Goal: Information Seeking & Learning: Check status

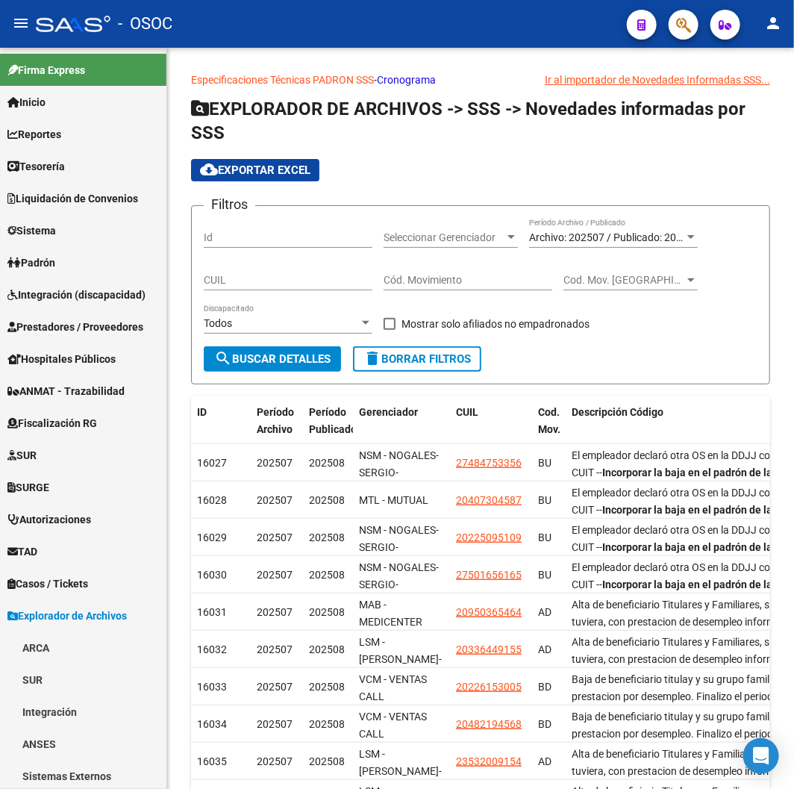
click at [451, 40] on div "- OSOC" at bounding box center [325, 23] width 579 height 33
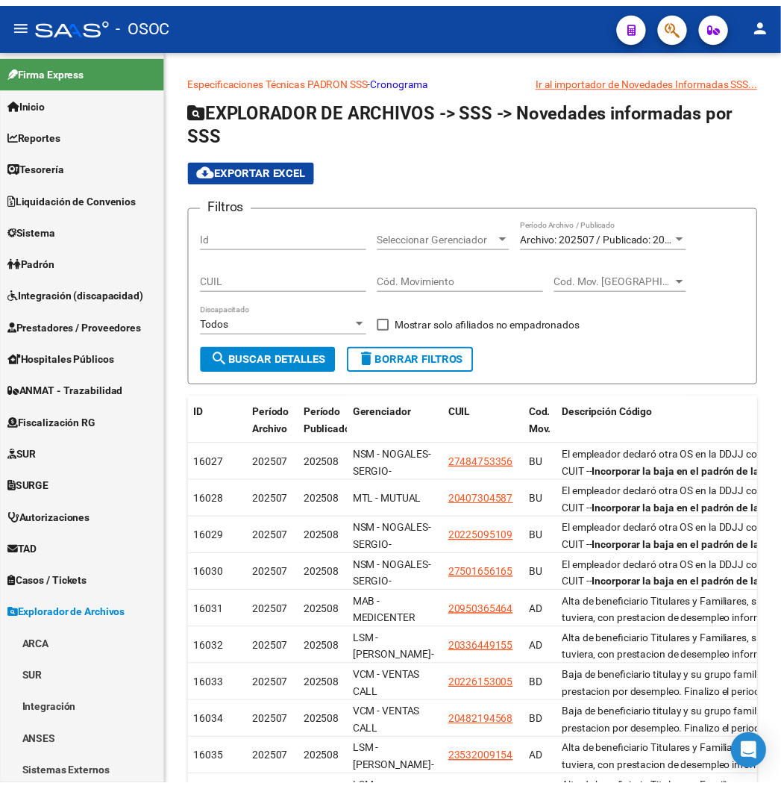
scroll to position [679, 0]
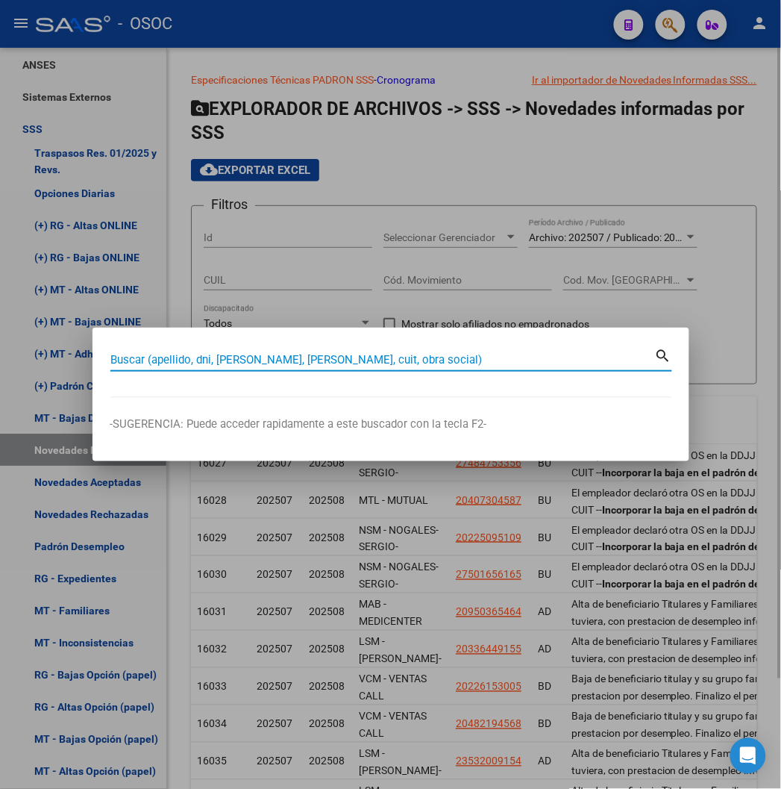
paste input "20214569052"
type input "20214569052"
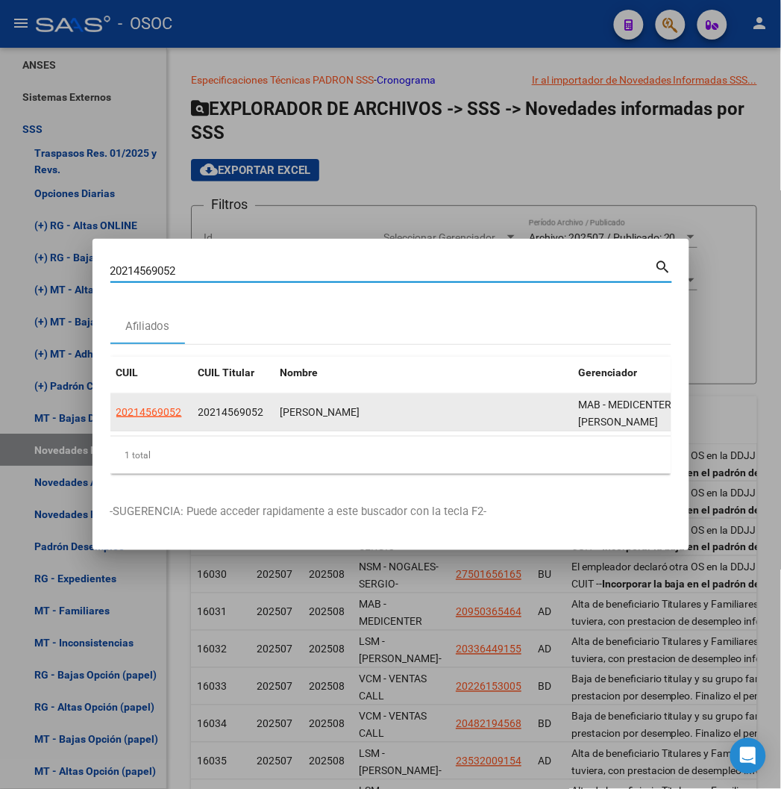
click at [110, 401] on datatable-body-cell "20214569052" at bounding box center [151, 412] width 82 height 37
click at [110, 421] on datatable-body-cell "20214569052" at bounding box center [151, 412] width 82 height 37
click at [110, 403] on datatable-body-cell "20214569052" at bounding box center [151, 412] width 82 height 37
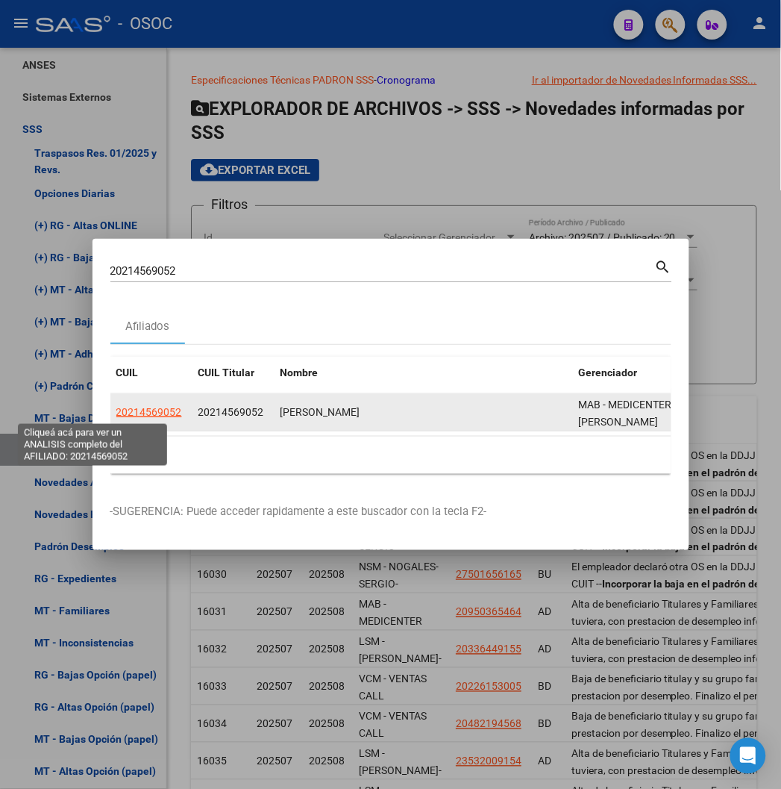
click at [116, 418] on span "20214569052" at bounding box center [149, 412] width 66 height 12
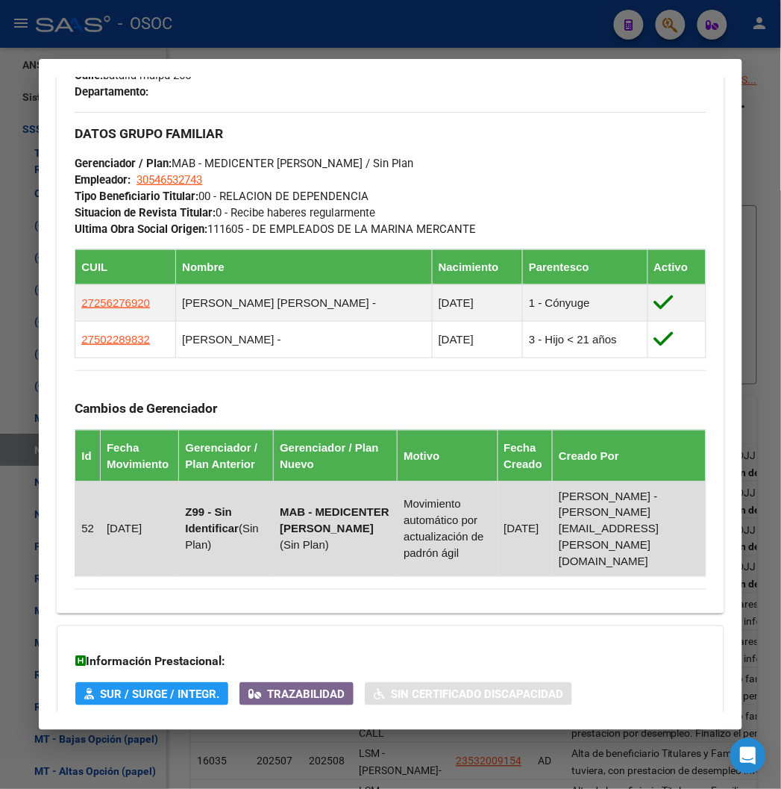
scroll to position [949, 0]
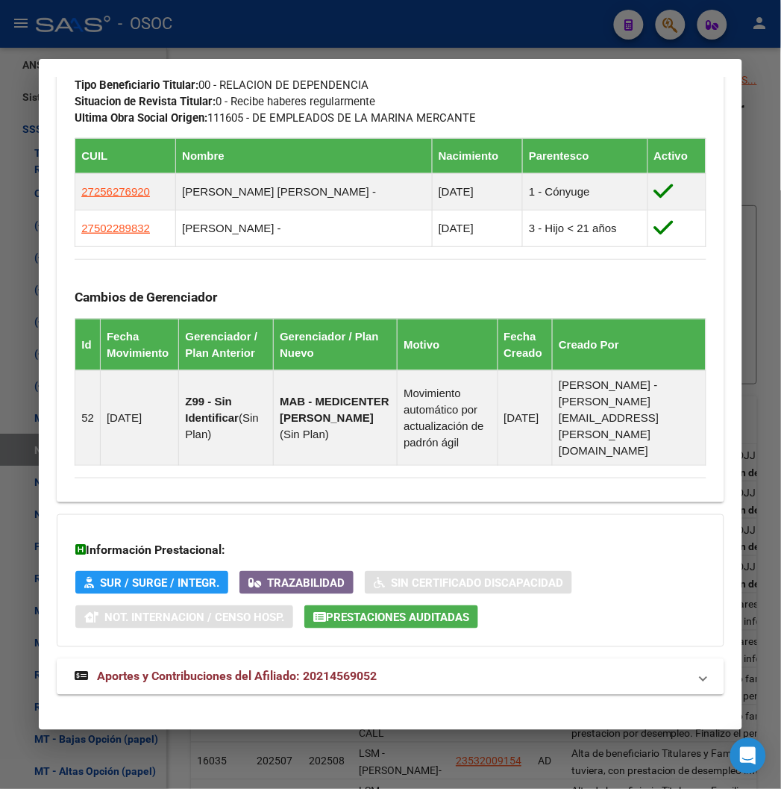
click at [297, 659] on mat-expansion-panel-header "Aportes y Contribuciones del Afiliado: 20214569052" at bounding box center [390, 677] width 667 height 36
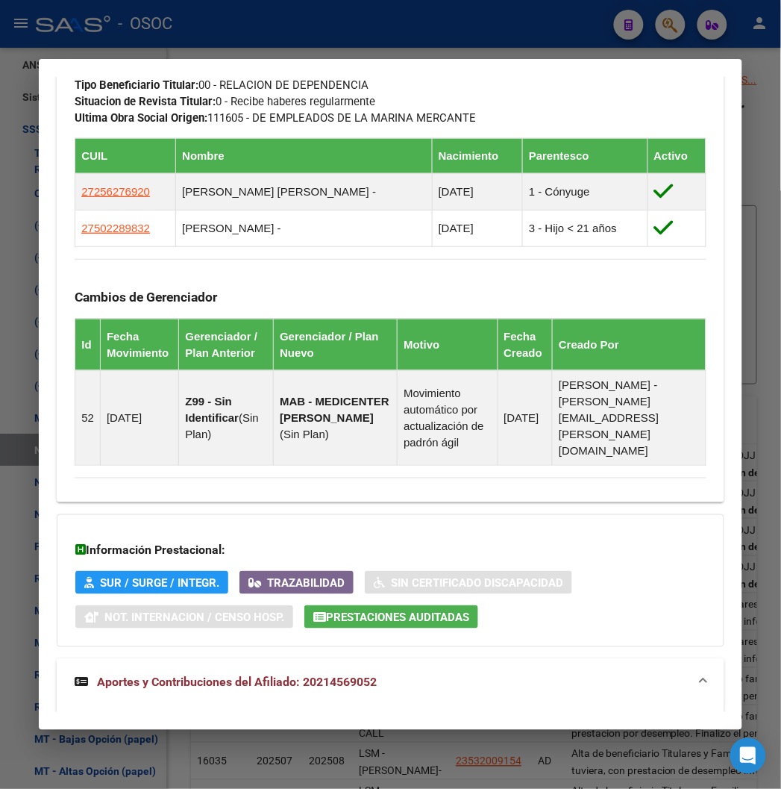
scroll to position [1354, 0]
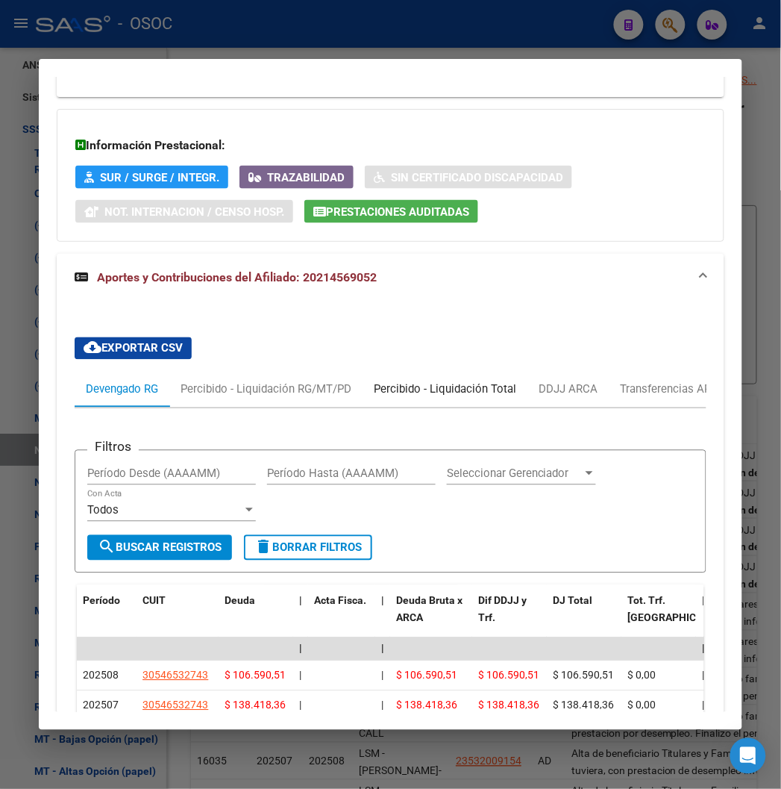
drag, startPoint x: 489, startPoint y: 378, endPoint x: 496, endPoint y: 378, distance: 7.5
click at [493, 381] on div "Percibido - Liquidación Total" at bounding box center [445, 389] width 143 height 16
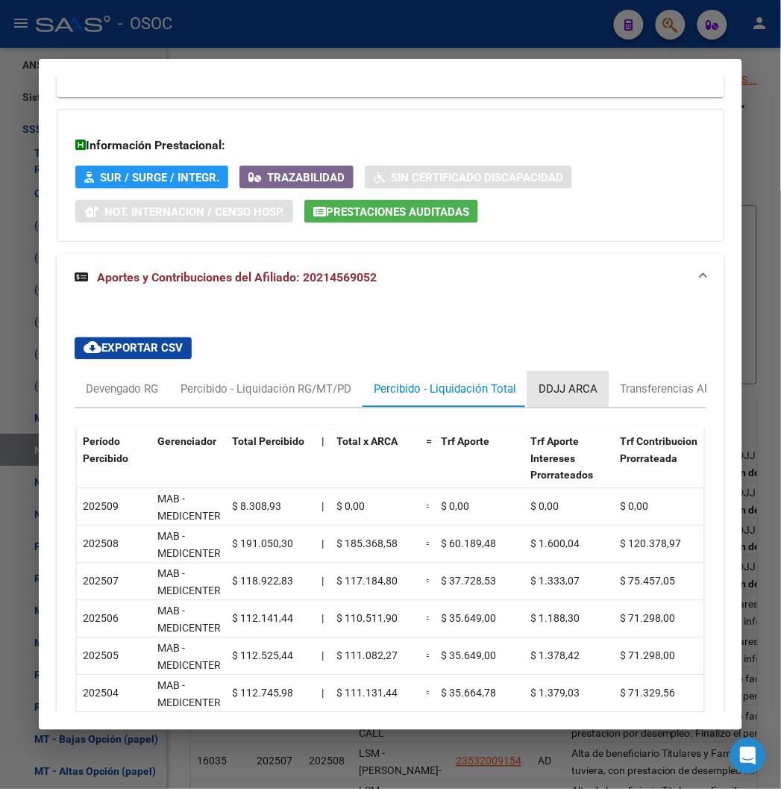
click at [530, 385] on div "DDJJ ARCA" at bounding box center [567, 390] width 81 height 36
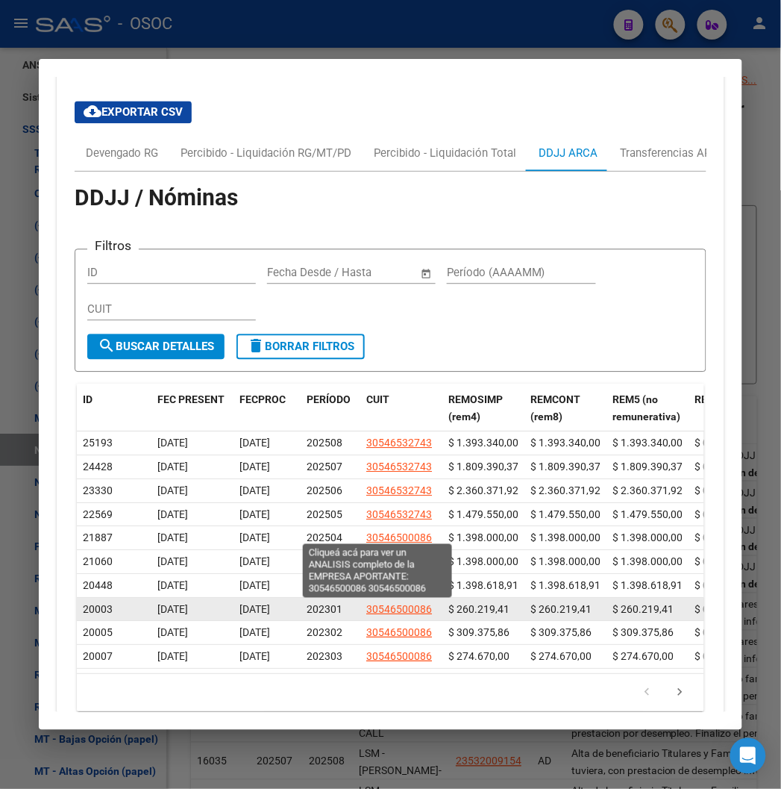
scroll to position [1656, 0]
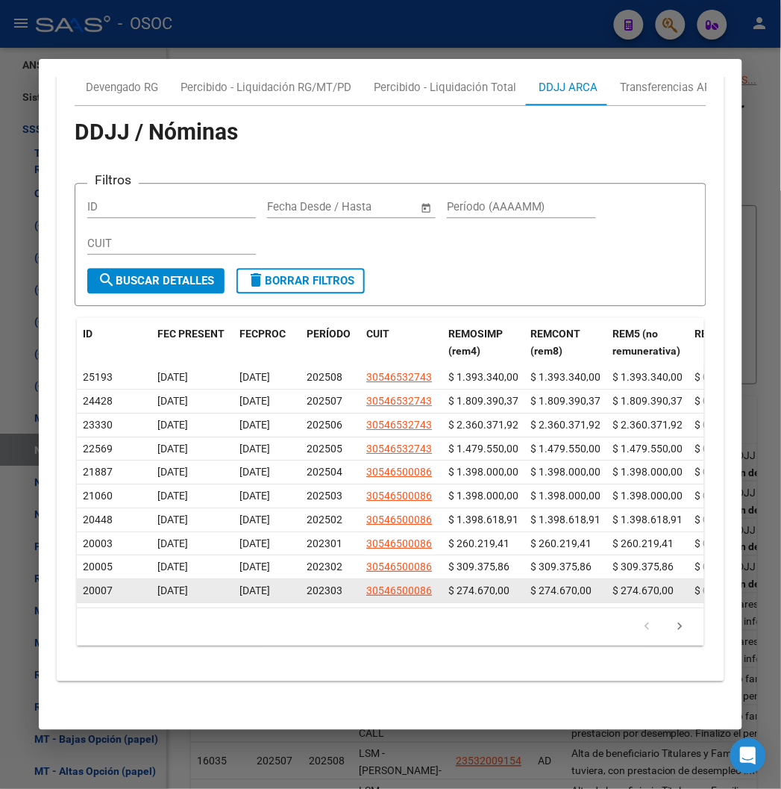
drag, startPoint x: 200, startPoint y: 583, endPoint x: 213, endPoint y: 583, distance: 13.4
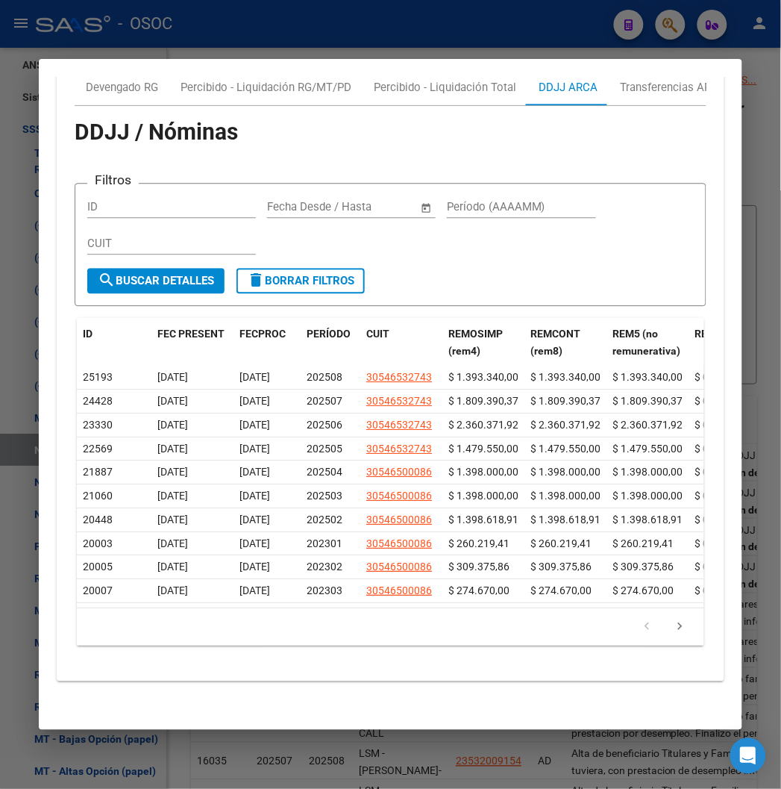
drag, startPoint x: 200, startPoint y: 589, endPoint x: 235, endPoint y: 589, distance: 35.1
click at [235, 592] on datatable-selection "25193 [DATE] [DATE] 202508 30546532743 $ 1.393.340,00 $ 1.393.340,00 $ 1.393.34…" at bounding box center [405, 598] width 657 height 13
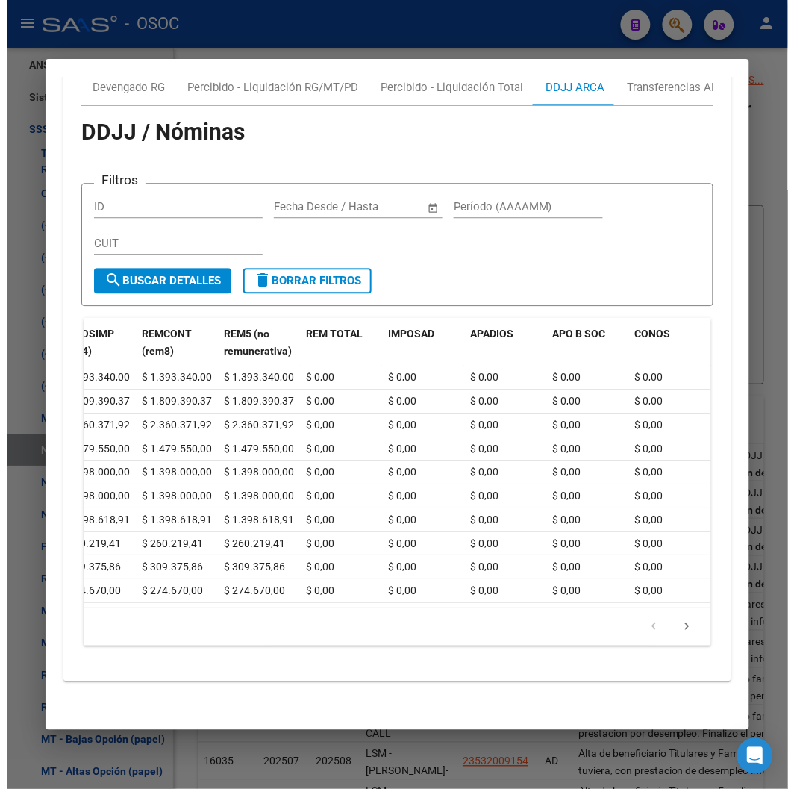
scroll to position [0, 376]
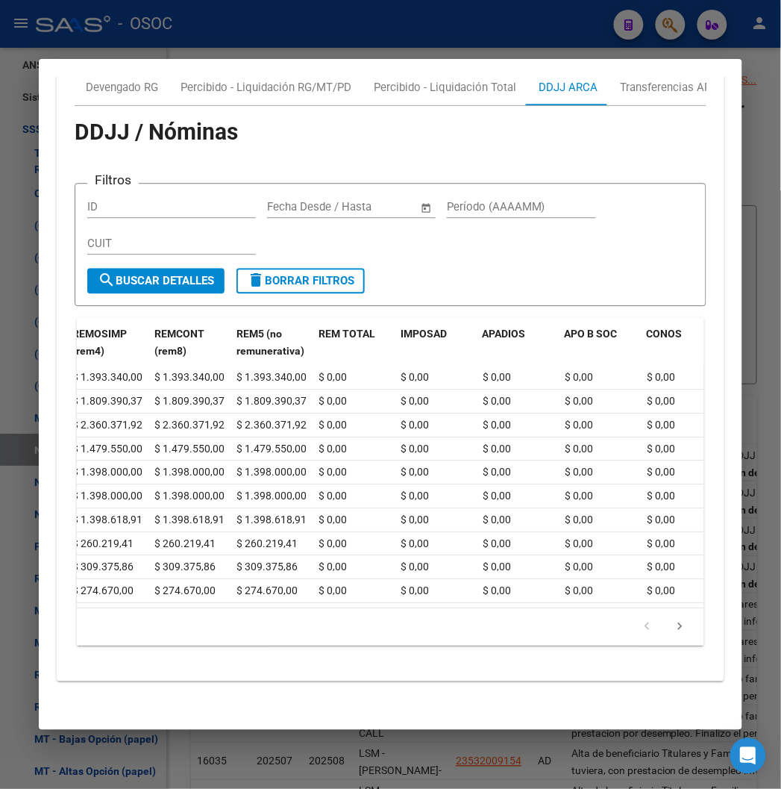
click at [161, 34] on div at bounding box center [390, 394] width 781 height 789
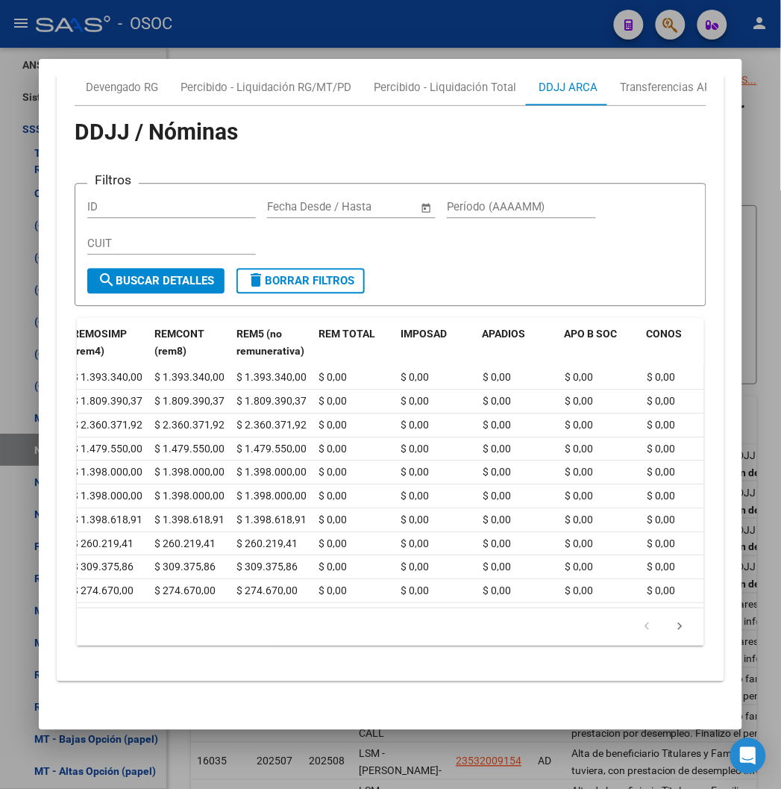
click at [161, 34] on div at bounding box center [390, 394] width 781 height 789
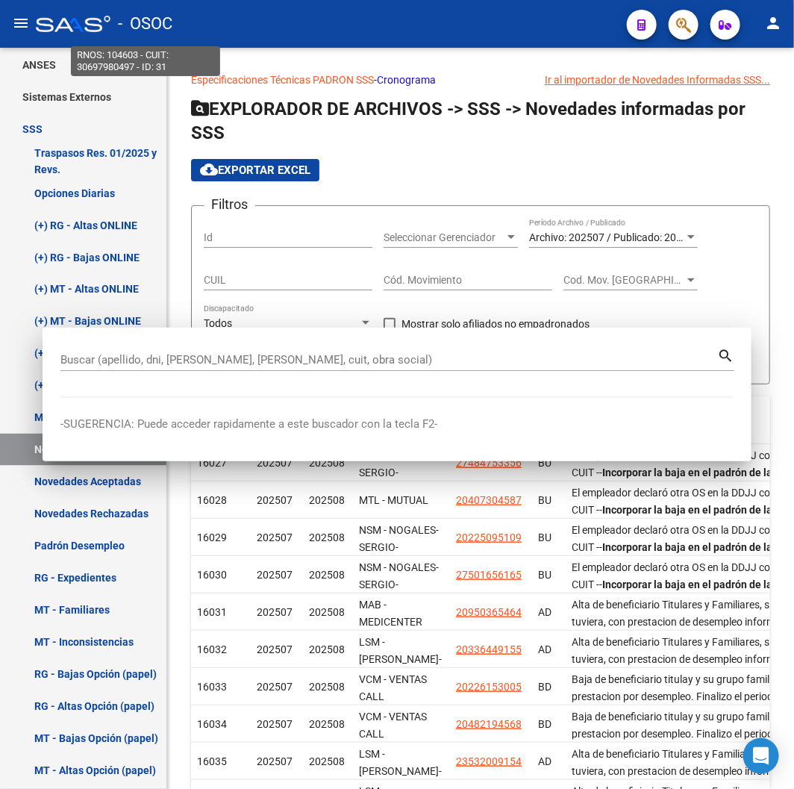
click at [161, 34] on span "- OSOC" at bounding box center [145, 23] width 54 height 33
type textarea "30697980497"
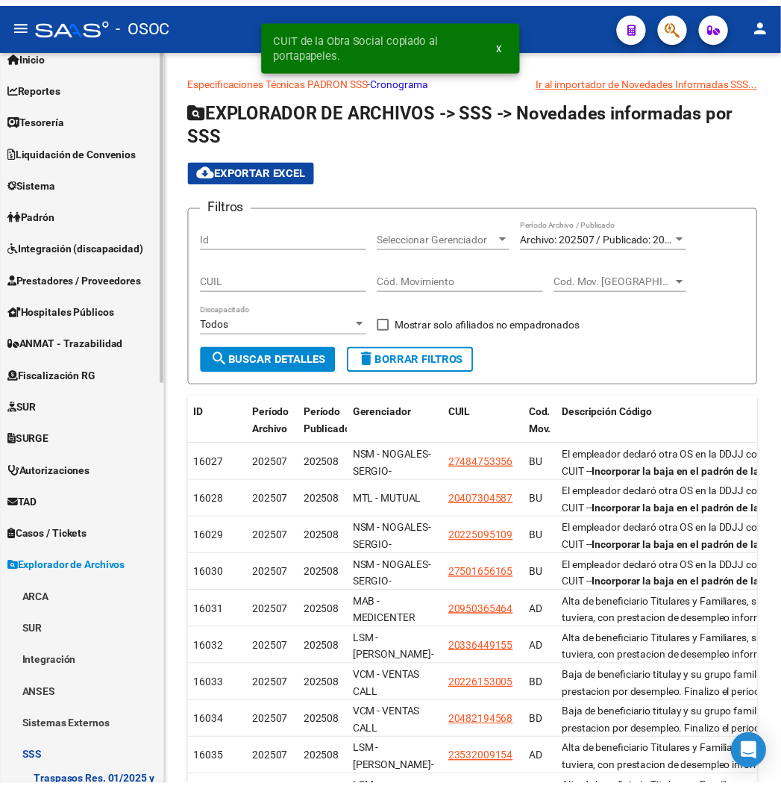
scroll to position [0, 0]
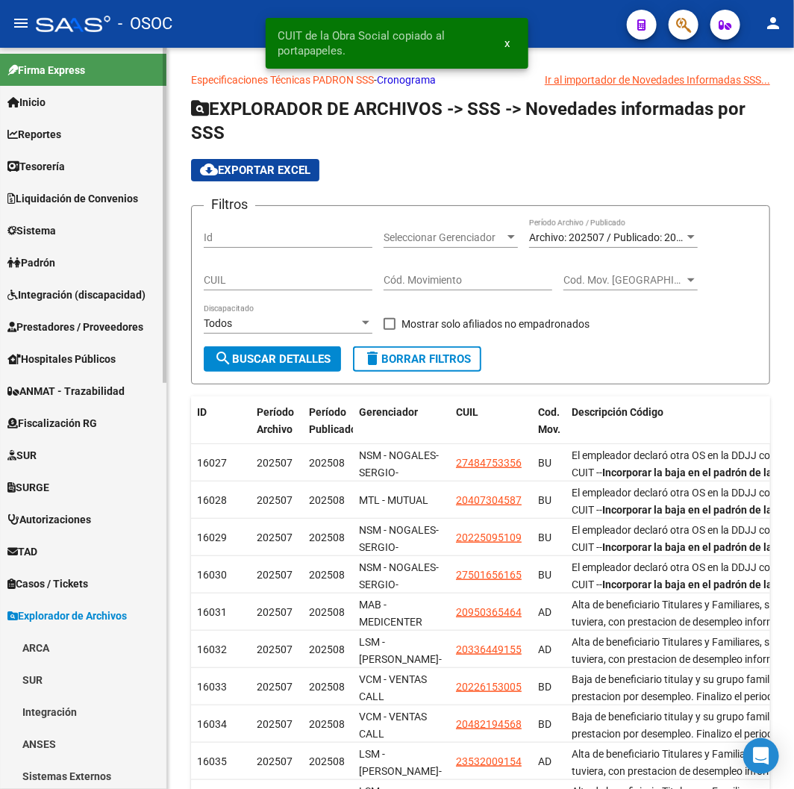
click at [40, 172] on span "Tesorería" at bounding box center [35, 166] width 57 height 16
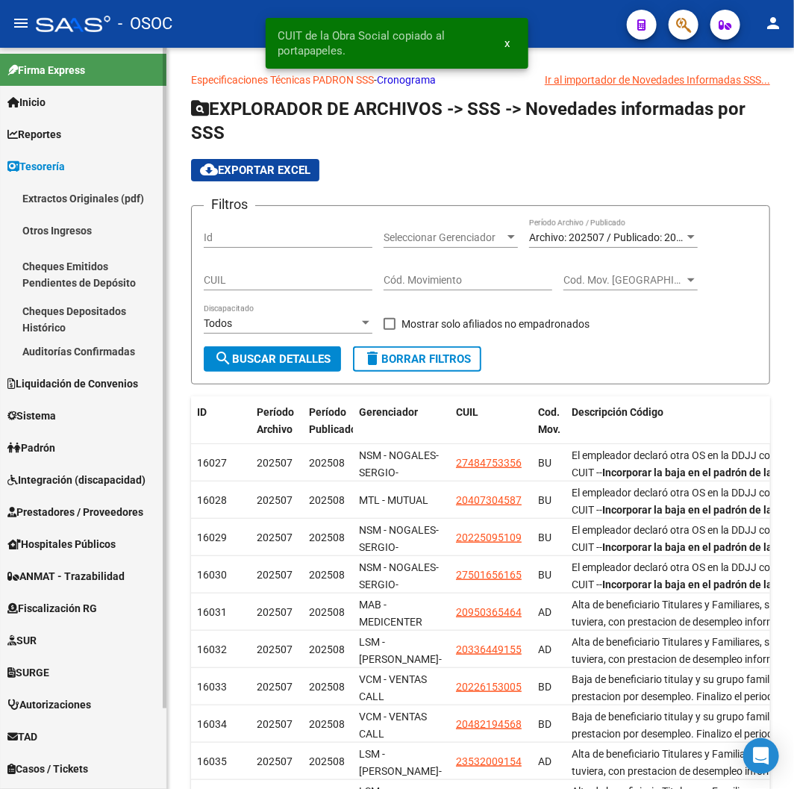
click at [32, 131] on span "Reportes" at bounding box center [34, 134] width 54 height 16
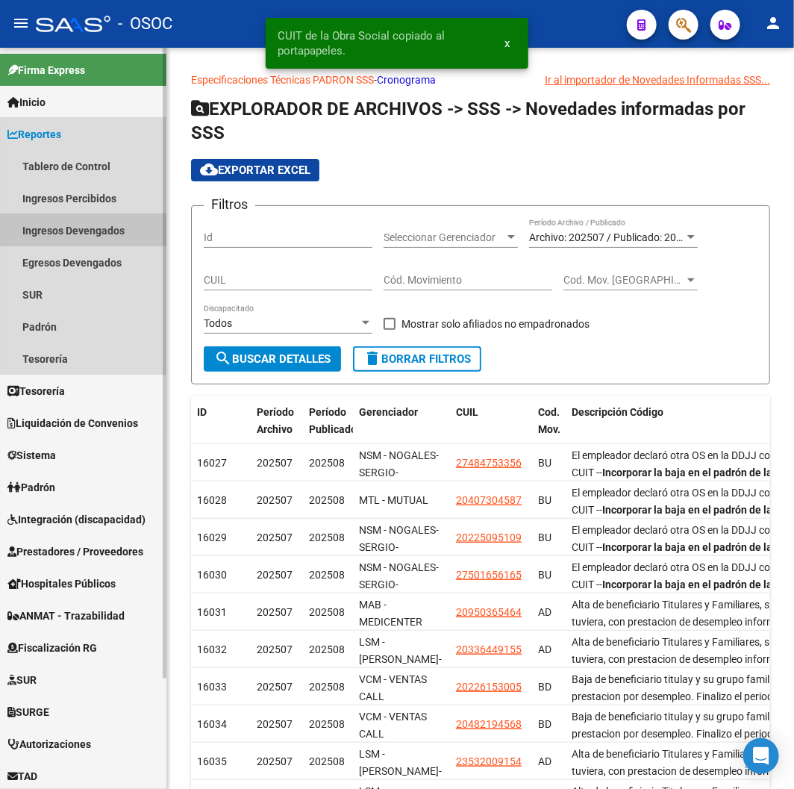
click at [54, 240] on link "Ingresos Devengados" at bounding box center [83, 230] width 166 height 32
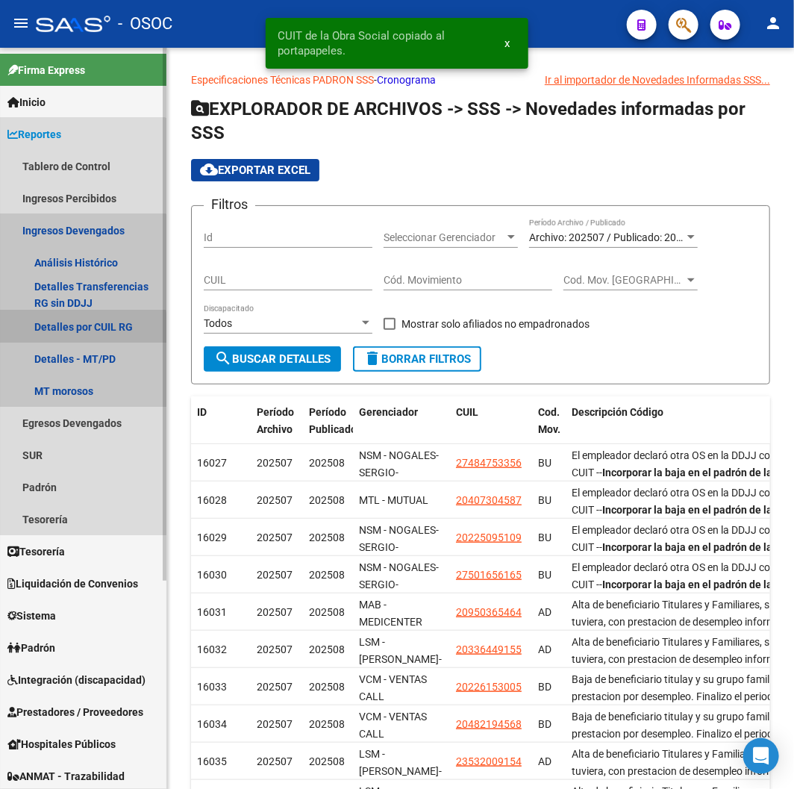
click at [80, 328] on link "Detalles por CUIL RG" at bounding box center [83, 326] width 166 height 32
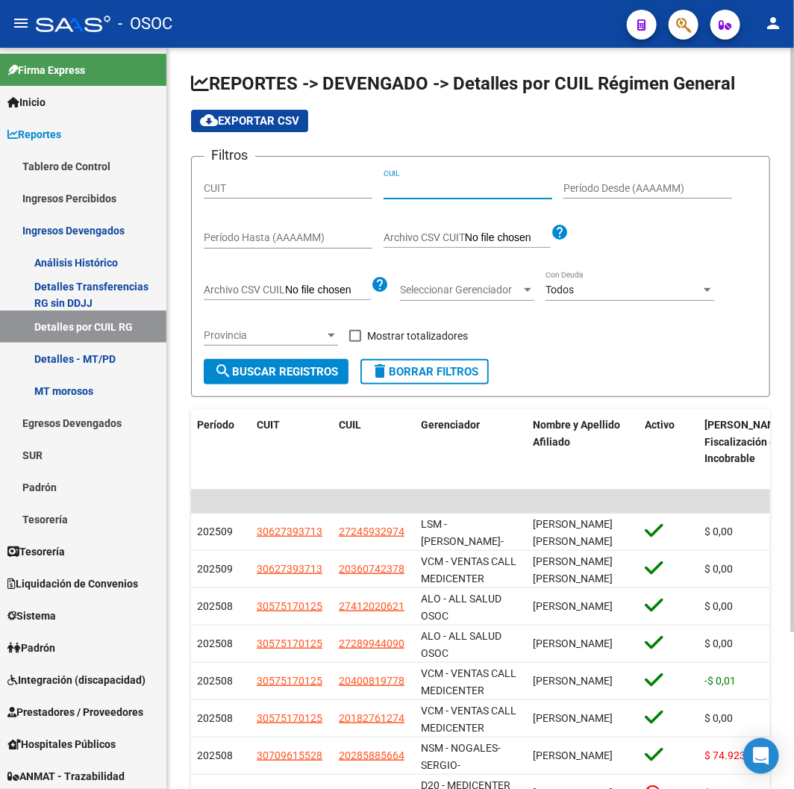
click at [399, 194] on input "CUIL" at bounding box center [467, 188] width 169 height 13
paste input "30-69798049-7"
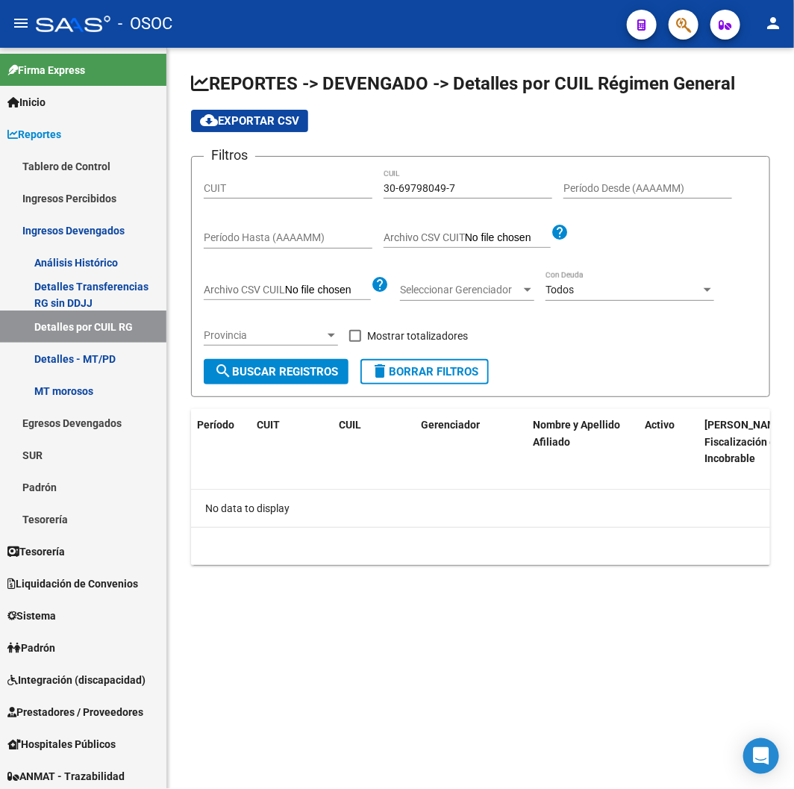
click at [412, 178] on div "30-69798049-7 CUIL" at bounding box center [467, 184] width 169 height 30
click at [418, 187] on input "30-69798049-7" at bounding box center [467, 188] width 169 height 13
paste input "20-21456905-2"
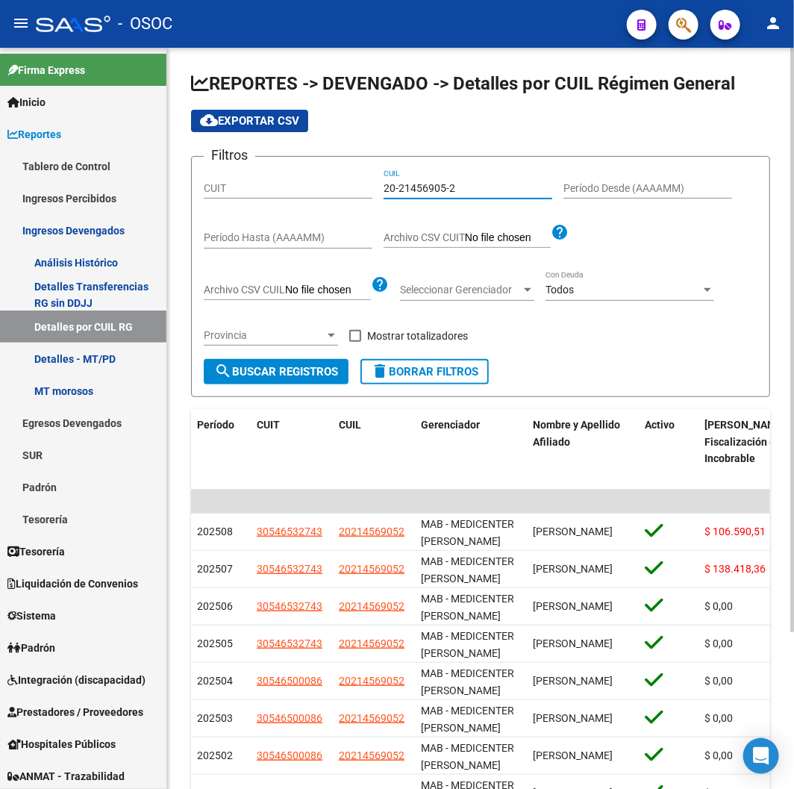
type input "20-21456905-2"
click at [271, 241] on input "Período Hasta (AAAAMM)" at bounding box center [288, 237] width 169 height 13
type input "202508"
click at [595, 185] on input "Período Desde (AAAAMM)" at bounding box center [647, 188] width 169 height 13
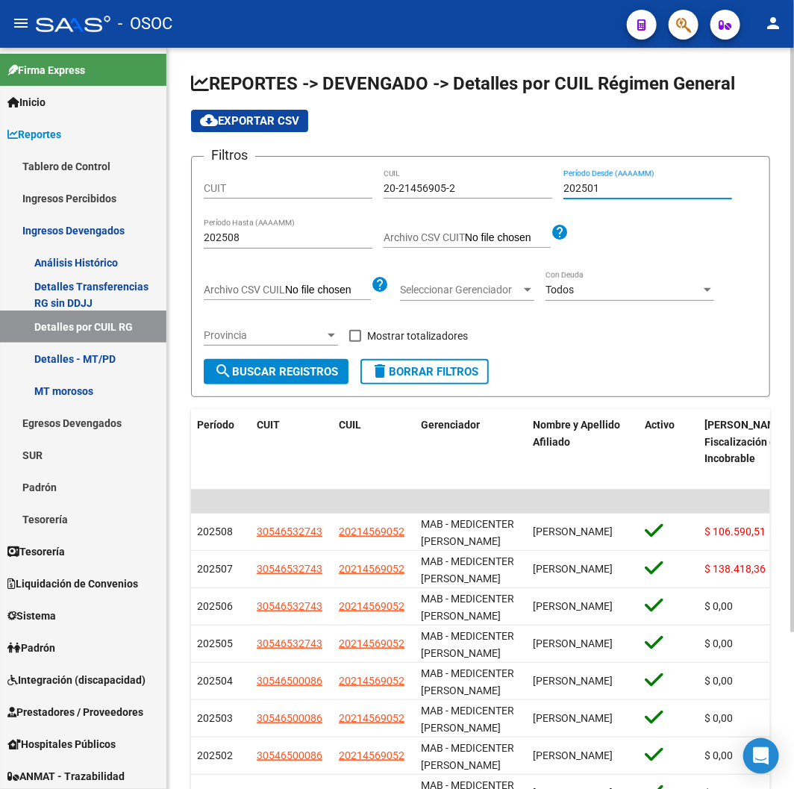
type input "202501"
click at [300, 372] on span "search Buscar Registros" at bounding box center [276, 371] width 124 height 13
click at [257, 115] on span "cloud_download Exportar CSV" at bounding box center [249, 120] width 99 height 13
click at [401, 131] on div "cloud_download Exportar CSV" at bounding box center [480, 121] width 579 height 22
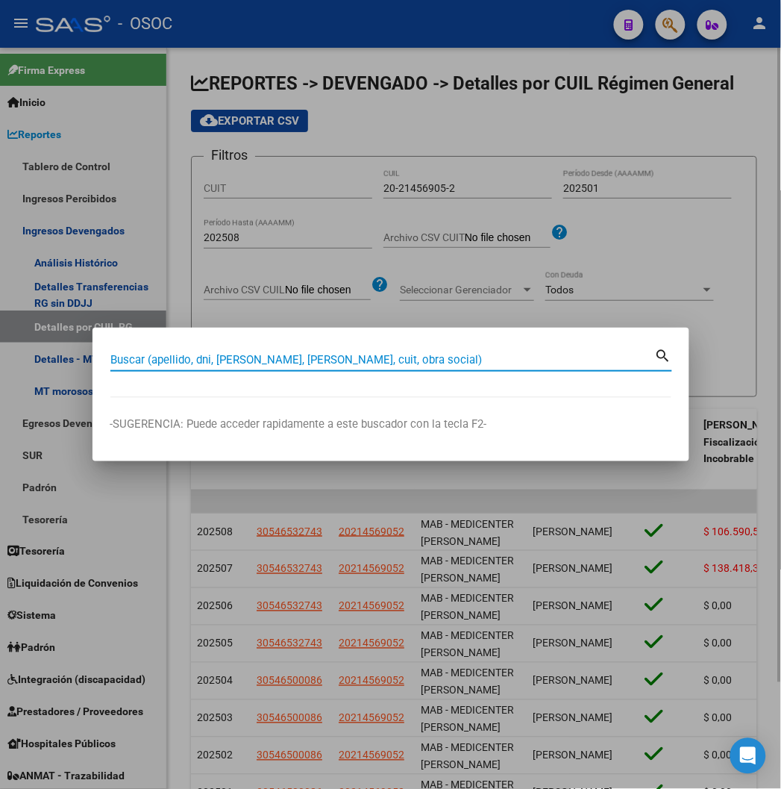
paste input "20244837701"
type input "20244837701"
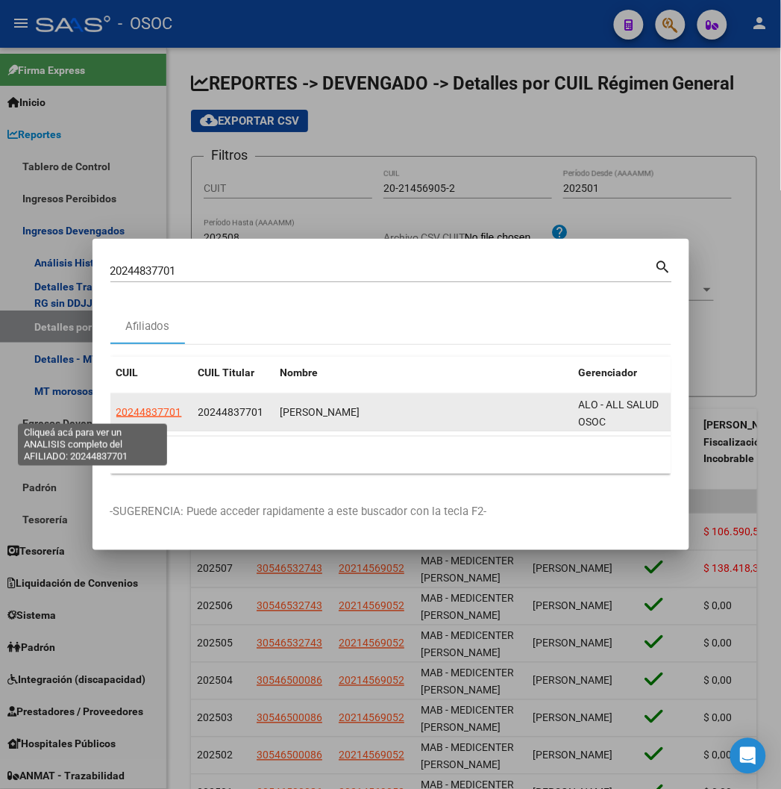
click at [116, 412] on span "20244837701" at bounding box center [149, 412] width 66 height 12
type textarea "20244837701"
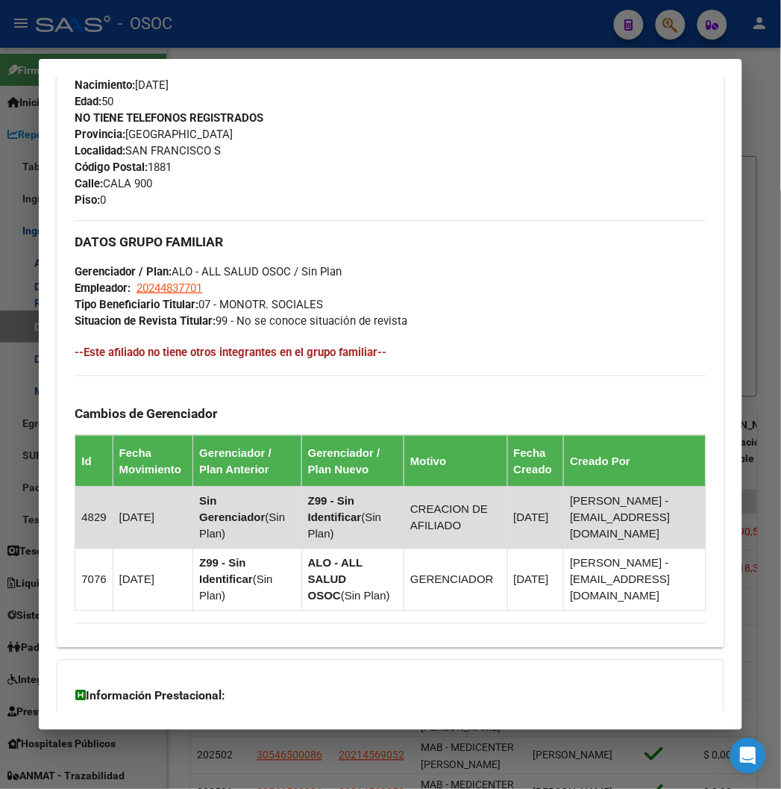
scroll to position [863, 0]
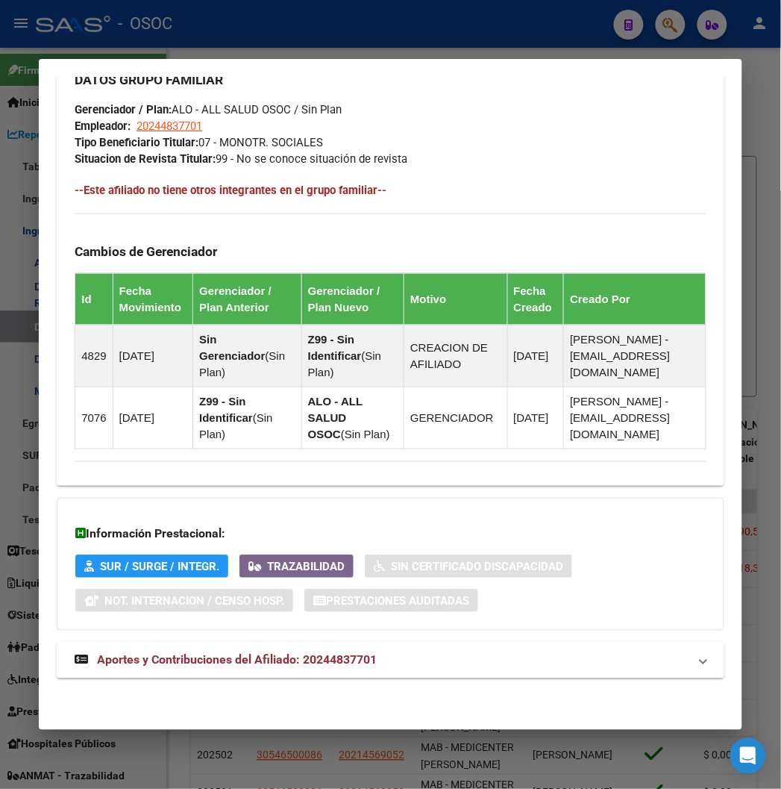
click at [137, 650] on mat-expansion-panel-header "Aportes y Contribuciones del Afiliado: 20244837701" at bounding box center [390, 660] width 667 height 36
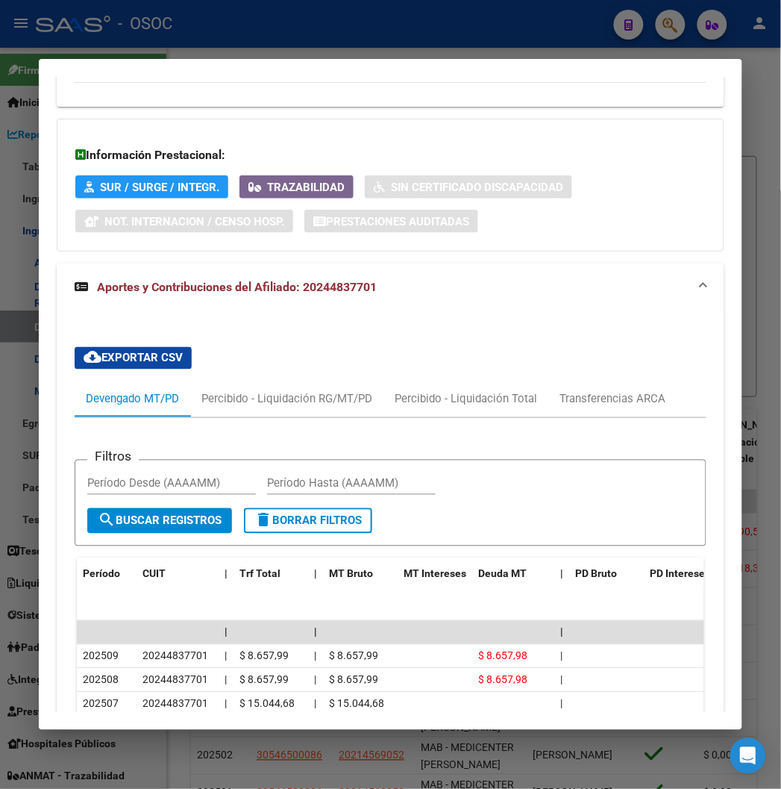
scroll to position [1441, 0]
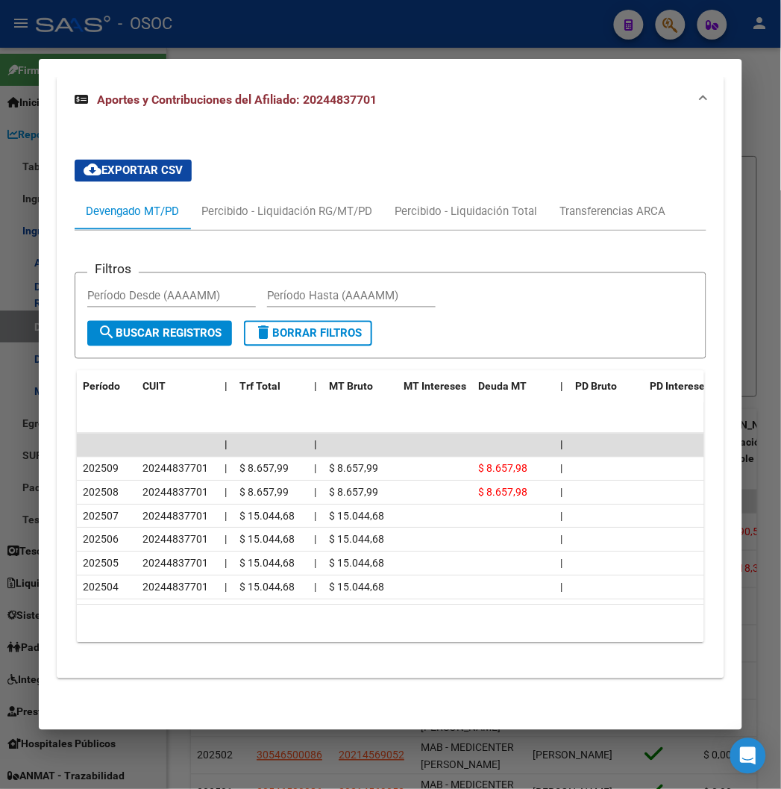
click at [299, 37] on div at bounding box center [390, 394] width 781 height 789
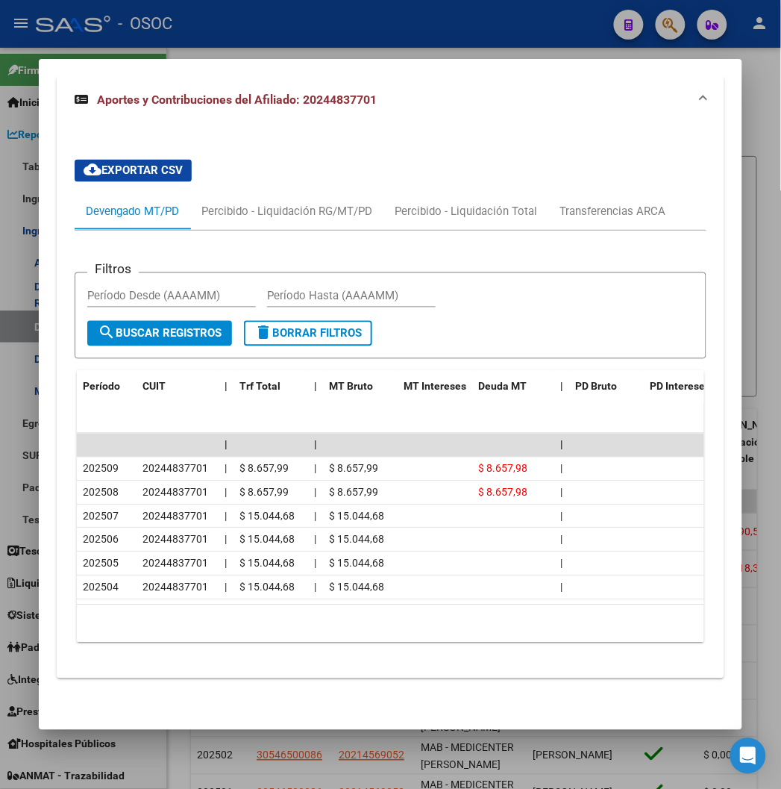
click at [299, 37] on div at bounding box center [390, 394] width 781 height 789
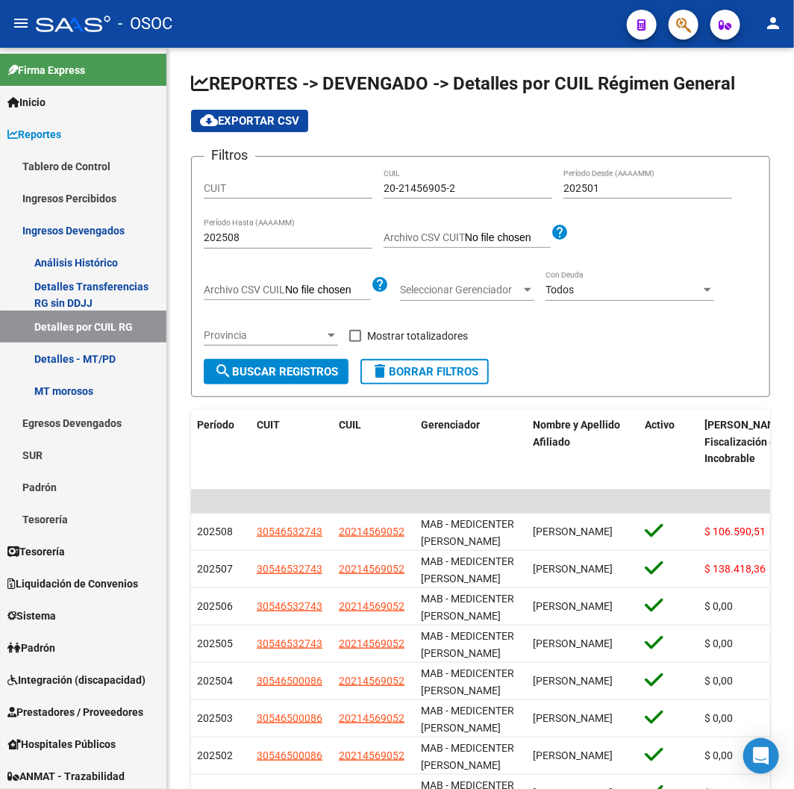
click at [296, 35] on div "- OSOC" at bounding box center [325, 23] width 579 height 33
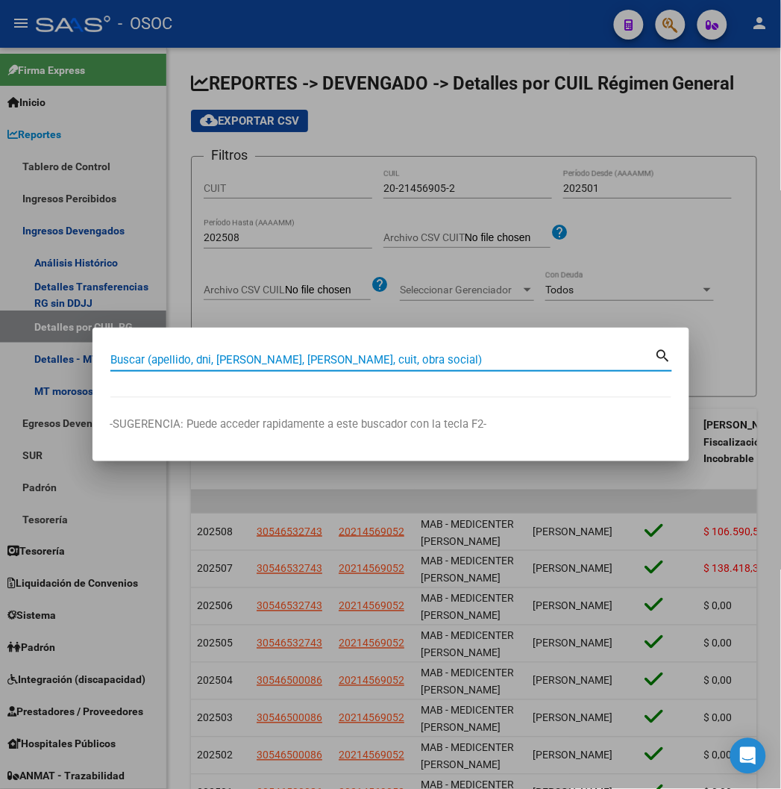
paste input "20221528973"
type input "20221528973"
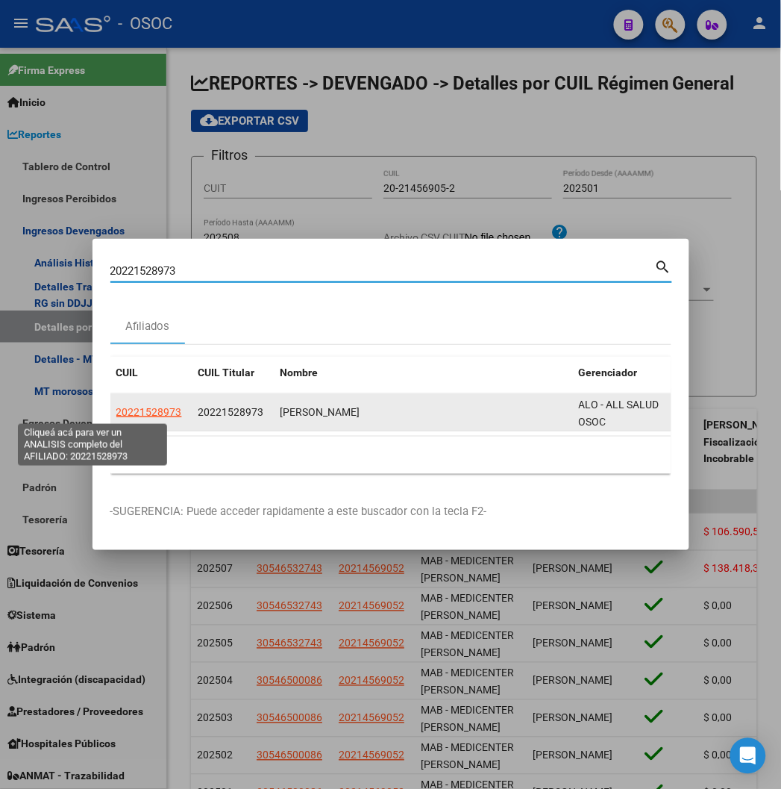
click at [116, 416] on span "20221528973" at bounding box center [149, 412] width 66 height 12
type textarea "20221528973"
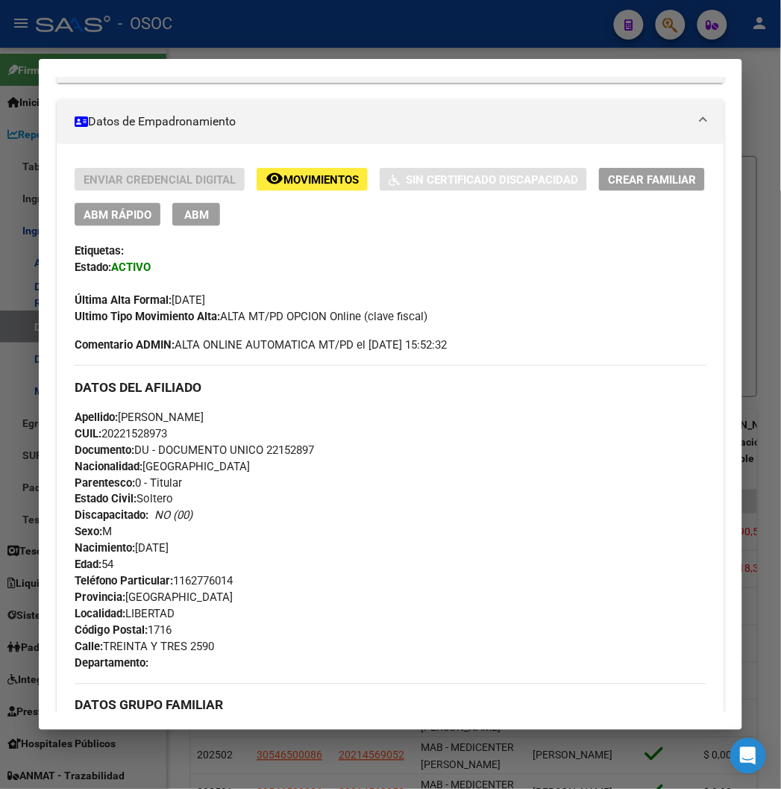
scroll to position [100, 0]
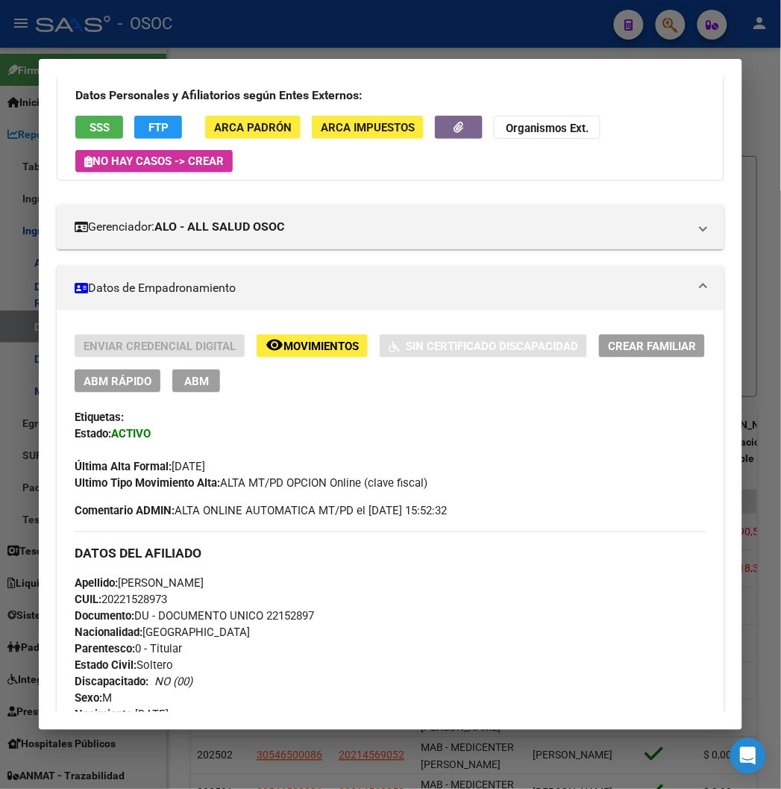
click at [481, 31] on div at bounding box center [390, 394] width 781 height 789
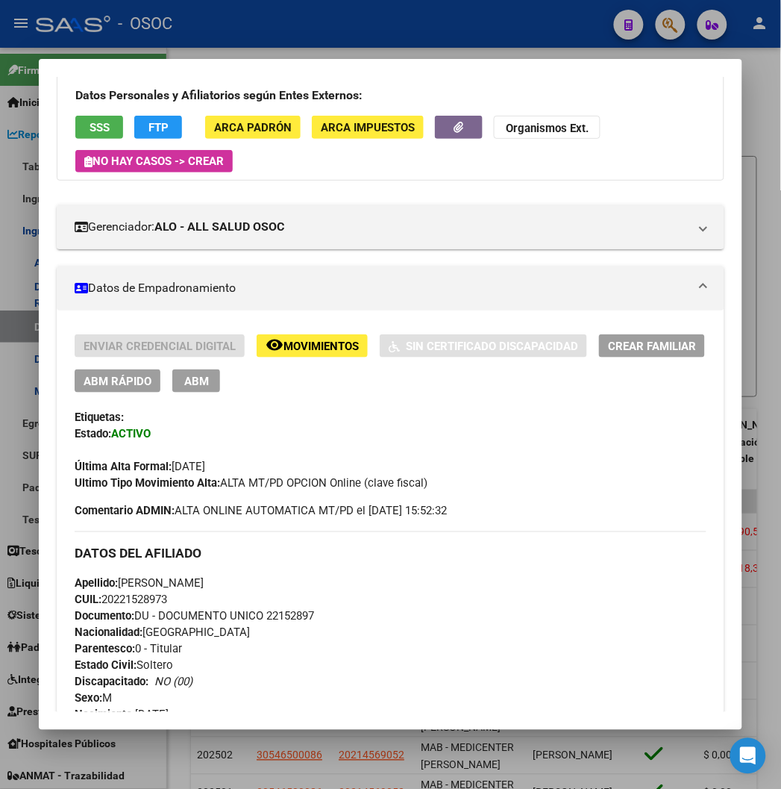
click at [481, 31] on div at bounding box center [390, 394] width 781 height 789
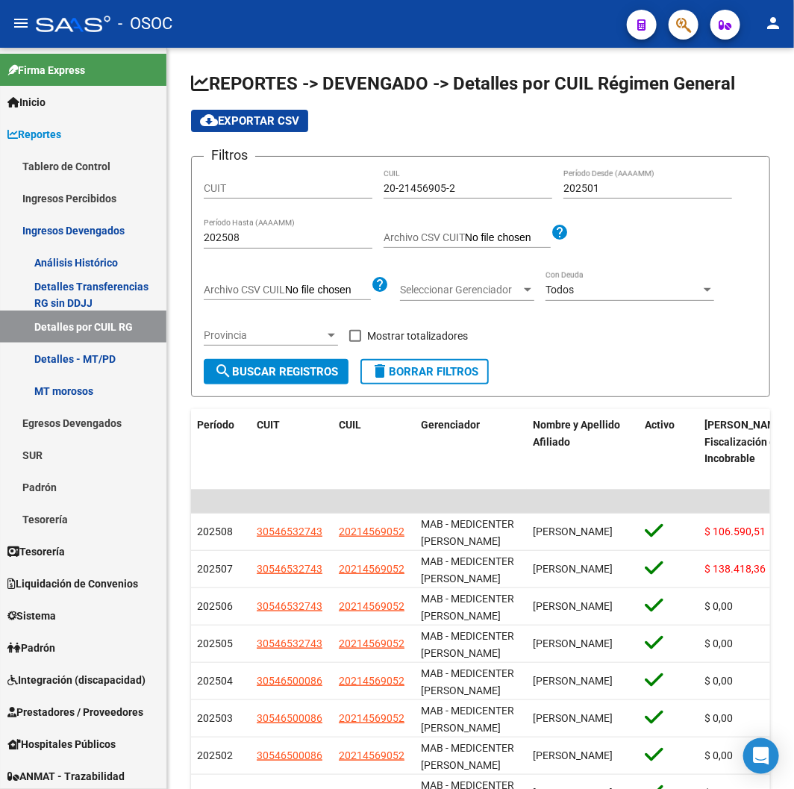
click at [481, 31] on body "menu - OSOC person Firma Express Inicio Calendario SSS Instructivos Contacto OS…" at bounding box center [397, 394] width 794 height 789
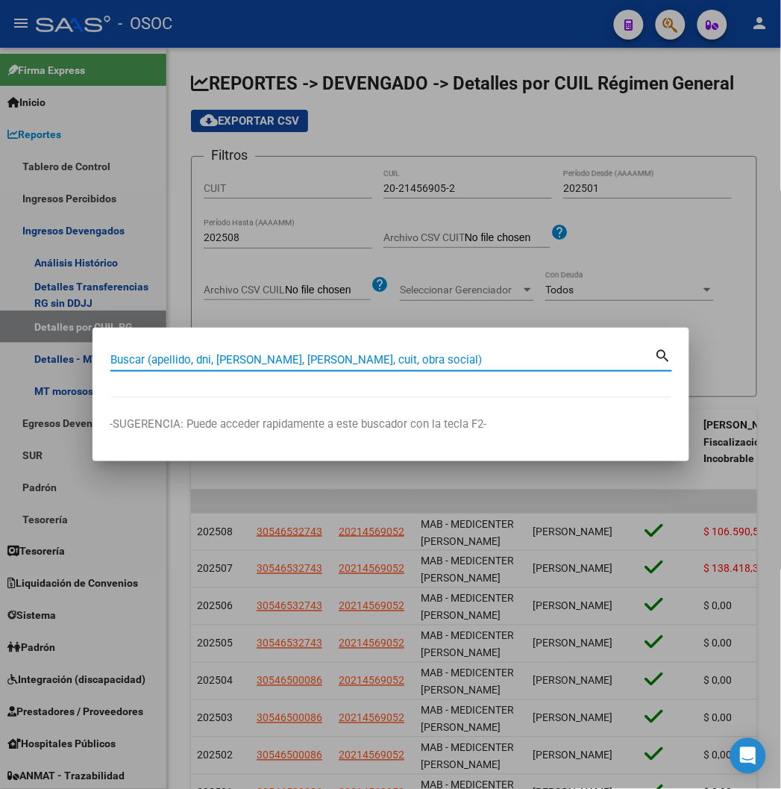
paste input "20244837701"
type input "20244837701"
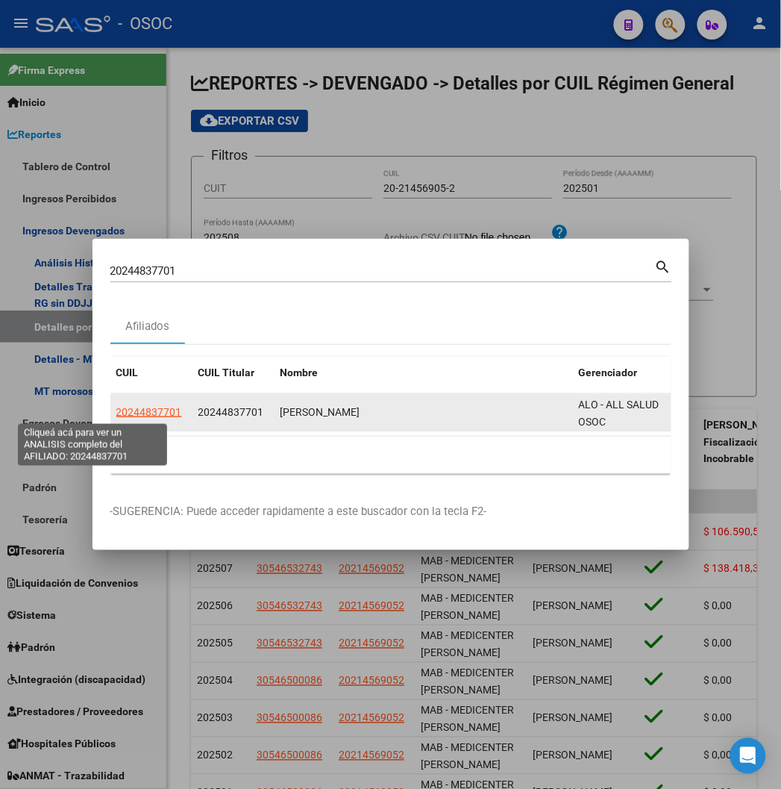
click at [116, 416] on span "20244837701" at bounding box center [149, 412] width 66 height 12
type textarea "20244837701"
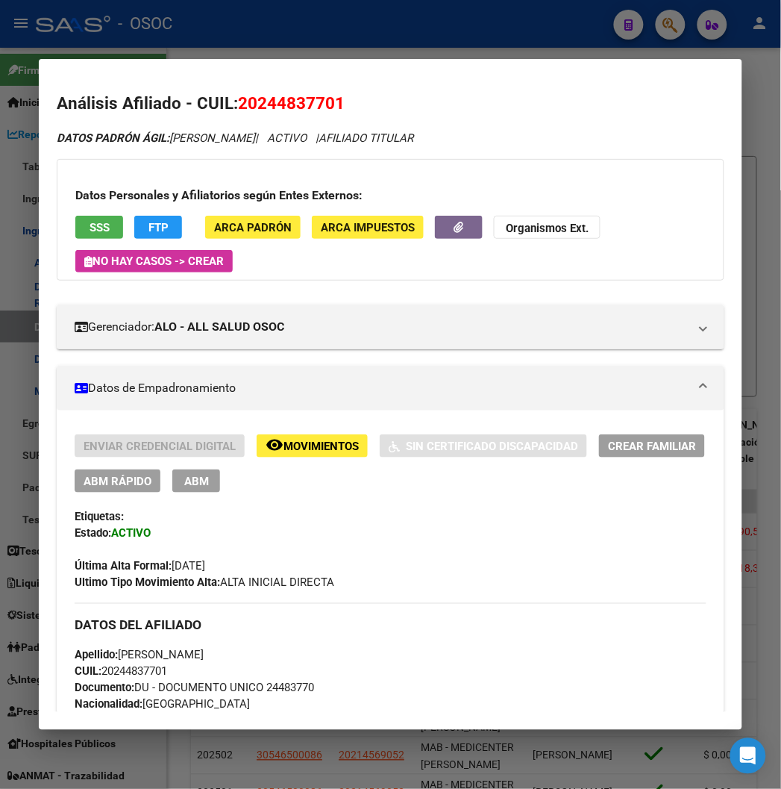
click at [183, 53] on div at bounding box center [390, 394] width 781 height 789
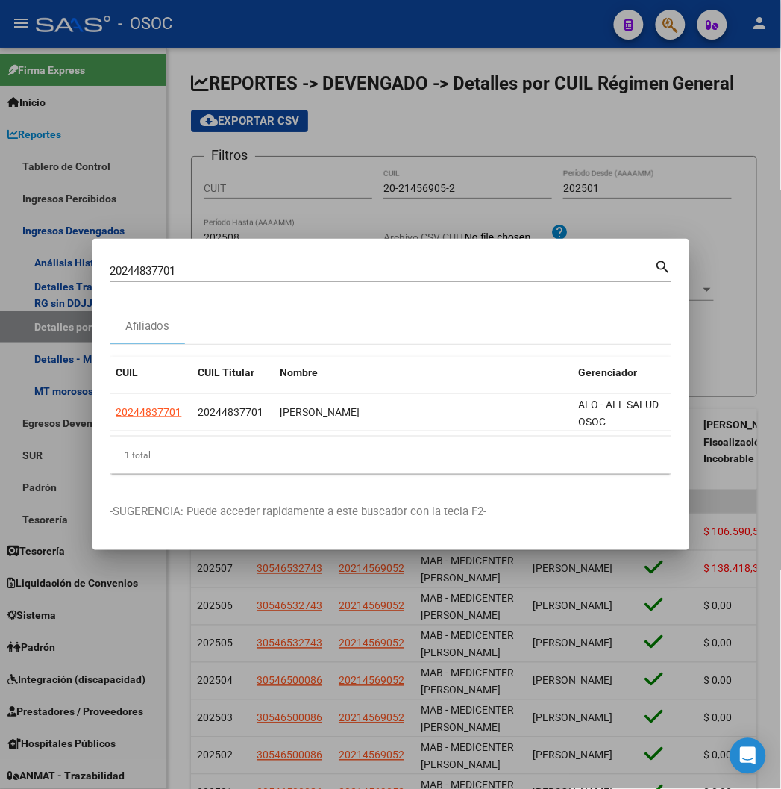
click at [183, 53] on div at bounding box center [390, 394] width 781 height 789
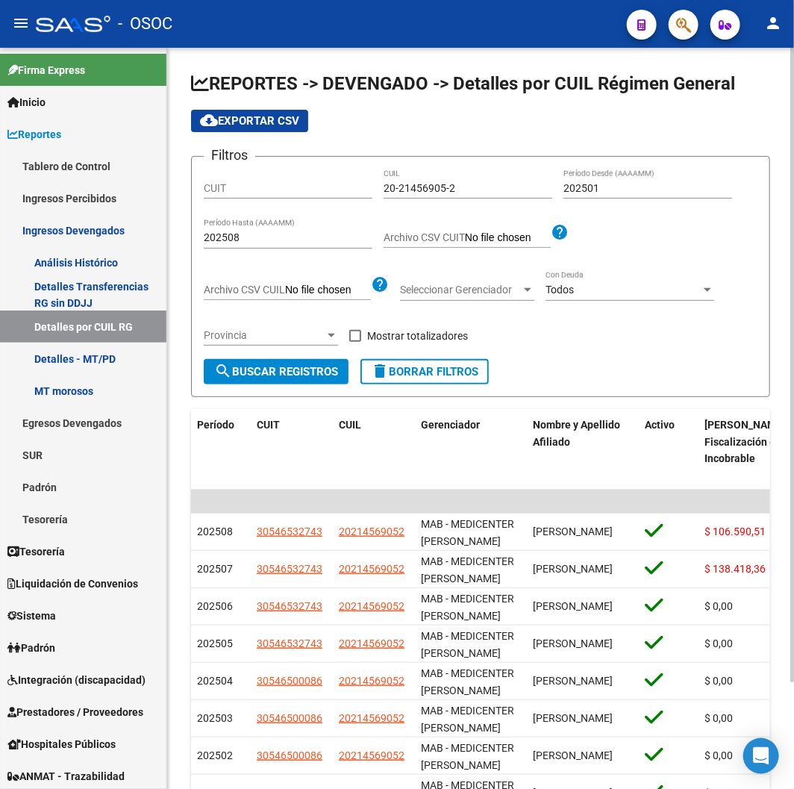
click at [192, 58] on div "REPORTES -> DEVENGADO -> Detalles por CUIL Régimen General cloud_download Expor…" at bounding box center [480, 475] width 627 height 854
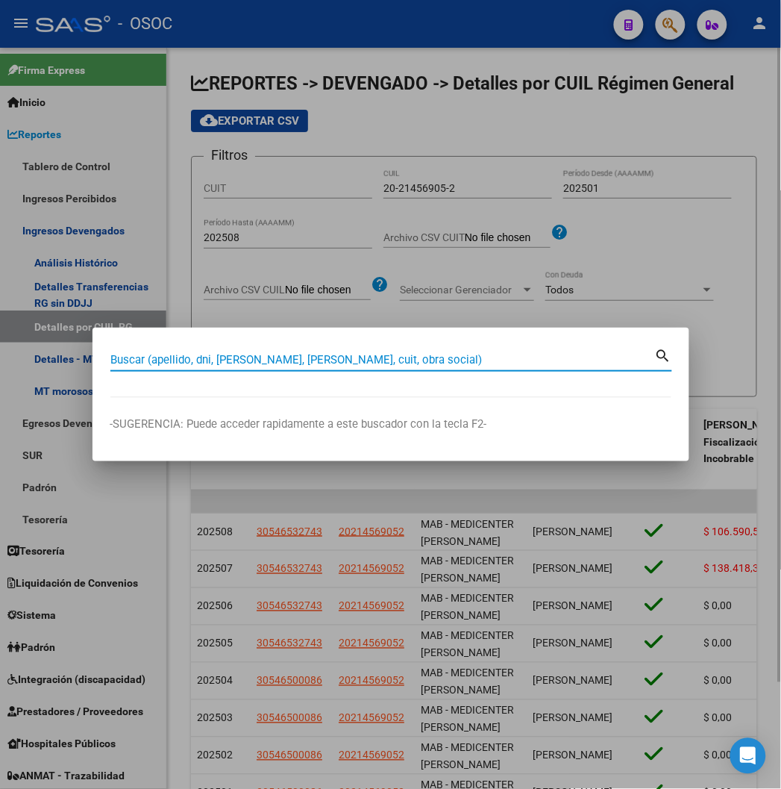
paste input "23329975959"
type input "23329975959"
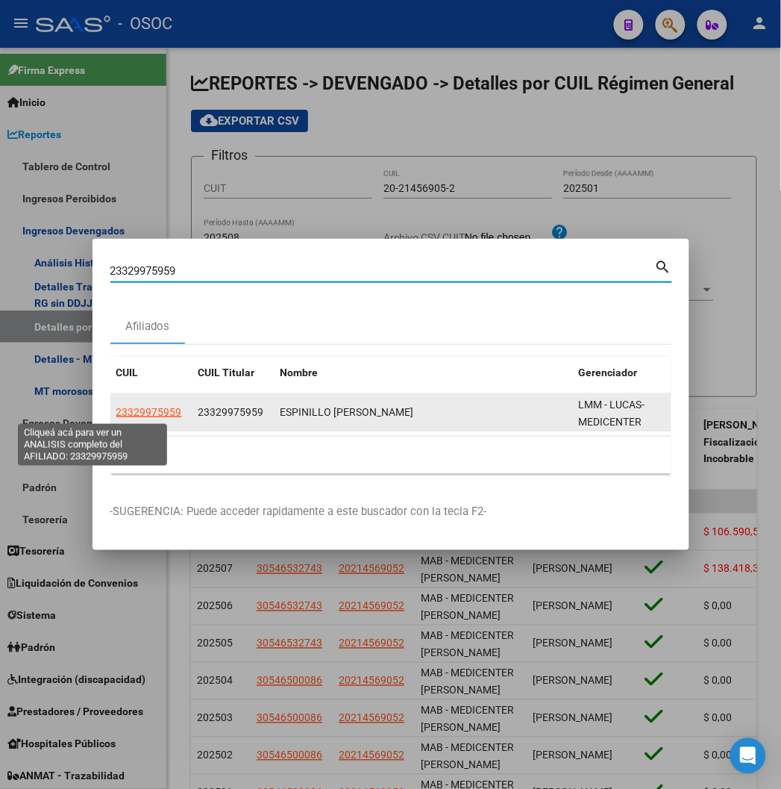
click at [116, 408] on span "23329975959" at bounding box center [149, 412] width 66 height 12
type textarea "23329975959"
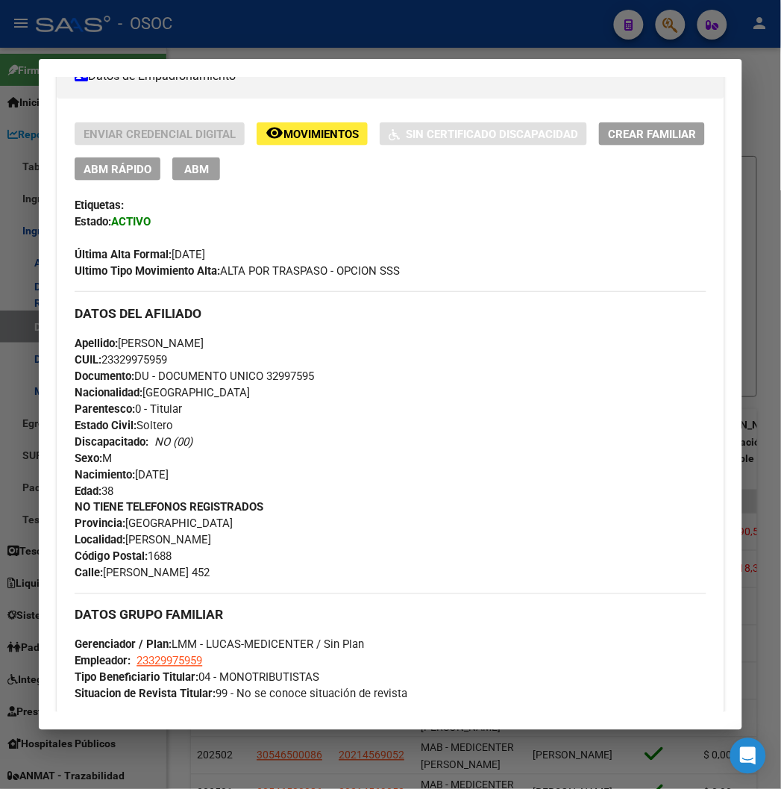
scroll to position [785, 0]
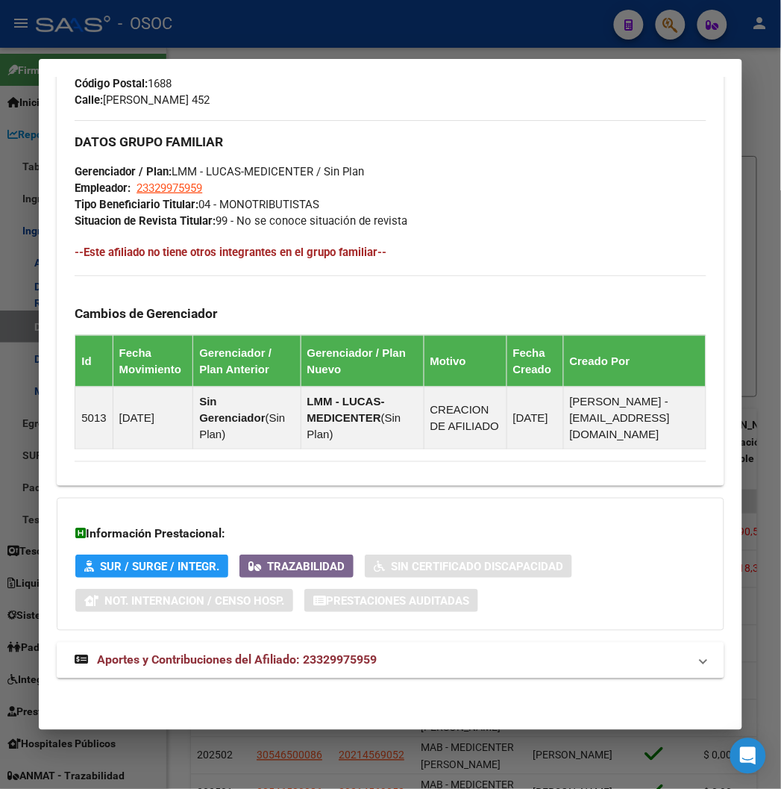
click at [181, 647] on mat-expansion-panel-header "Aportes y Contribuciones del Afiliado: 23329975959" at bounding box center [390, 660] width 667 height 36
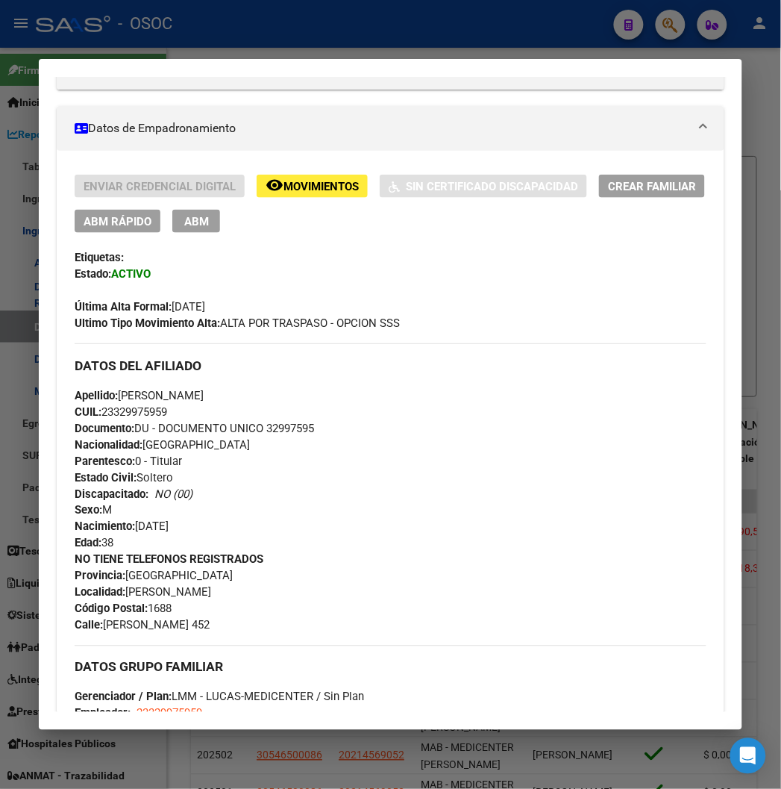
scroll to position [249, 0]
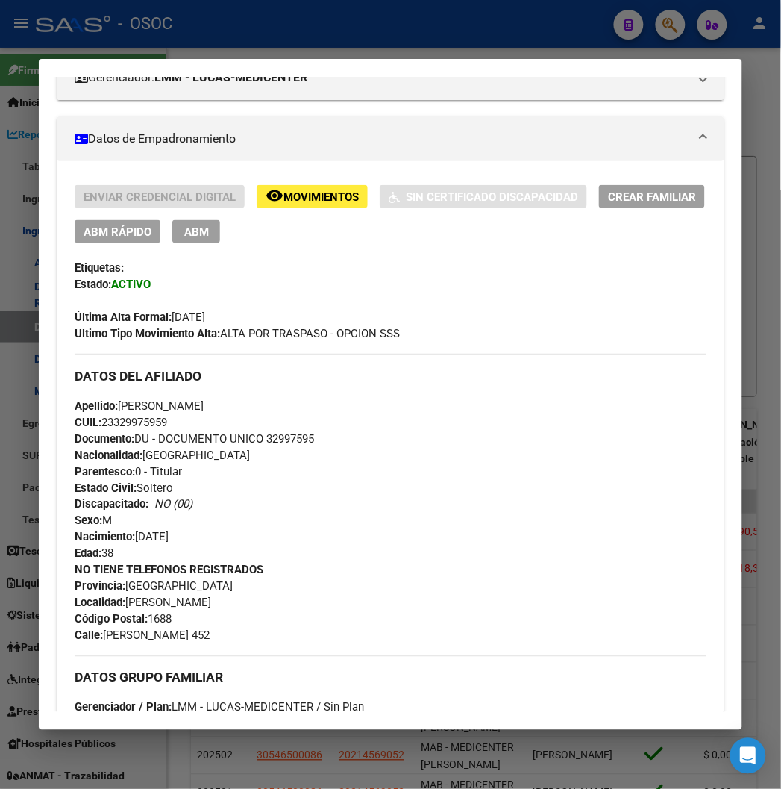
click at [351, 31] on div at bounding box center [390, 394] width 781 height 789
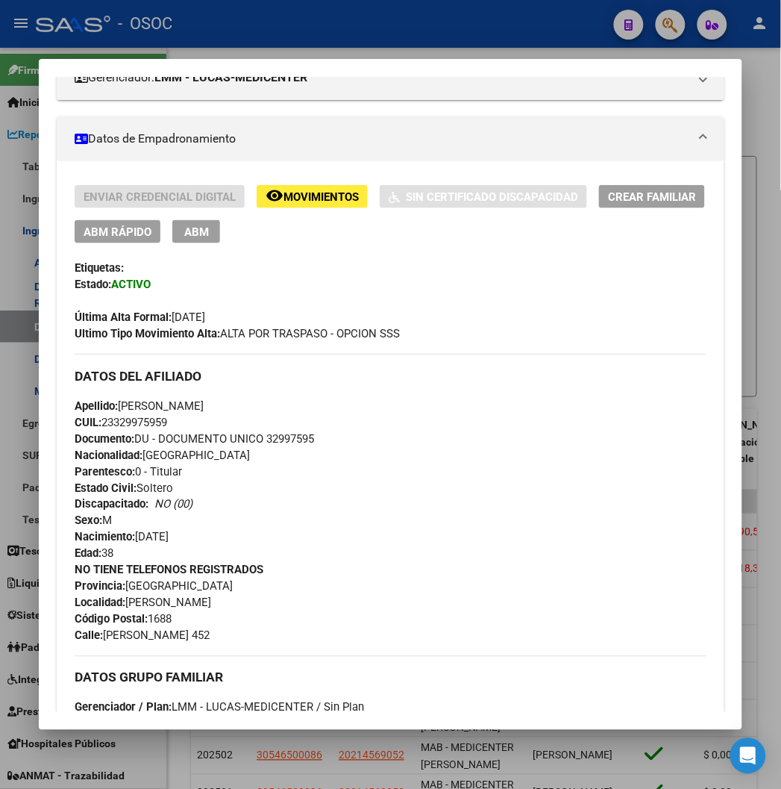
click at [351, 31] on div at bounding box center [390, 394] width 781 height 789
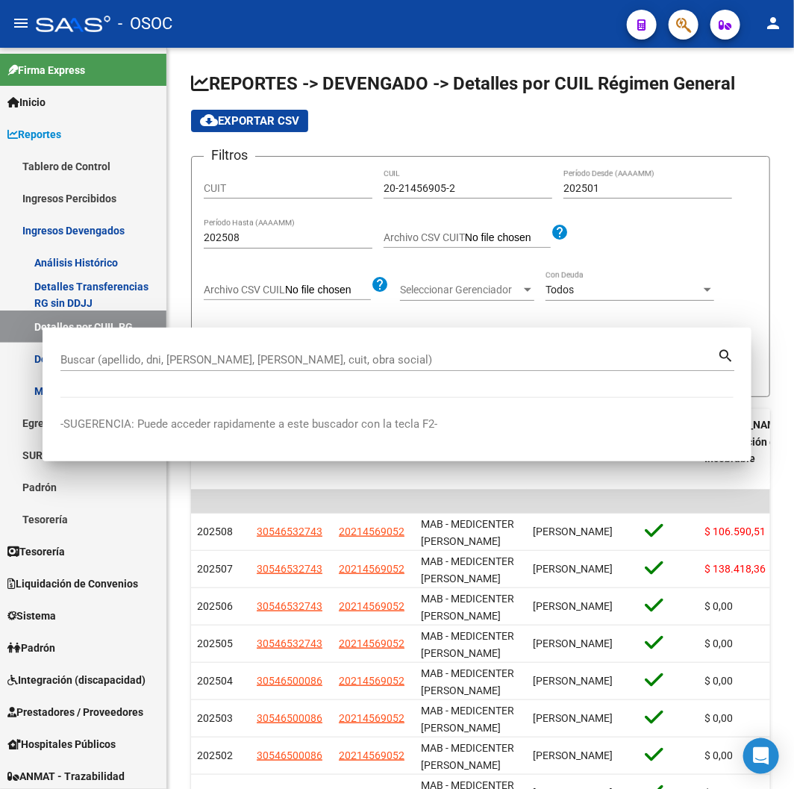
click at [351, 31] on div "- OSOC" at bounding box center [325, 23] width 579 height 33
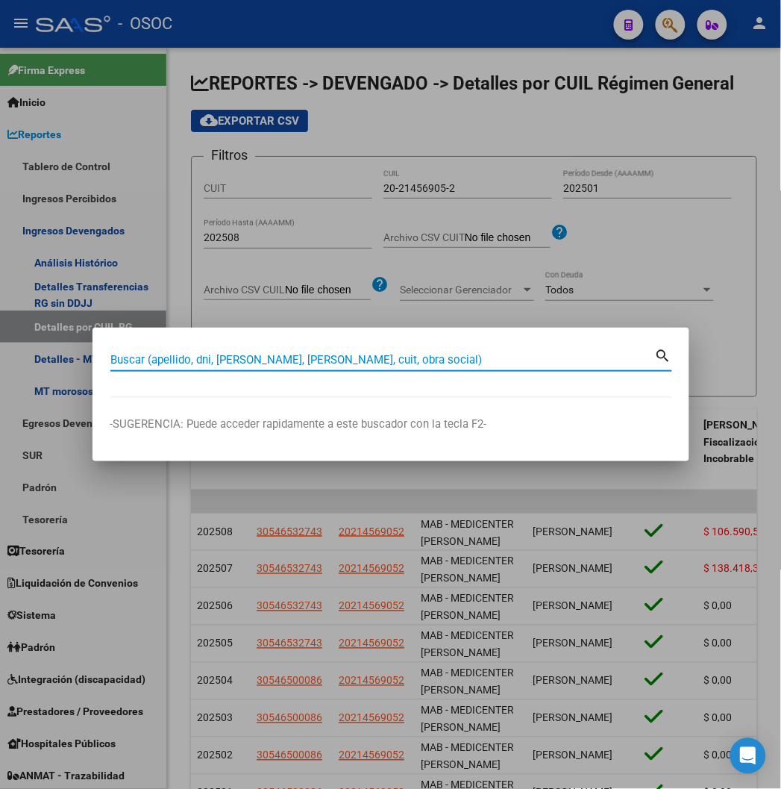
paste input "27244352311"
type input "27244352311"
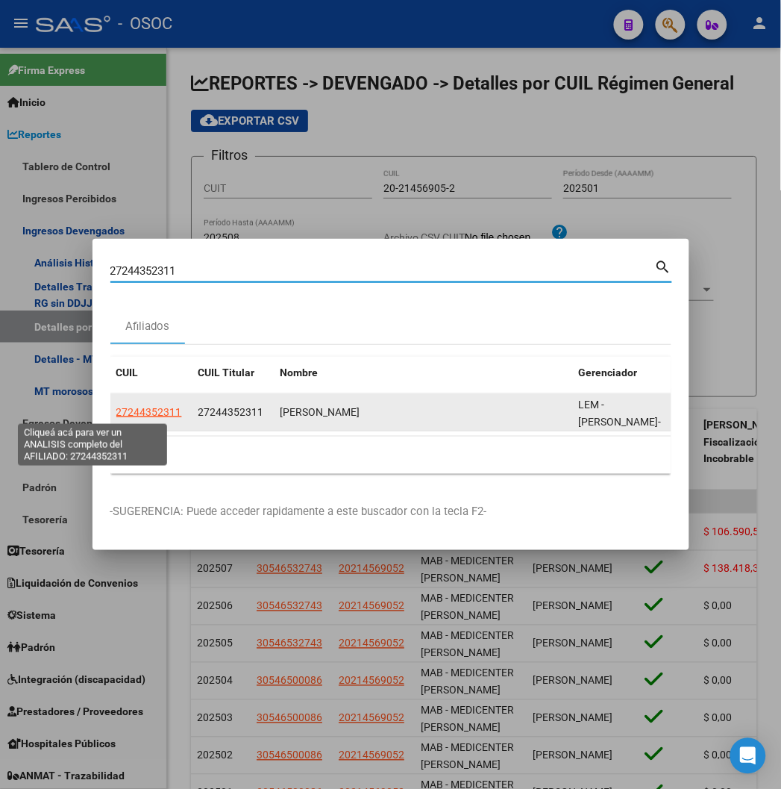
click at [116, 414] on span "27244352311" at bounding box center [149, 412] width 66 height 12
type textarea "27244352311"
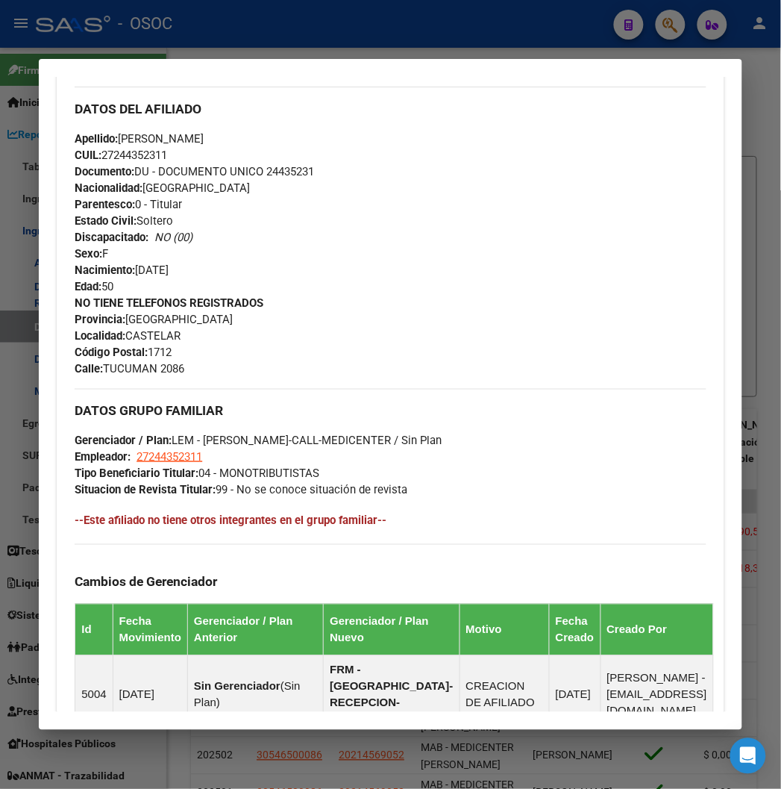
scroll to position [414, 0]
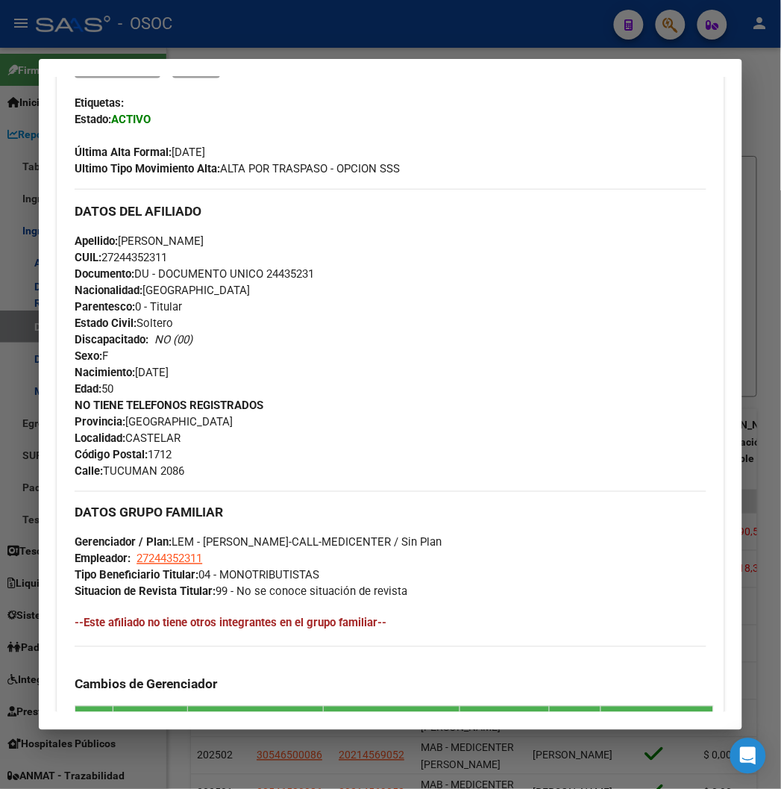
click at [272, 18] on div at bounding box center [390, 394] width 781 height 789
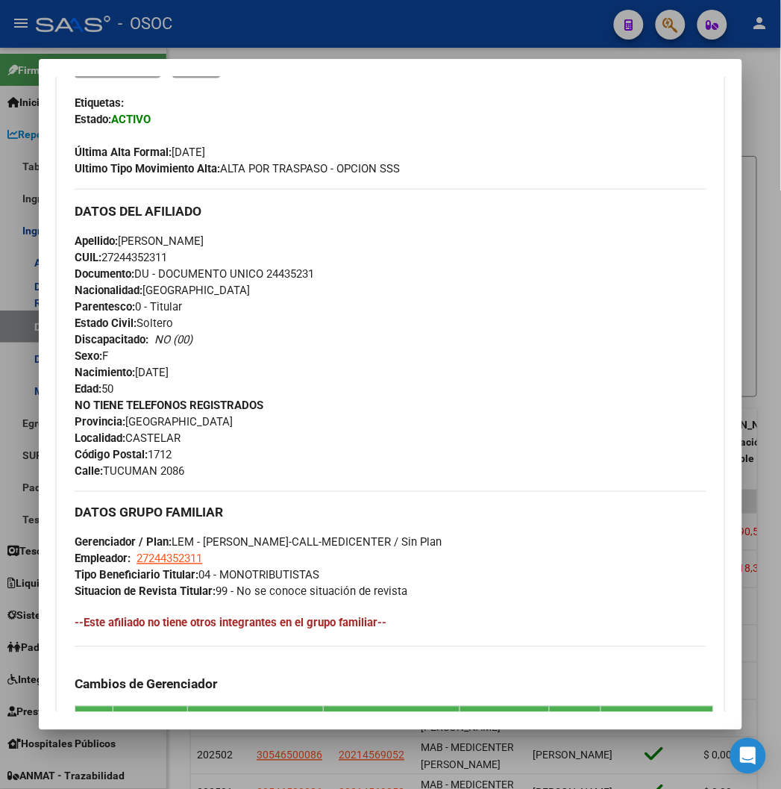
click at [272, 18] on div at bounding box center [390, 394] width 781 height 789
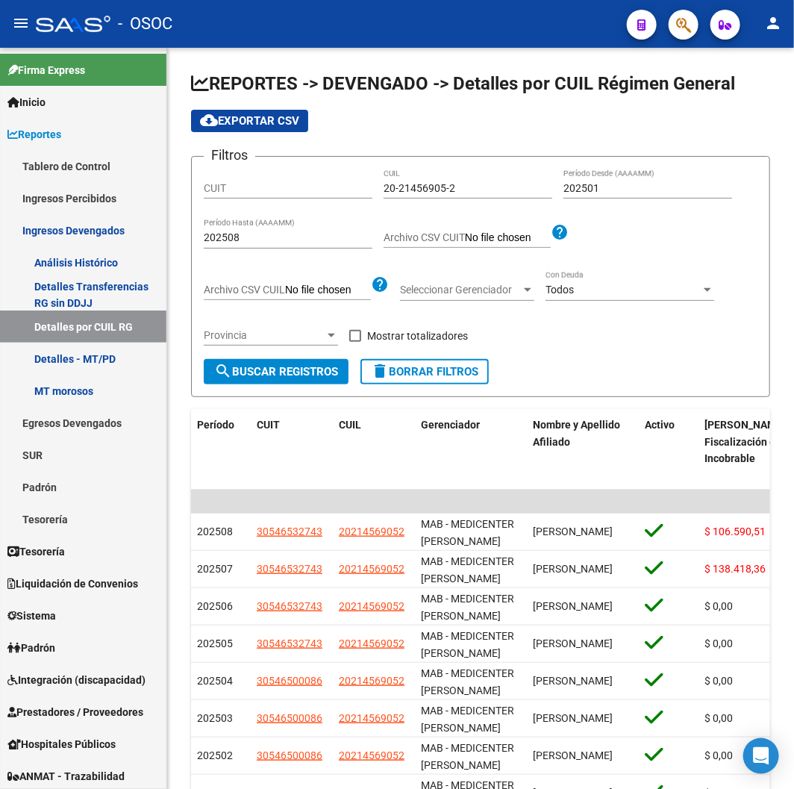
click at [272, 18] on div "- OSOC" at bounding box center [325, 23] width 579 height 33
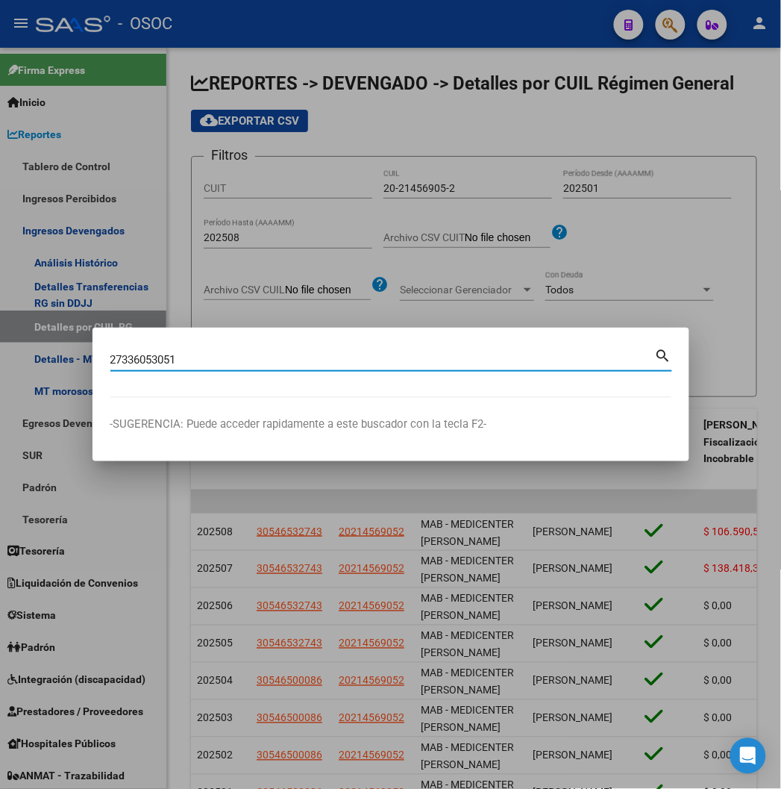
type input "27336053051"
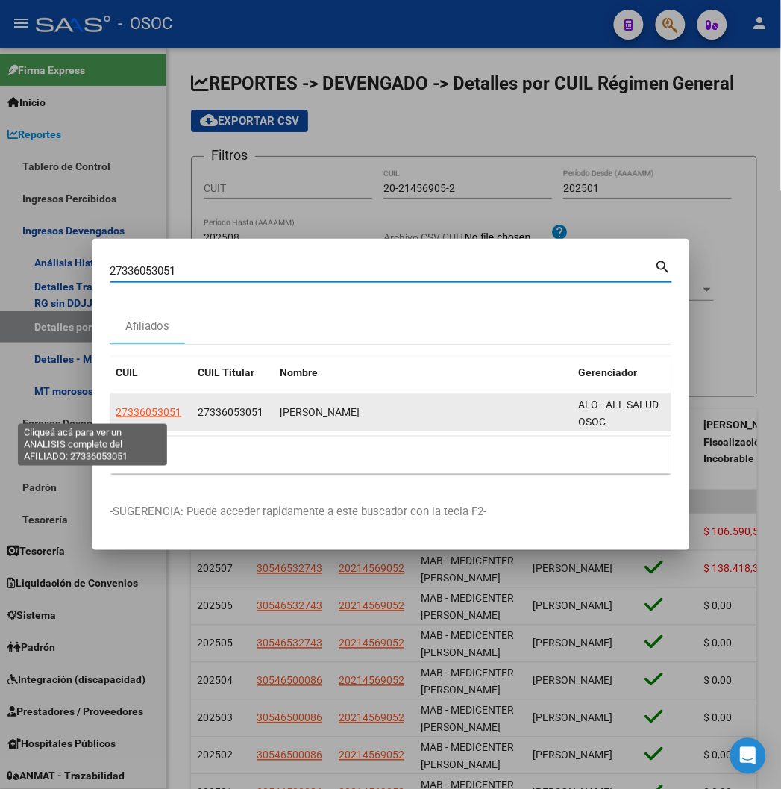
click at [116, 413] on span "27336053051" at bounding box center [149, 412] width 66 height 12
type textarea "27336053051"
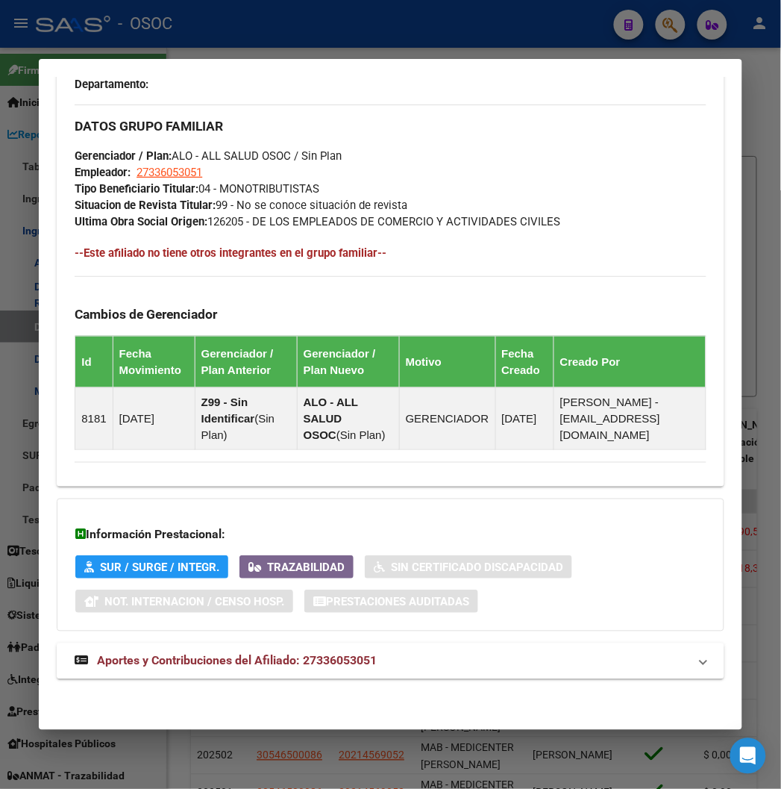
scroll to position [846, 0]
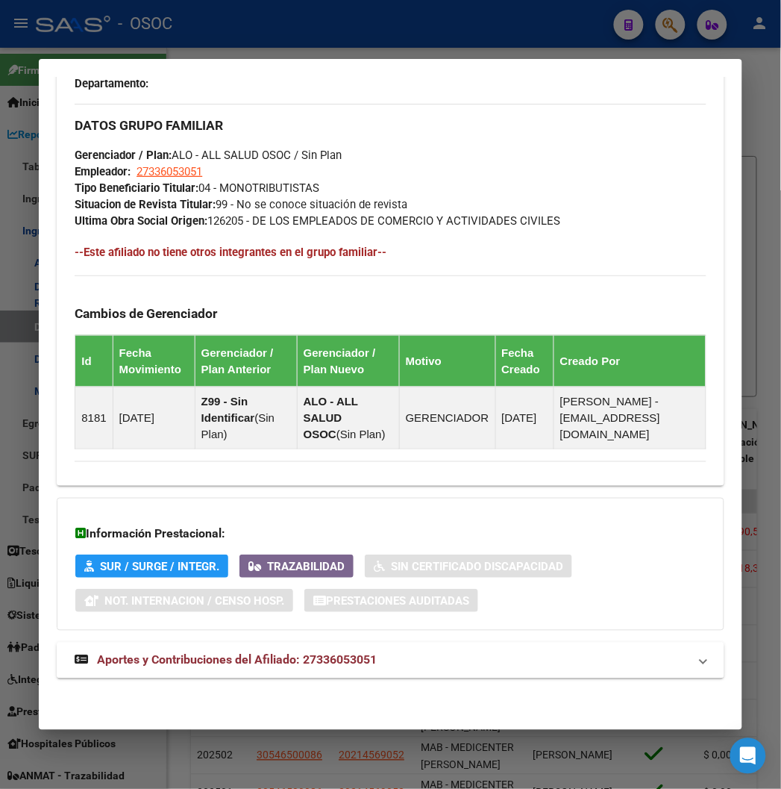
click at [252, 654] on span "Aportes y Contribuciones del Afiliado: 27336053051" at bounding box center [237, 660] width 280 height 14
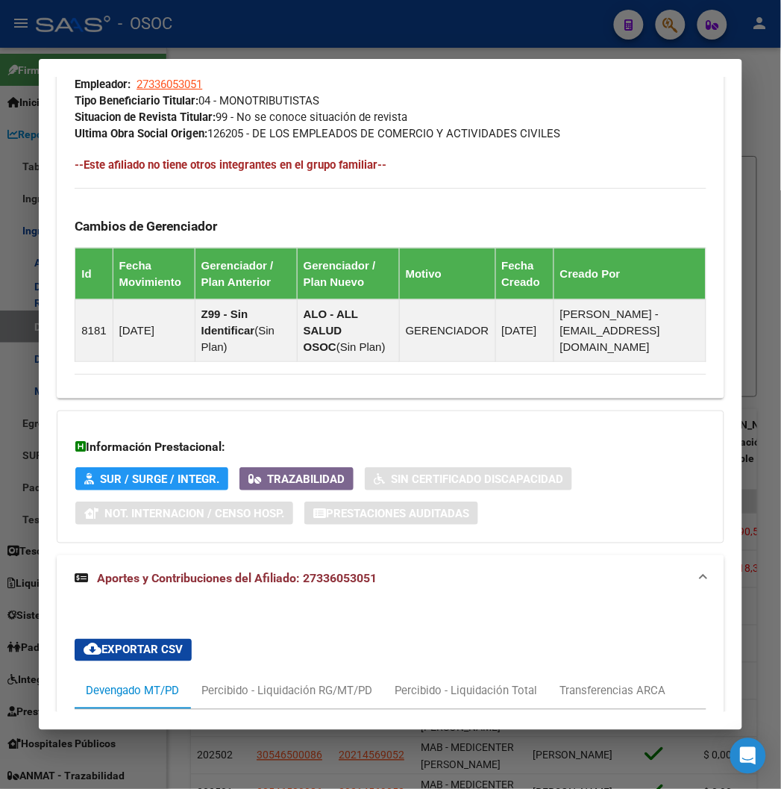
scroll to position [1353, 0]
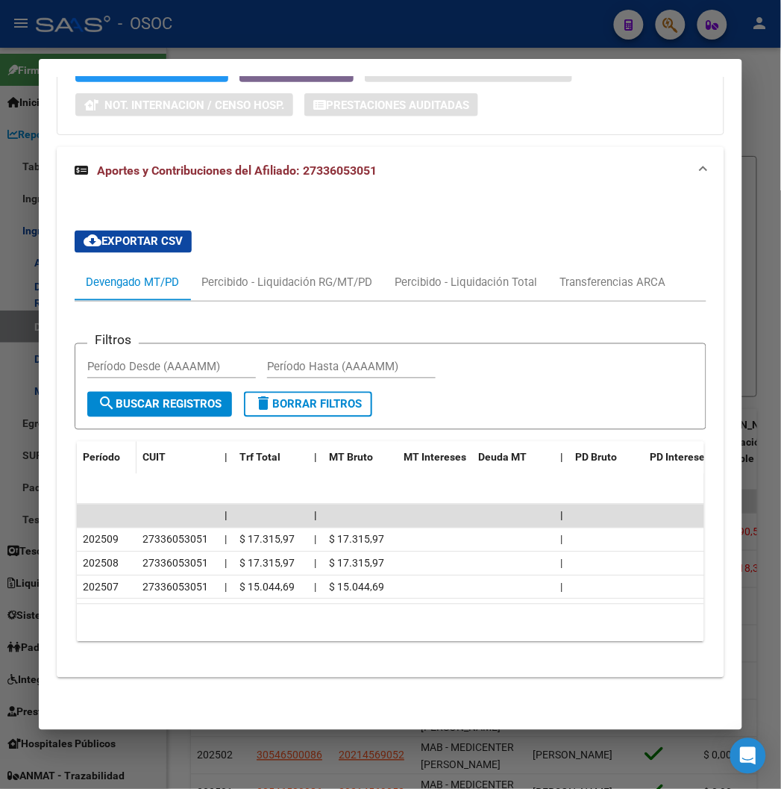
click at [99, 449] on div "Período" at bounding box center [107, 457] width 48 height 17
click at [92, 451] on span "Período" at bounding box center [101, 457] width 37 height 12
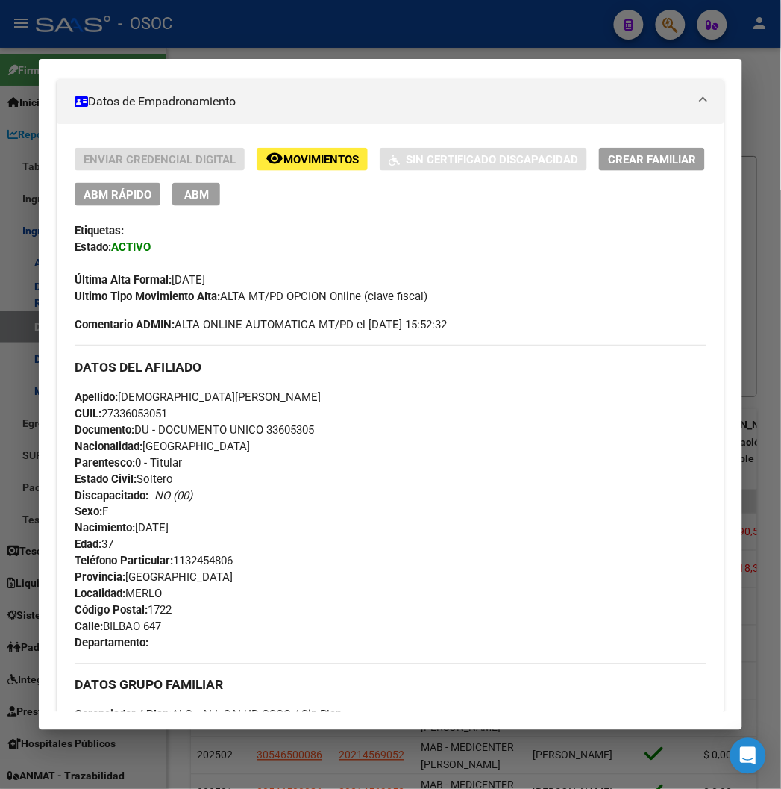
scroll to position [109, 0]
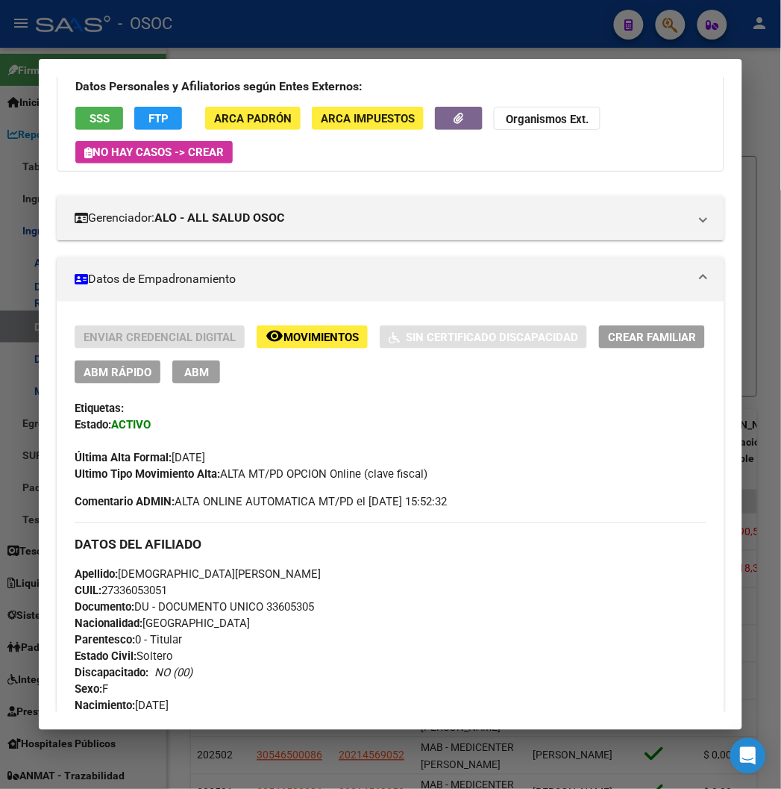
click at [117, 573] on span "Apellido: [PERSON_NAME]" at bounding box center [198, 574] width 246 height 13
click at [115, 585] on span "CUIL: 27336053051" at bounding box center [121, 590] width 93 height 13
copy span "27336053051"
click at [418, 48] on div at bounding box center [390, 394] width 781 height 789
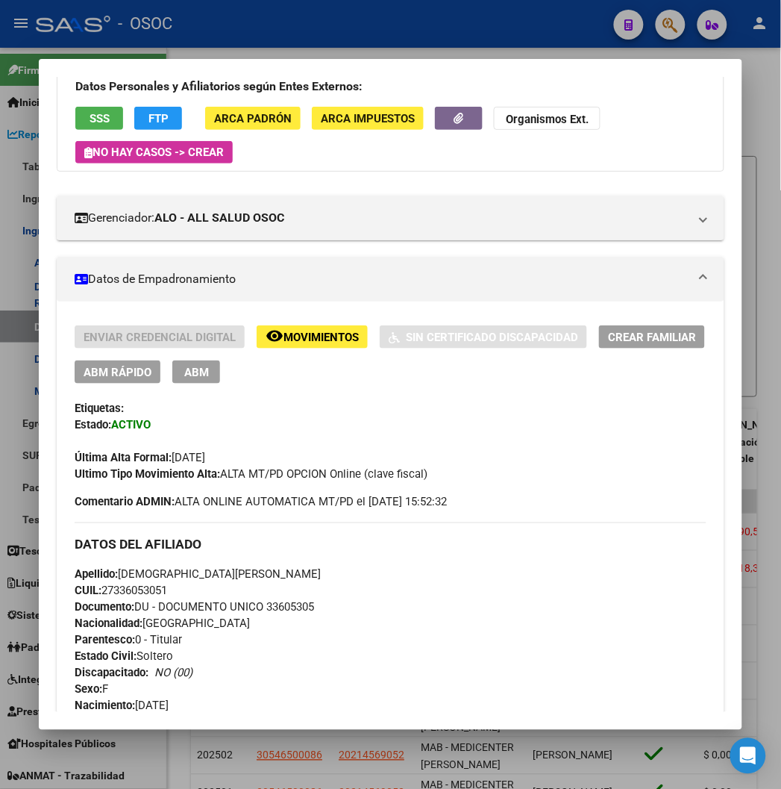
click at [415, 43] on div at bounding box center [390, 394] width 781 height 789
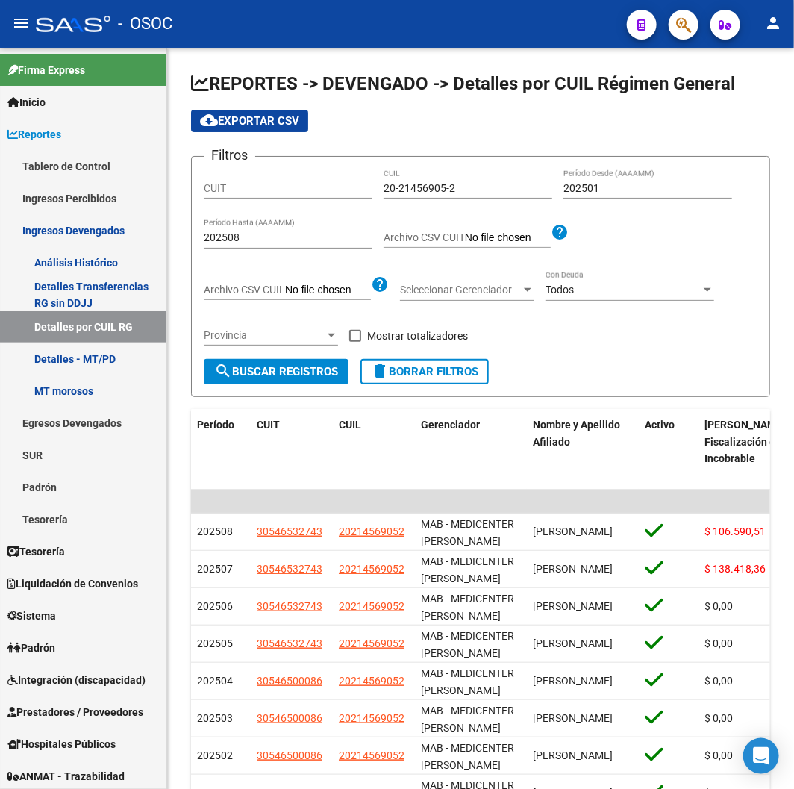
click at [414, 42] on mat-toolbar "menu - OSOC person" at bounding box center [397, 24] width 794 height 48
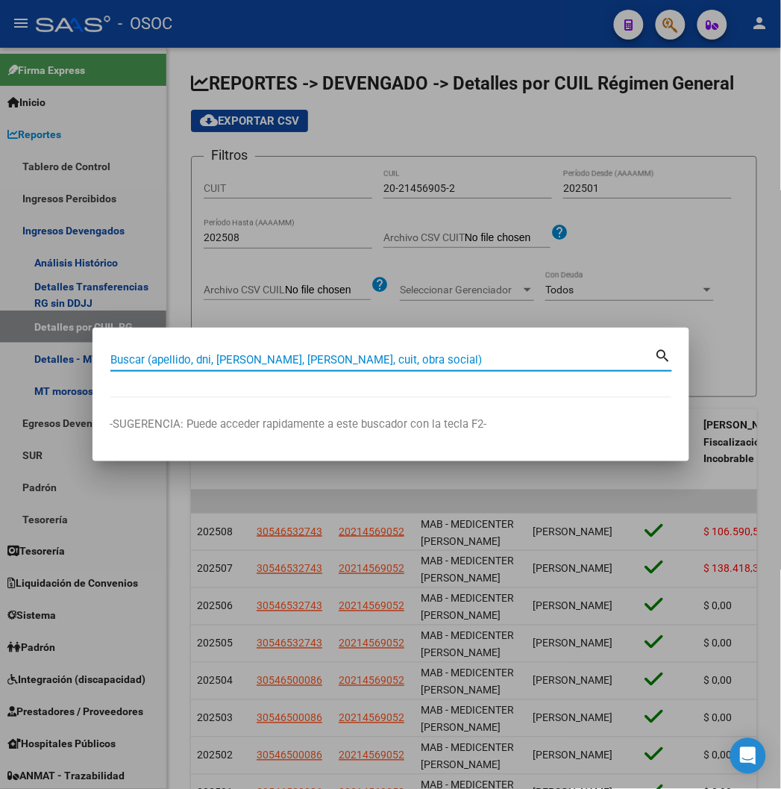
paste input "27357210742"
type input "27357210742"
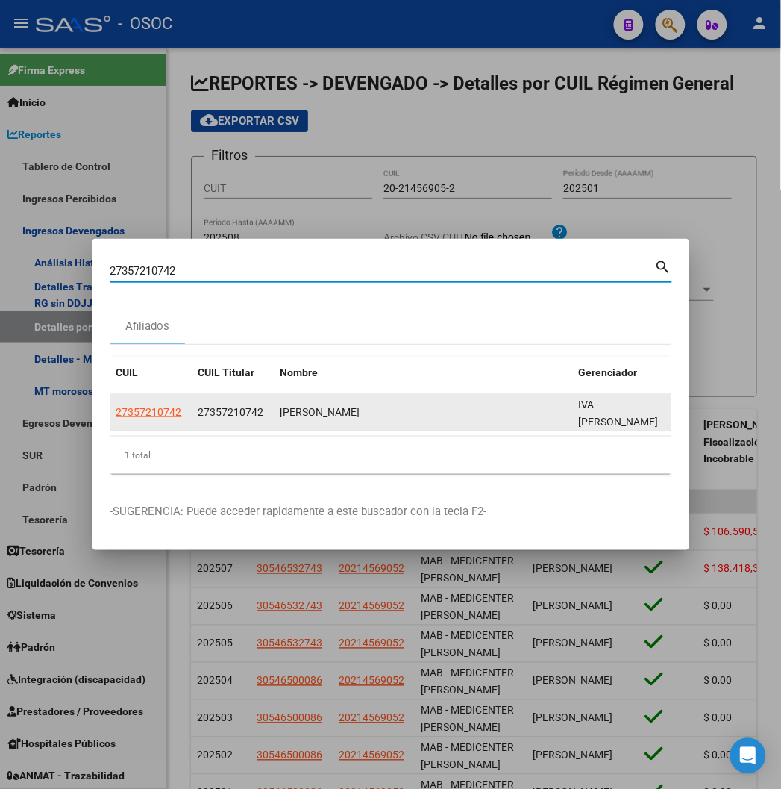
click at [110, 394] on datatable-body-cell "27357210742" at bounding box center [151, 412] width 82 height 37
click at [116, 407] on span "27357210742" at bounding box center [149, 412] width 66 height 12
type textarea "27357210742"
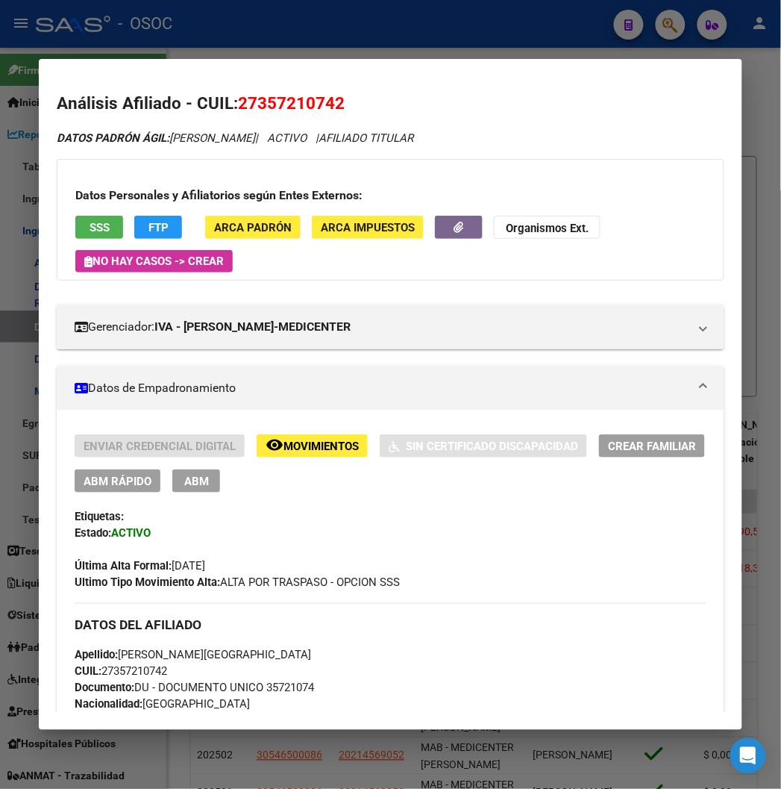
click at [258, 31] on div at bounding box center [390, 394] width 781 height 789
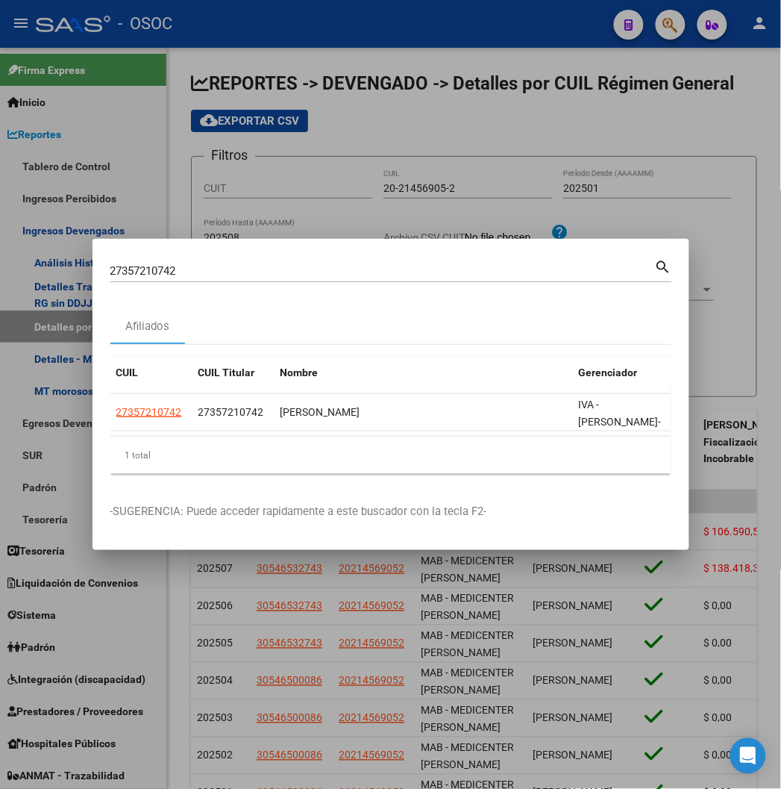
drag, startPoint x: 453, startPoint y: 25, endPoint x: 506, endPoint y: 25, distance: 53.0
click at [480, 25] on div at bounding box center [390, 394] width 781 height 789
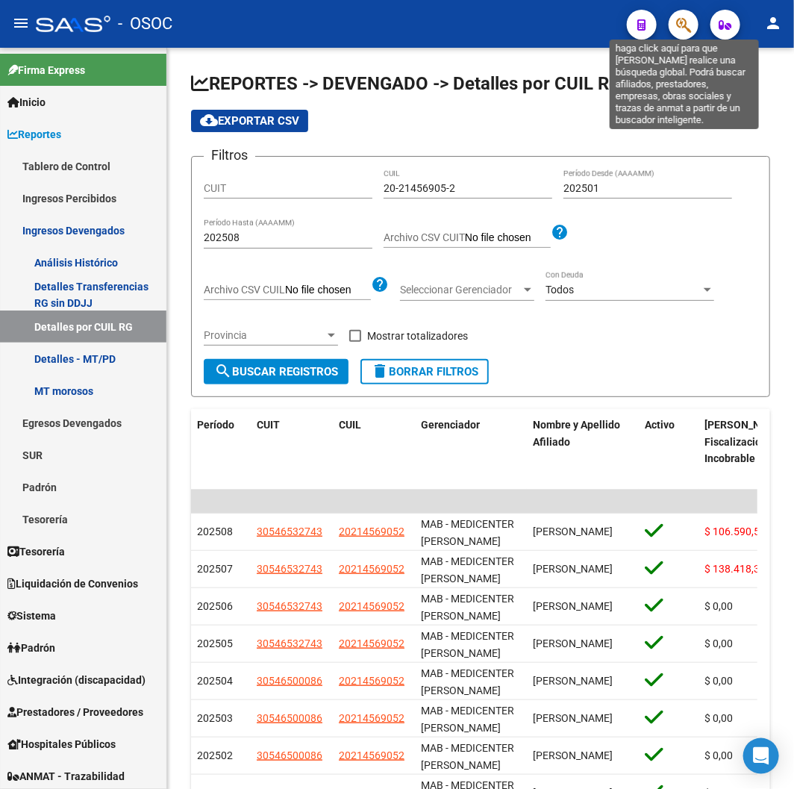
click at [689, 33] on icon "button" at bounding box center [683, 24] width 15 height 17
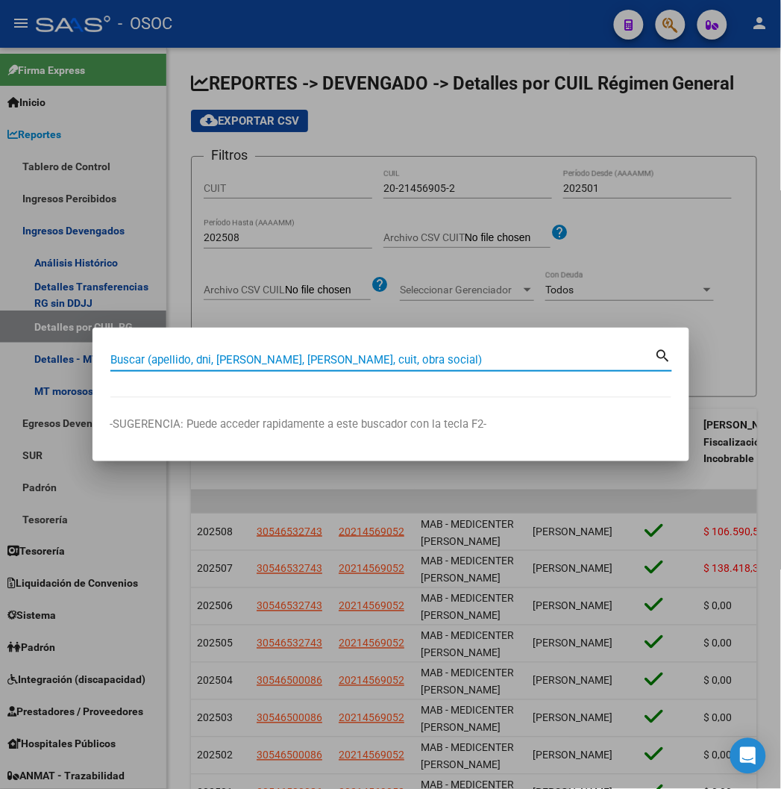
paste input "27302661672"
type input "27302661672"
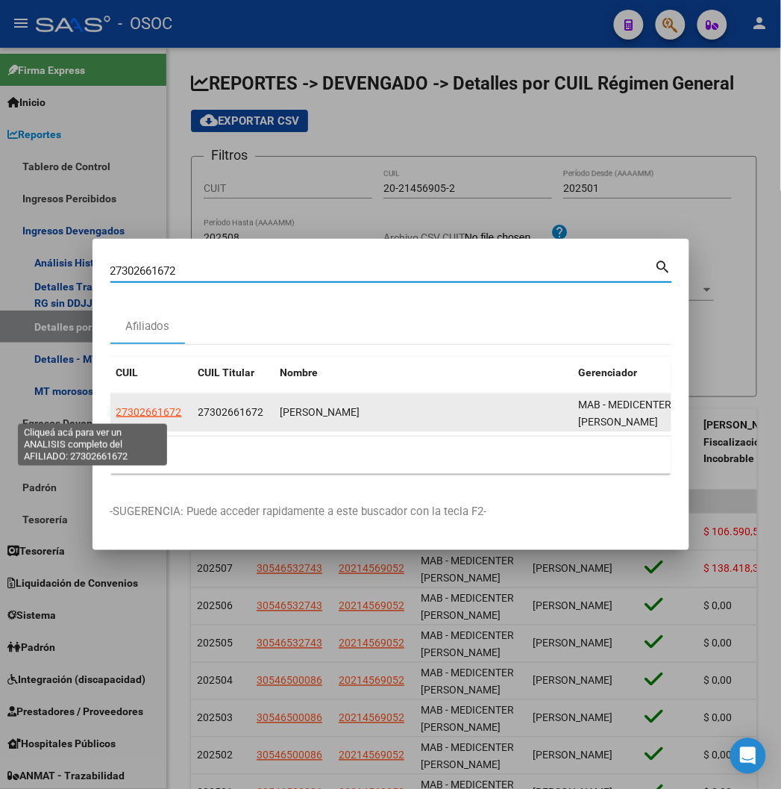
click at [116, 413] on span "27302661672" at bounding box center [149, 412] width 66 height 12
type textarea "27302661672"
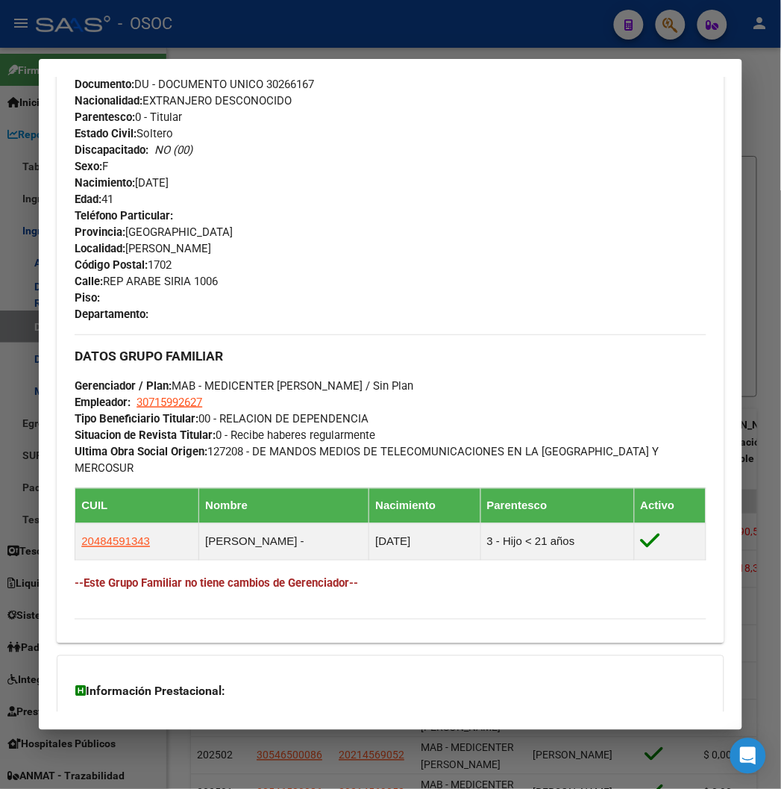
scroll to position [772, 0]
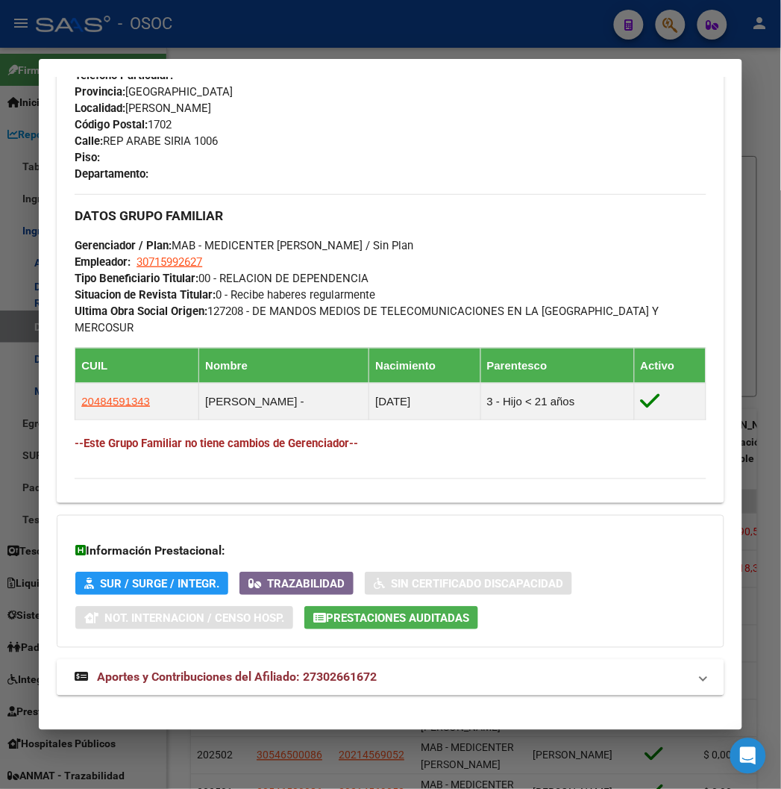
click at [282, 670] on span "Aportes y Contribuciones del Afiliado: 27302661672" at bounding box center [237, 677] width 280 height 14
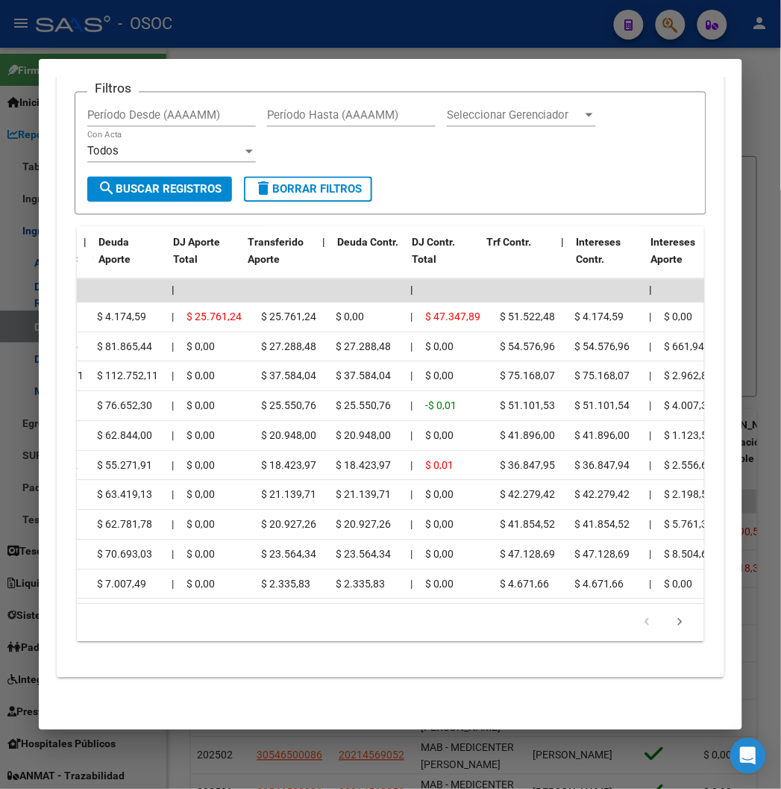
scroll to position [0, 910]
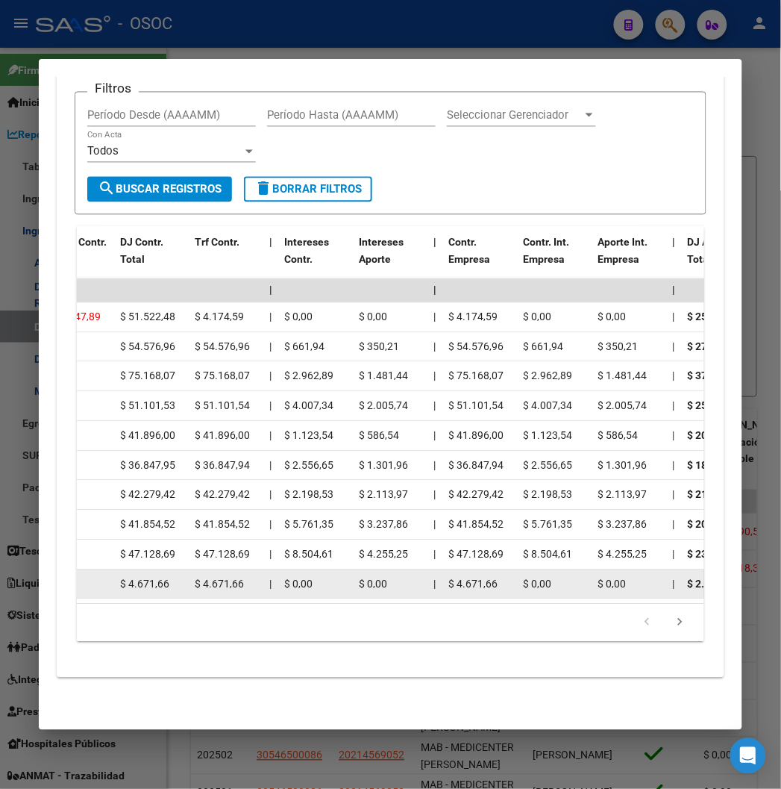
drag, startPoint x: 311, startPoint y: 604, endPoint x: 181, endPoint y: 579, distance: 133.0
click at [181, 579] on datatable-body "| | | | | | | | | | | | | 202508 30715992627 $ 73.109,12 | | $ 73.109,12 $ 73.1…" at bounding box center [405, 441] width 657 height 325
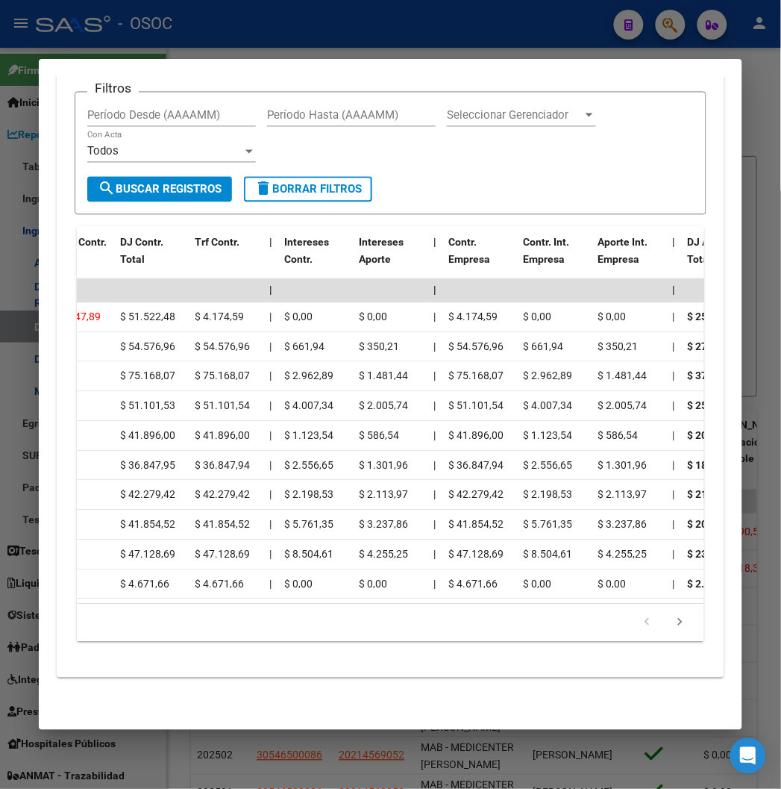
click at [327, 652] on div "Filtros Período Desde (AAAAMM) Período Hasta (AAAAMM) Seleccionar Gerenciador S…" at bounding box center [390, 352] width 631 height 604
drag, startPoint x: 297, startPoint y: 604, endPoint x: 289, endPoint y: 604, distance: 8.2
click at [277, 602] on datatable-body "| | | | | | | | | | | | | 202508 30715992627 $ 73.109,12 | | $ 73.109,12 $ 73.1…" at bounding box center [405, 441] width 657 height 325
drag, startPoint x: 306, startPoint y: 607, endPoint x: 278, endPoint y: 606, distance: 27.6
click at [278, 606] on div "179.769.313.486.231.570.000.000.000.000.000.000.000.000.000.000.000.000.000.000…" at bounding box center [390, 622] width 627 height 37
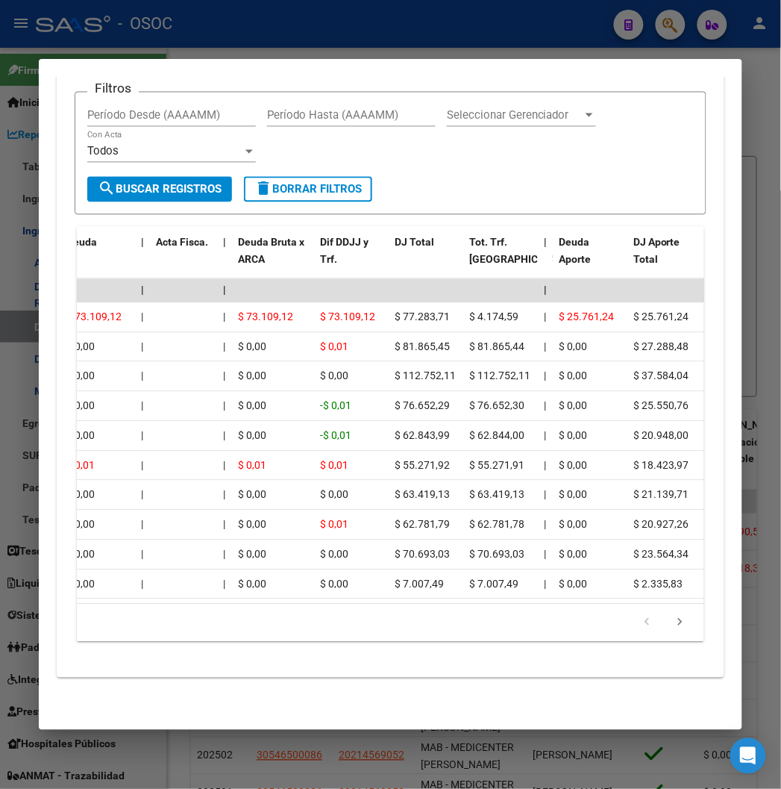
scroll to position [0, 0]
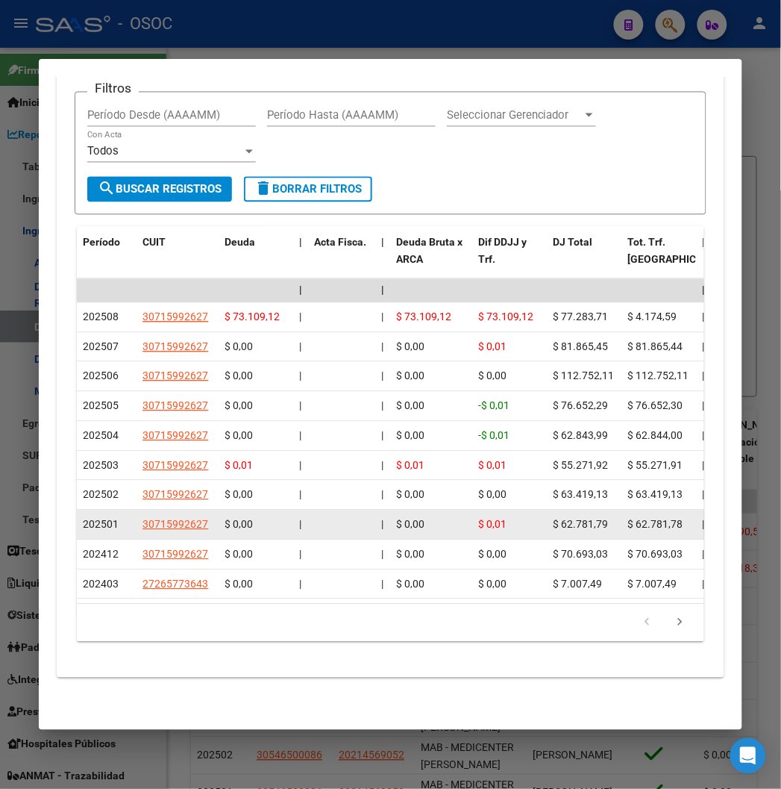
click at [83, 519] on span "202501" at bounding box center [101, 525] width 36 height 12
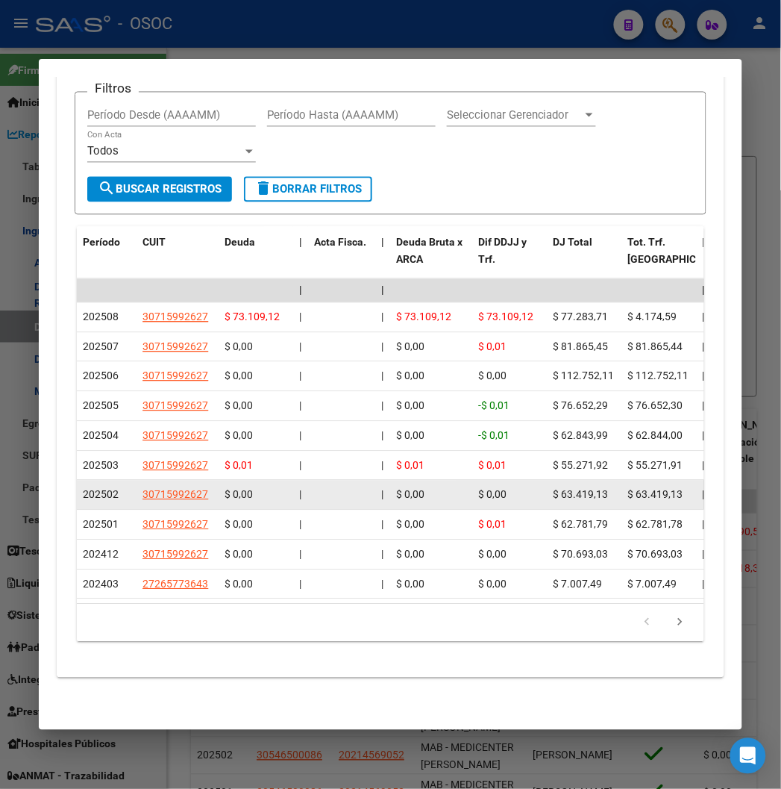
click at [83, 489] on span "202502" at bounding box center [101, 495] width 36 height 12
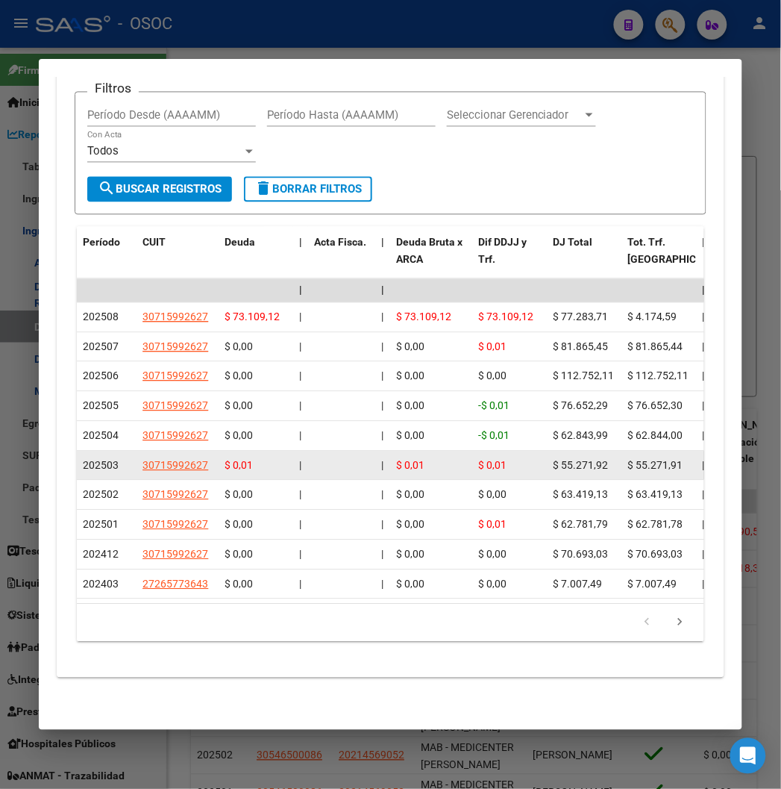
click at [83, 457] on div "202503" at bounding box center [107, 465] width 48 height 17
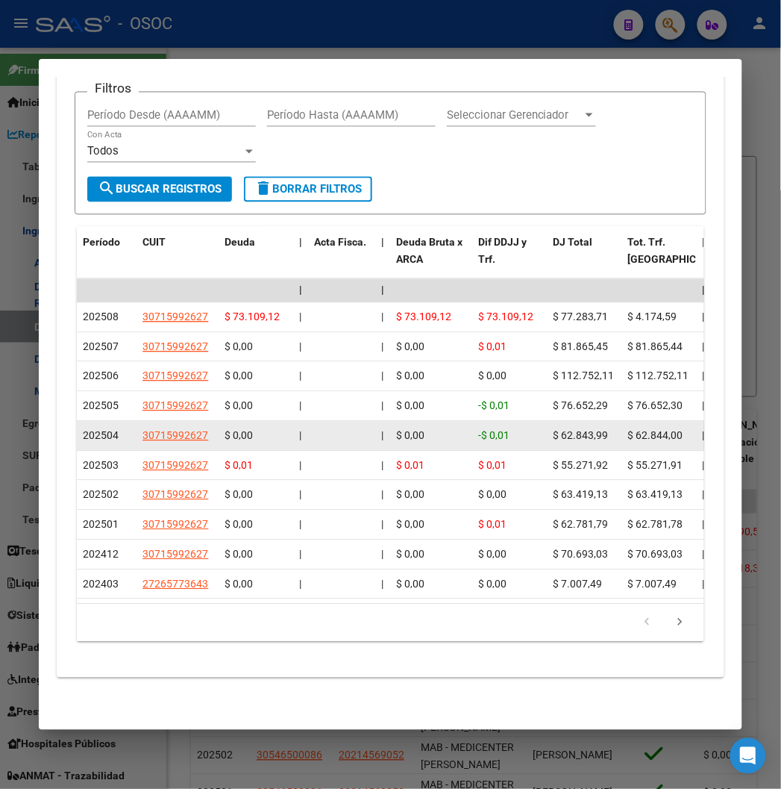
click at [83, 430] on span "202504" at bounding box center [101, 436] width 36 height 12
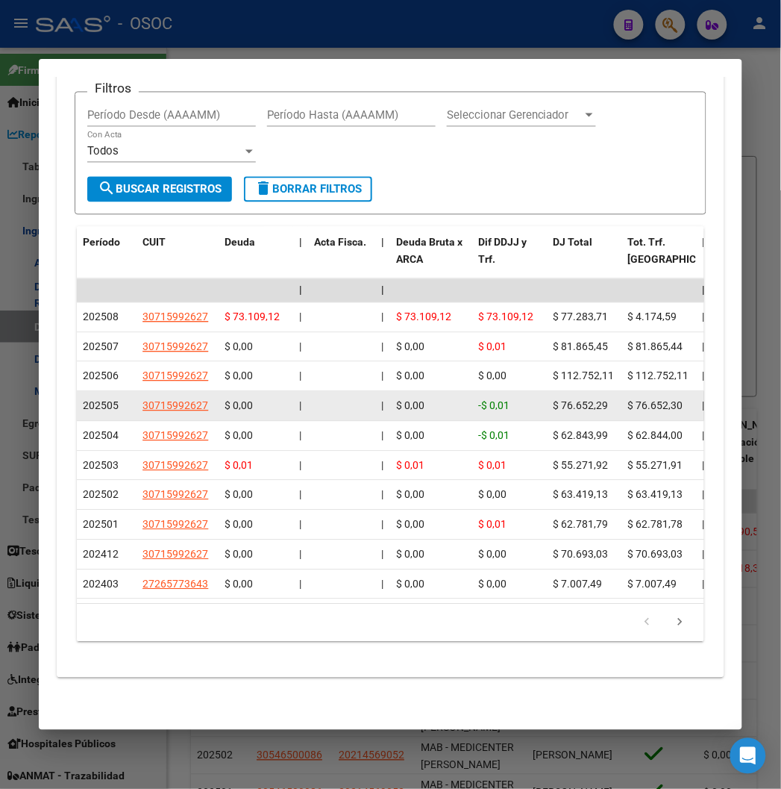
click at [83, 400] on span "202505" at bounding box center [101, 406] width 36 height 12
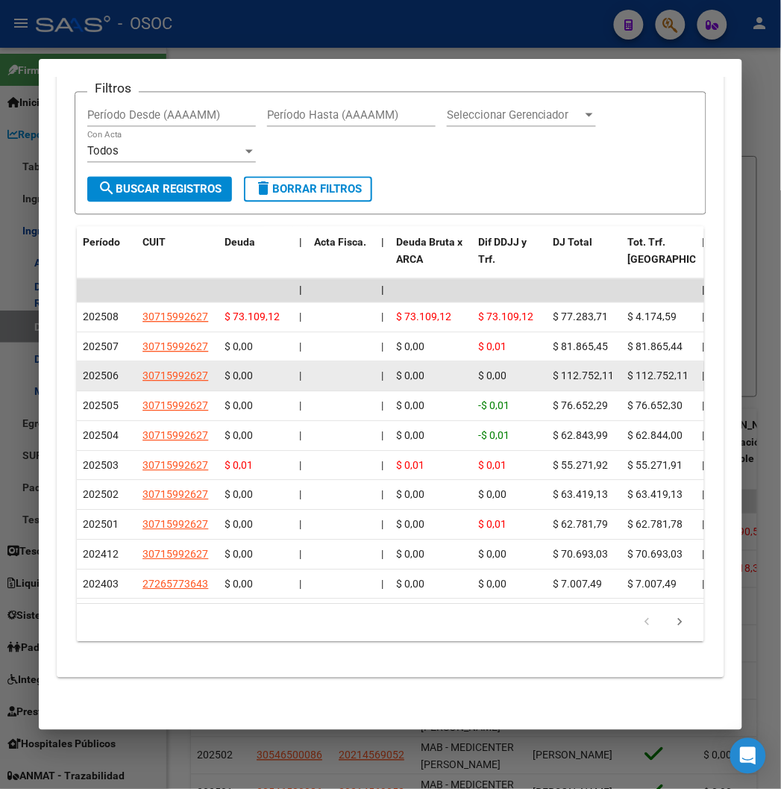
click at [83, 370] on span "202506" at bounding box center [101, 376] width 36 height 12
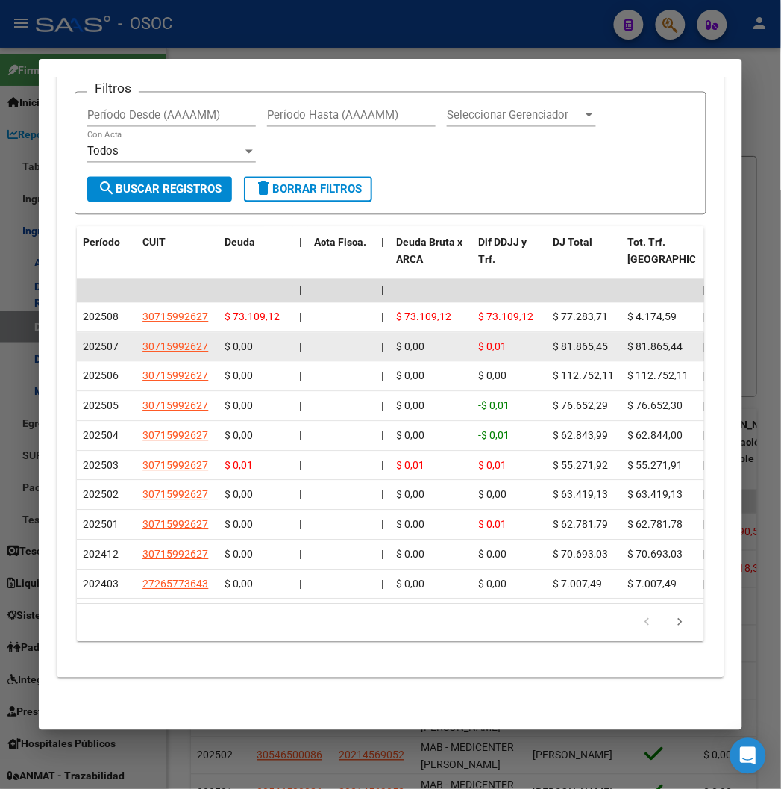
click at [77, 339] on datatable-body-cell "202507" at bounding box center [107, 347] width 60 height 29
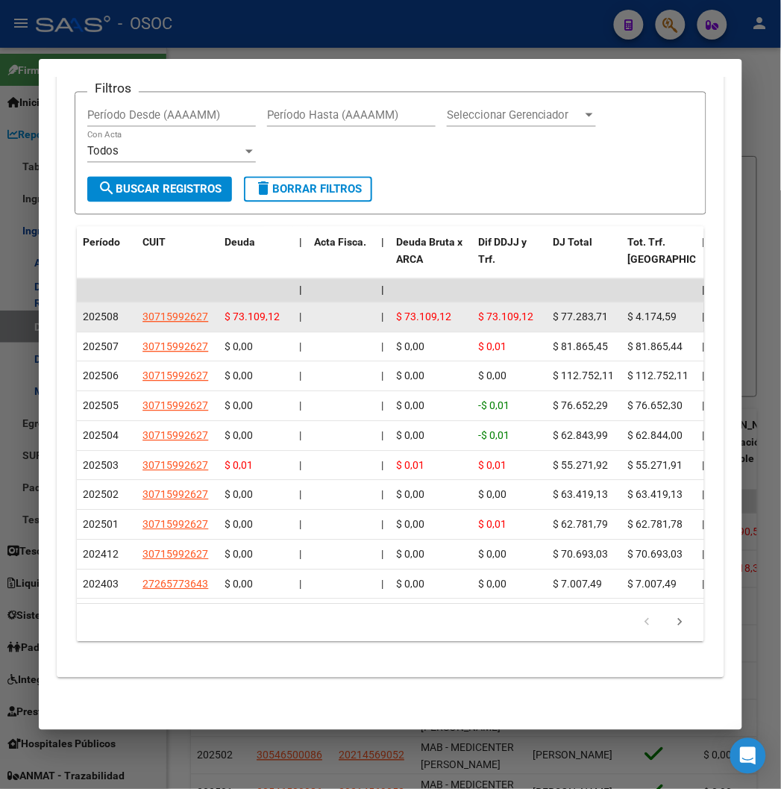
click at [93, 311] on span "202508" at bounding box center [101, 317] width 36 height 12
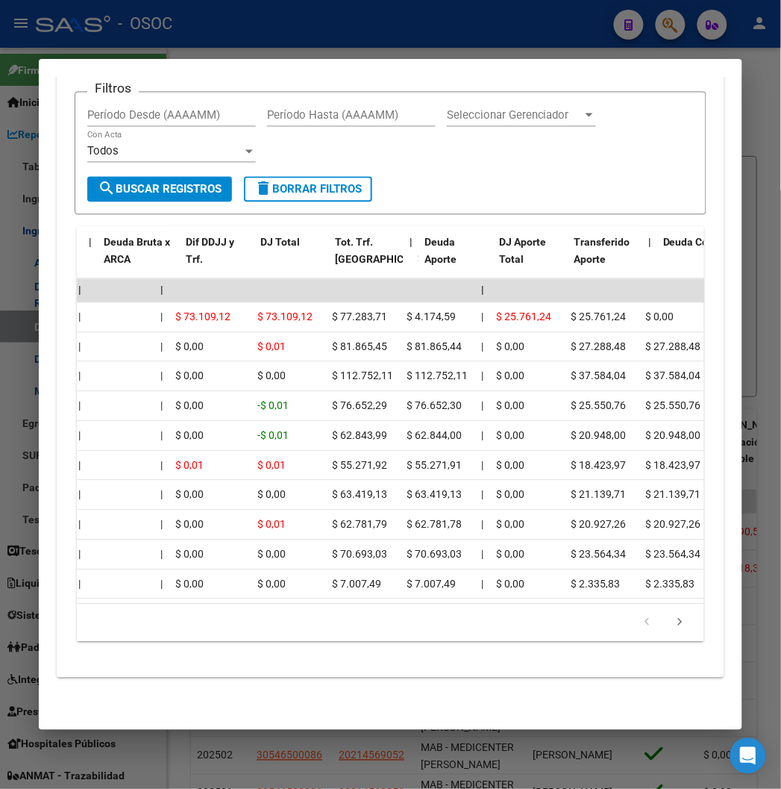
scroll to position [0, 292]
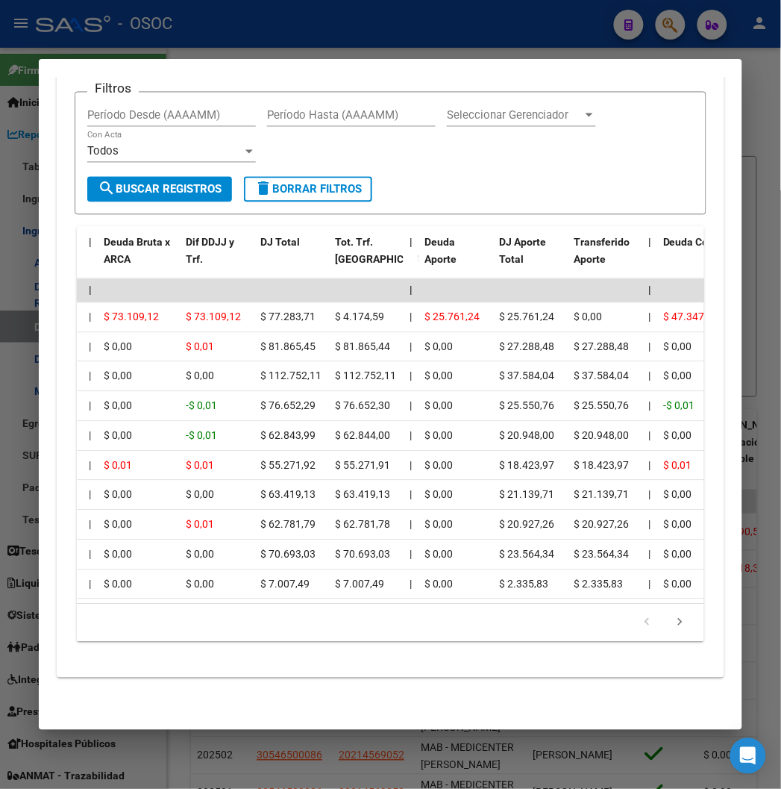
click at [502, 40] on div at bounding box center [390, 394] width 781 height 789
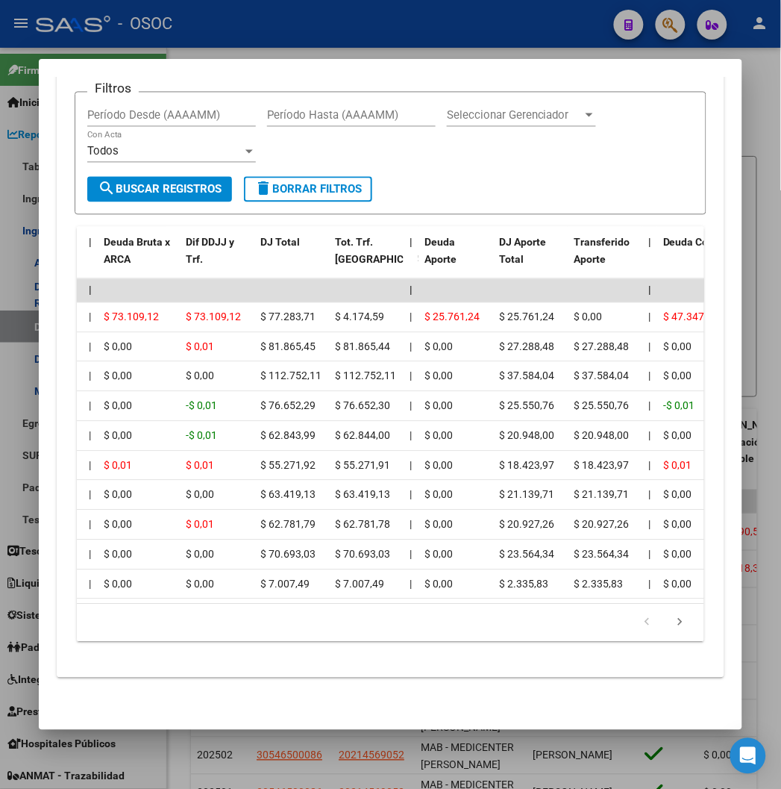
click at [502, 40] on div at bounding box center [390, 394] width 781 height 789
click at [502, 40] on mat-toolbar "menu - OSOC person" at bounding box center [390, 24] width 781 height 48
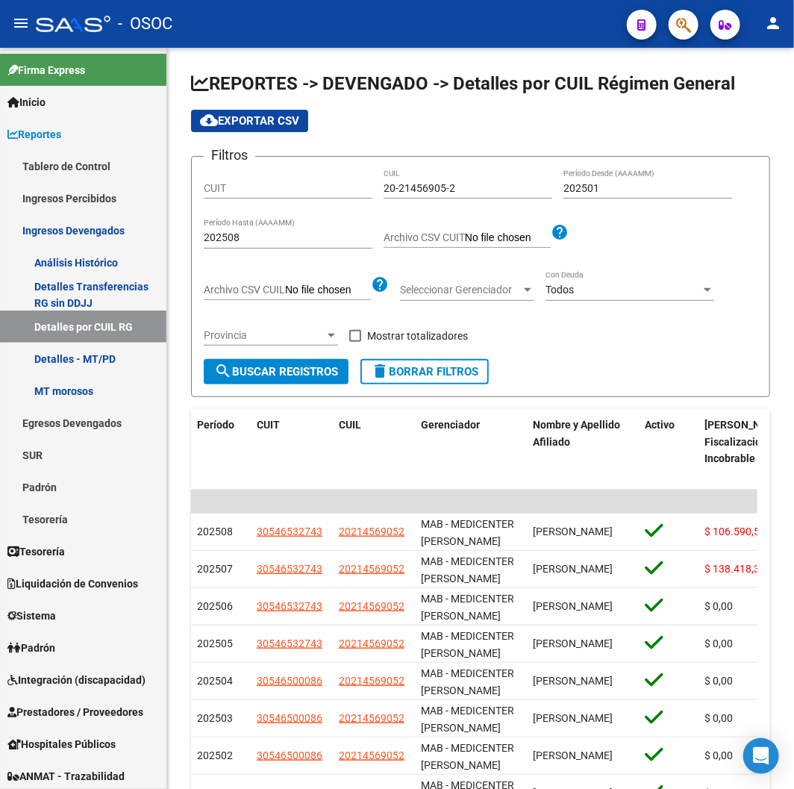
click at [502, 40] on mat-toolbar "menu - OSOC person" at bounding box center [397, 24] width 794 height 48
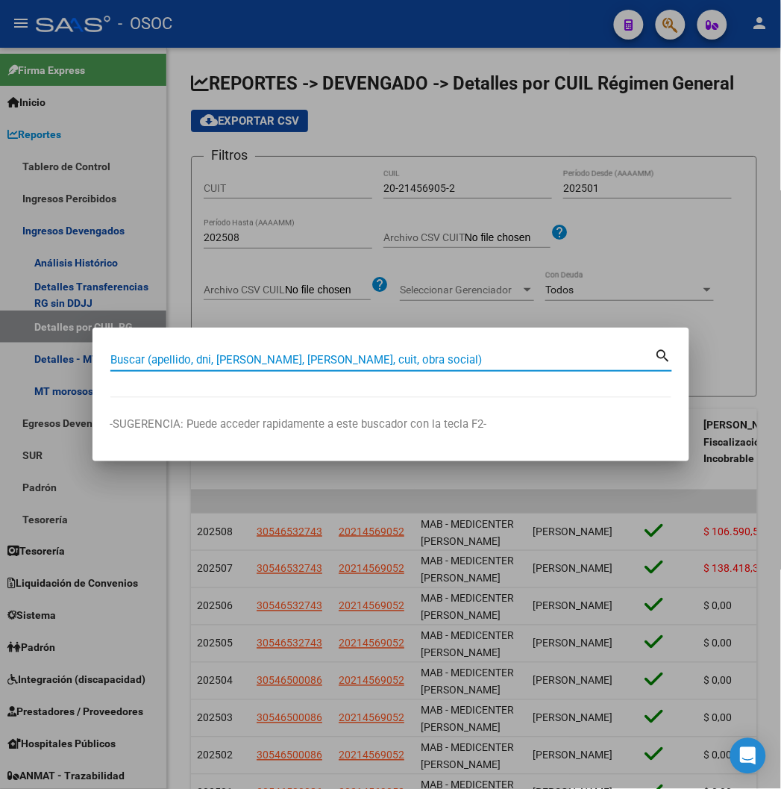
paste input "27357210742"
type input "27357210742"
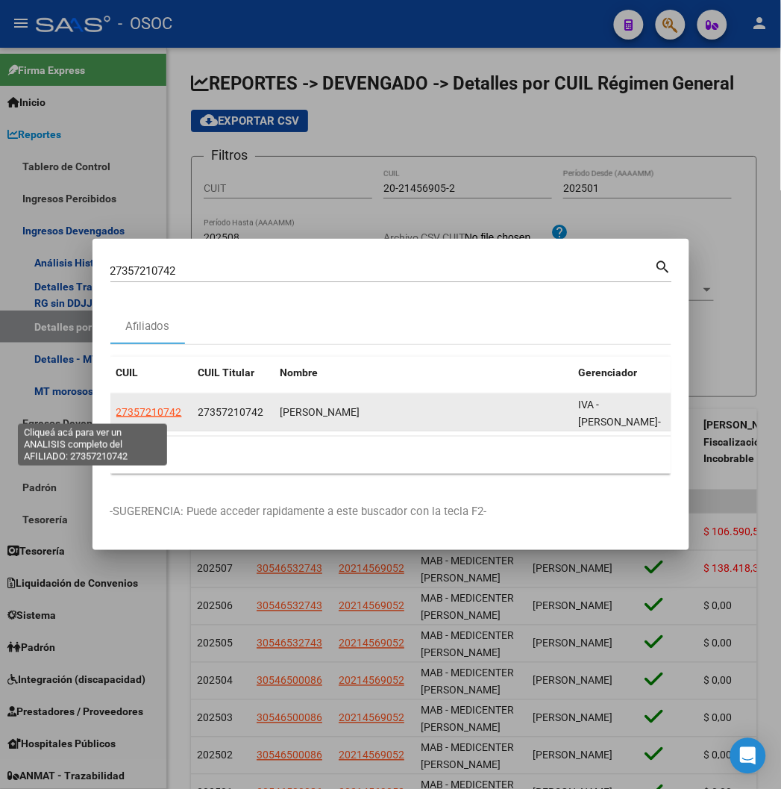
click at [116, 416] on span "27357210742" at bounding box center [149, 412] width 66 height 12
type textarea "27357210742"
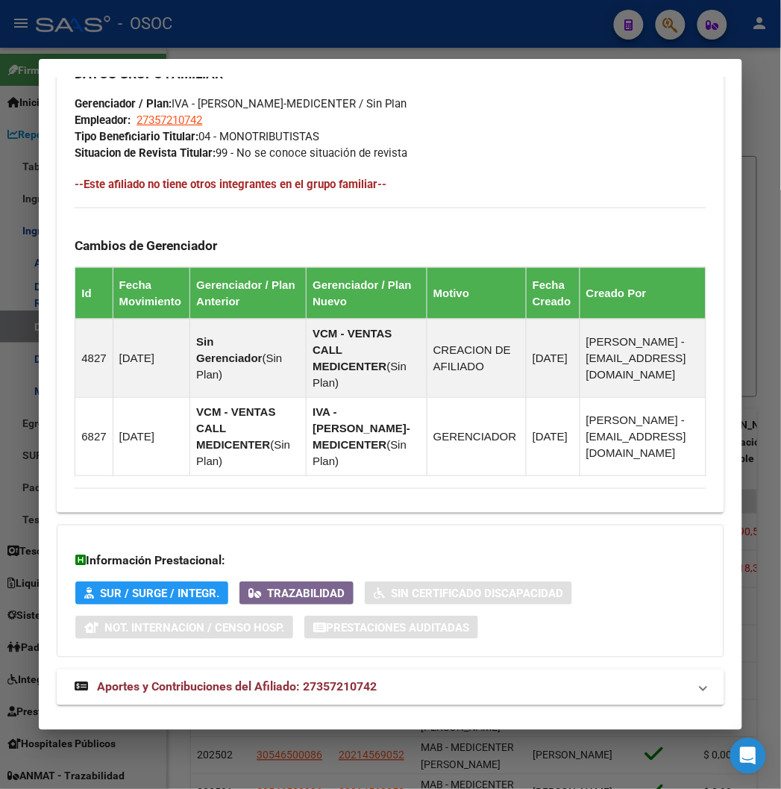
scroll to position [879, 0]
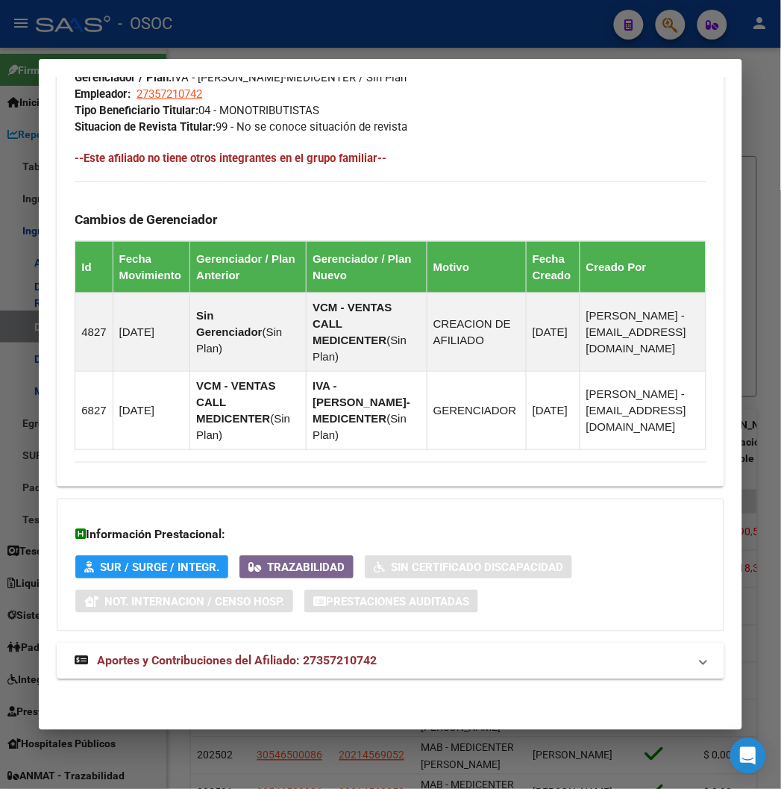
click at [231, 650] on mat-expansion-panel-header "Aportes y Contribuciones del Afiliado: 27357210742" at bounding box center [390, 661] width 667 height 36
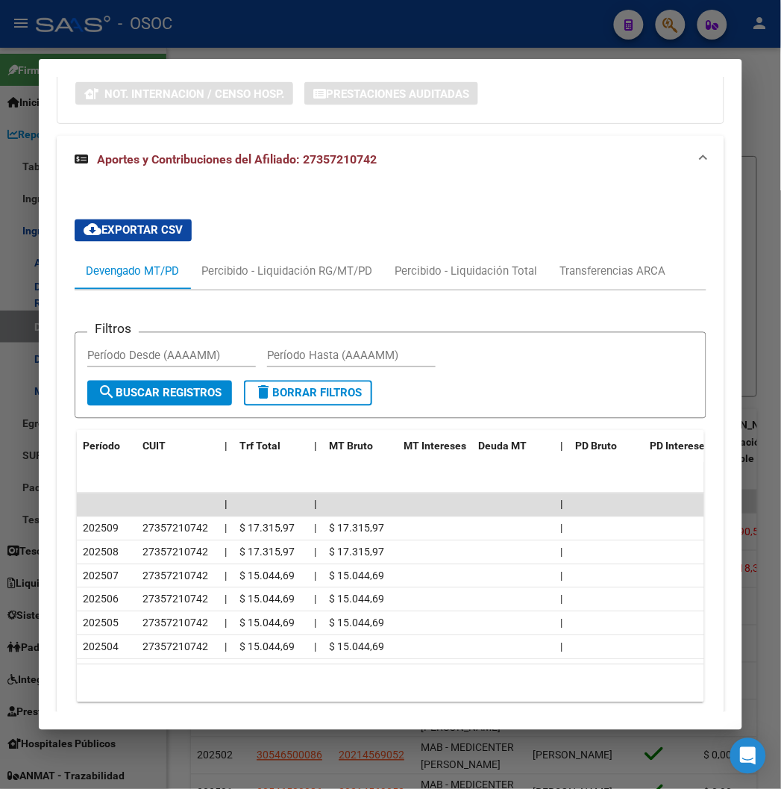
scroll to position [1458, 0]
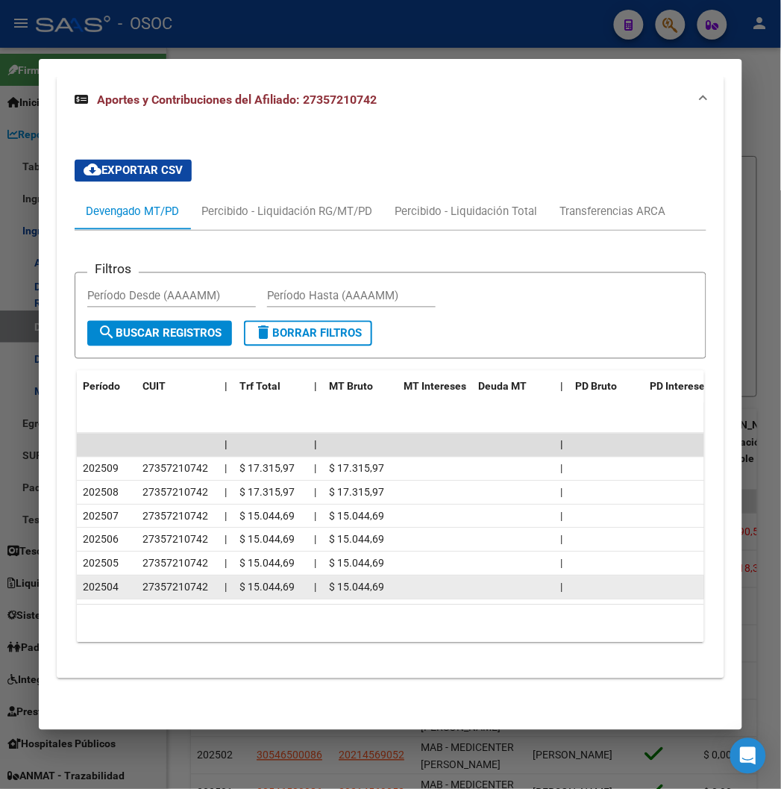
click at [143, 581] on span "27357210742" at bounding box center [176, 587] width 66 height 12
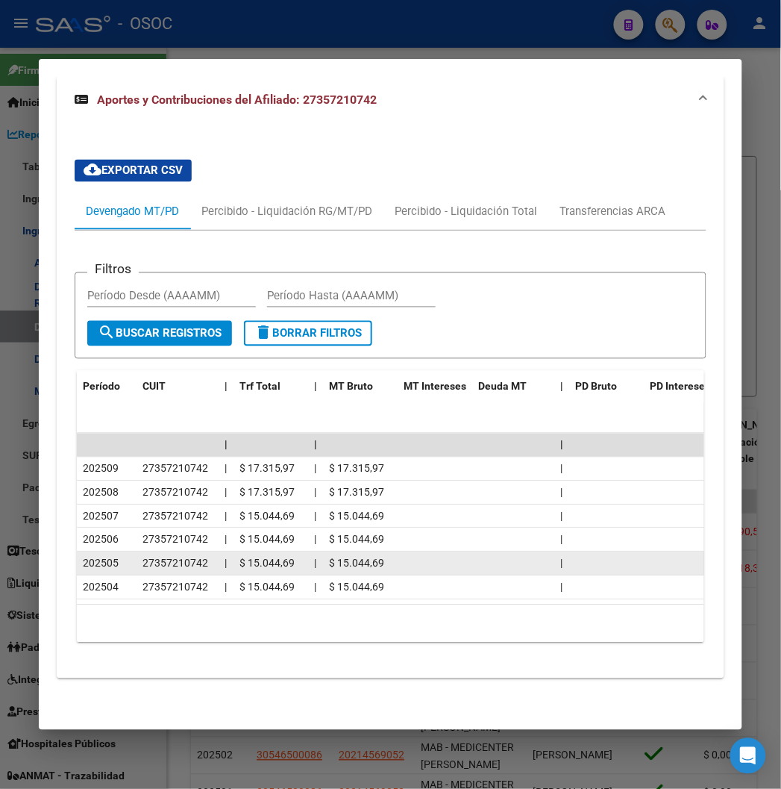
click at [137, 562] on datatable-body-cell "27357210742" at bounding box center [178, 563] width 82 height 23
click at [137, 552] on datatable-body-cell "27357210742" at bounding box center [178, 563] width 82 height 23
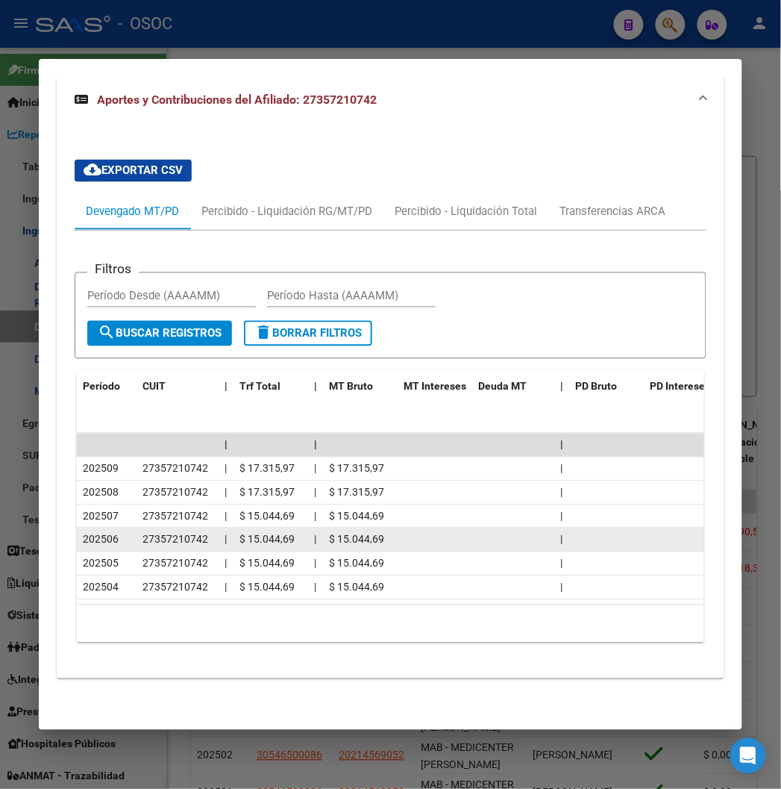
click at [145, 533] on span "27357210742" at bounding box center [176, 539] width 66 height 12
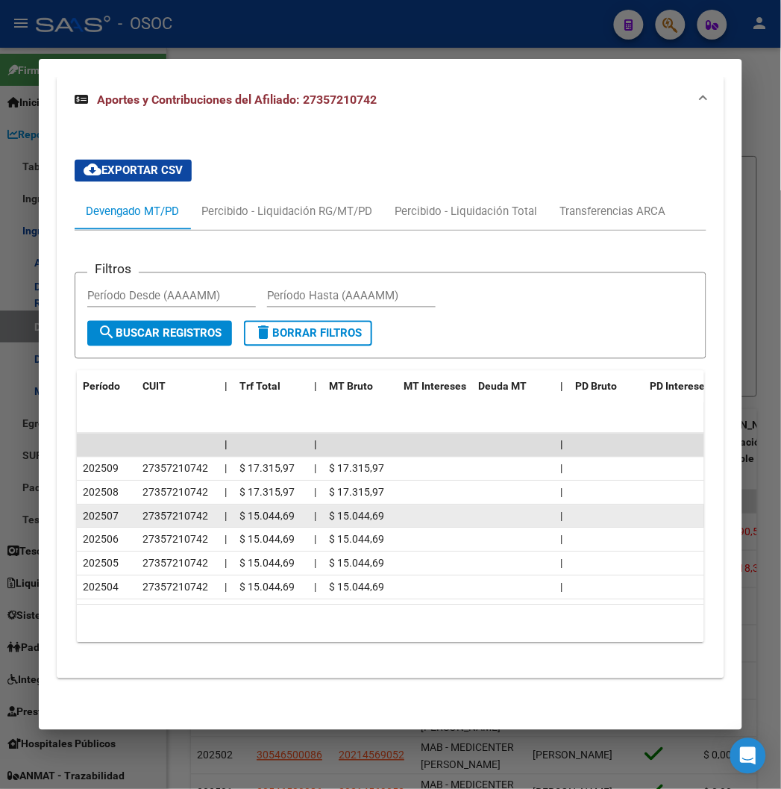
click at [144, 510] on div "27357210742" at bounding box center [178, 516] width 70 height 17
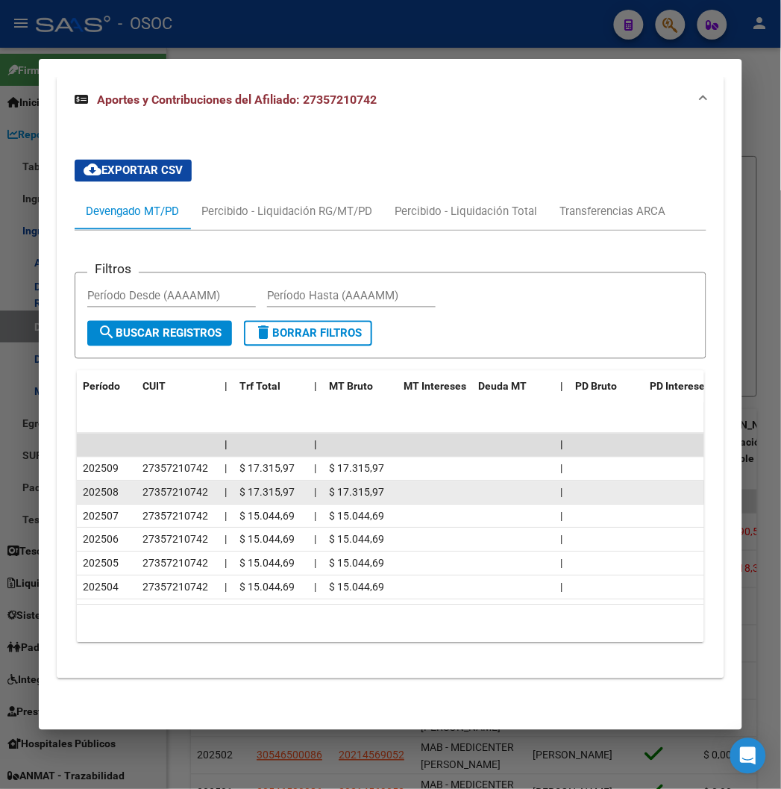
click at [143, 486] on div "27357210742" at bounding box center [178, 492] width 70 height 17
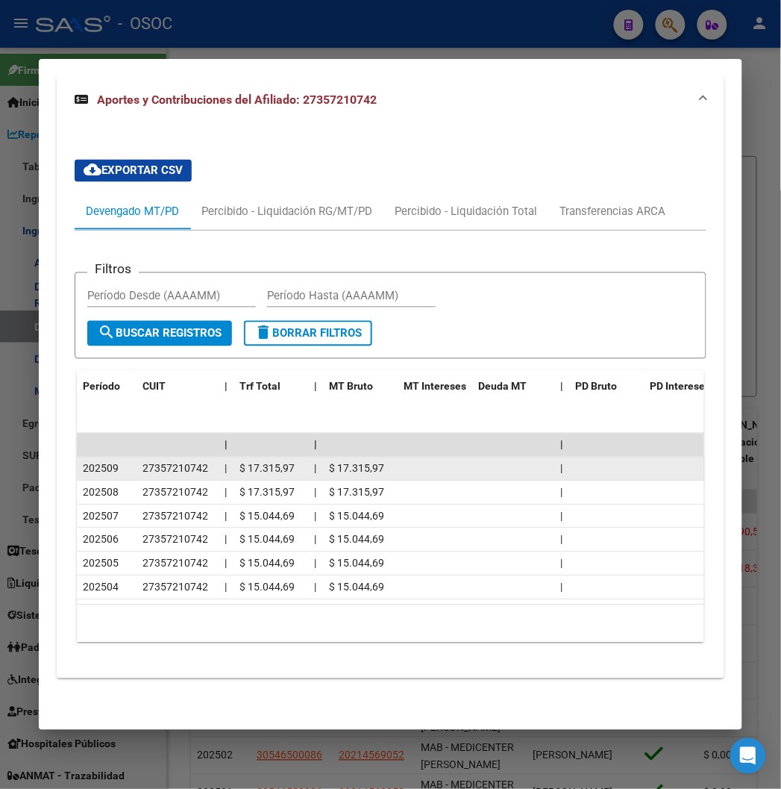
click at [143, 463] on div "27357210742" at bounding box center [178, 468] width 70 height 17
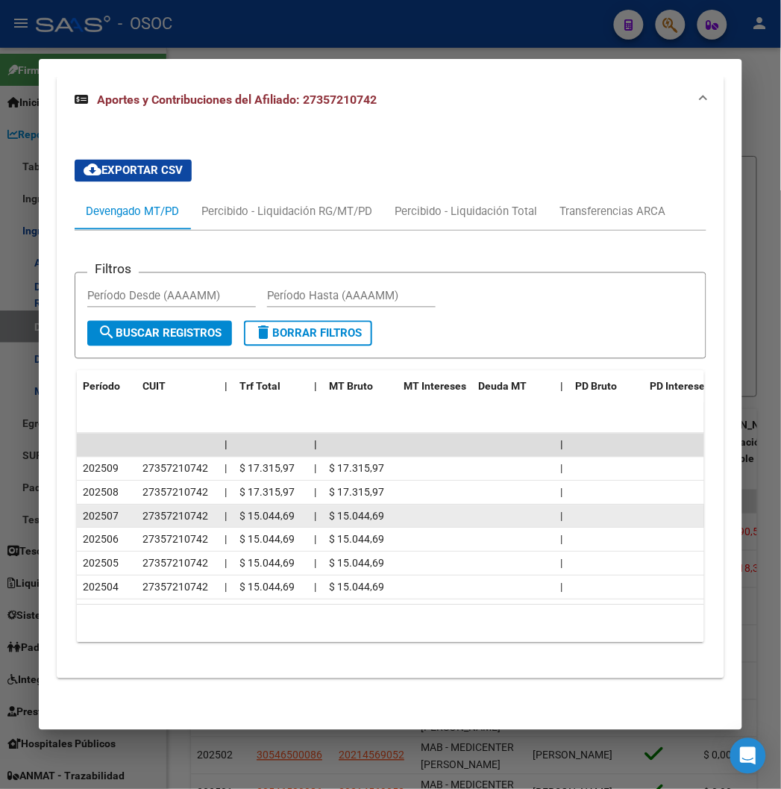
click at [113, 505] on datatable-body-cell "202507" at bounding box center [107, 516] width 60 height 23
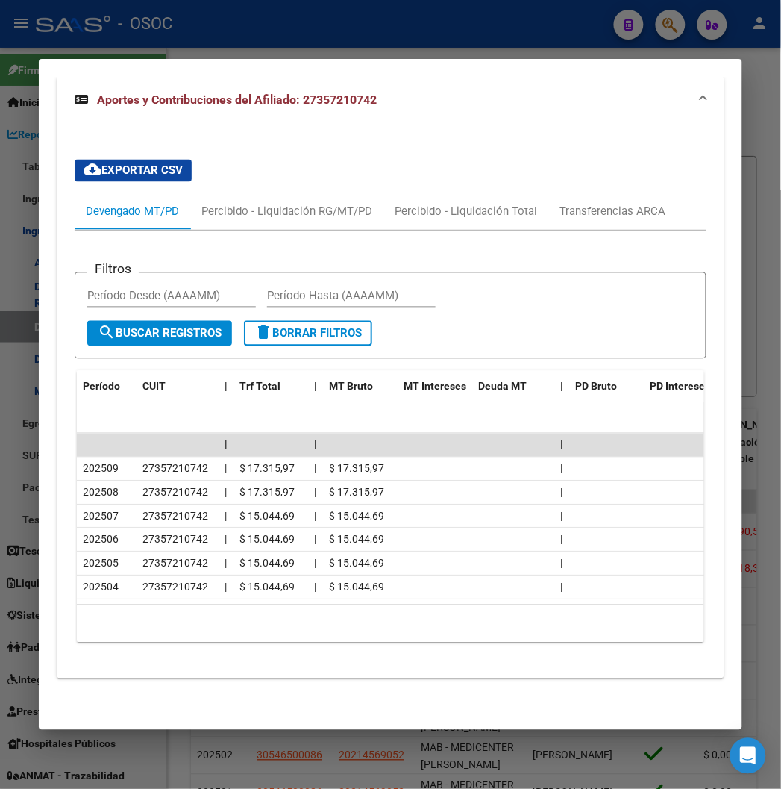
click at [426, 28] on div at bounding box center [390, 394] width 781 height 789
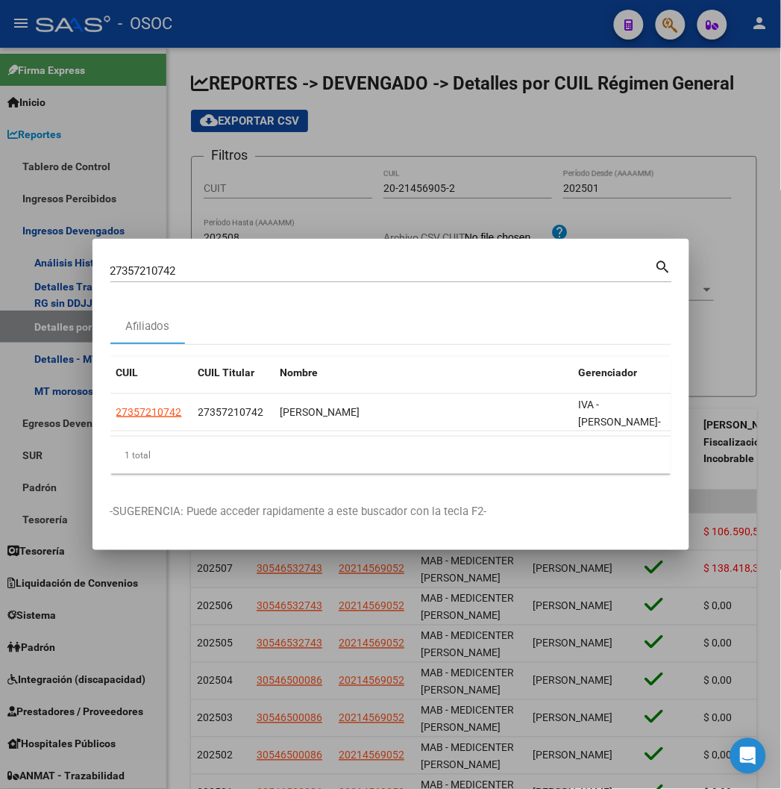
click at [436, 24] on div at bounding box center [390, 394] width 781 height 789
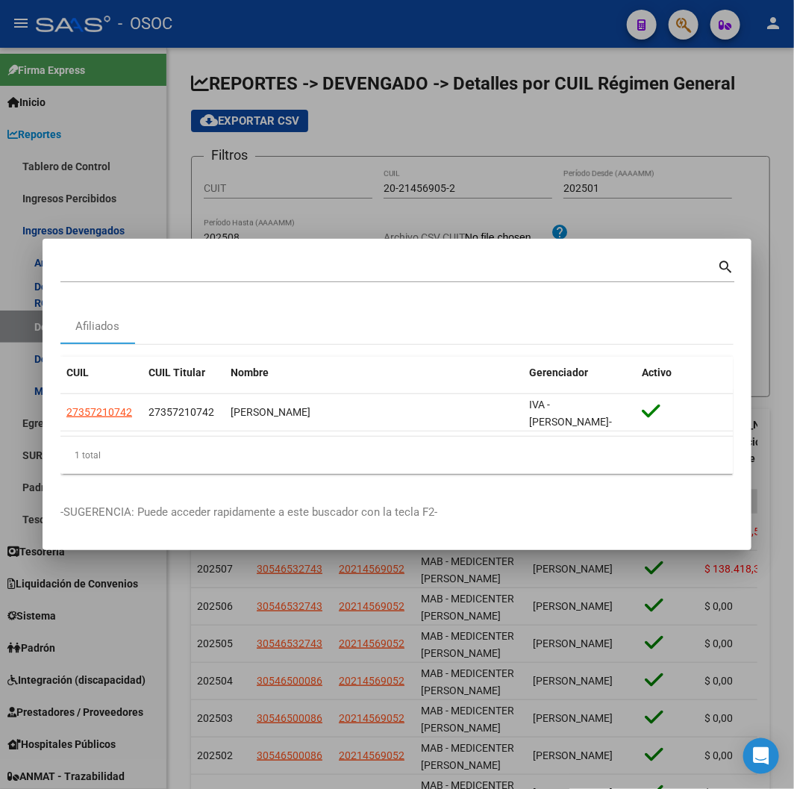
click at [436, 24] on div "- OSOC" at bounding box center [325, 23] width 579 height 33
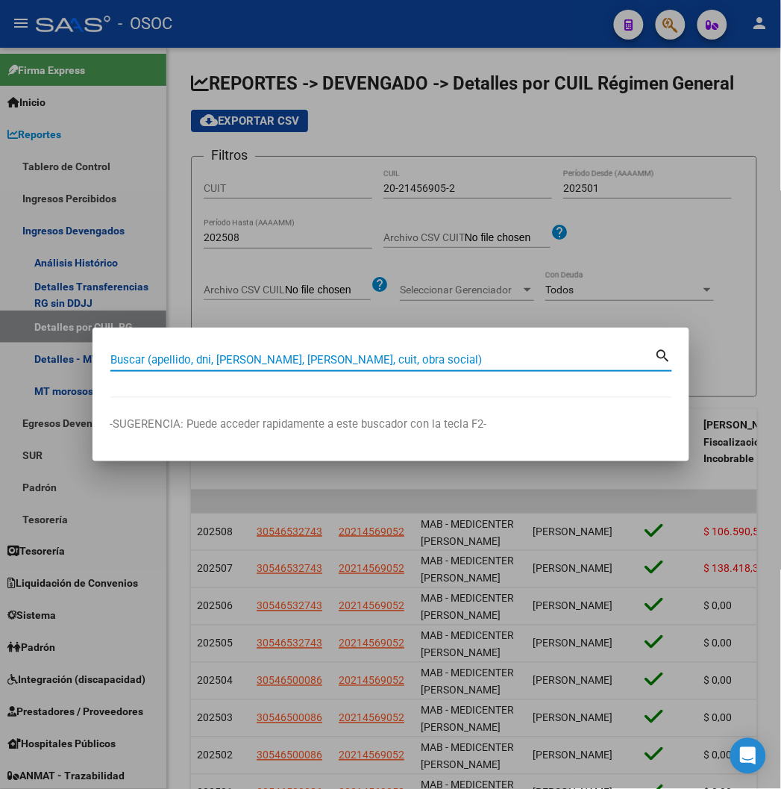
paste input "30266167"
type input "30266167"
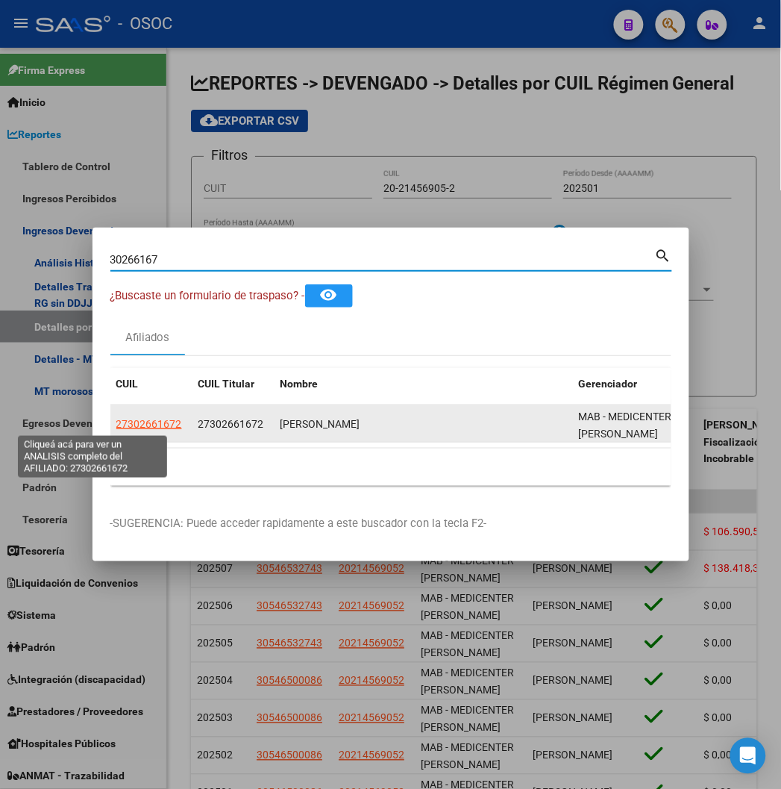
click at [116, 419] on span "27302661672" at bounding box center [149, 424] width 66 height 12
type textarea "27302661672"
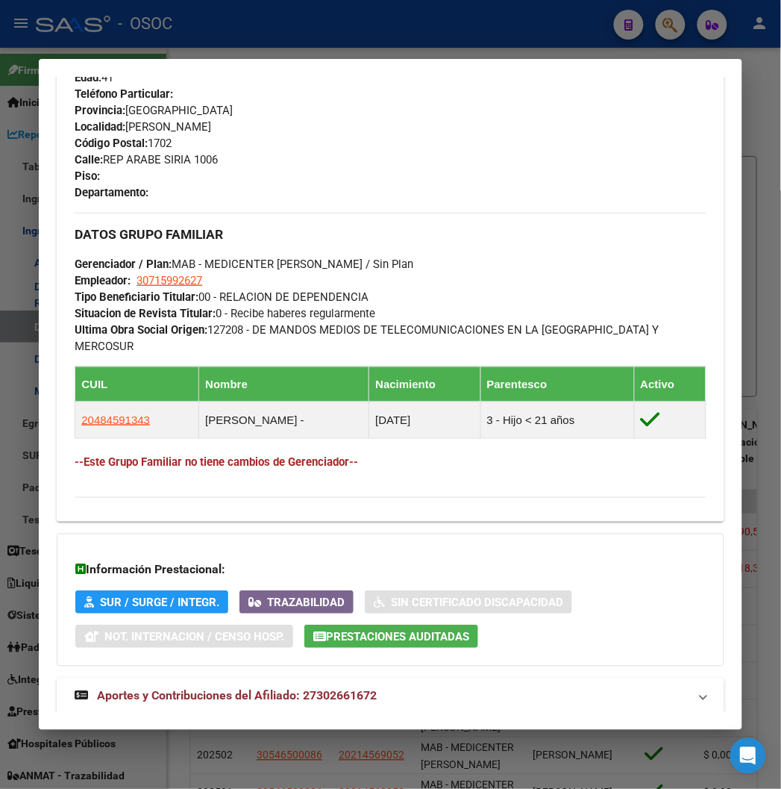
scroll to position [772, 0]
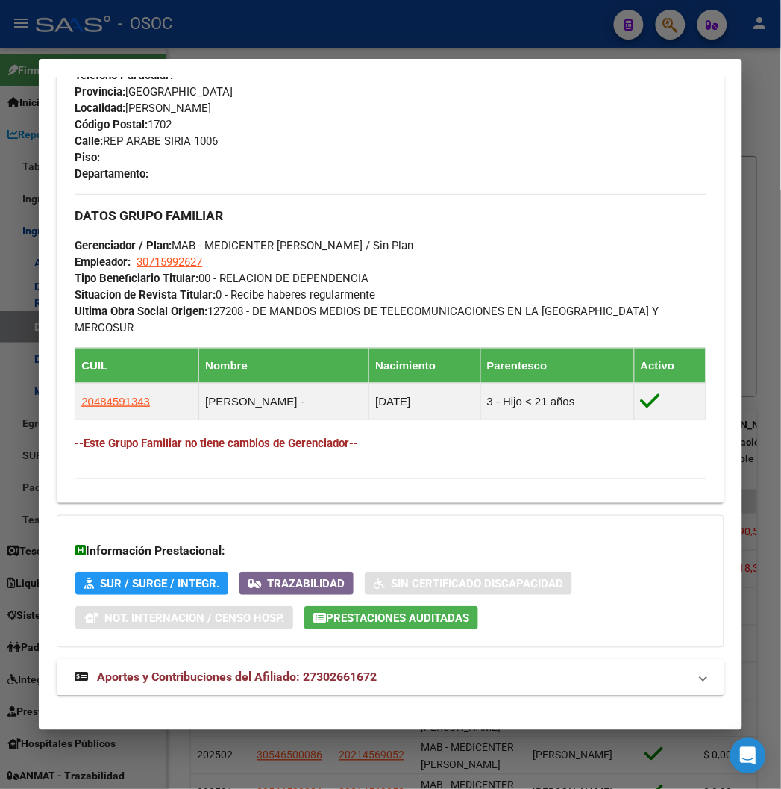
click at [285, 670] on span "Aportes y Contribuciones del Afiliado: 27302661672" at bounding box center [237, 677] width 280 height 14
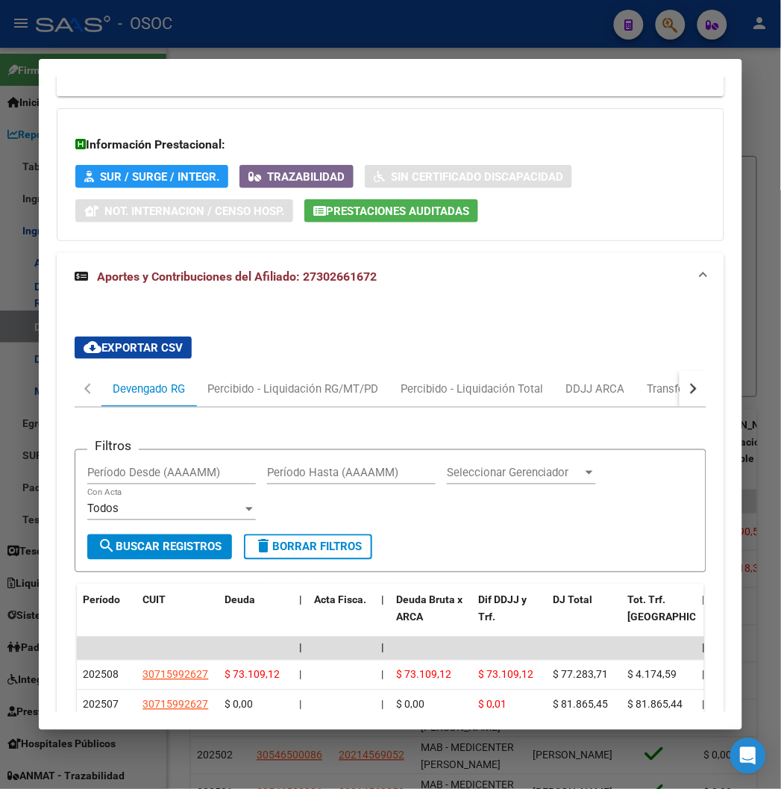
scroll to position [1441, 0]
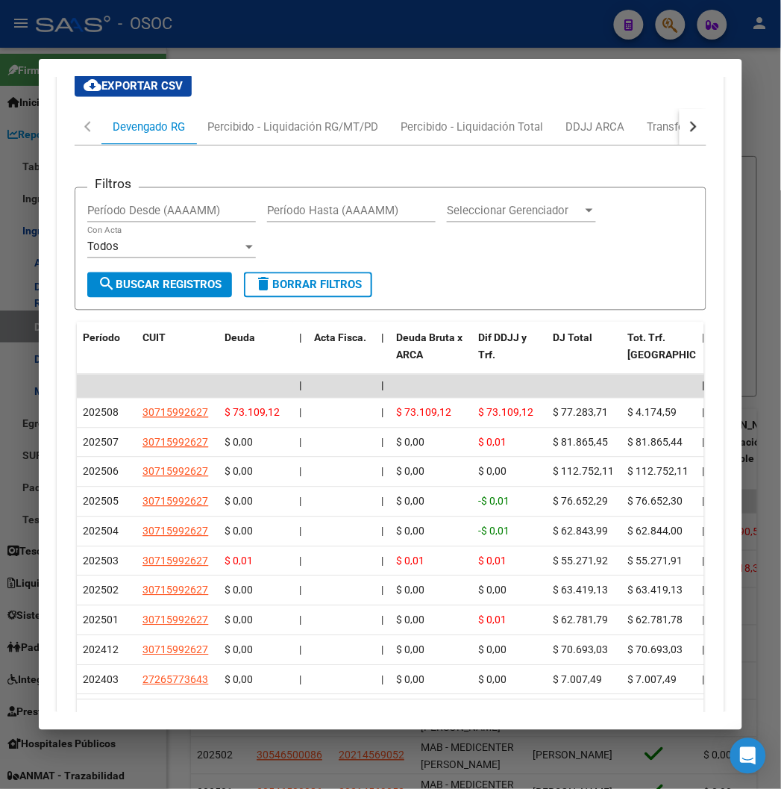
drag, startPoint x: 168, startPoint y: 686, endPoint x: 204, endPoint y: 687, distance: 35.8
click at [204, 687] on datatable-selection "| | | | | | | | | | | | | 202508 30715992627 $ 73.109,12 | | $ 73.109,12 $ 73.1…" at bounding box center [405, 690] width 657 height 13
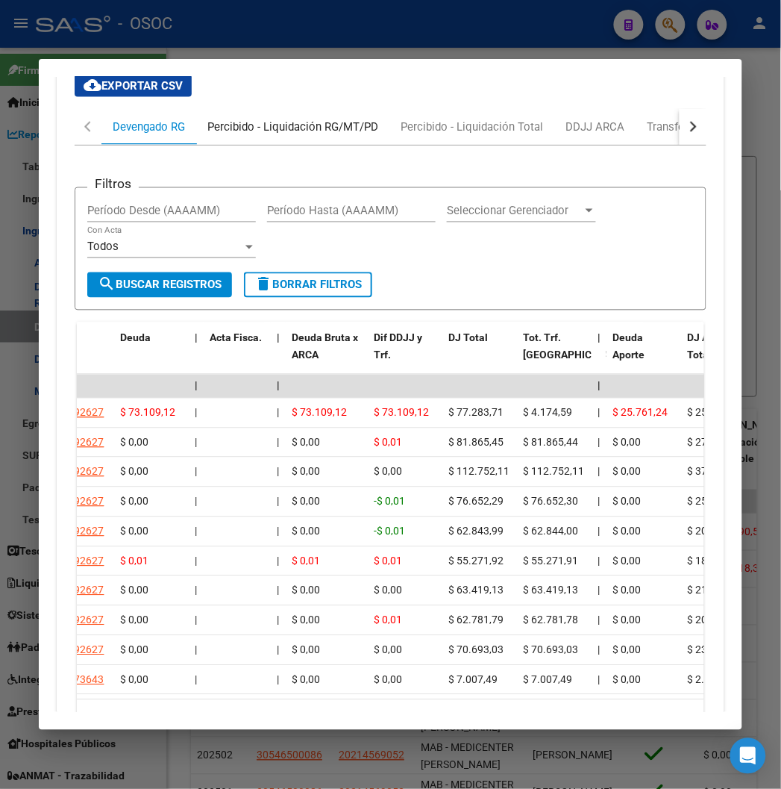
click at [324, 119] on div "Percibido - Liquidación RG/MT/PD" at bounding box center [292, 127] width 171 height 16
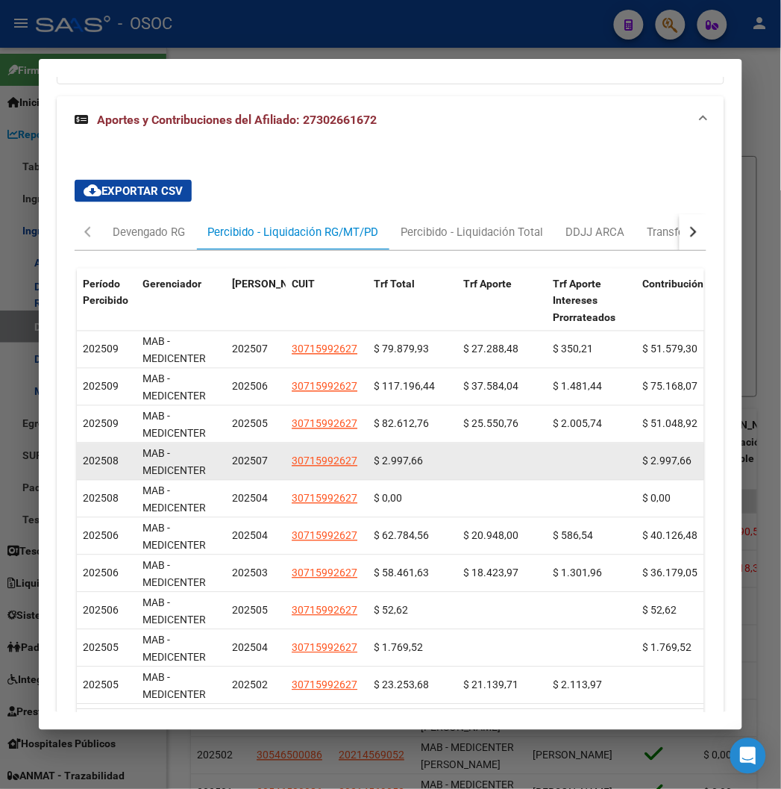
scroll to position [1344, 0]
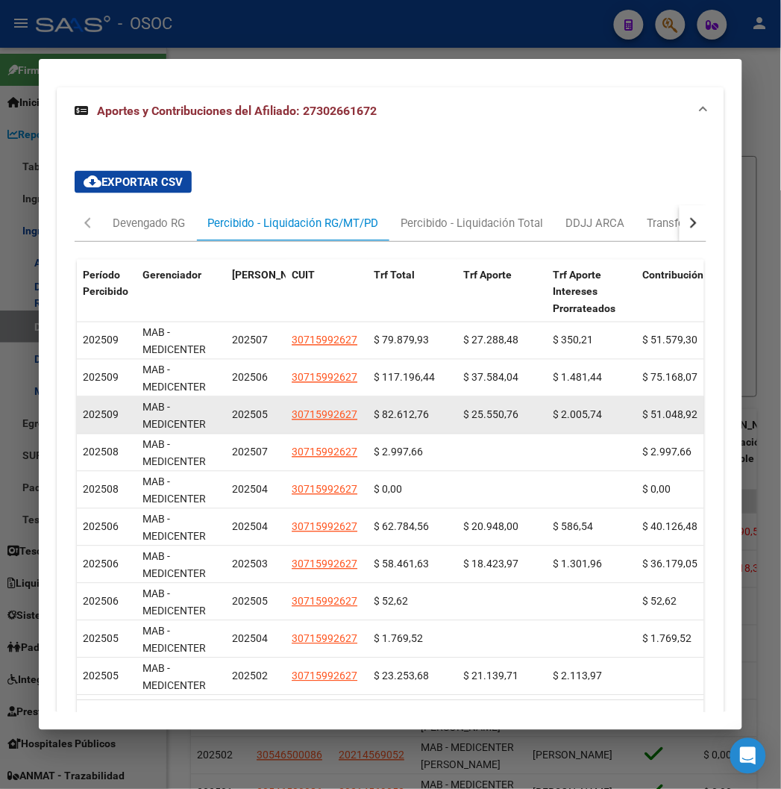
click at [232, 409] on span "202505" at bounding box center [250, 415] width 36 height 12
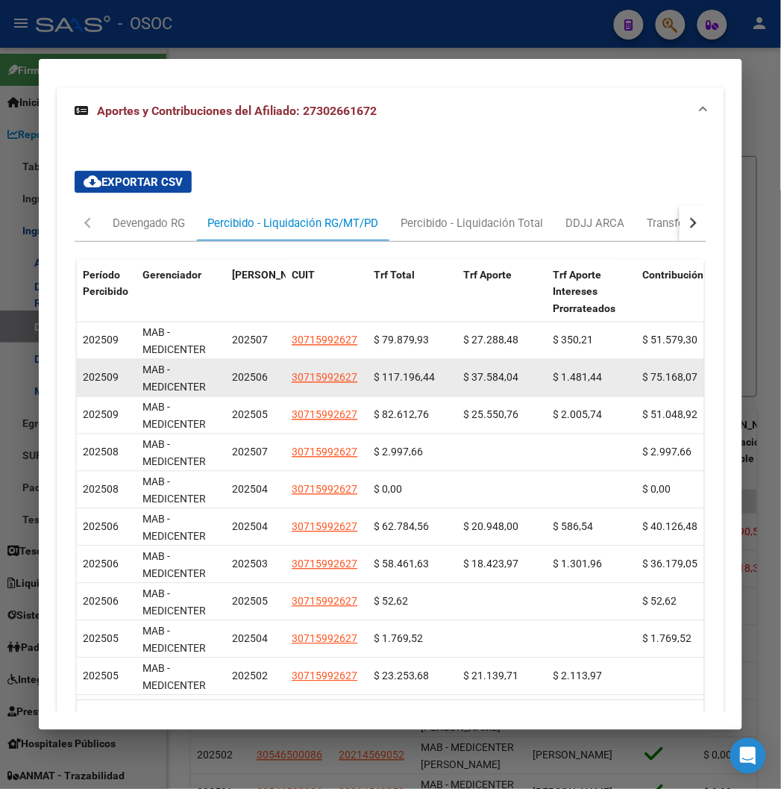
click at [232, 372] on span "202506" at bounding box center [250, 378] width 36 height 12
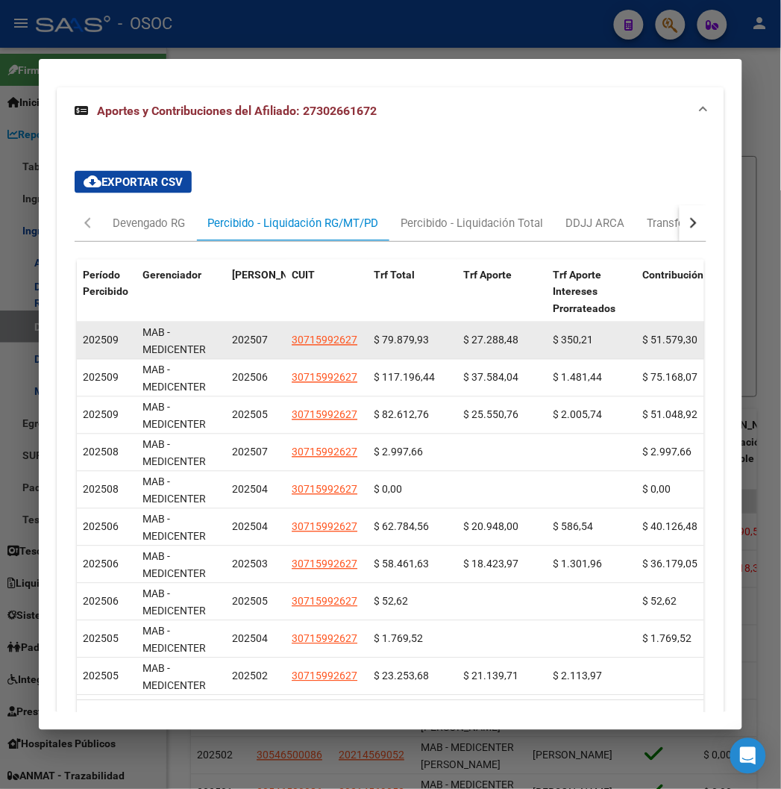
click at [232, 334] on span "202507" at bounding box center [250, 340] width 36 height 12
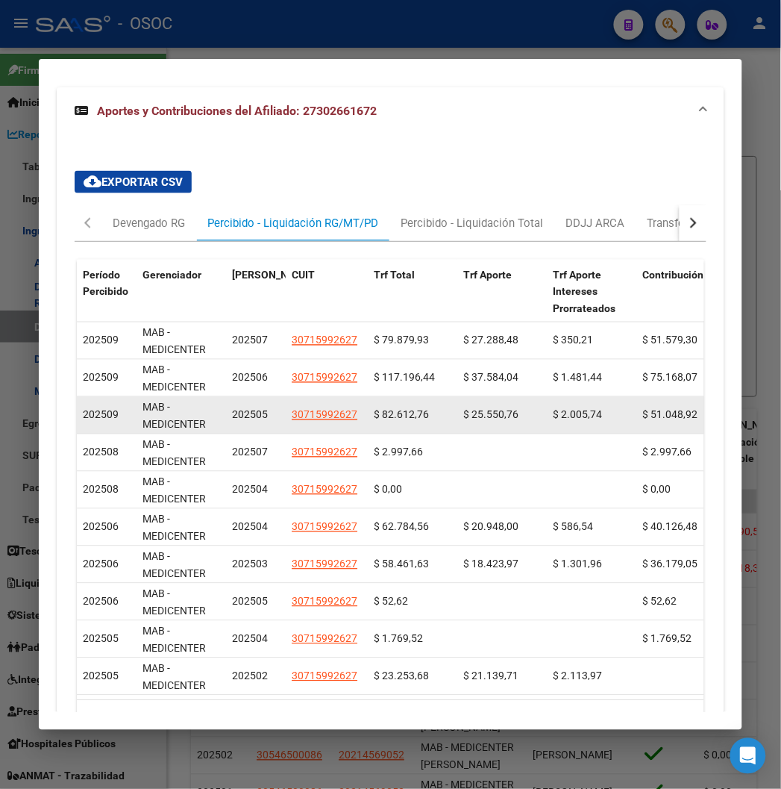
click at [229, 397] on datatable-body-cell "202505" at bounding box center [256, 415] width 60 height 37
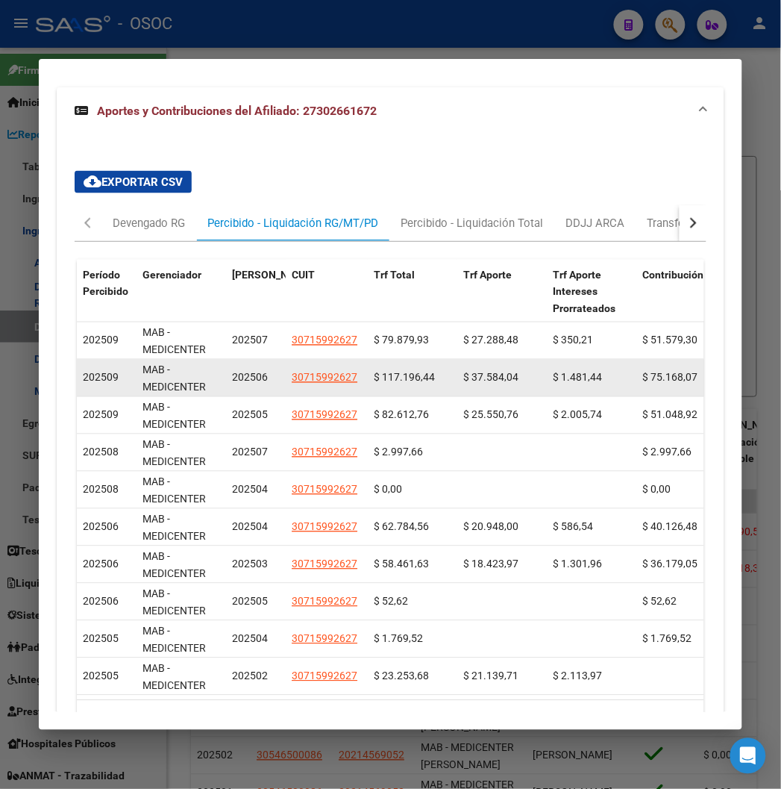
click at [232, 372] on span "202506" at bounding box center [250, 378] width 36 height 12
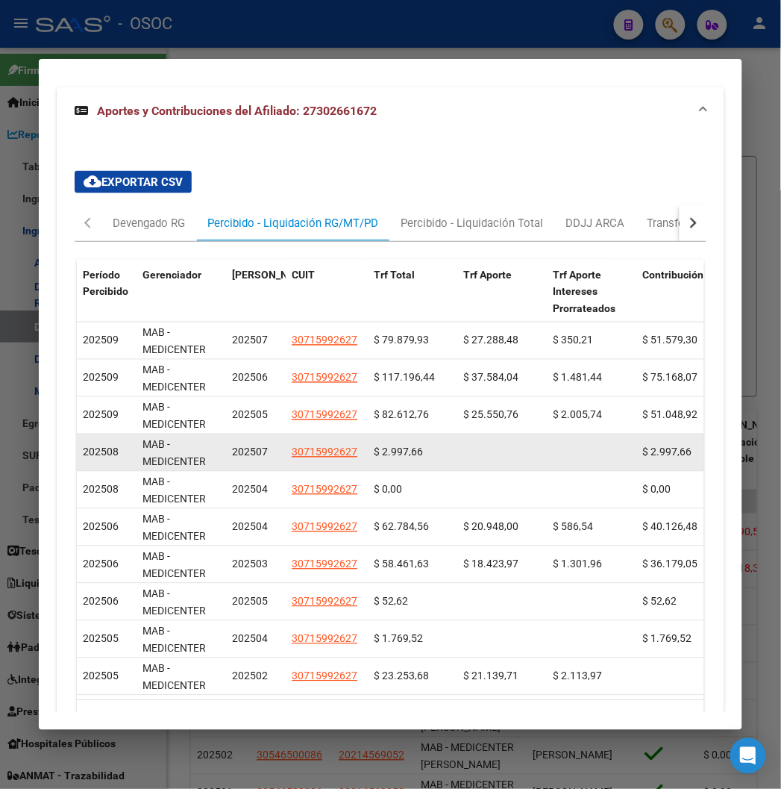
click at [229, 448] on datatable-body-cell "202507" at bounding box center [256, 452] width 60 height 37
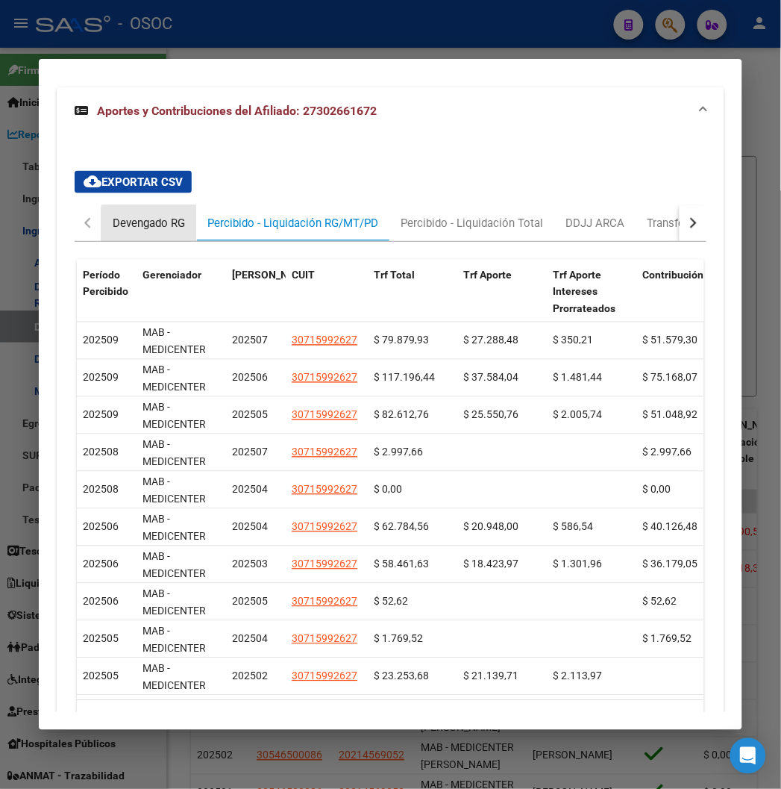
click at [145, 225] on div "Devengado RG" at bounding box center [148, 223] width 95 height 36
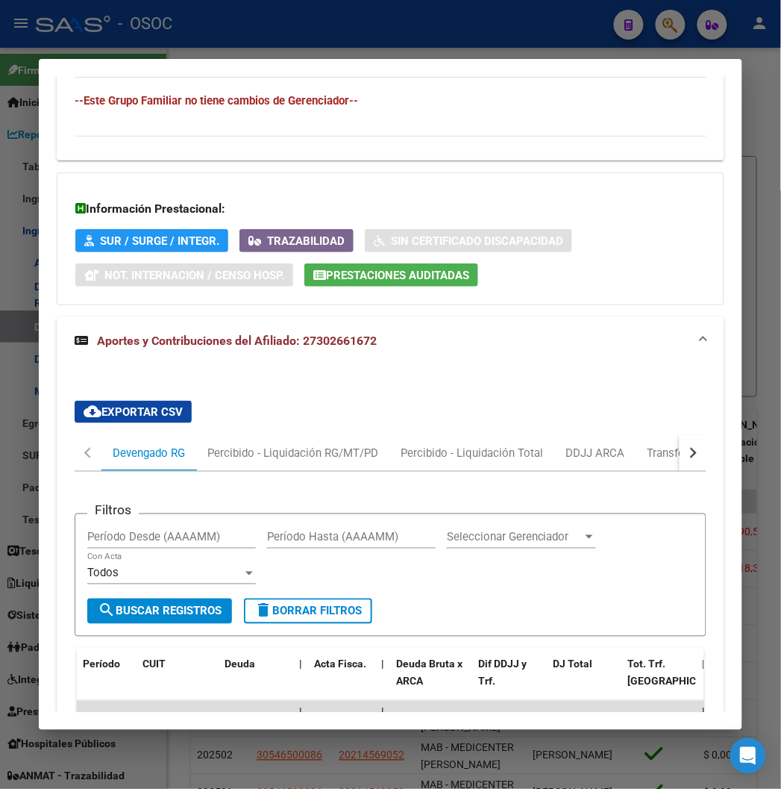
scroll to position [1095, 0]
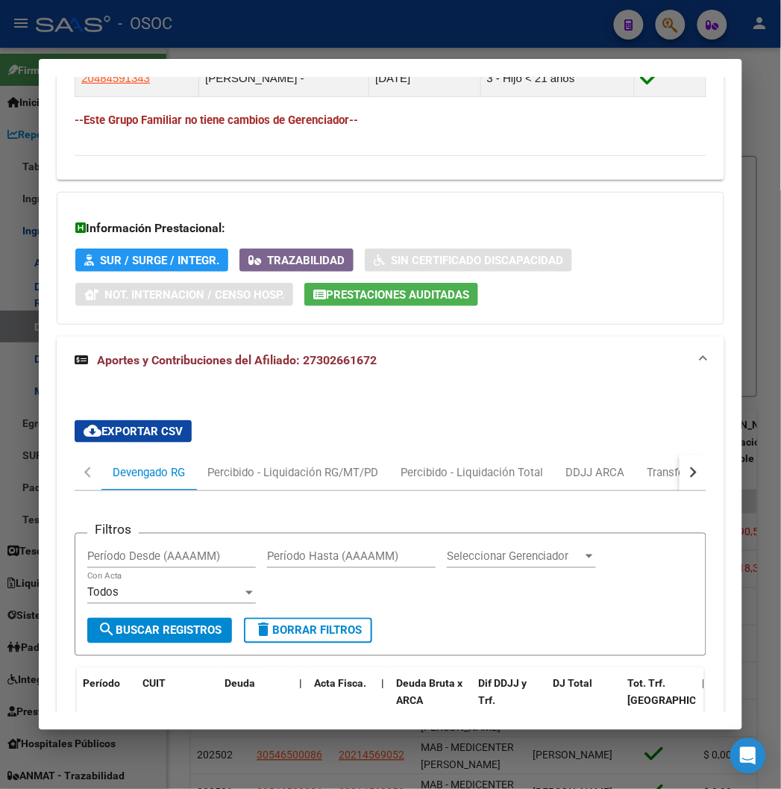
click at [257, 411] on div "cloud_download Exportar CSV Devengado RG Percibido - Liquidación RG/MT/PD Perci…" at bounding box center [390, 751] width 631 height 687
click at [256, 430] on div "cloud_download Exportar CSV Devengado RG Percibido - Liquidación RG/MT/PD Perci…" at bounding box center [390, 751] width 631 height 687
click at [257, 436] on div "cloud_download Exportar CSV Devengado RG Percibido - Liquidación RG/MT/PD Perci…" at bounding box center [390, 751] width 631 height 687
click at [259, 454] on div "Percibido - Liquidación RG/MT/PD" at bounding box center [292, 472] width 193 height 36
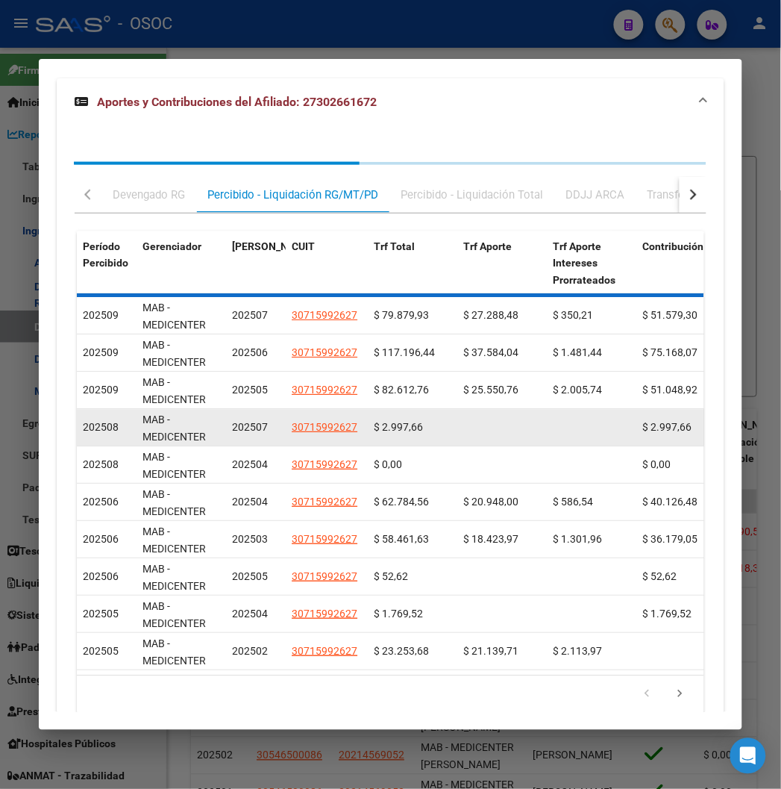
scroll to position [1408, 0]
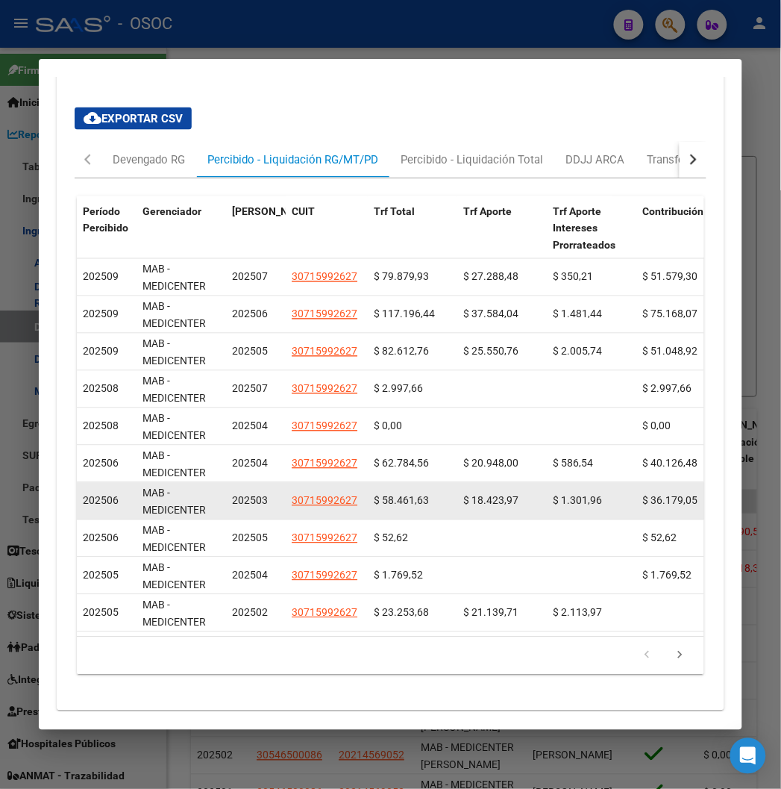
click at [169, 485] on div "MAB - MEDICENTER [PERSON_NAME]" at bounding box center [182, 500] width 78 height 31
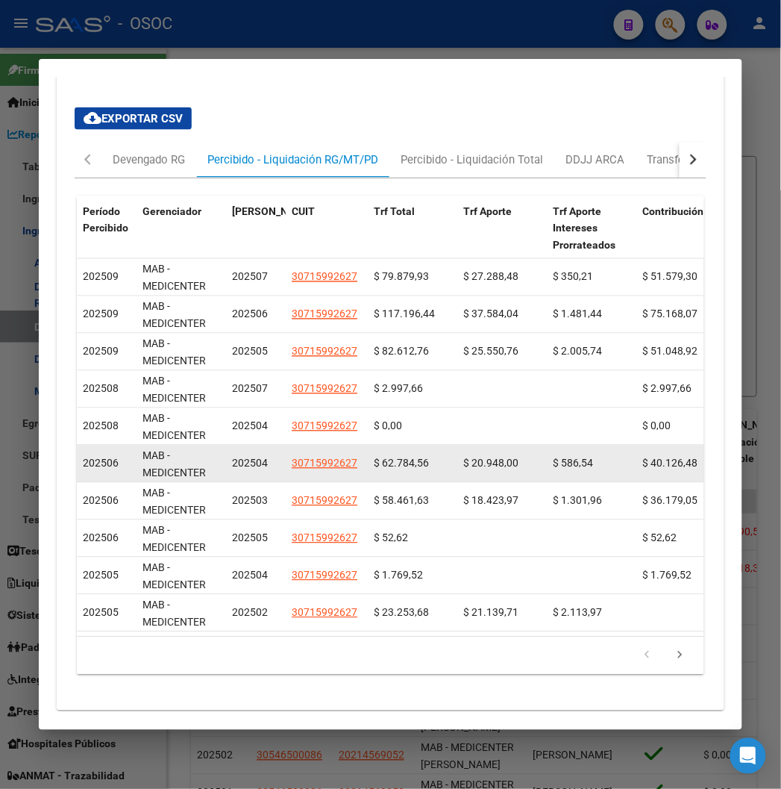
click at [204, 448] on datatable-body-cell "MAB - MEDICENTER [PERSON_NAME]" at bounding box center [182, 463] width 90 height 37
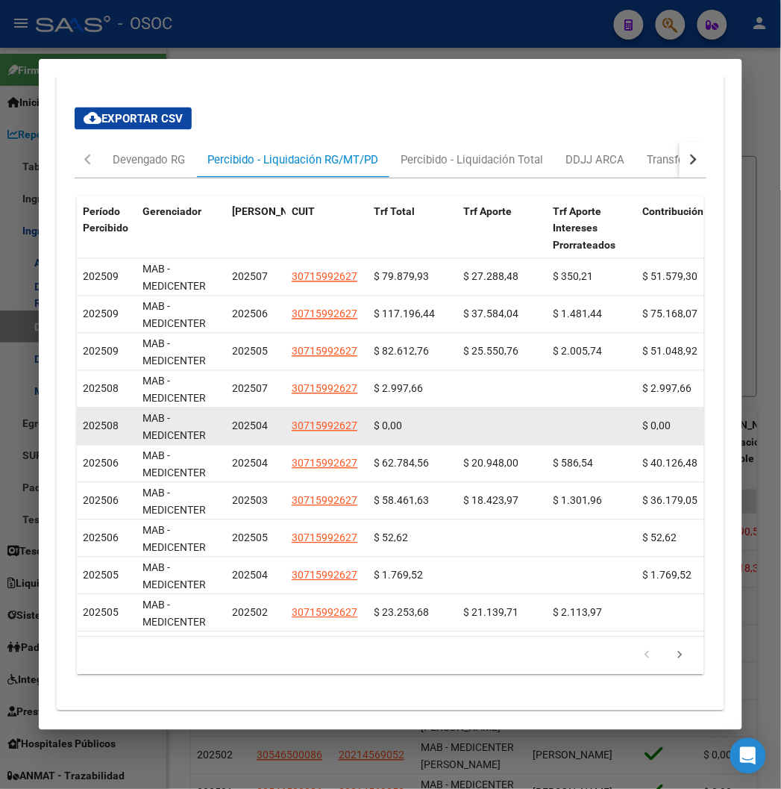
click at [232, 420] on span "202504" at bounding box center [250, 426] width 36 height 12
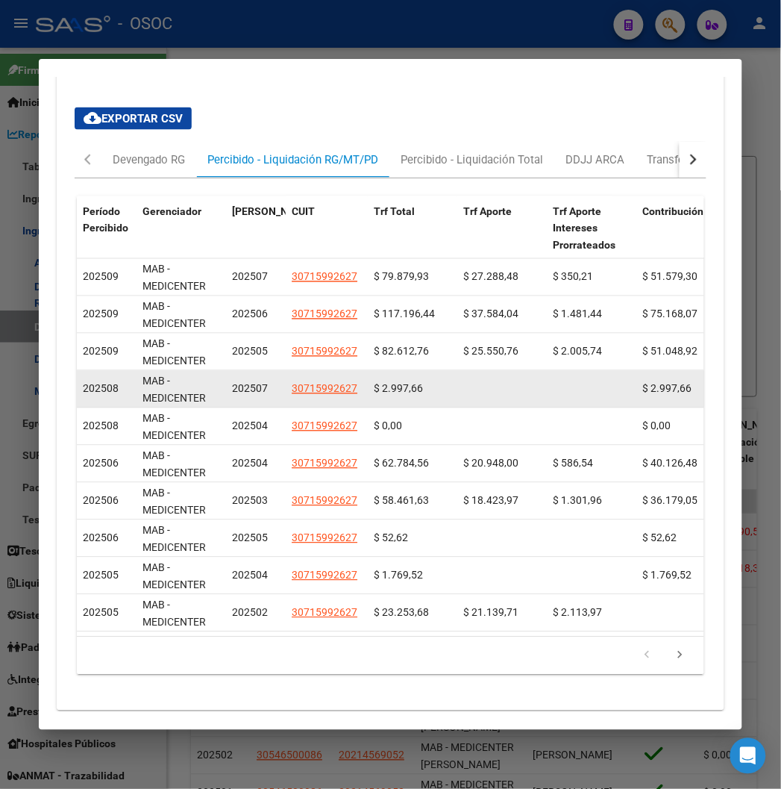
click at [232, 383] on span "202507" at bounding box center [250, 389] width 36 height 12
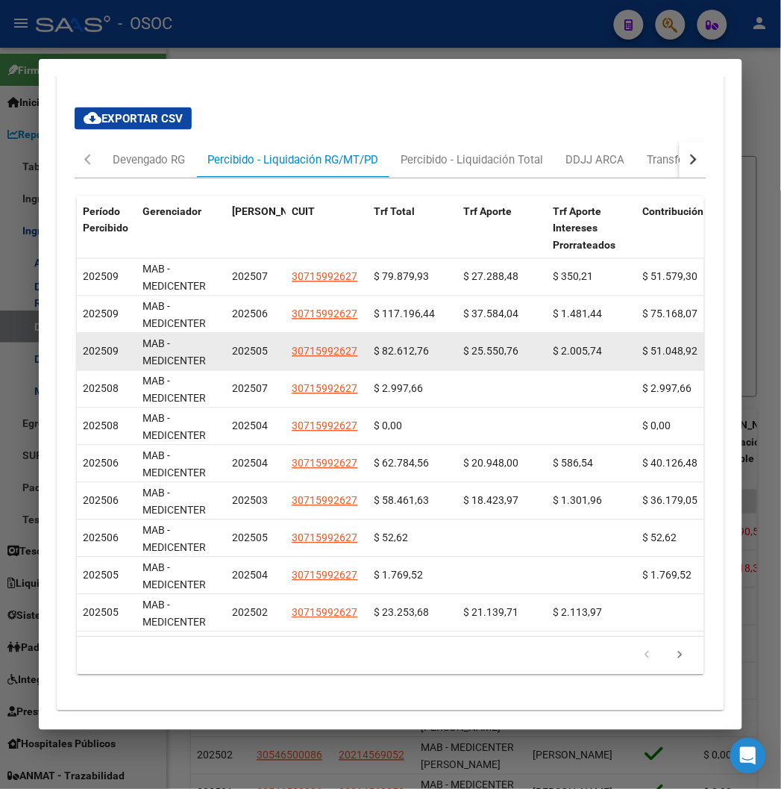
click at [232, 345] on span "202505" at bounding box center [250, 351] width 36 height 12
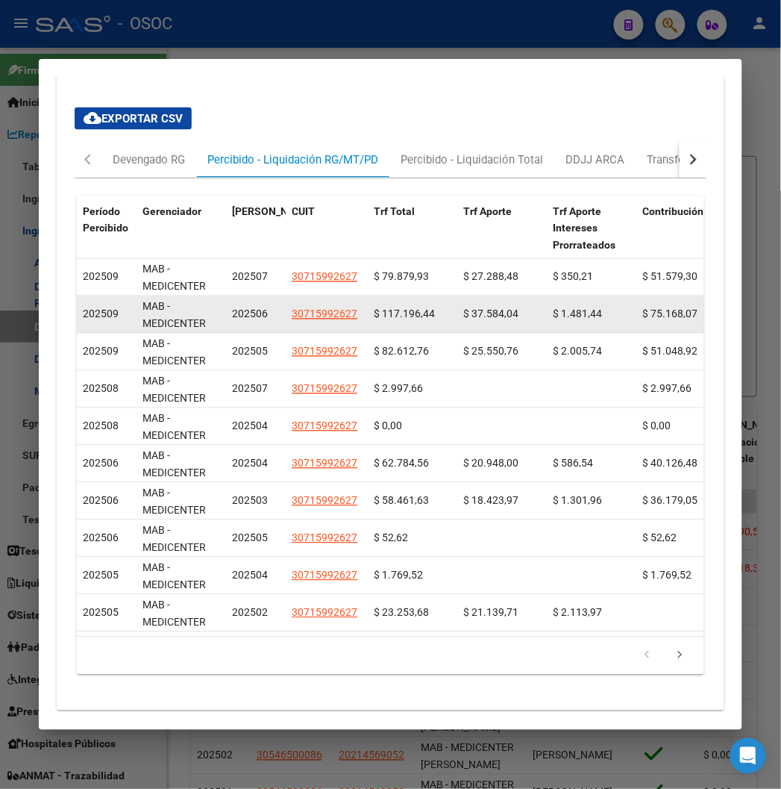
click at [232, 308] on span "202506" at bounding box center [250, 314] width 36 height 12
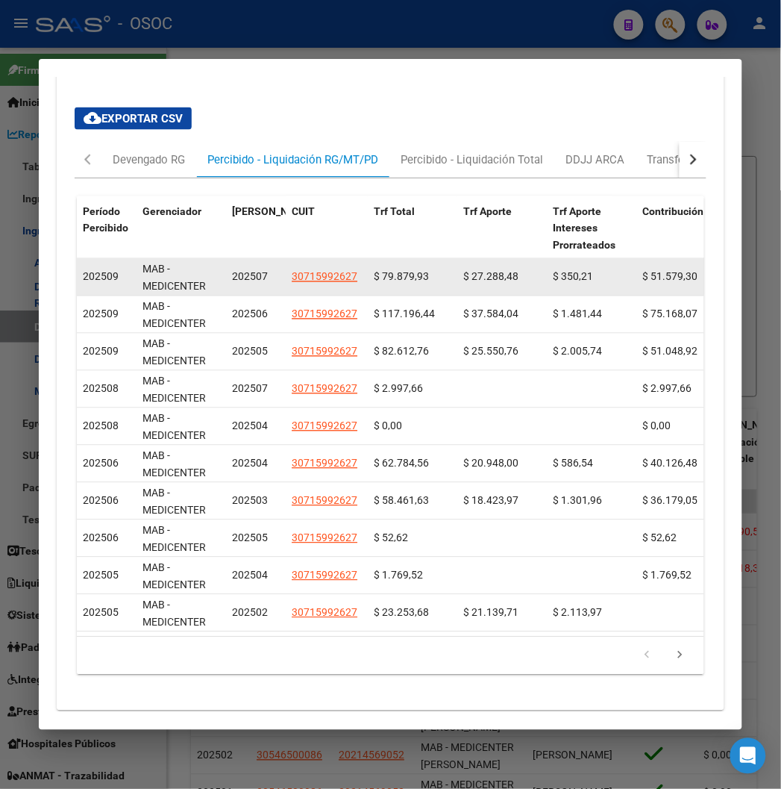
click at [232, 271] on span "202507" at bounding box center [250, 277] width 36 height 12
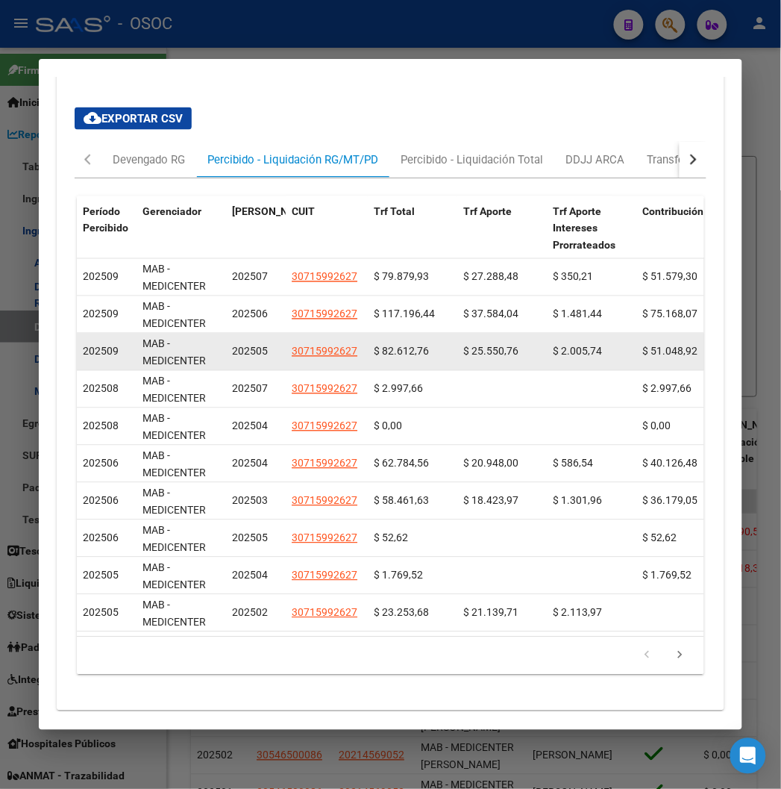
click at [237, 345] on span "202505" at bounding box center [250, 351] width 36 height 12
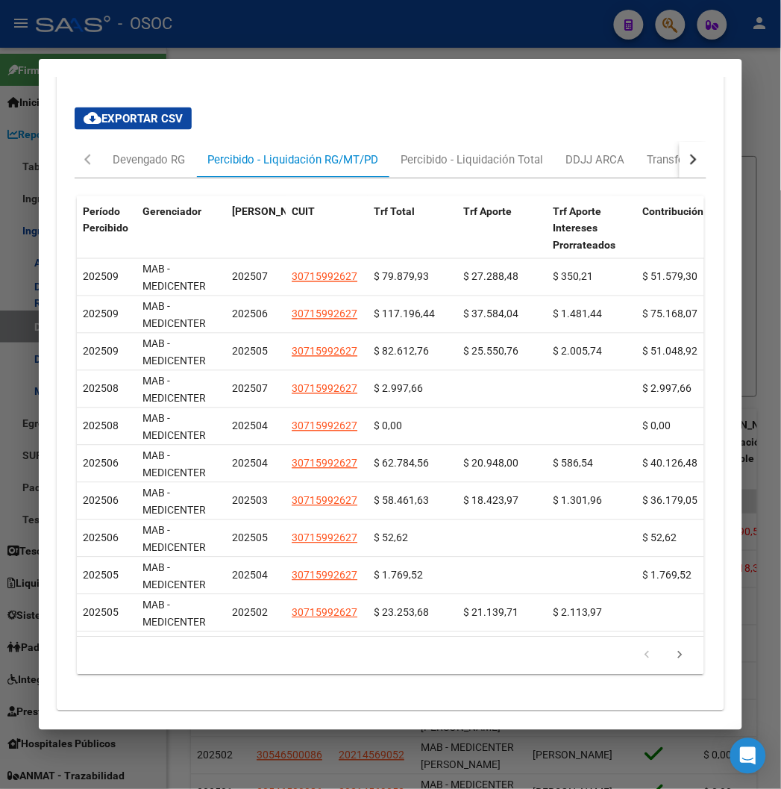
click at [241, 31] on div at bounding box center [390, 394] width 781 height 789
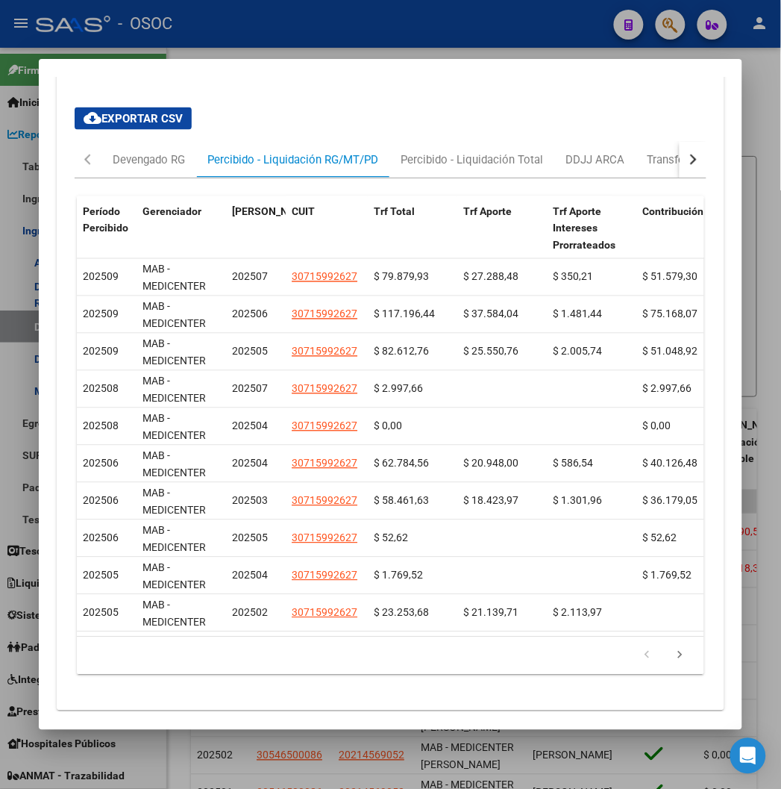
click at [241, 31] on div at bounding box center [390, 394] width 781 height 789
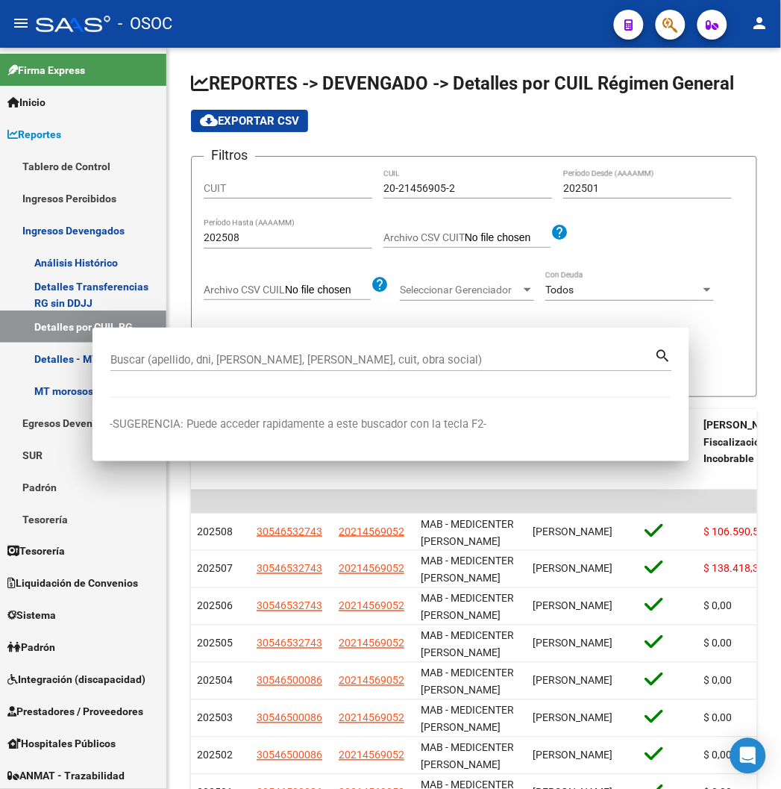
click at [241, 31] on div "- OSOC" at bounding box center [319, 23] width 566 height 33
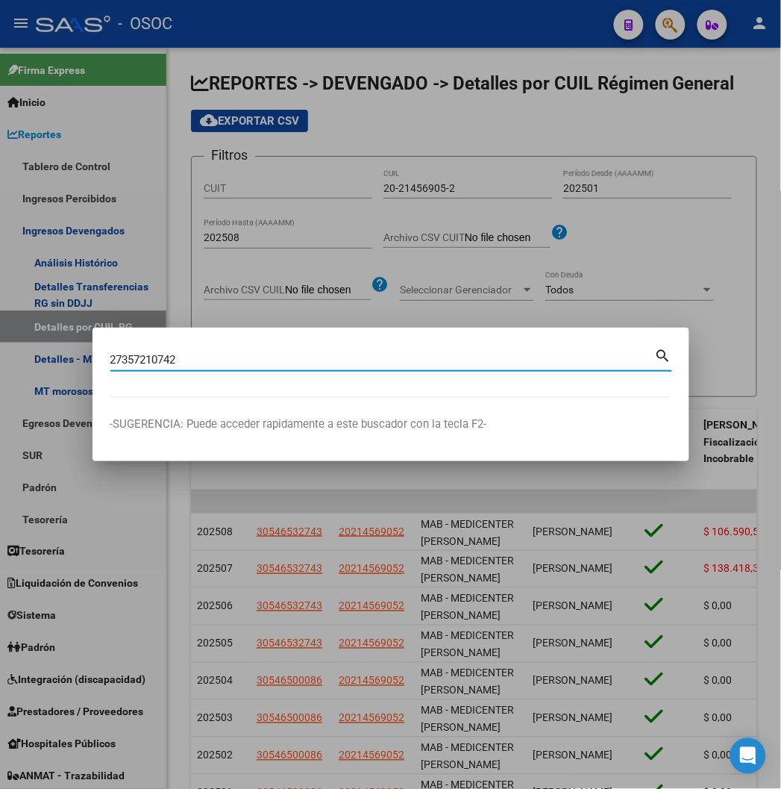
type input "27357210742"
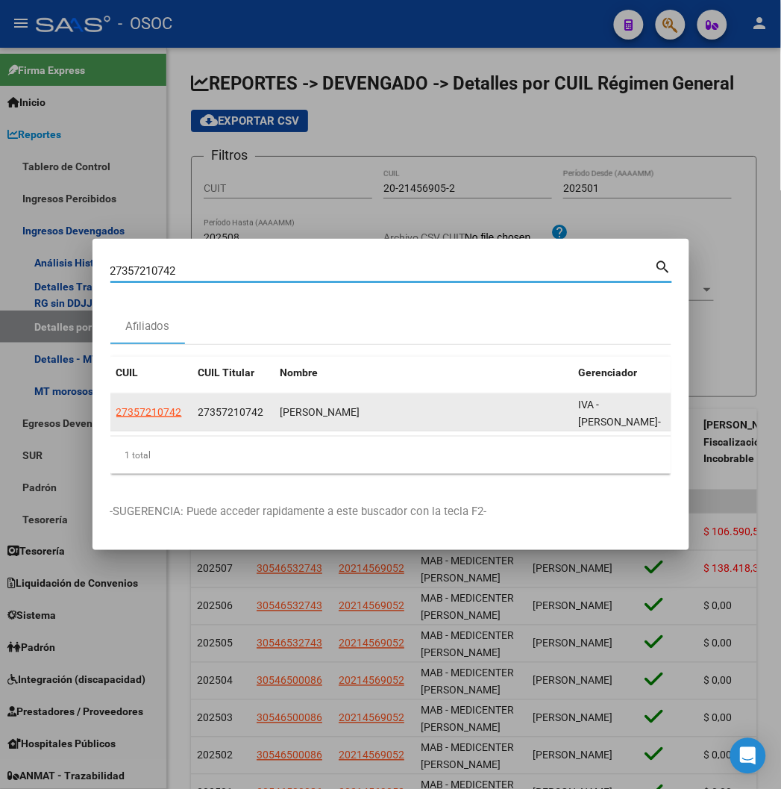
click at [116, 409] on span "27357210742" at bounding box center [149, 412] width 66 height 12
type textarea "27357210742"
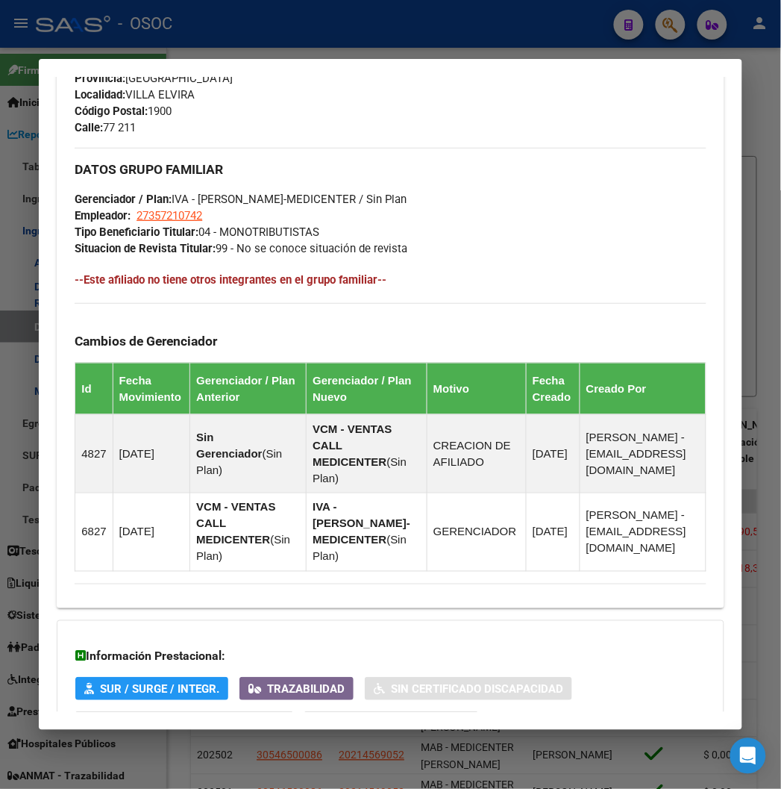
scroll to position [879, 0]
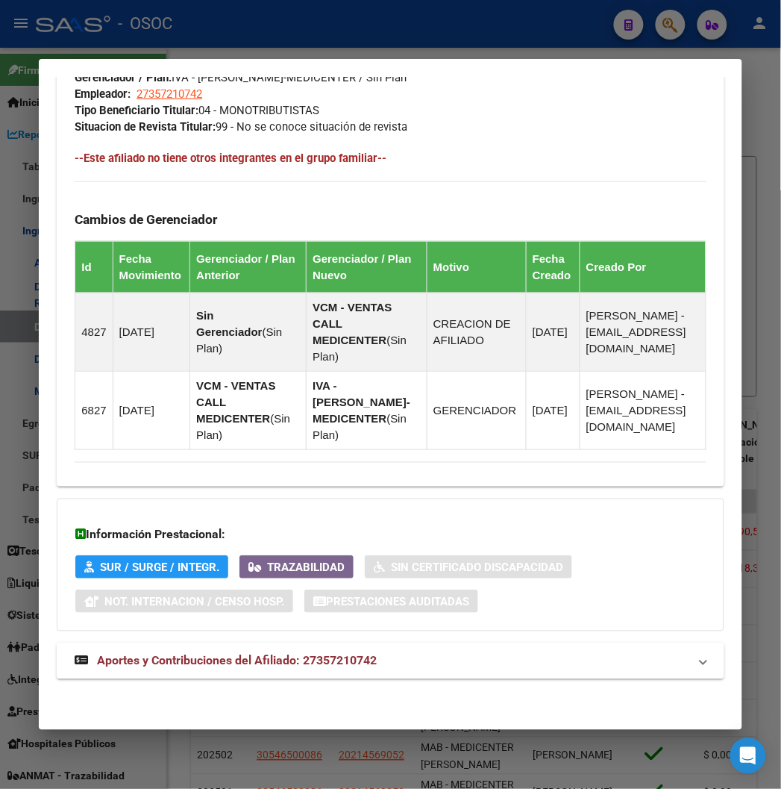
click at [288, 28] on div at bounding box center [390, 394] width 781 height 789
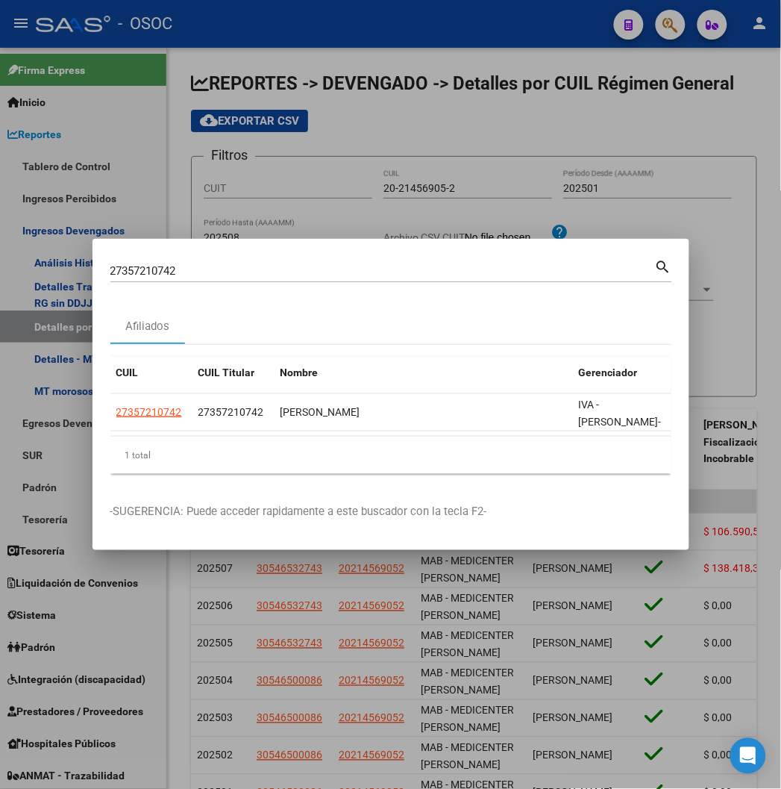
click at [288, 28] on div at bounding box center [390, 394] width 781 height 789
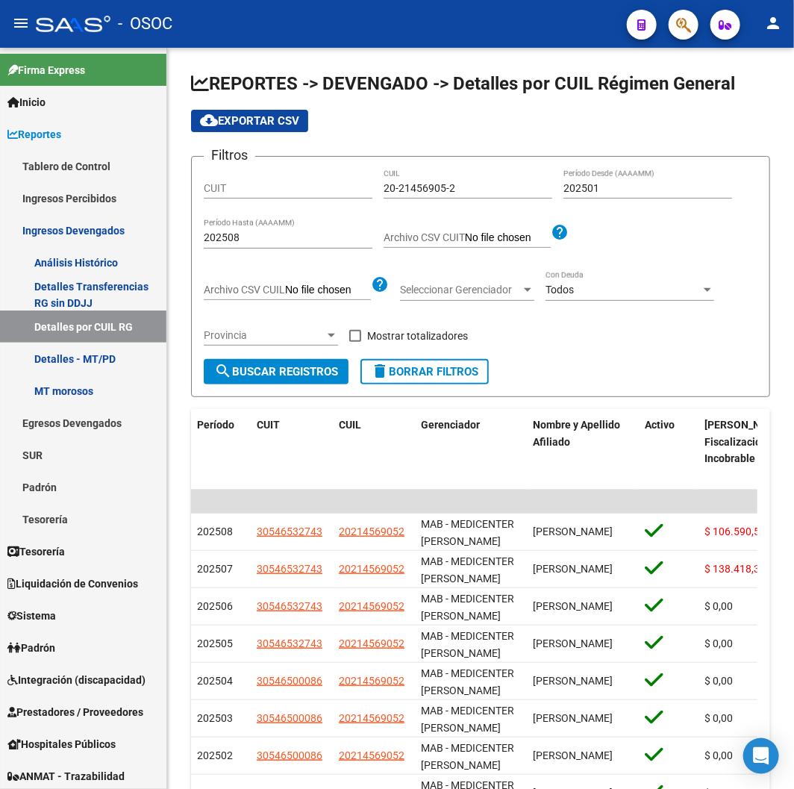
click at [288, 28] on div "- OSOC" at bounding box center [325, 23] width 579 height 33
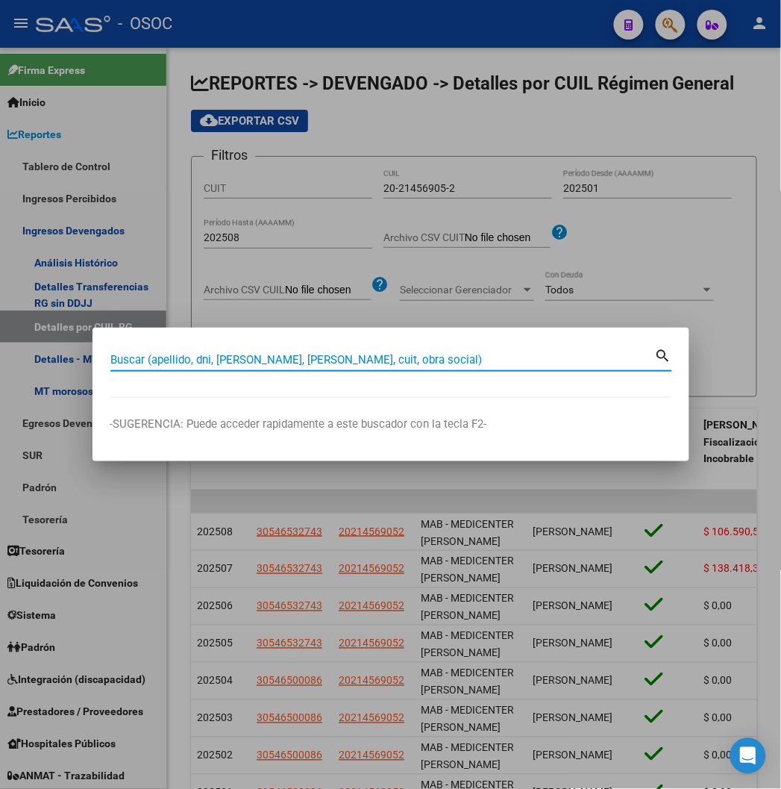
paste input "27430416672"
type input "27430416672"
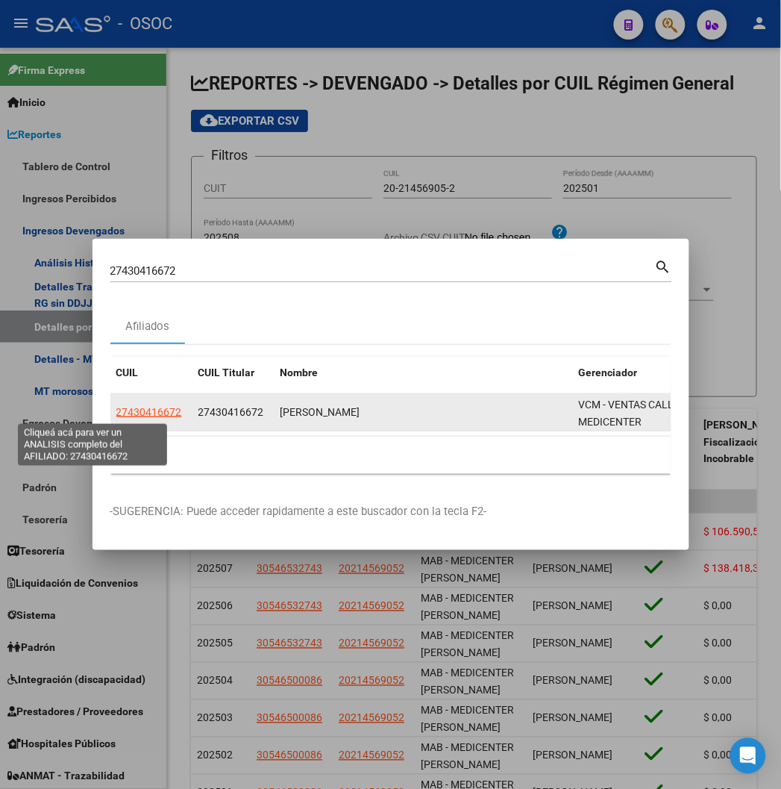
click at [116, 415] on span "27430416672" at bounding box center [149, 412] width 66 height 12
type textarea "27430416672"
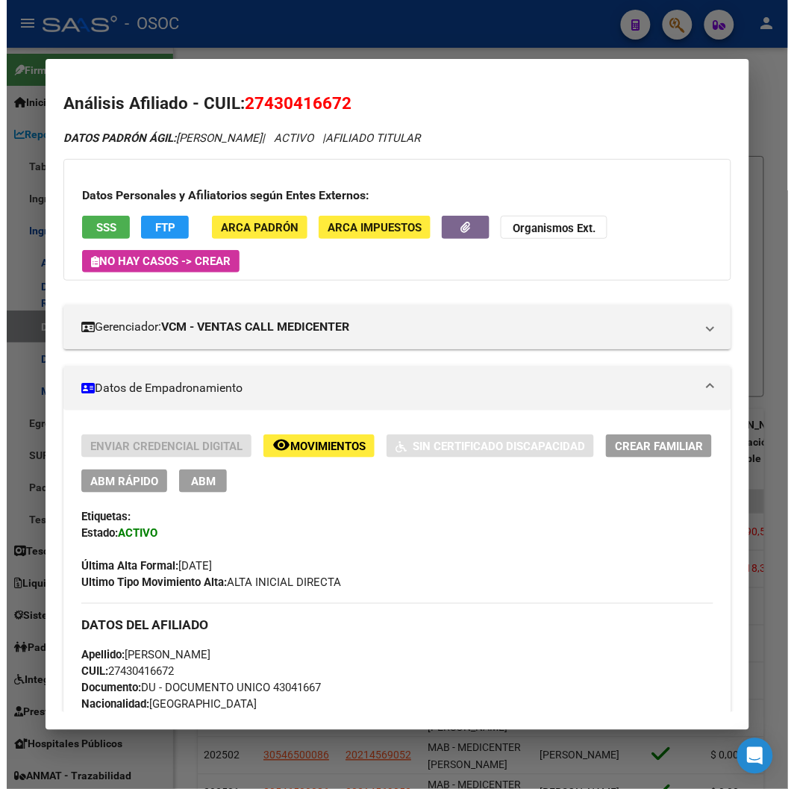
scroll to position [83, 0]
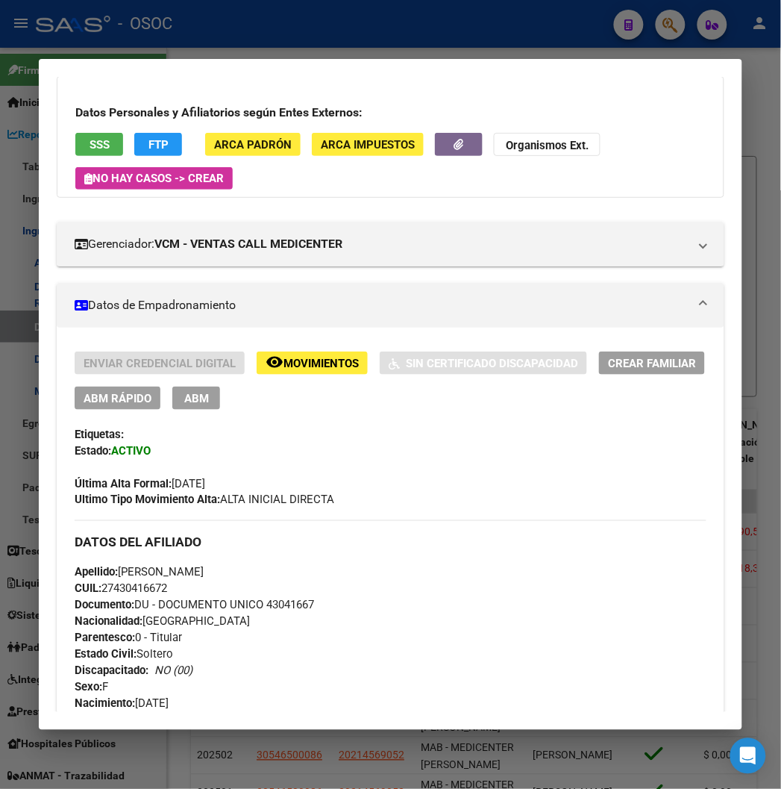
click at [323, 22] on div at bounding box center [390, 394] width 781 height 789
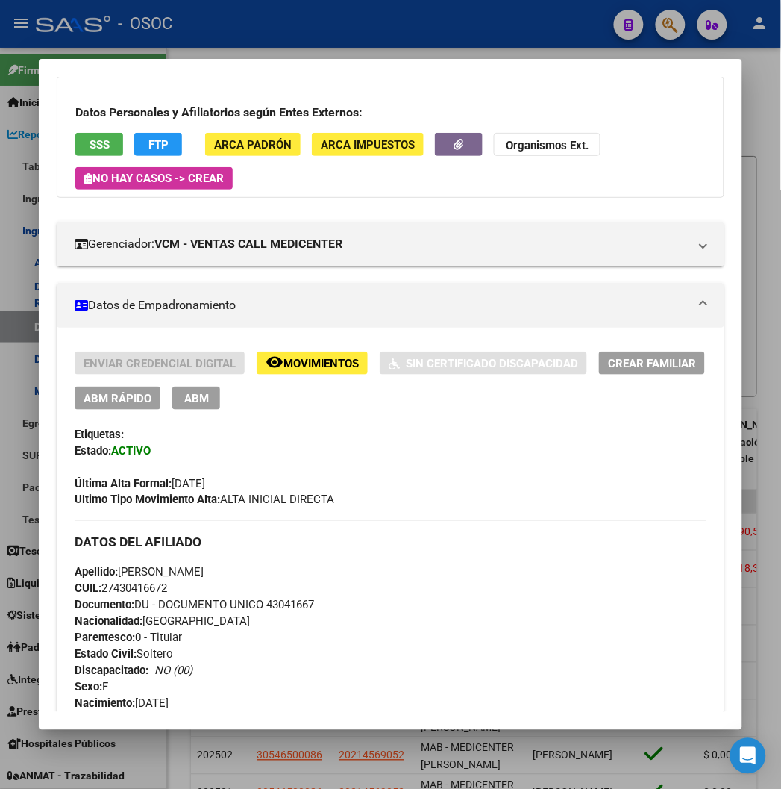
click at [323, 23] on div at bounding box center [390, 394] width 781 height 789
click at [322, 23] on div "- OSOC" at bounding box center [319, 23] width 566 height 33
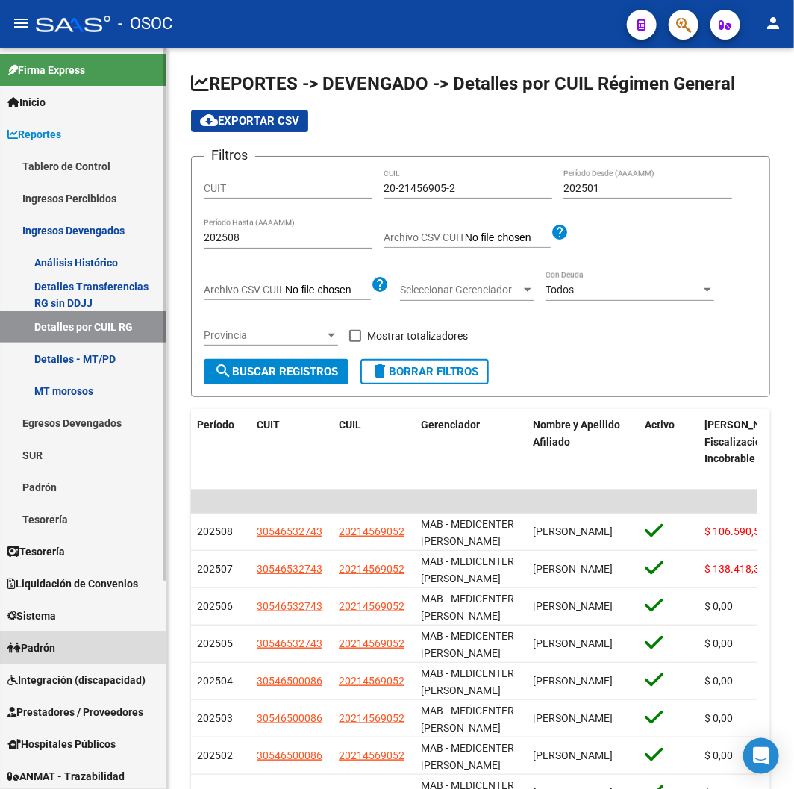
click at [43, 642] on span "Padrón" at bounding box center [31, 647] width 48 height 16
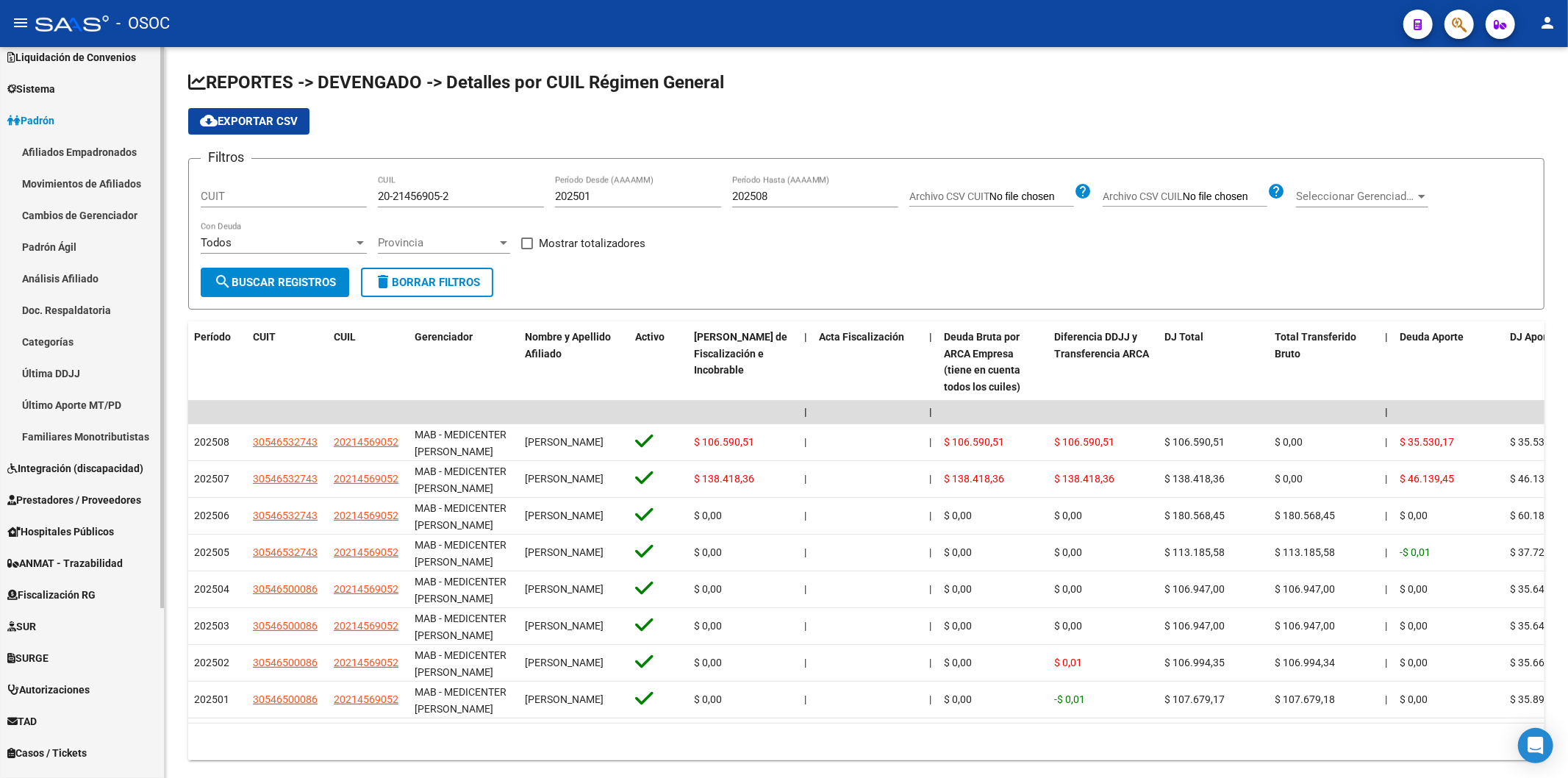
scroll to position [0, 0]
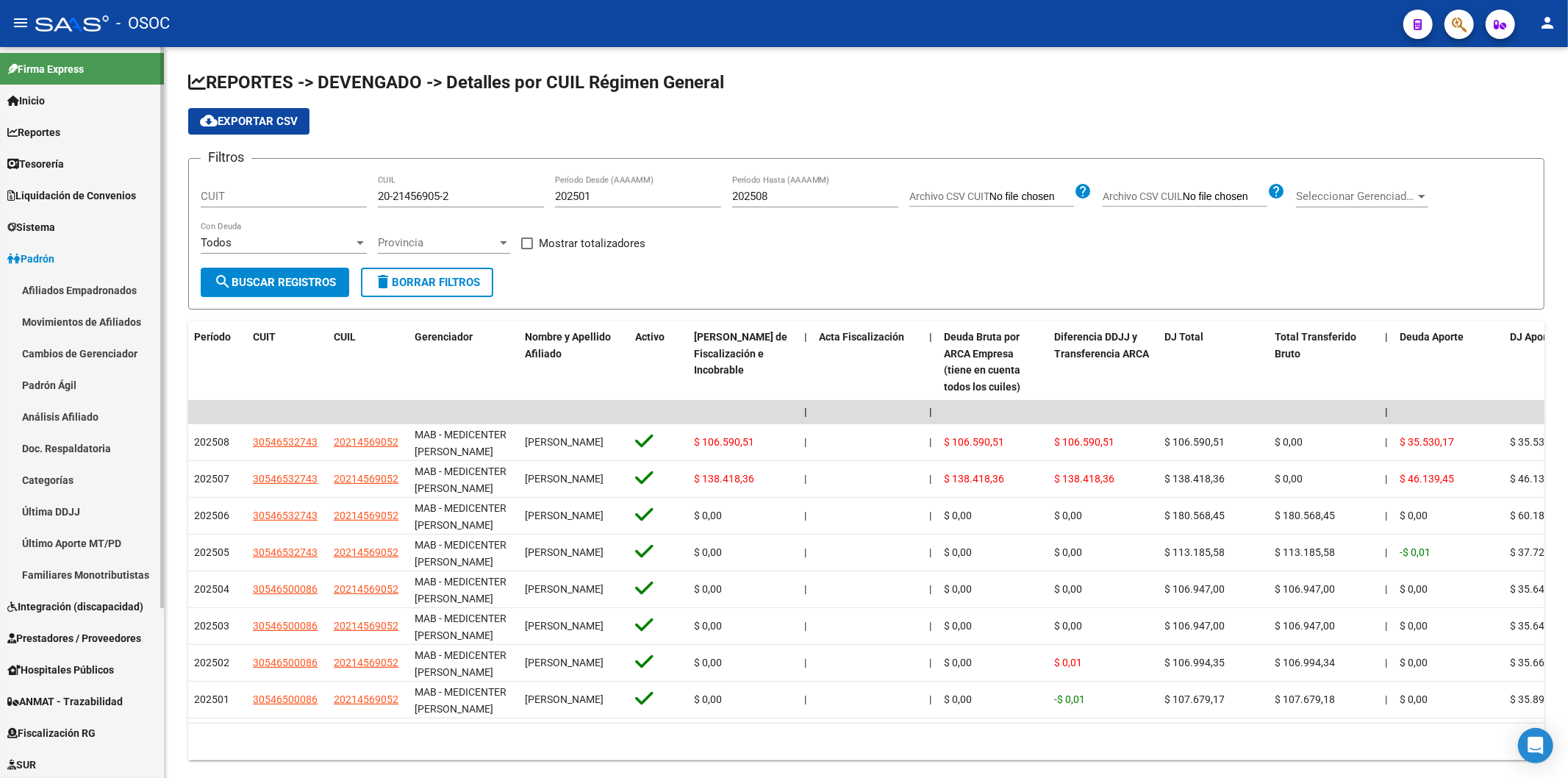
click at [69, 287] on link "Afiliados Empadronados" at bounding box center [82, 290] width 164 height 32
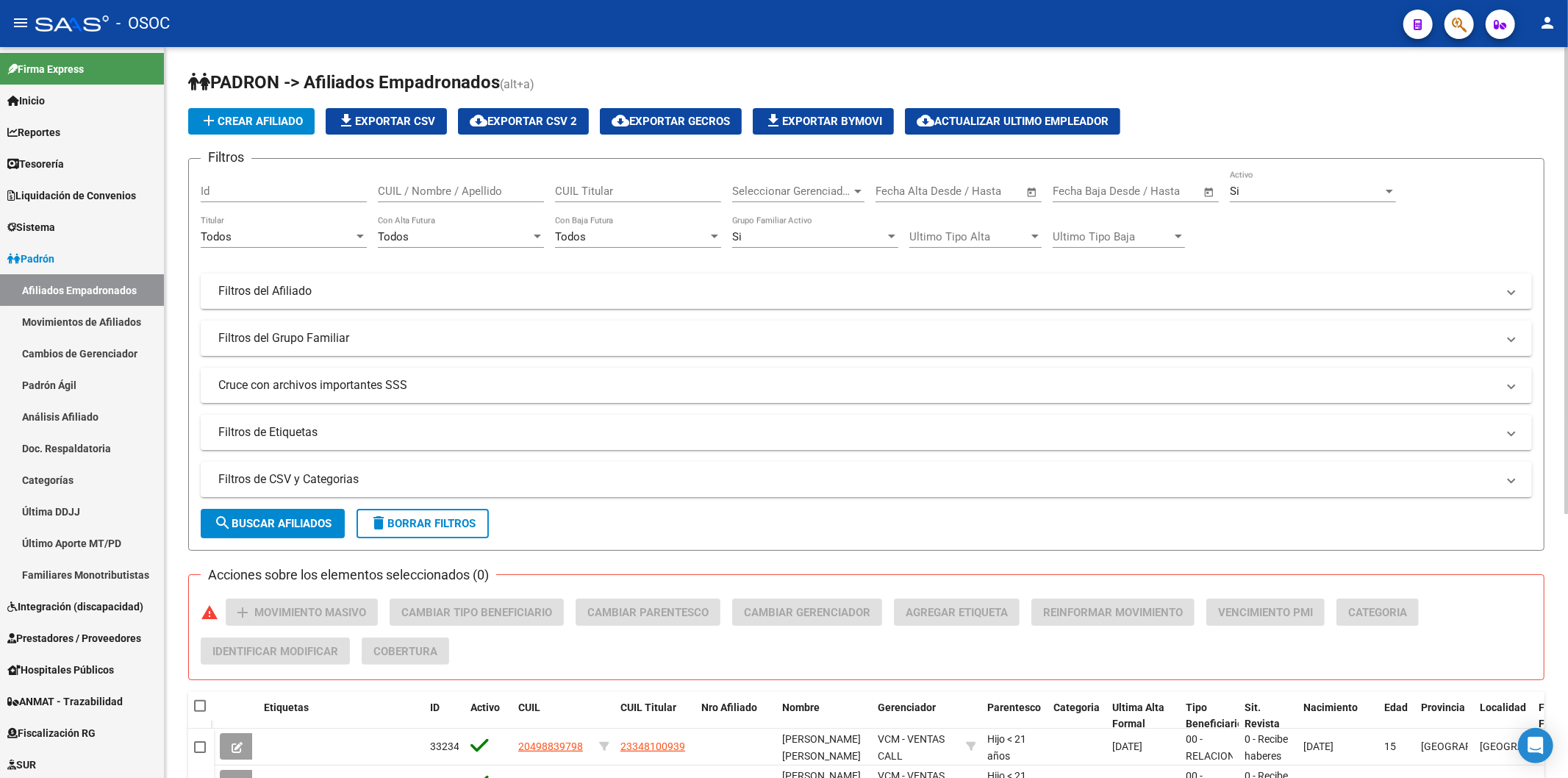
click at [389, 521] on span "delete Borrar Filtros" at bounding box center [422, 524] width 105 height 13
click at [387, 482] on mat-panel-title "Filtros de CSV y Categorias" at bounding box center [857, 479] width 1278 height 16
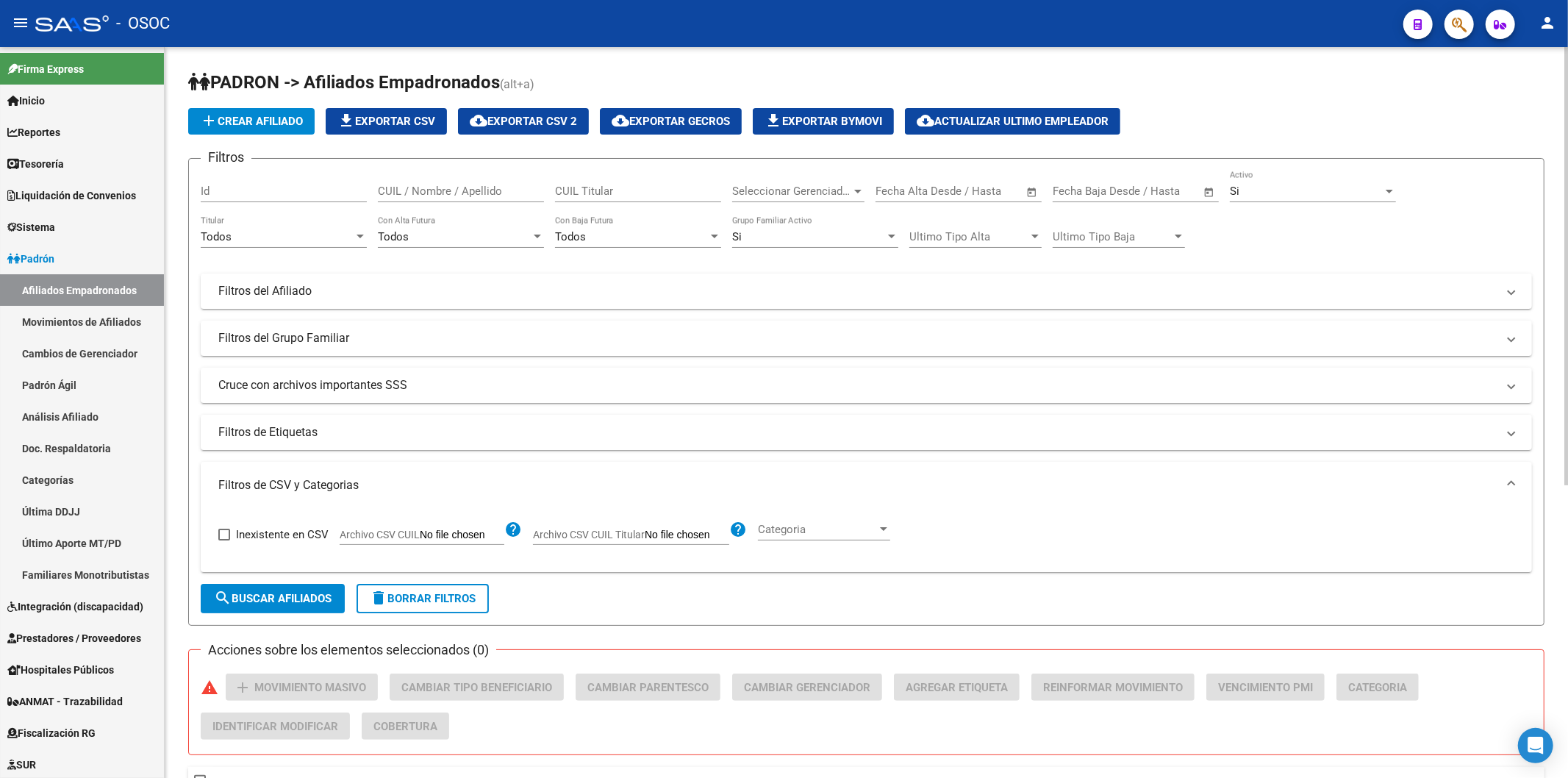
click at [395, 535] on span "Archivo CSV CUIL" at bounding box center [379, 534] width 80 height 12
click at [420, 535] on input "Archivo CSV CUIL" at bounding box center [462, 534] width 85 height 13
type input "C:\fakepath\archivo para filtrar en SAAS.csv"
click at [266, 590] on button "search Buscar Afiliados" at bounding box center [273, 599] width 144 height 30
click at [540, 135] on button "cloud_download Exportar CSV 2" at bounding box center [523, 121] width 131 height 27
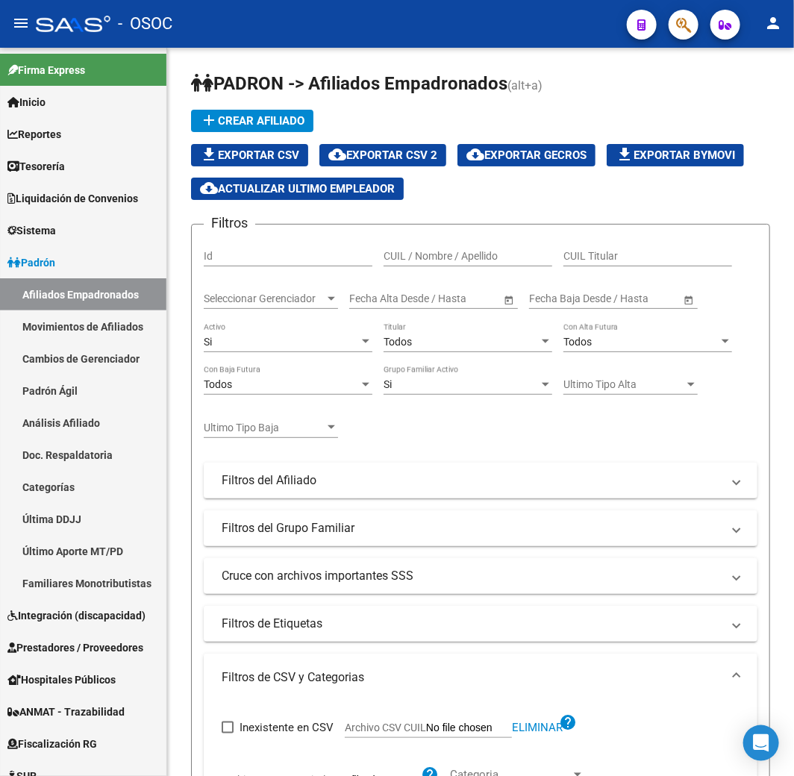
click at [677, 26] on icon "button" at bounding box center [683, 24] width 15 height 17
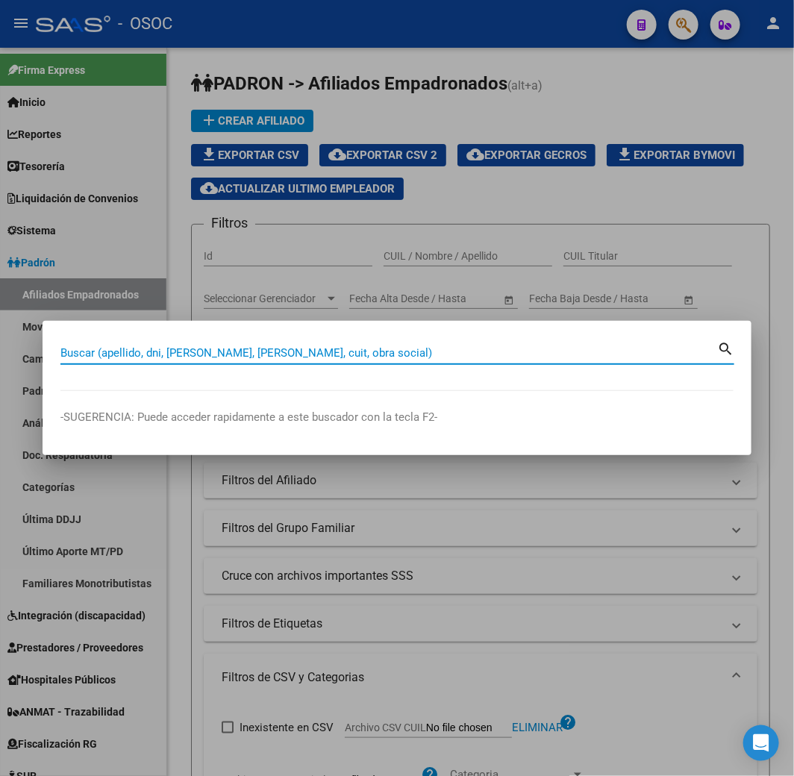
paste input "30266167"
type input "30266167"
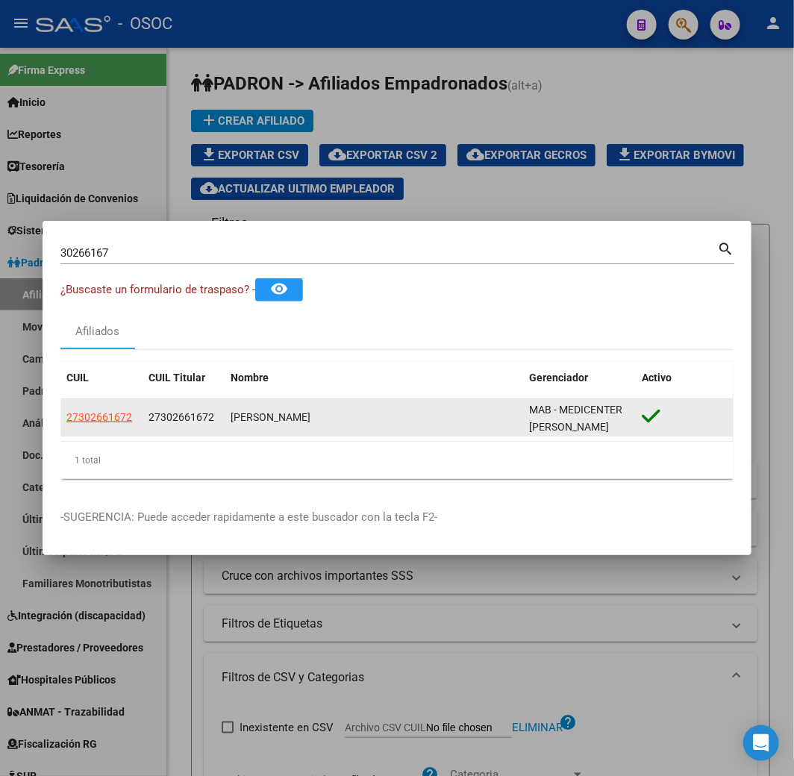
click at [83, 423] on app-link-go-to "27302661672" at bounding box center [99, 417] width 66 height 17
click at [84, 418] on span "27302661672" at bounding box center [99, 417] width 66 height 12
type textarea "27302661672"
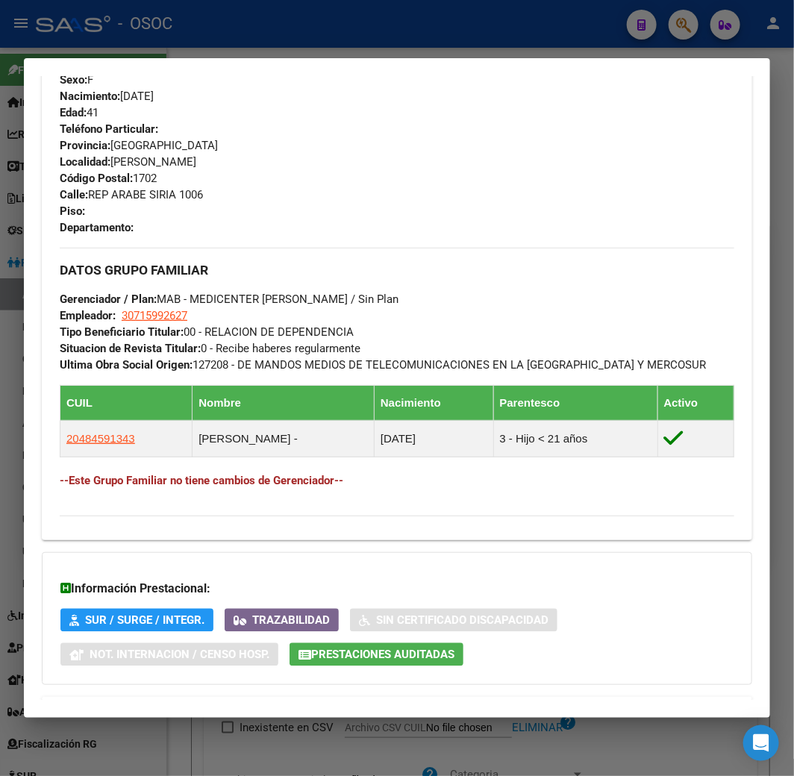
scroll to position [784, 0]
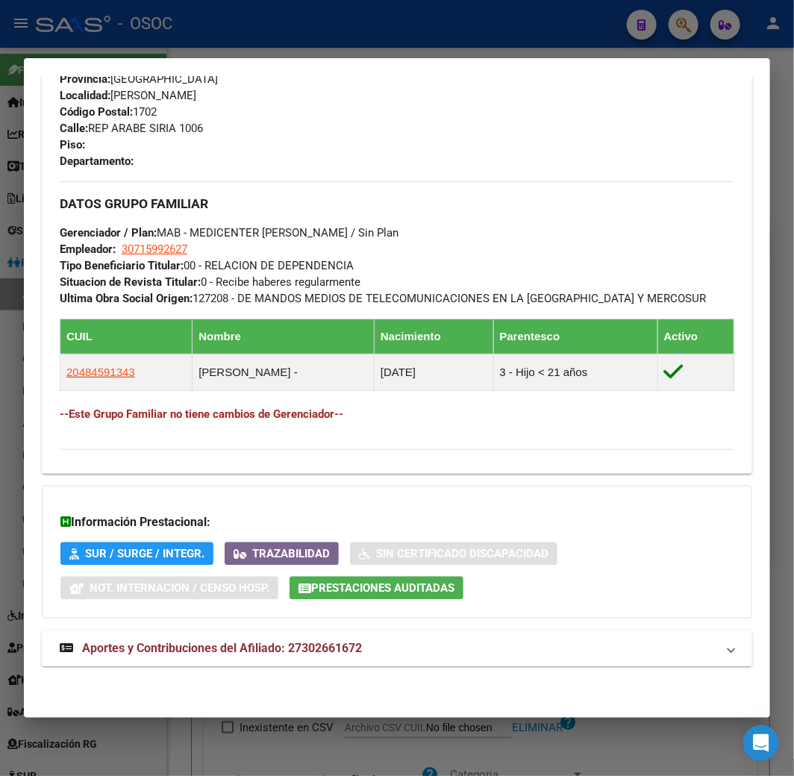
click at [225, 660] on mat-expansion-panel-header "Aportes y Contribuciones del Afiliado: 27302661672" at bounding box center [397, 648] width 710 height 36
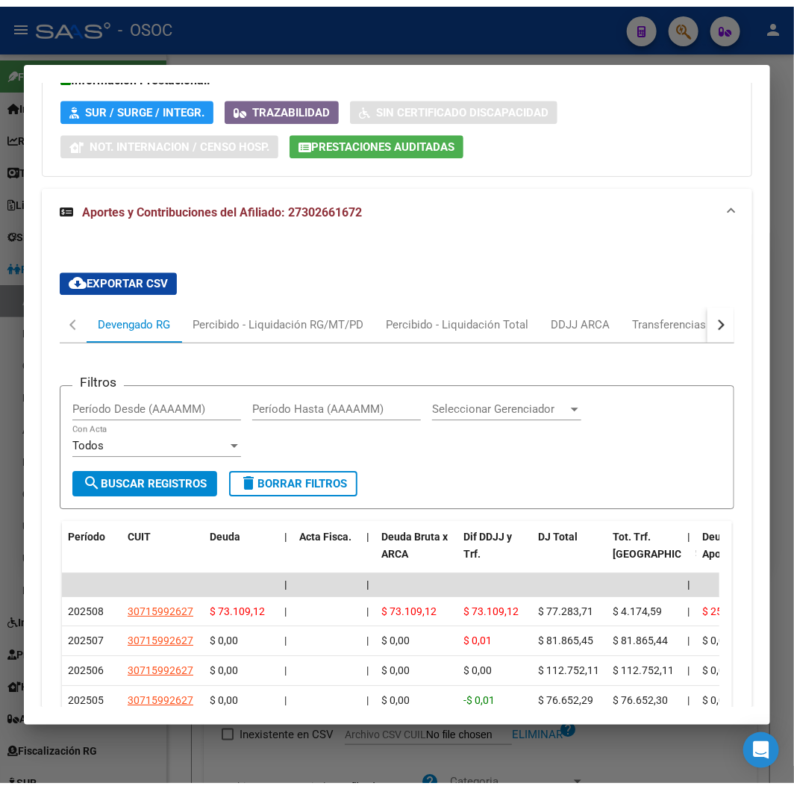
scroll to position [1438, 0]
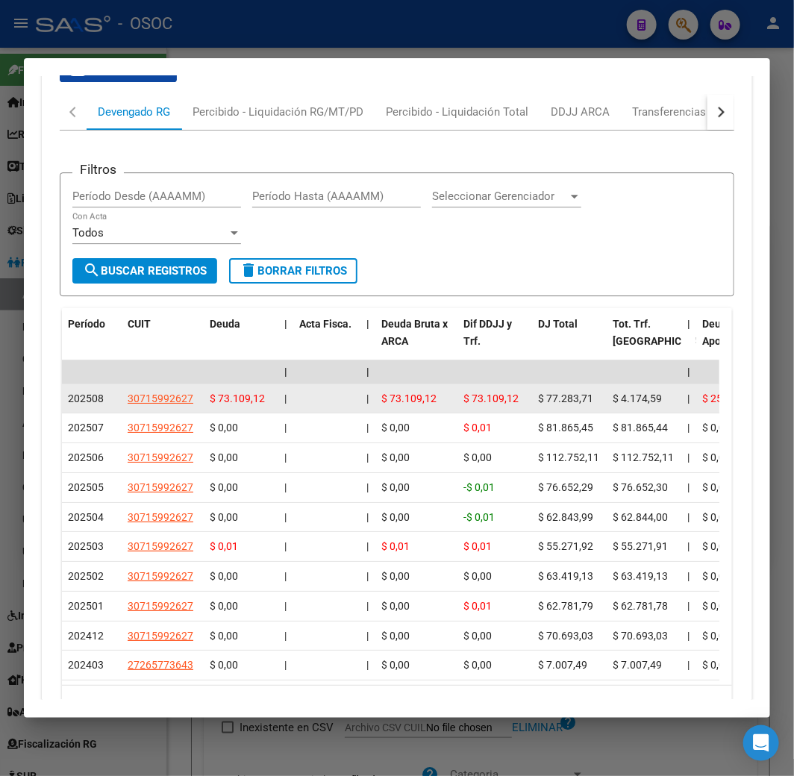
click at [234, 390] on div "$ 73.109,12" at bounding box center [241, 398] width 63 height 17
click at [243, 400] on span "$ 73.109,12" at bounding box center [237, 398] width 55 height 12
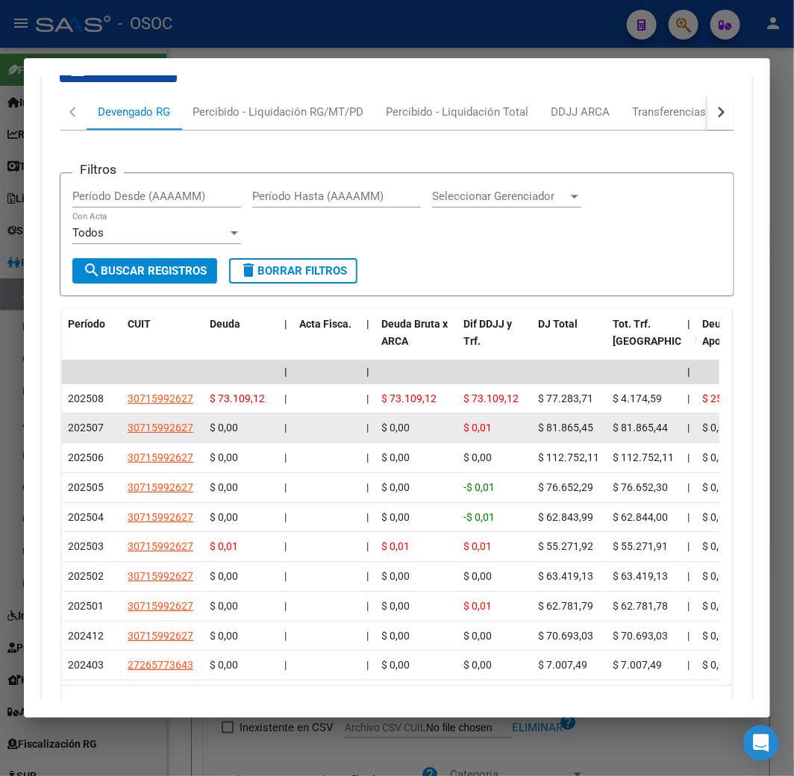
click at [632, 415] on datatable-body-cell "$ 81.865,44" at bounding box center [644, 427] width 75 height 29
click at [628, 422] on span "$ 81.865,44" at bounding box center [640, 428] width 55 height 12
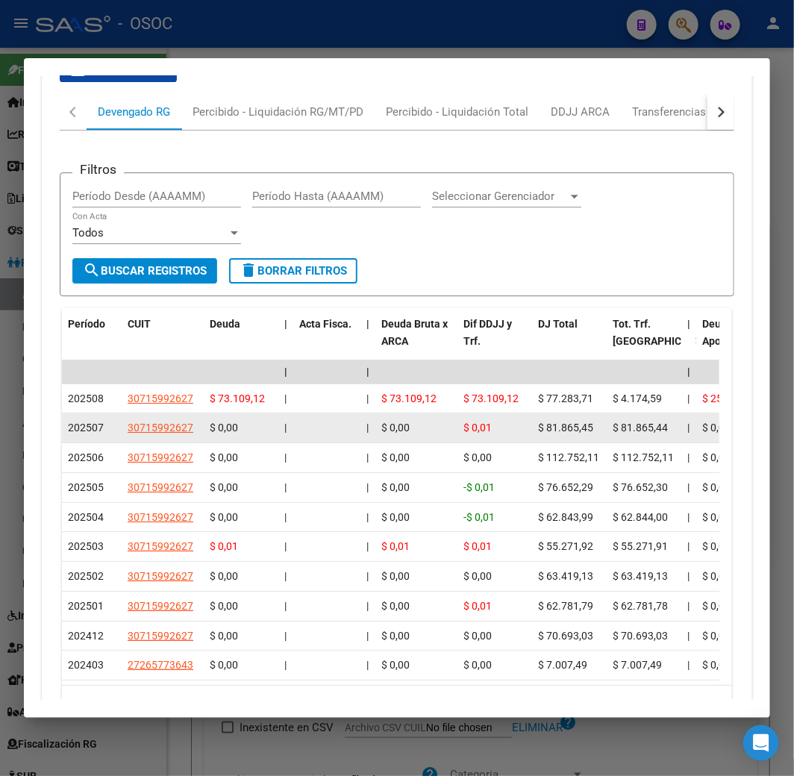
click at [628, 422] on span "$ 81.865,44" at bounding box center [640, 428] width 55 height 12
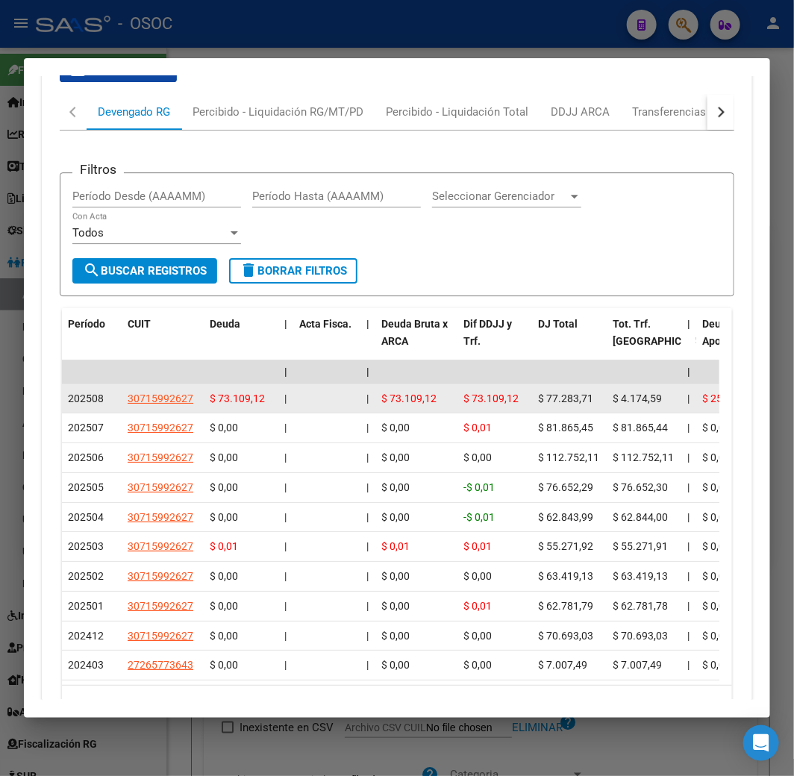
click at [630, 398] on span "$ 4.174,59" at bounding box center [637, 398] width 49 height 12
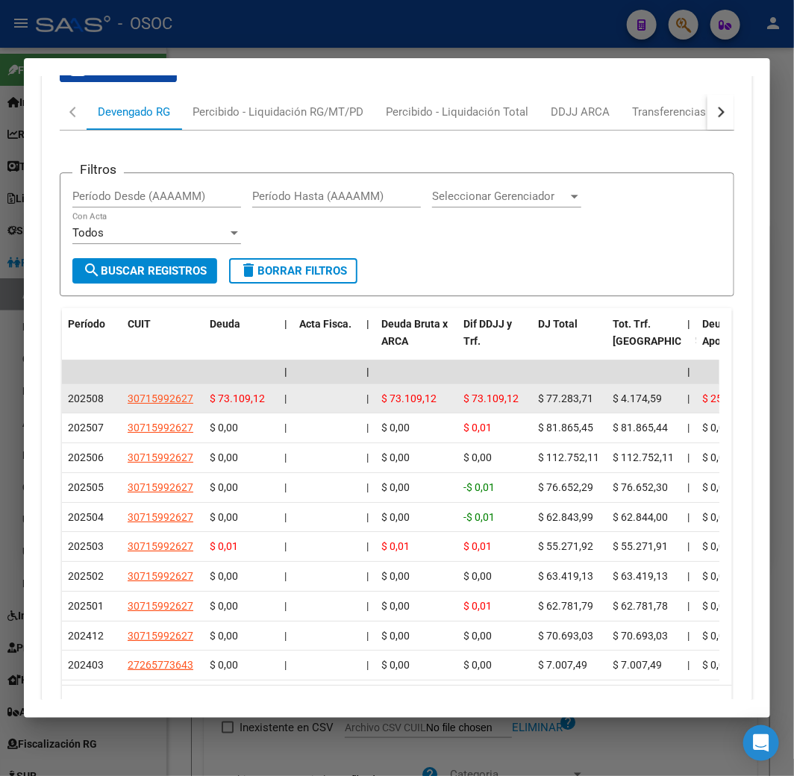
click at [630, 398] on span "$ 4.174,59" at bounding box center [637, 398] width 49 height 12
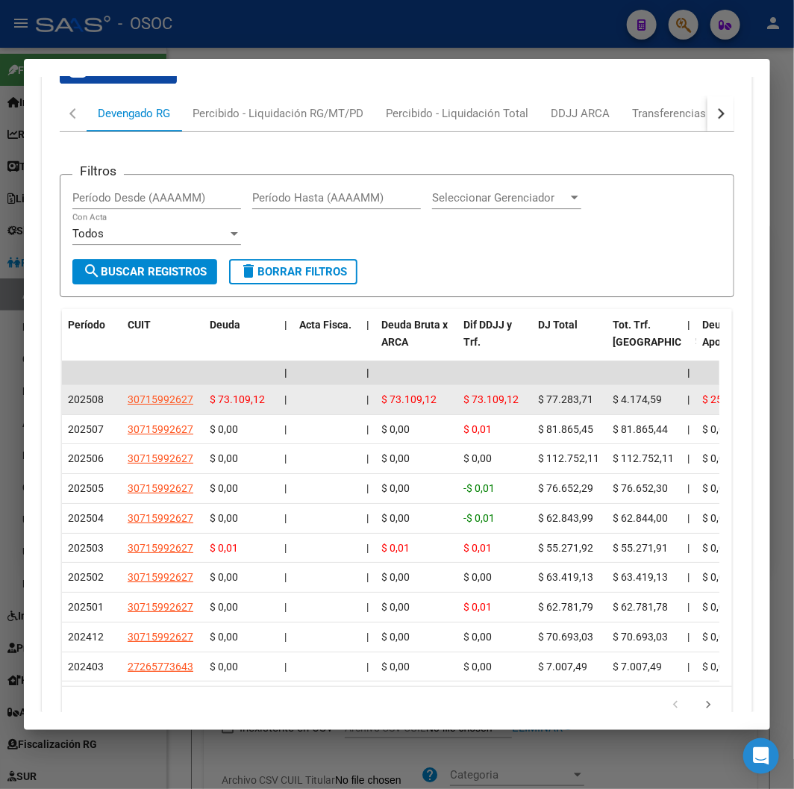
click at [377, 405] on datatable-body-cell "$ 73.109,12" at bounding box center [416, 399] width 82 height 29
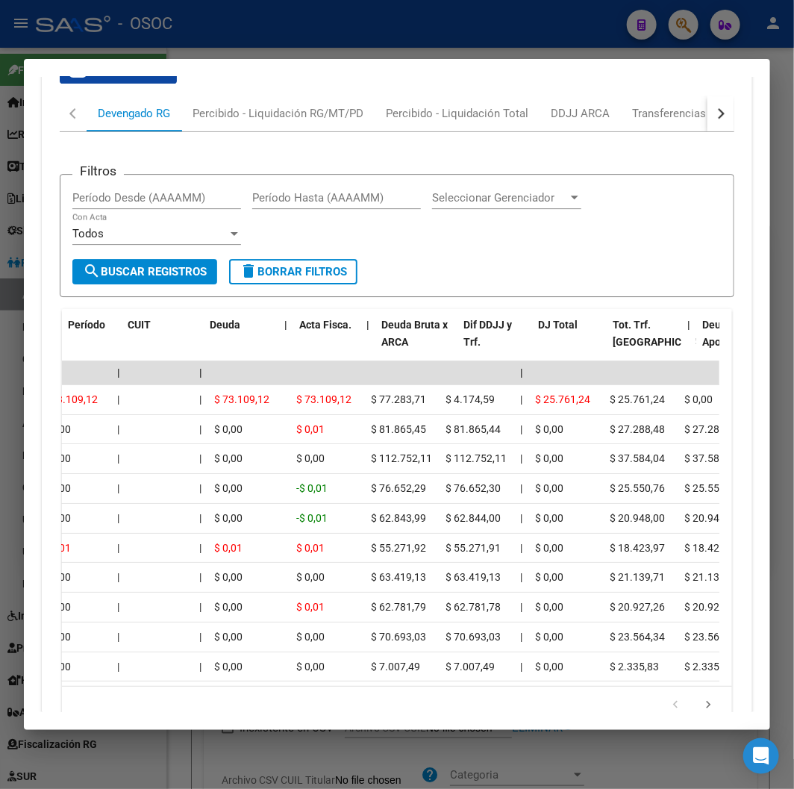
scroll to position [0, 0]
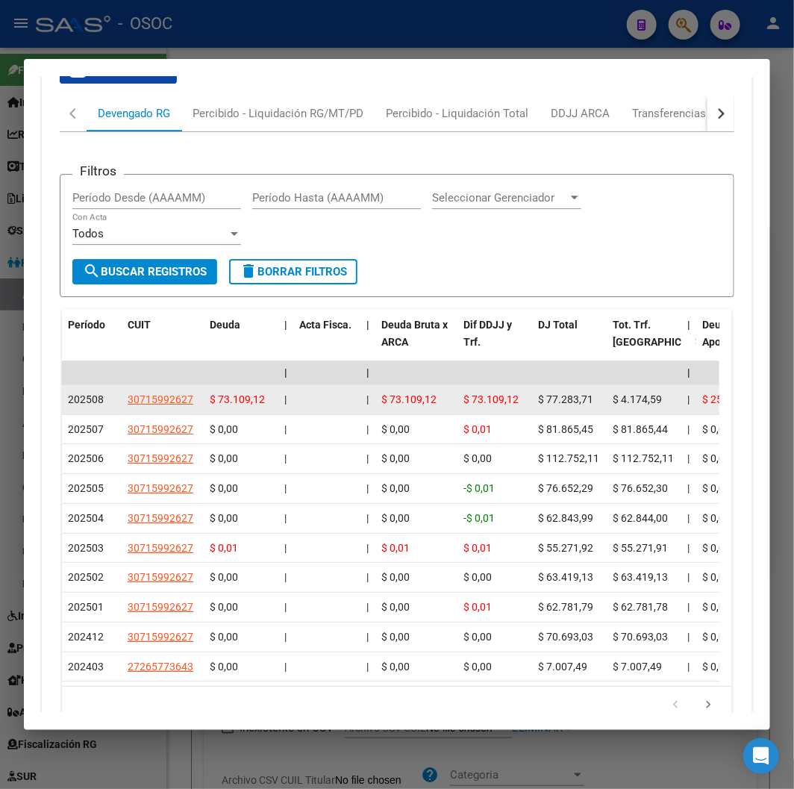
click at [82, 405] on div "202508" at bounding box center [92, 399] width 48 height 17
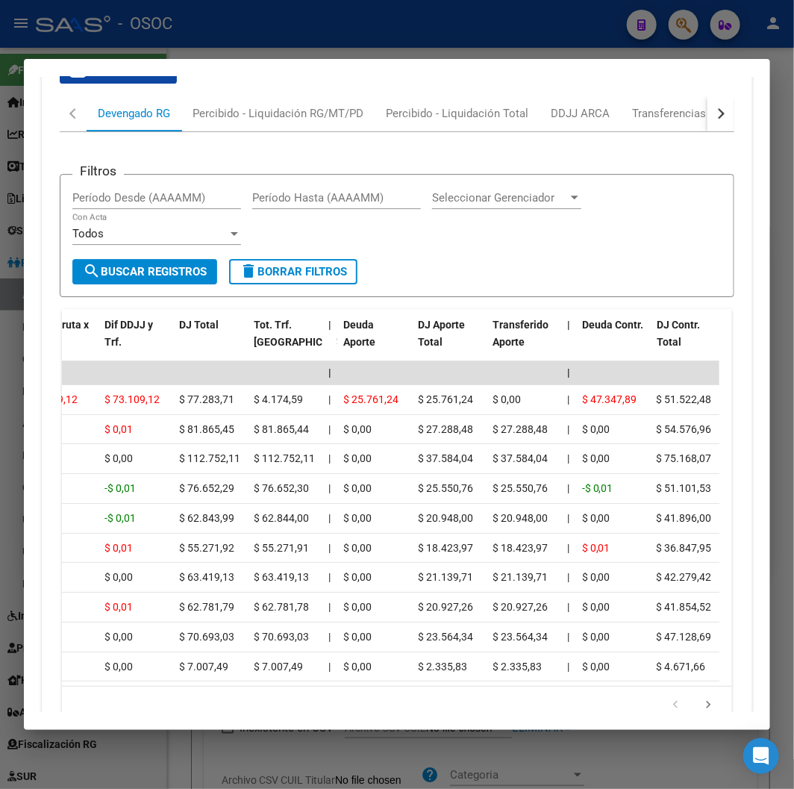
scroll to position [0, 375]
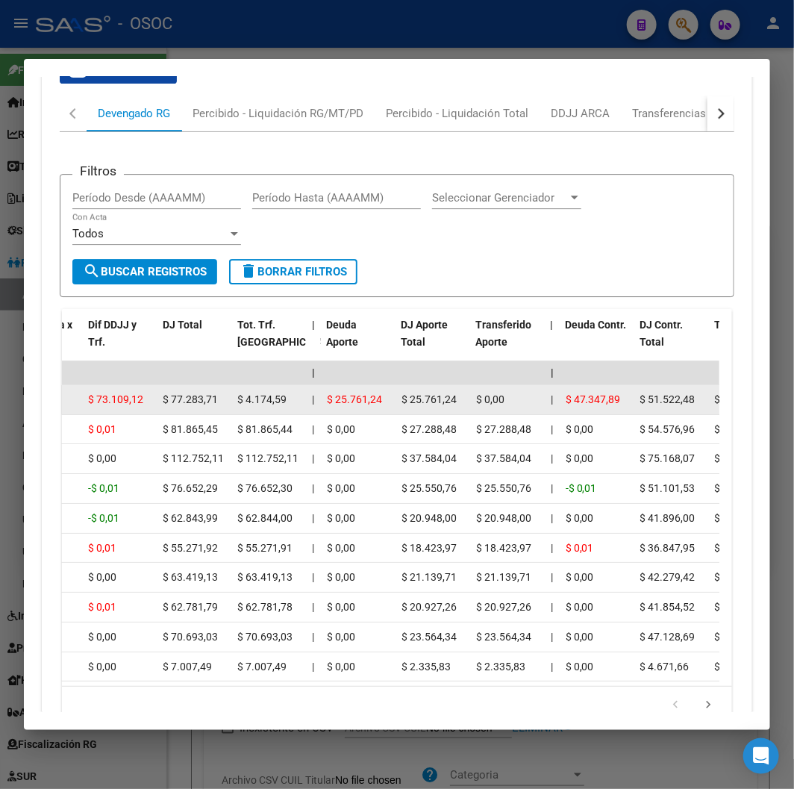
click at [489, 400] on span "$ 0,00" at bounding box center [490, 399] width 28 height 12
click at [348, 398] on span "$ 25.761,24" at bounding box center [354, 399] width 55 height 12
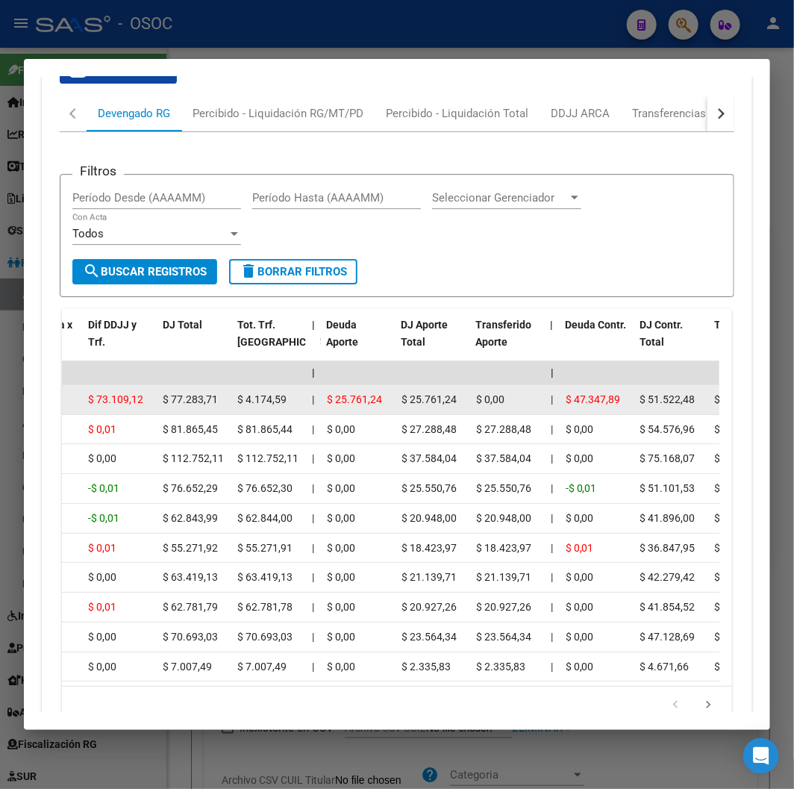
click at [285, 393] on span "$ 4.174,59" at bounding box center [261, 399] width 49 height 12
click at [534, 398] on div "$ 0,00" at bounding box center [507, 399] width 63 height 17
click at [506, 396] on div "$ 0,00" at bounding box center [507, 399] width 63 height 17
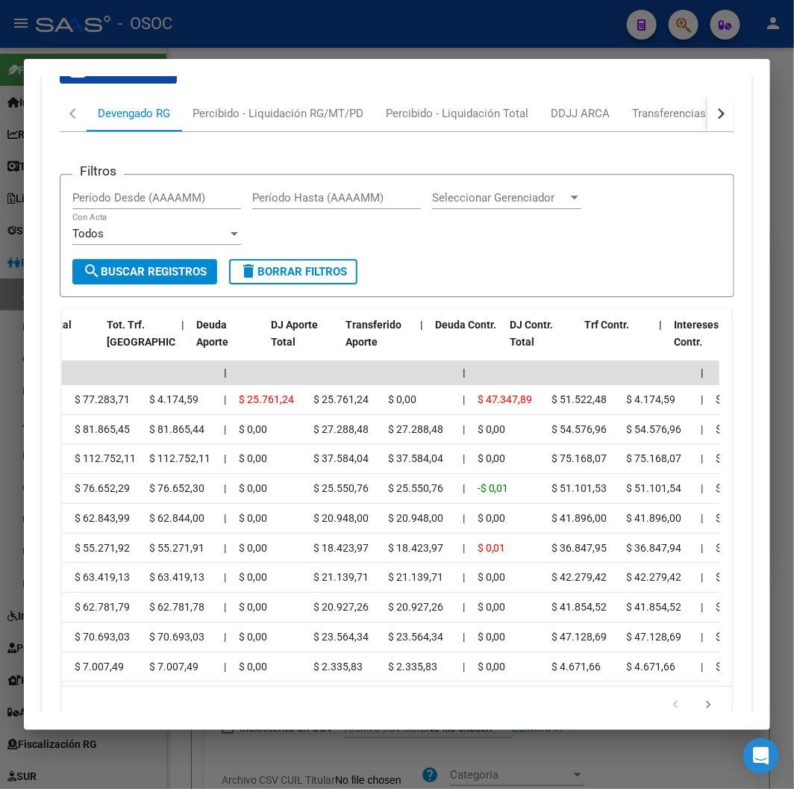
scroll to position [0, 542]
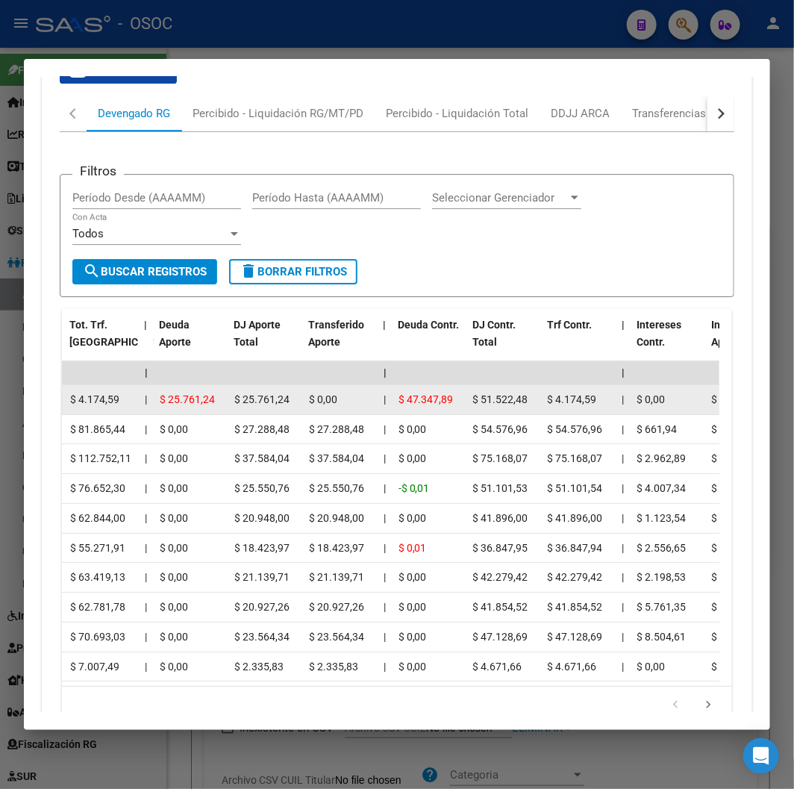
click at [585, 393] on span "$ 4.174,59" at bounding box center [572, 399] width 49 height 12
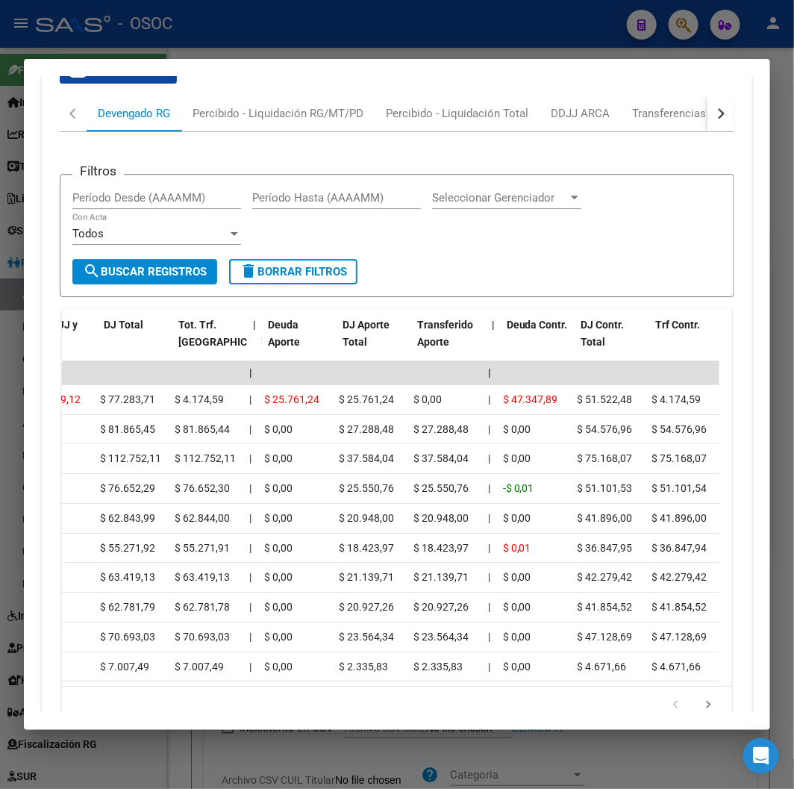
scroll to position [0, 0]
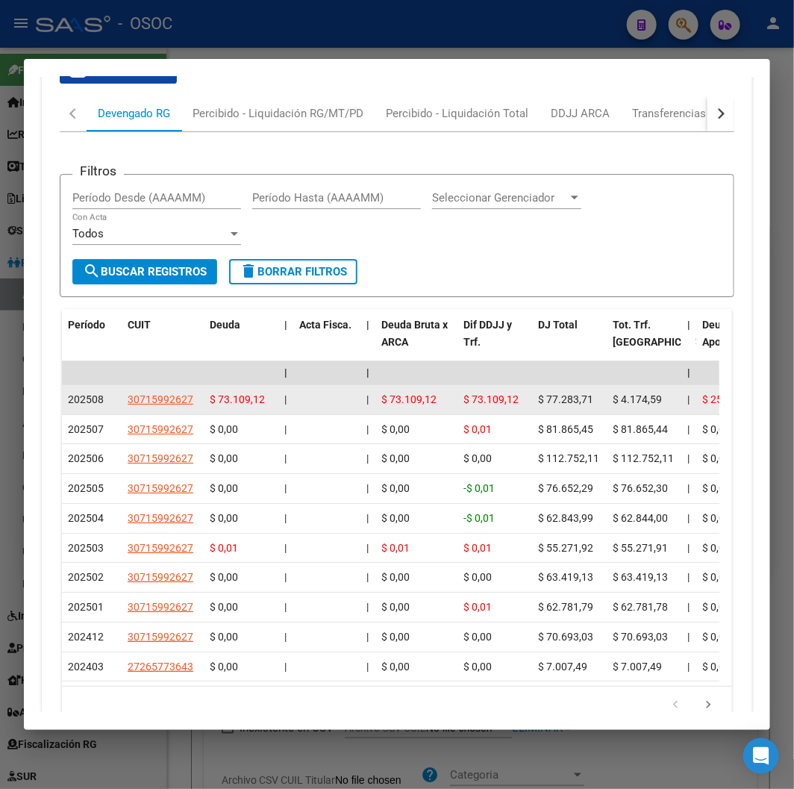
click at [84, 403] on span "202508" at bounding box center [86, 399] width 36 height 12
click at [85, 403] on span "202508" at bounding box center [86, 399] width 36 height 12
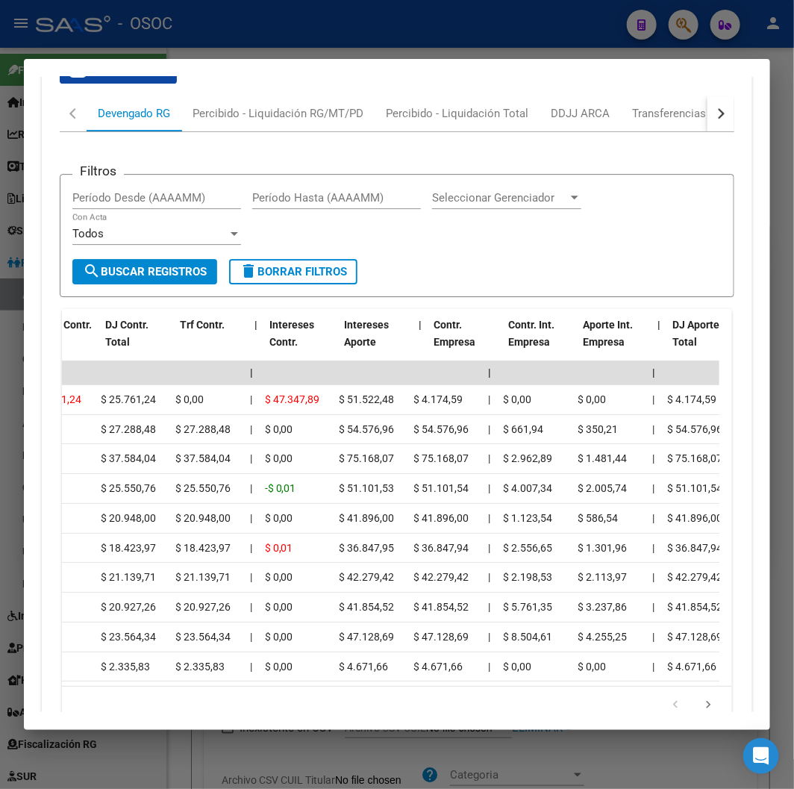
scroll to position [0, 914]
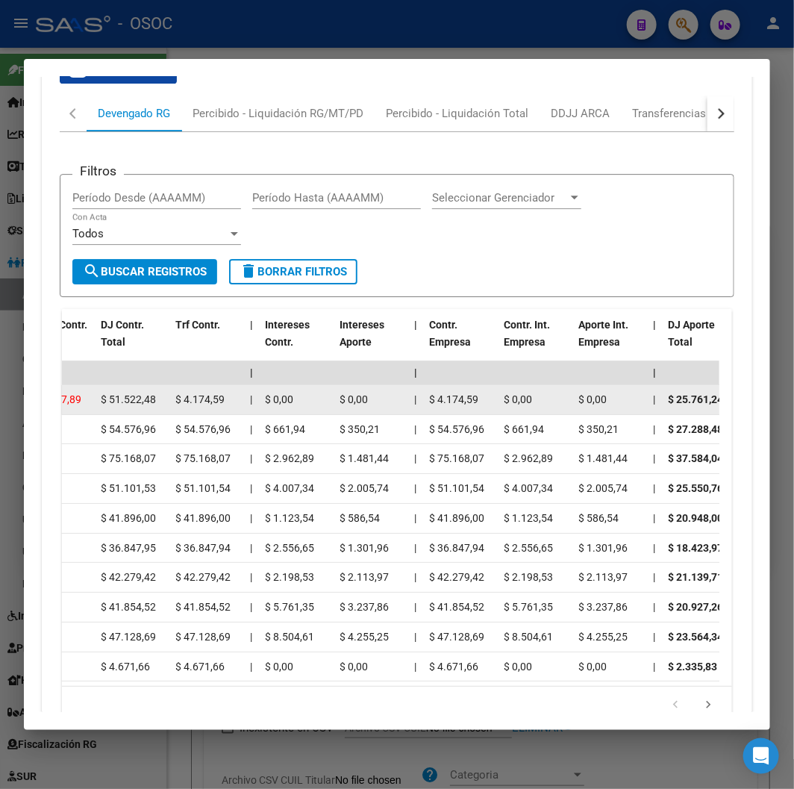
click at [458, 393] on span "$ 4.174,59" at bounding box center [454, 399] width 49 height 12
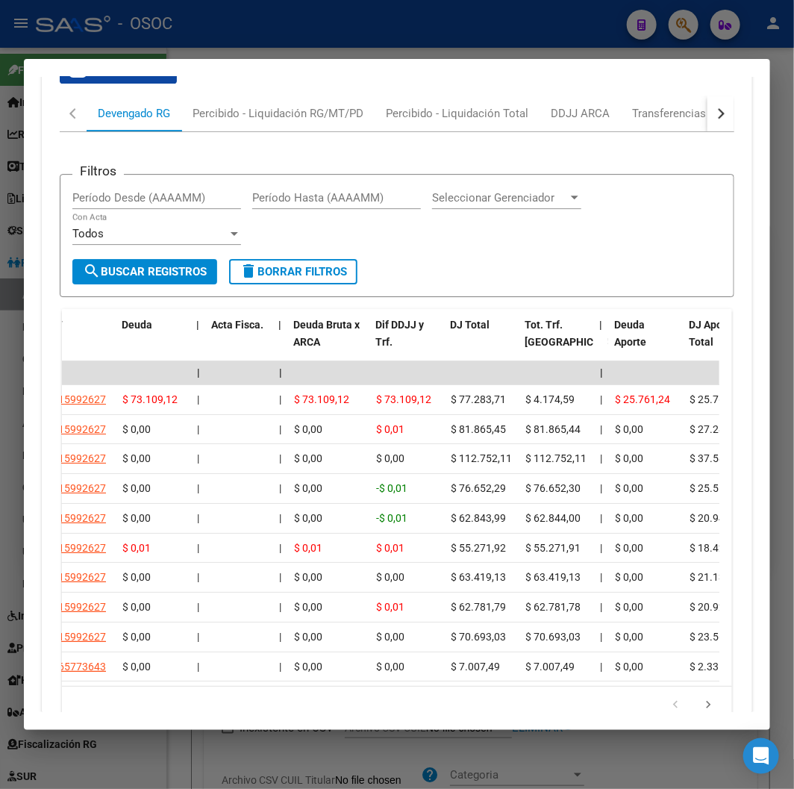
scroll to position [0, 0]
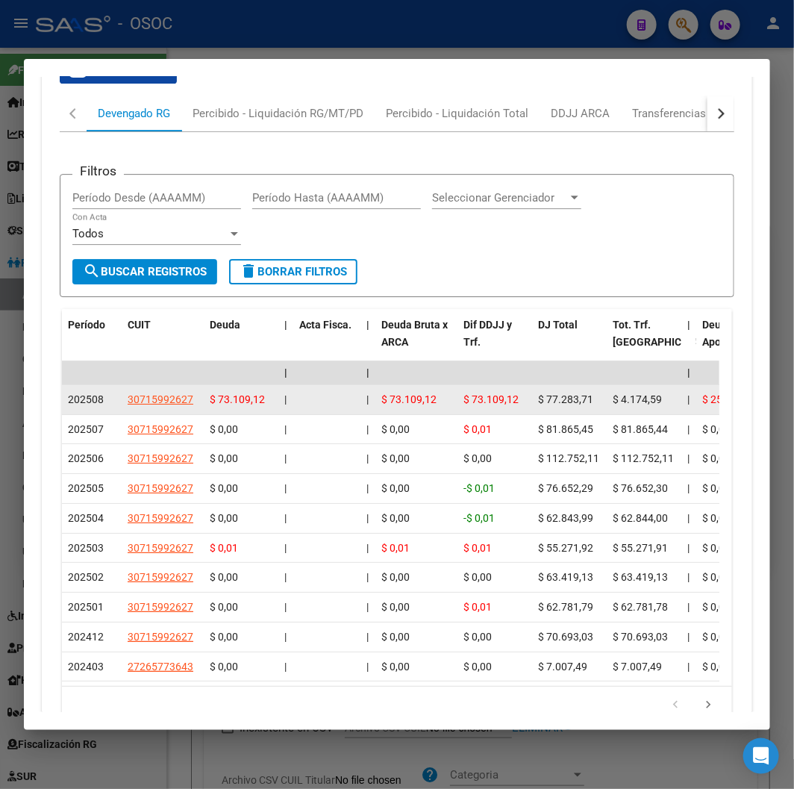
click at [554, 404] on div "$ 77.283,71" at bounding box center [569, 399] width 63 height 17
click at [561, 398] on span "$ 77.283,71" at bounding box center [565, 399] width 55 height 12
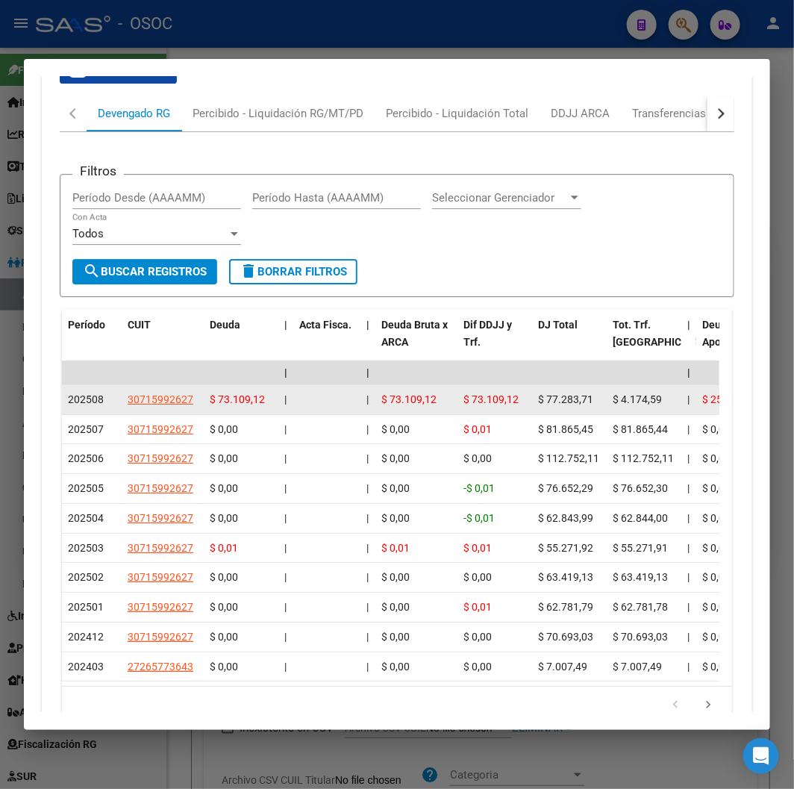
click at [561, 398] on span "$ 77.283,71" at bounding box center [565, 399] width 55 height 12
click at [569, 400] on span "$ 77.283,71" at bounding box center [565, 399] width 55 height 12
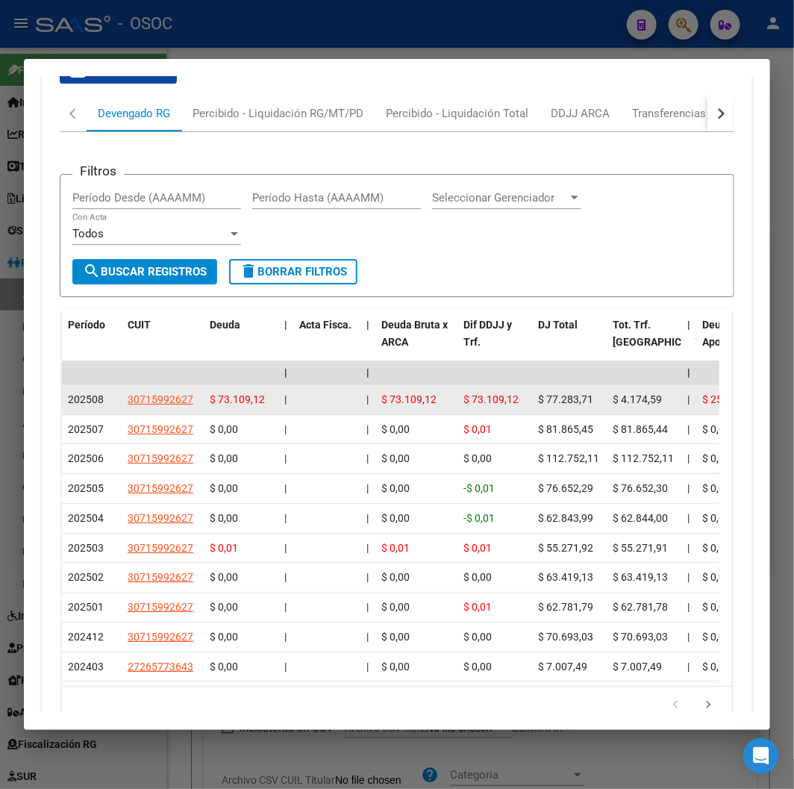
click at [569, 400] on span "$ 77.283,71" at bounding box center [565, 399] width 55 height 12
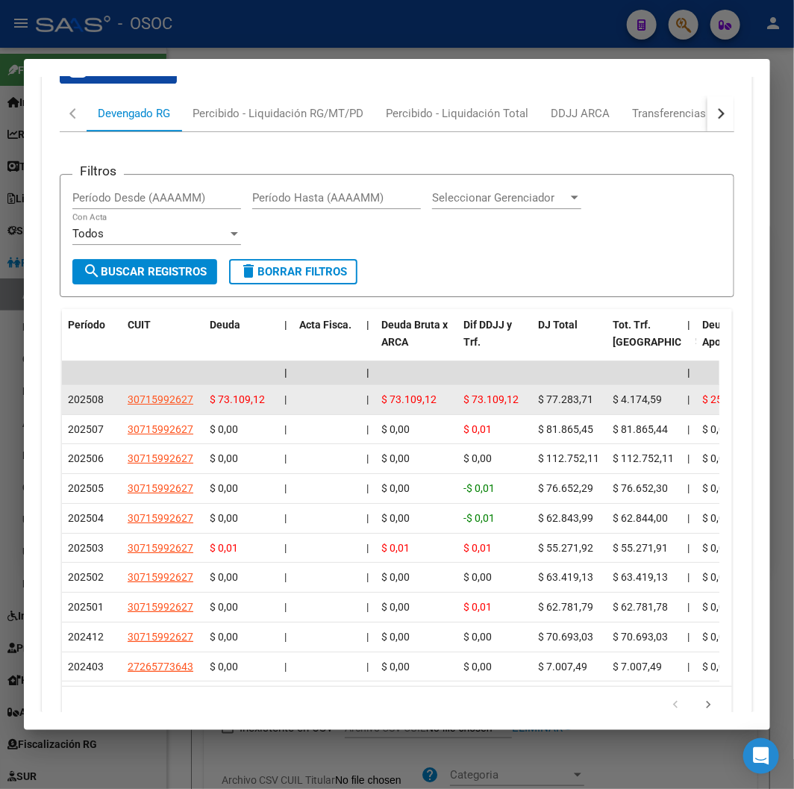
click at [569, 400] on span "$ 77.283,71" at bounding box center [565, 399] width 55 height 12
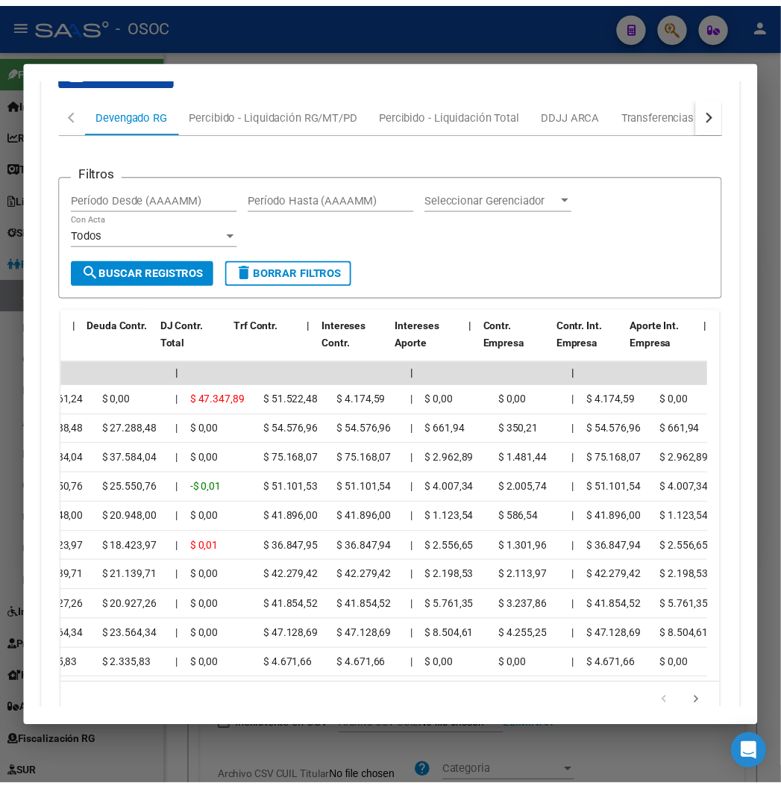
scroll to position [0, 856]
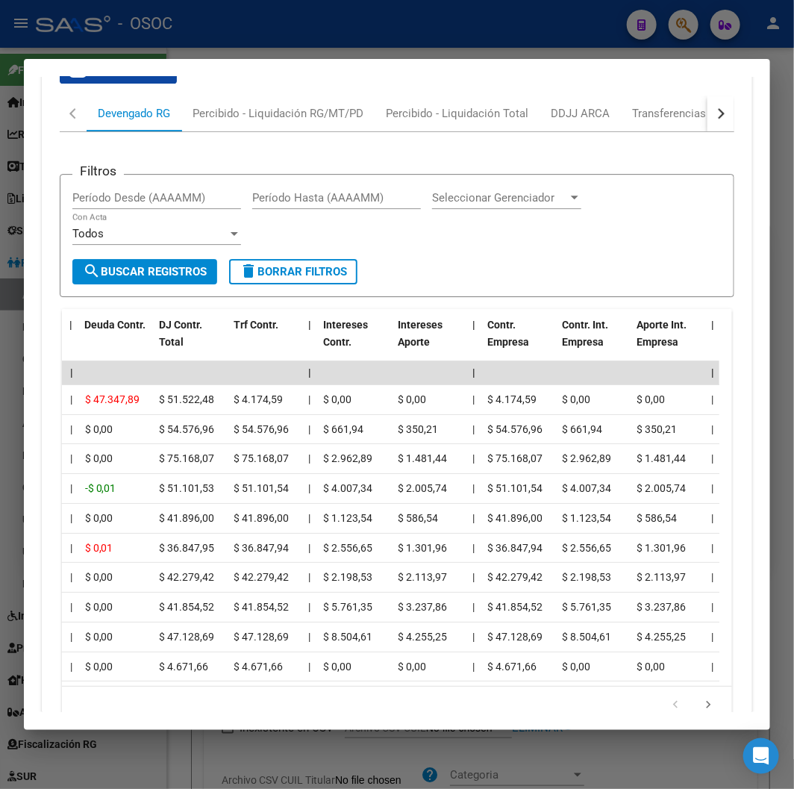
click at [519, 28] on div at bounding box center [397, 394] width 794 height 789
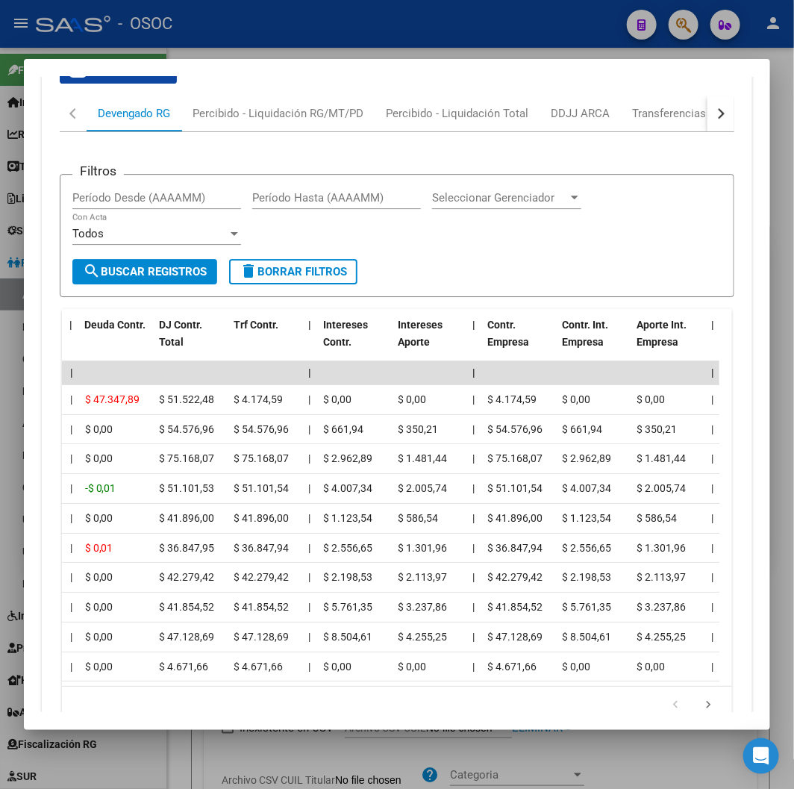
click at [519, 28] on div at bounding box center [397, 394] width 794 height 789
click at [519, 28] on div "- OSOC" at bounding box center [325, 23] width 579 height 33
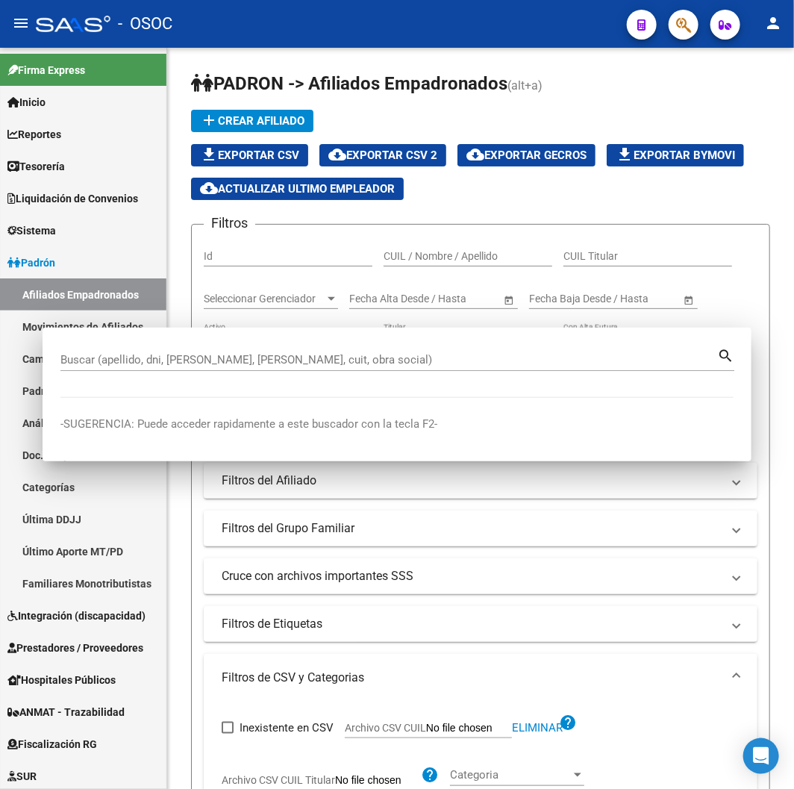
click at [519, 28] on div "- OSOC" at bounding box center [325, 23] width 579 height 33
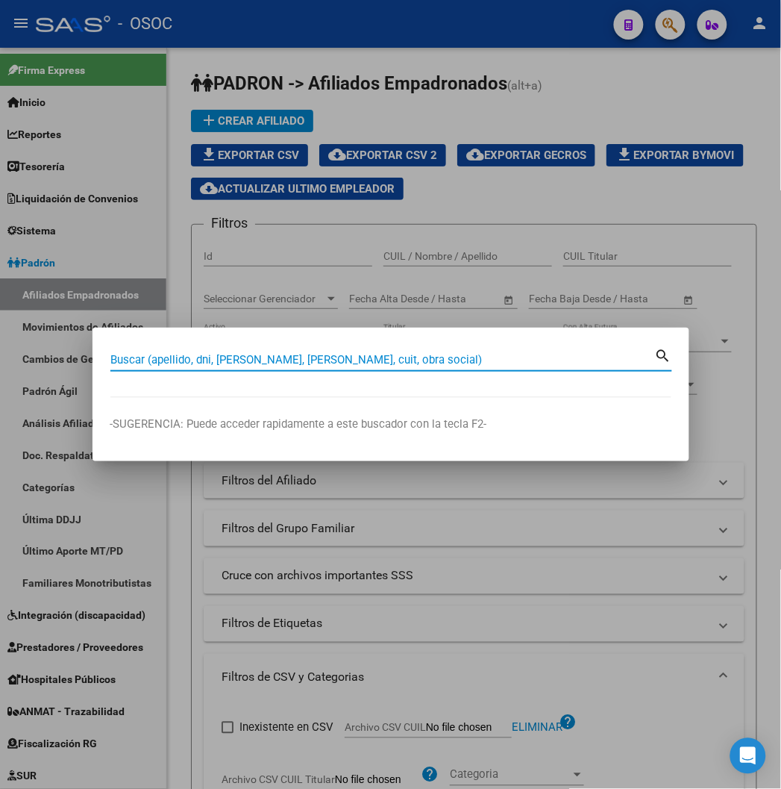
paste input "27260968357"
type input "27260968357"
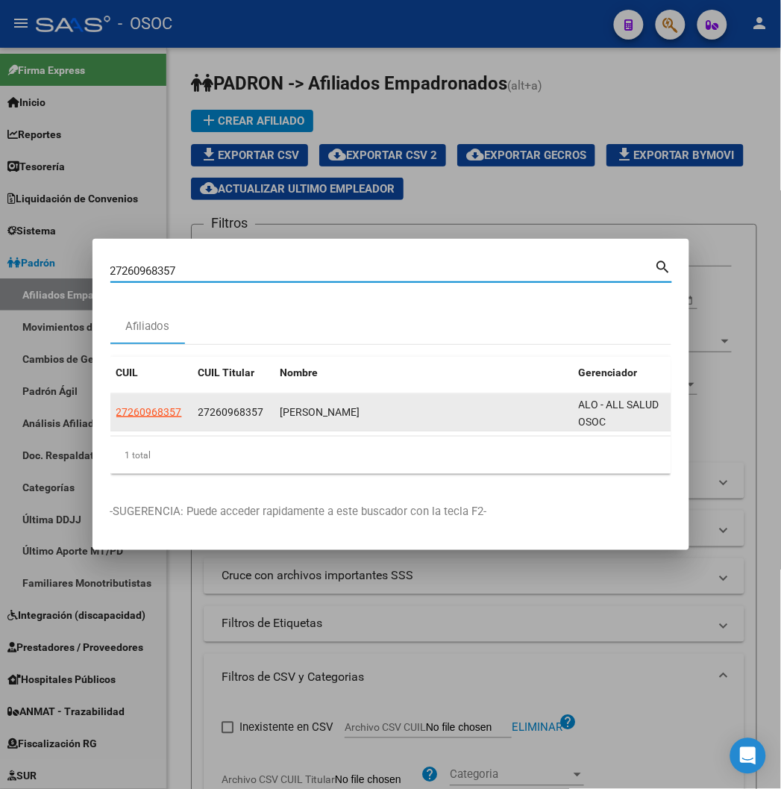
click at [116, 407] on span "27260968357" at bounding box center [149, 412] width 66 height 12
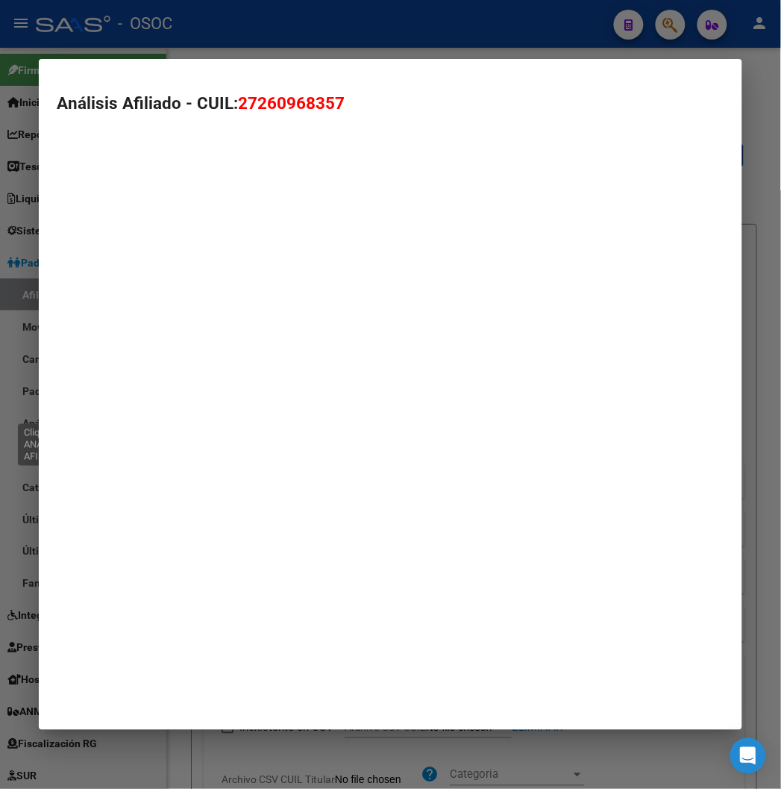
type textarea "27260968357"
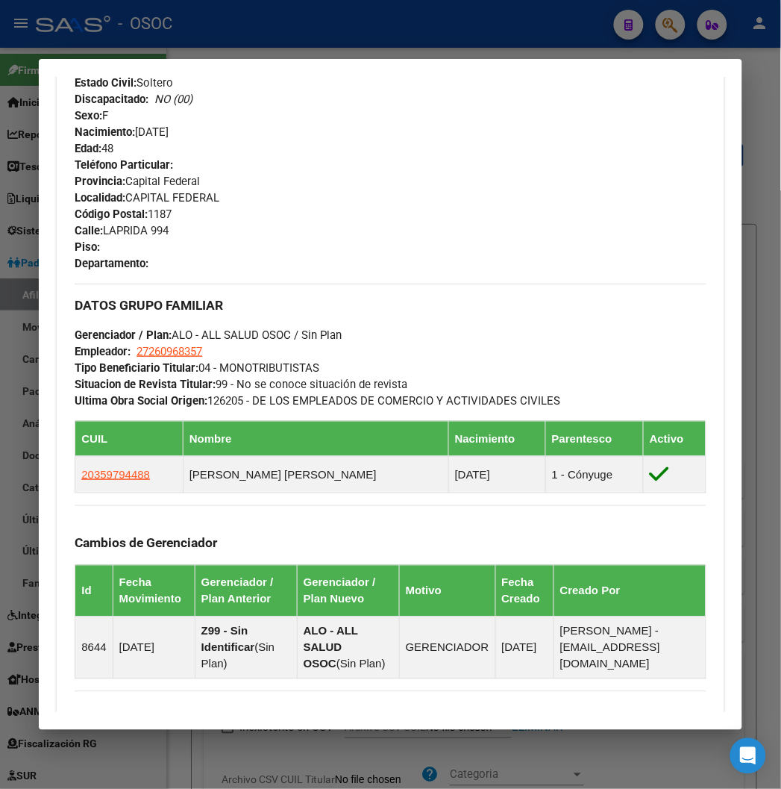
scroll to position [929, 0]
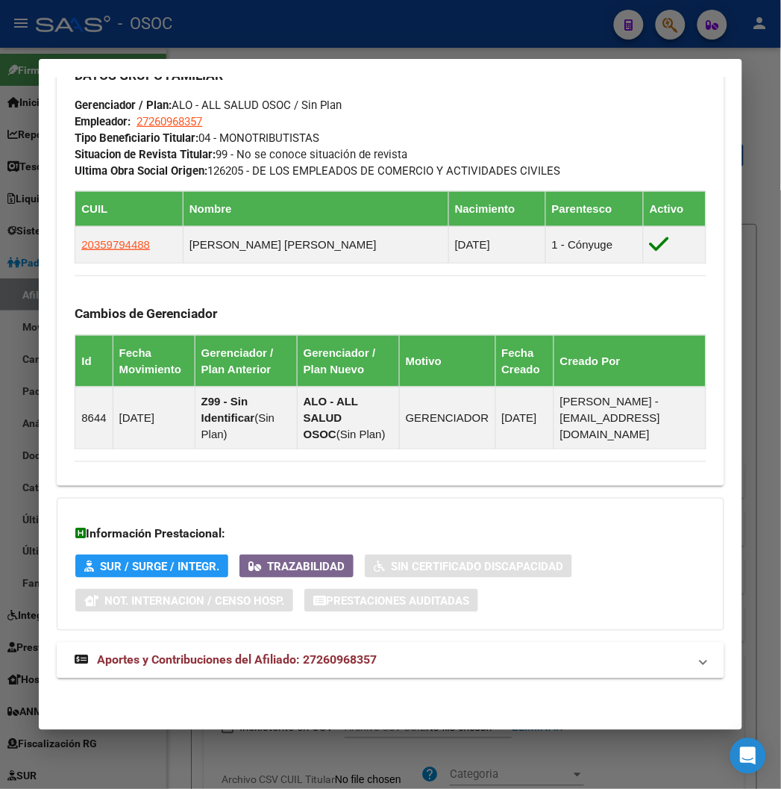
click at [150, 674] on mat-expansion-panel-header "Aportes y Contribuciones del Afiliado: 27260968357" at bounding box center [390, 660] width 667 height 36
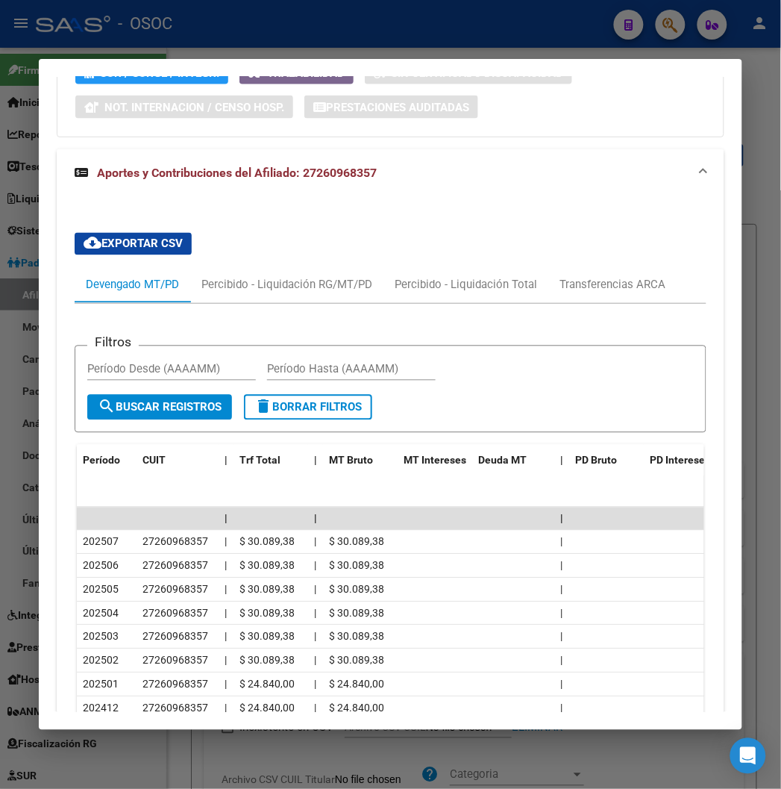
scroll to position [1579, 0]
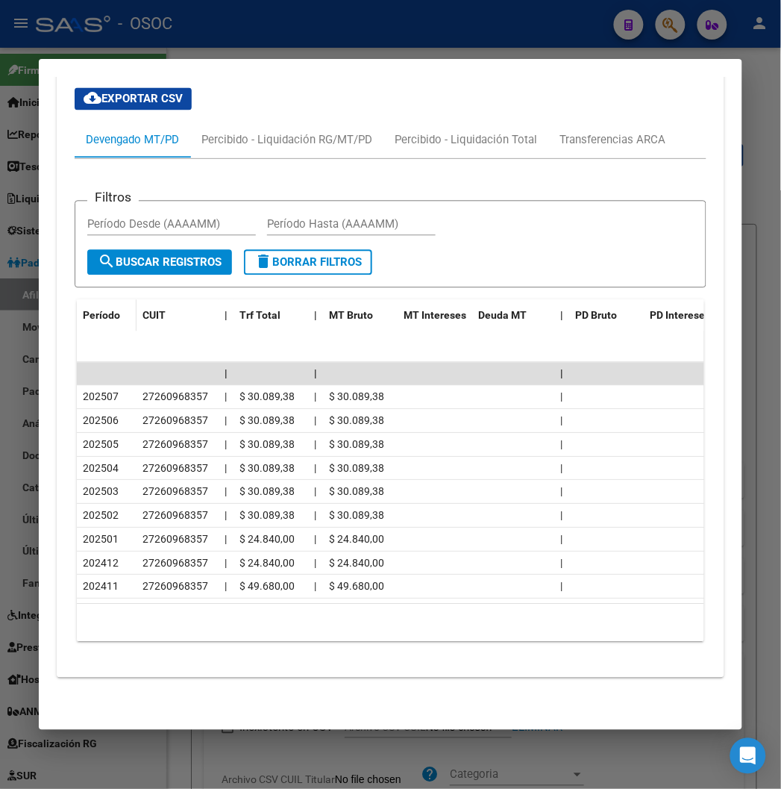
click at [83, 310] on span "Período" at bounding box center [101, 316] width 37 height 12
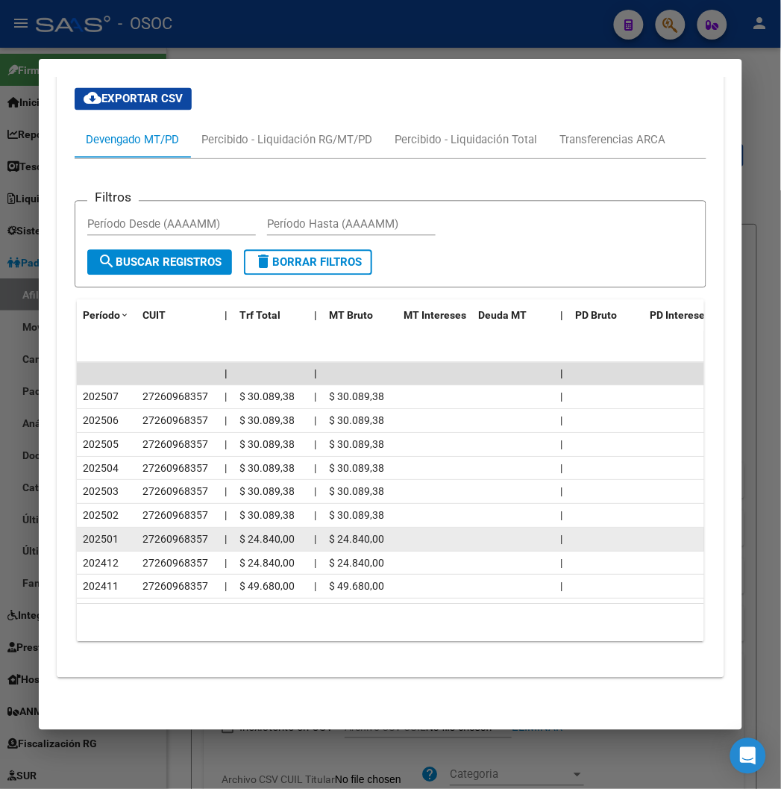
click at [137, 531] on datatable-body-cell "27260968357" at bounding box center [178, 539] width 82 height 23
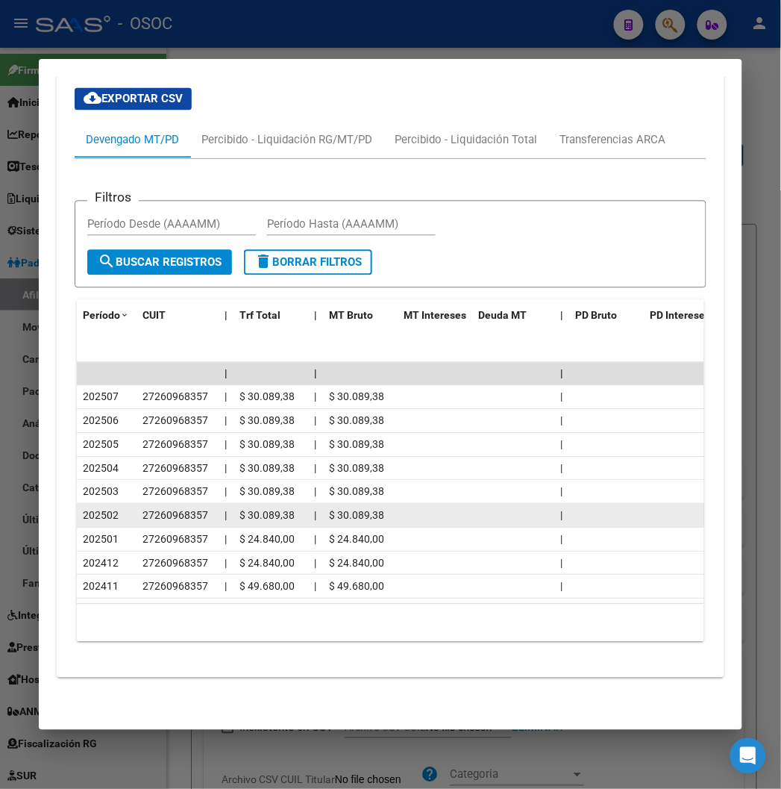
click at [96, 510] on span "202502" at bounding box center [101, 516] width 36 height 12
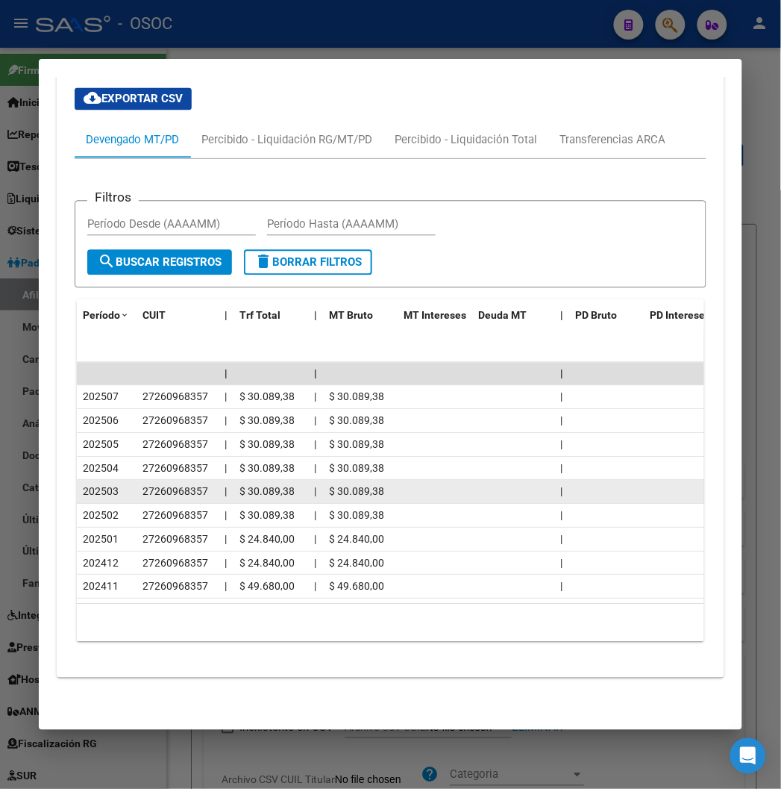
click at [91, 486] on span "202503" at bounding box center [101, 492] width 36 height 12
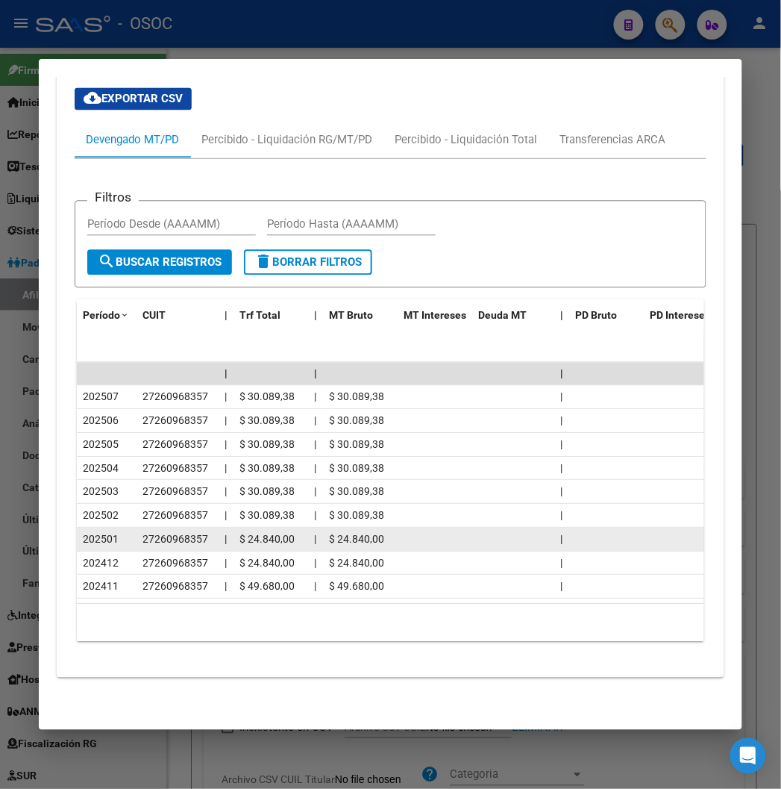
click at [84, 534] on div "202501" at bounding box center [107, 539] width 48 height 17
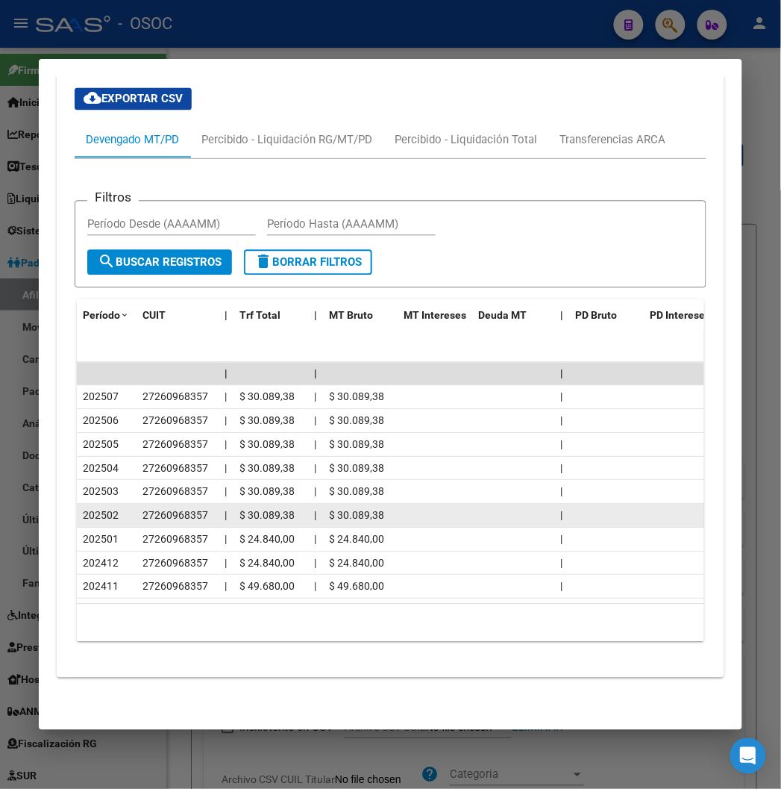
click at [83, 510] on span "202502" at bounding box center [101, 516] width 36 height 12
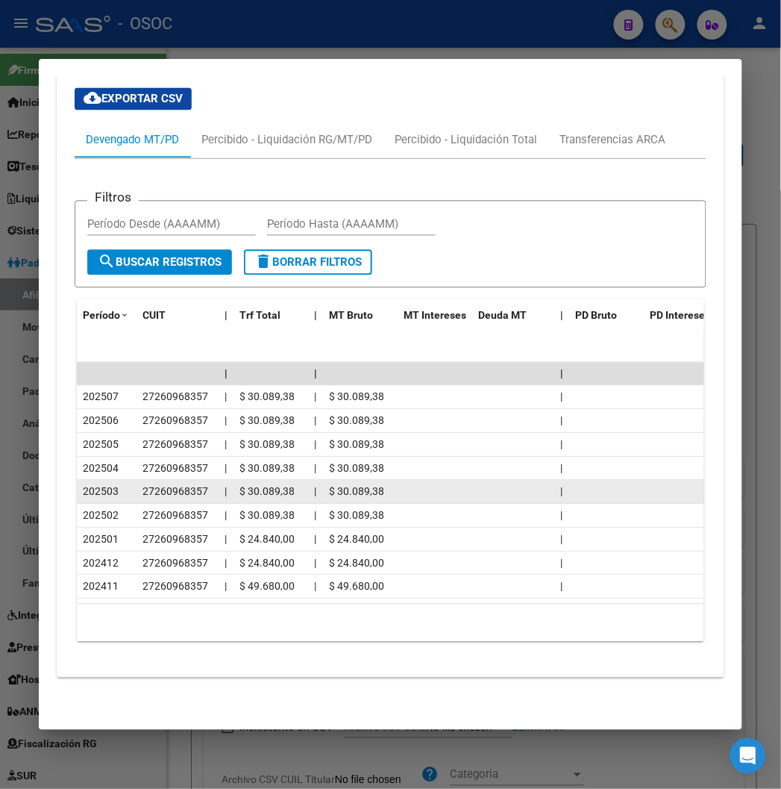
click at [83, 486] on span "202503" at bounding box center [101, 492] width 36 height 12
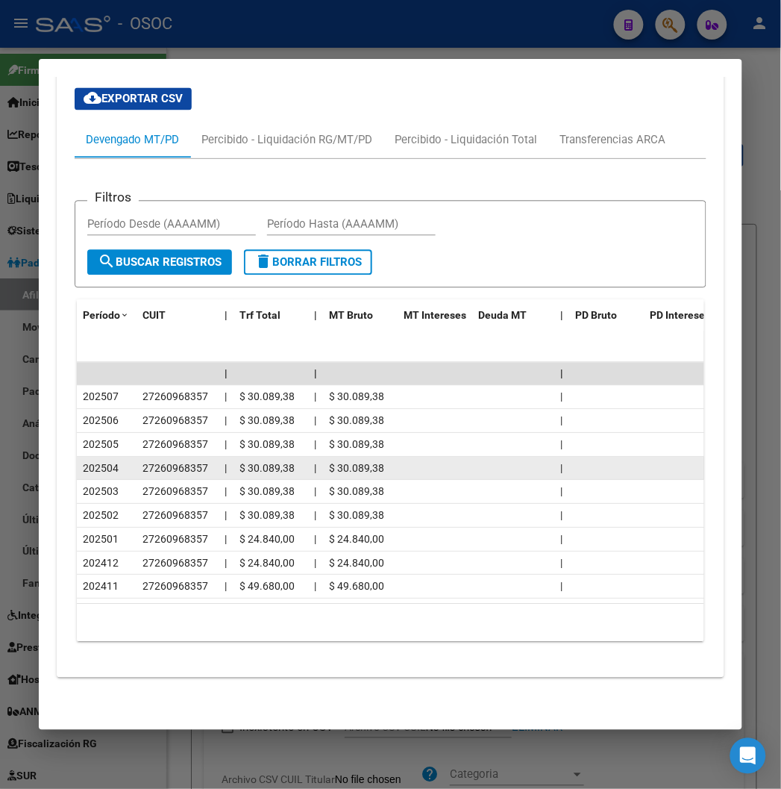
click at [84, 463] on div "202504" at bounding box center [107, 468] width 48 height 17
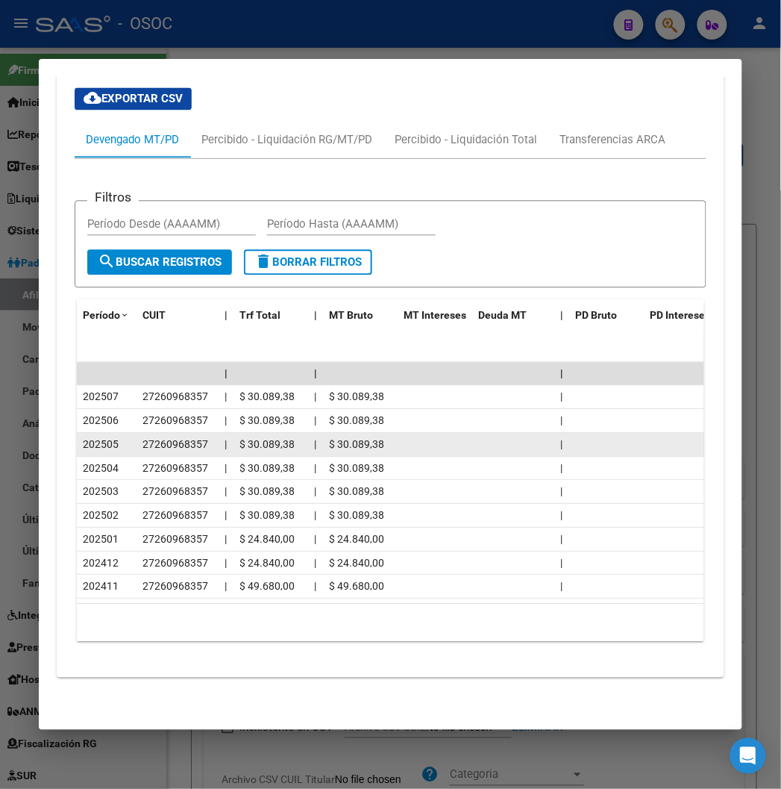
click at [84, 439] on span "202505" at bounding box center [101, 445] width 36 height 12
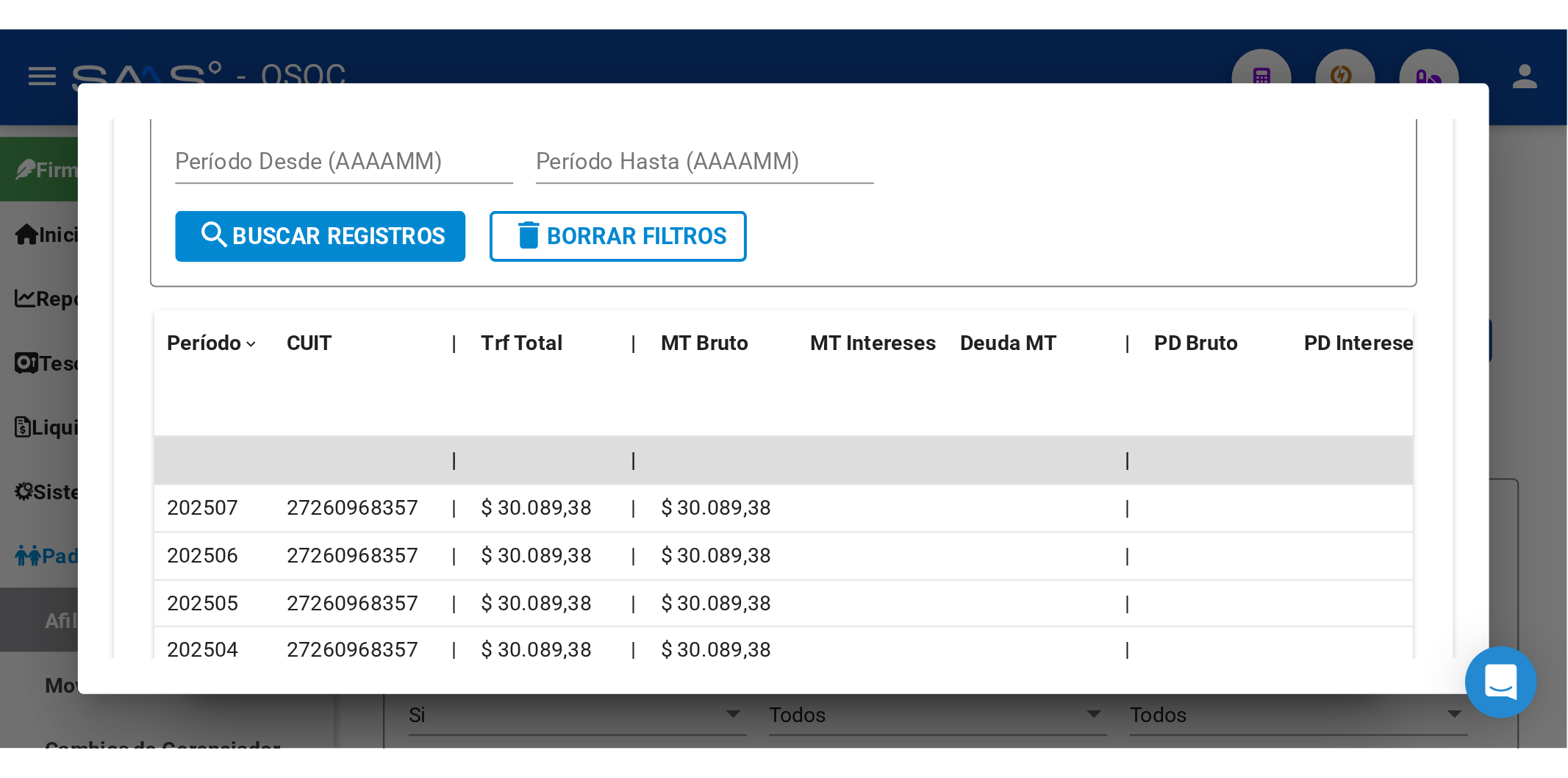
scroll to position [1303, 0]
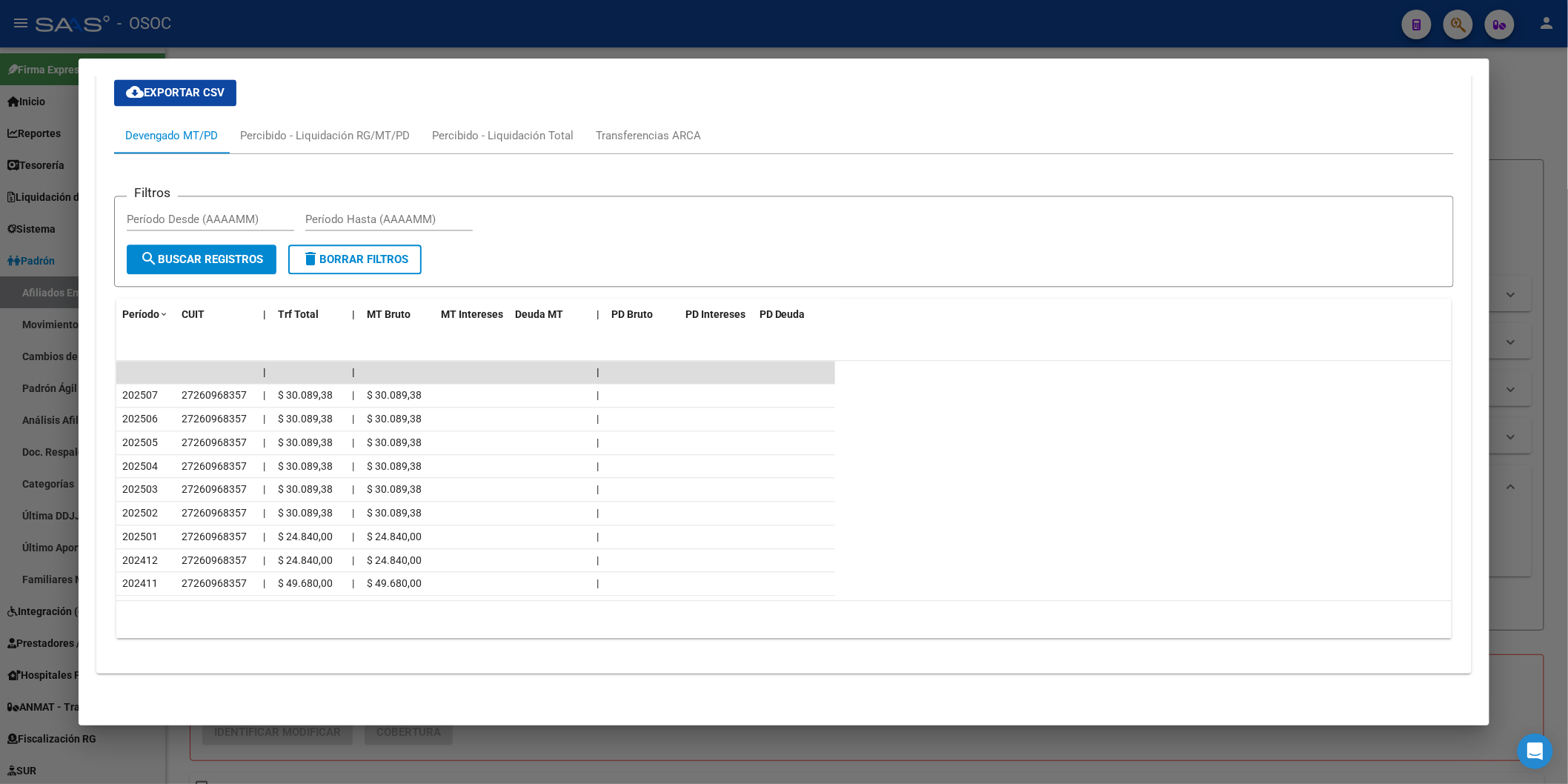
click at [206, 7] on div at bounding box center [784, 392] width 1568 height 784
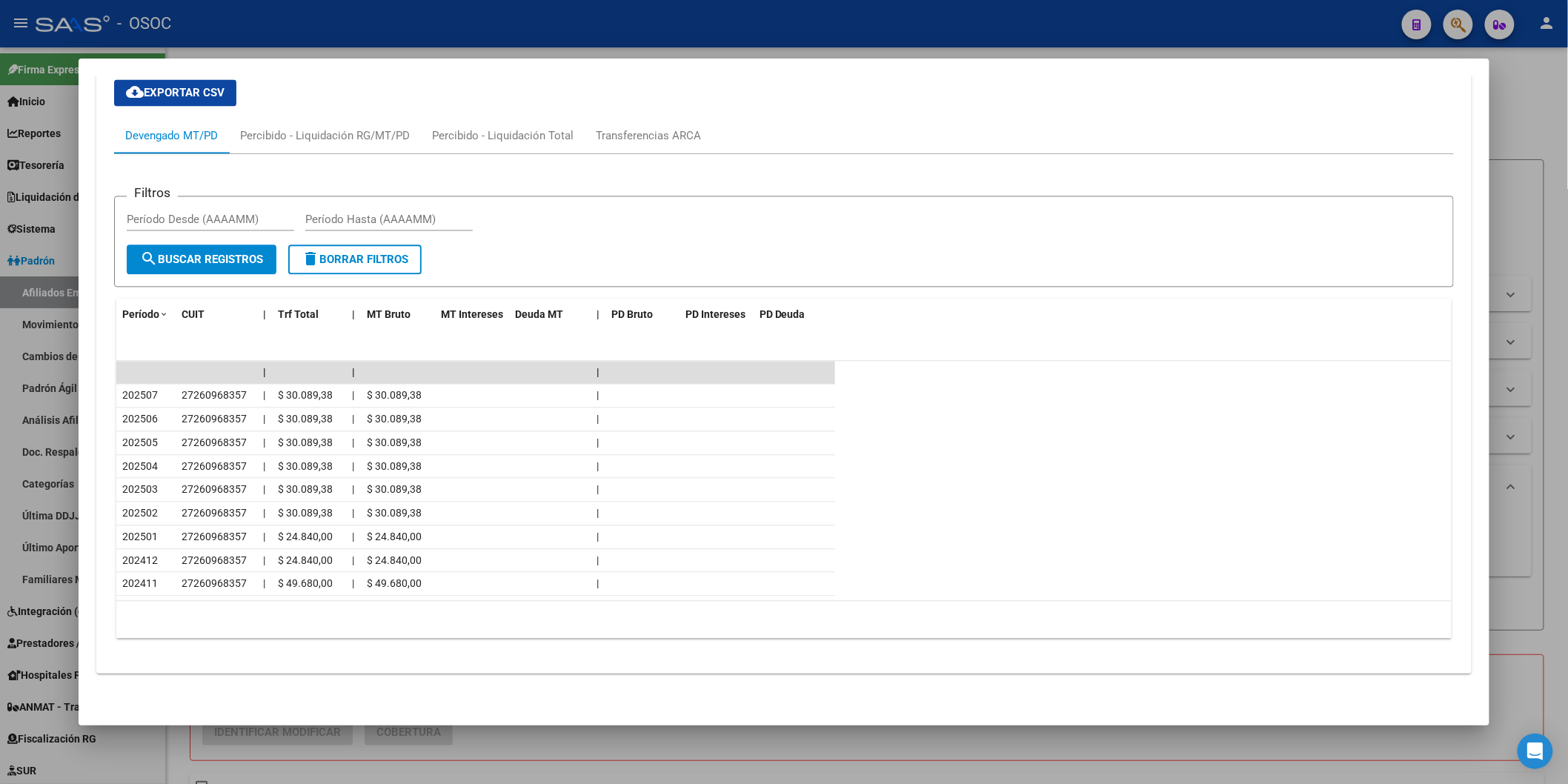
drag, startPoint x: 206, startPoint y: 7, endPoint x: 199, endPoint y: 27, distance: 21.2
click at [206, 7] on div at bounding box center [784, 392] width 1568 height 784
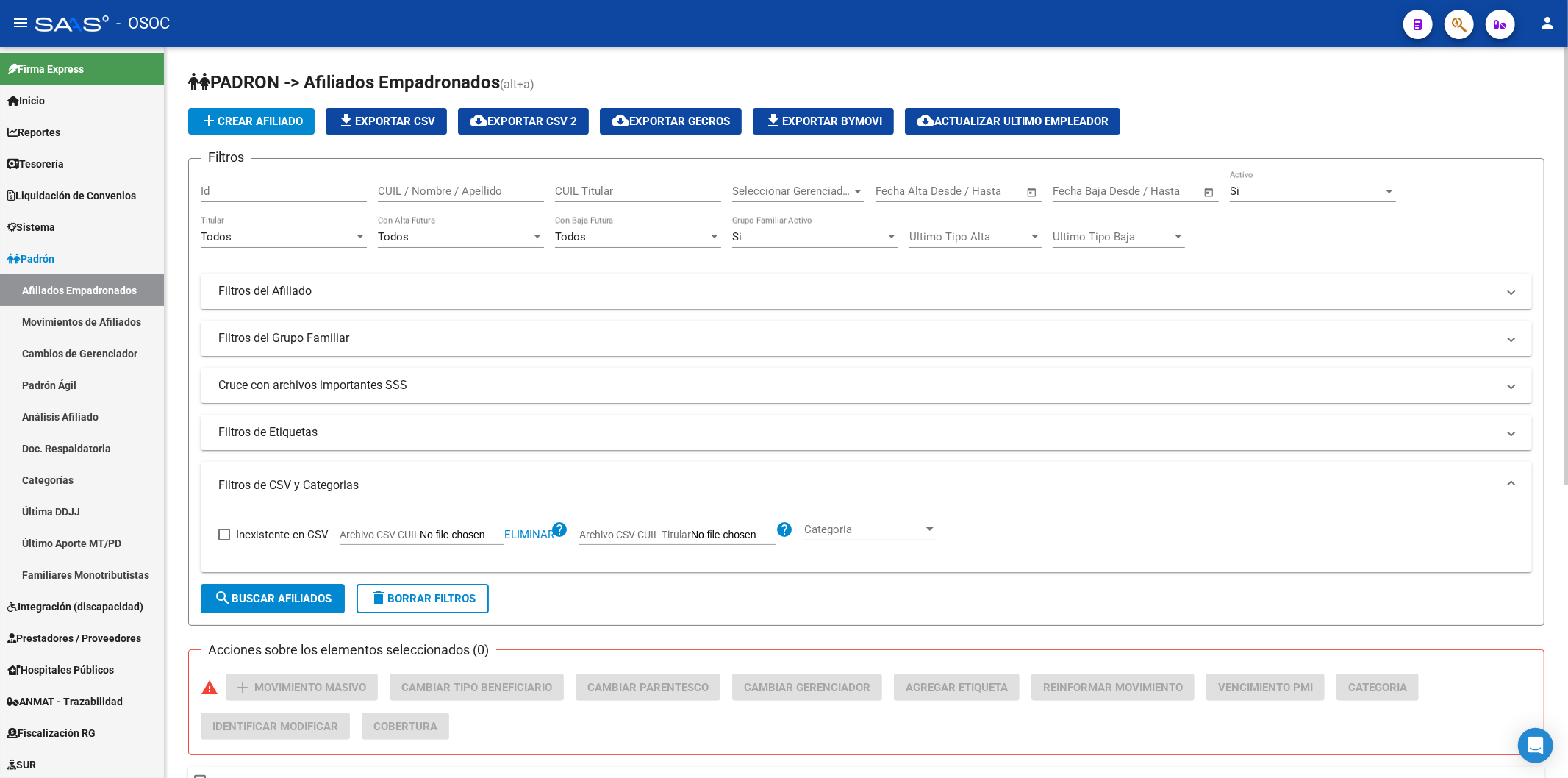
click at [403, 605] on button "delete Borrar Filtros" at bounding box center [423, 599] width 132 height 30
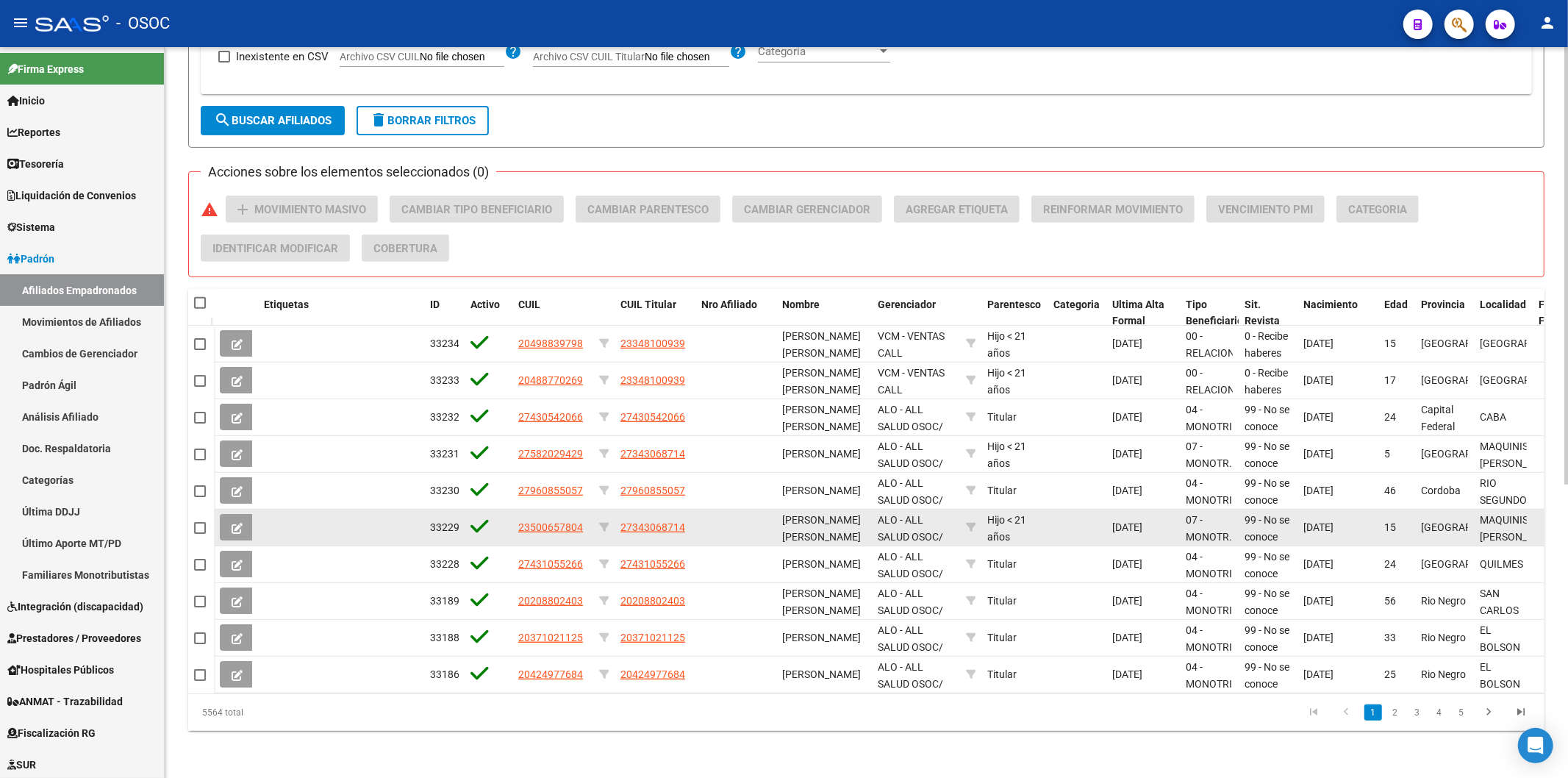
scroll to position [0, 0]
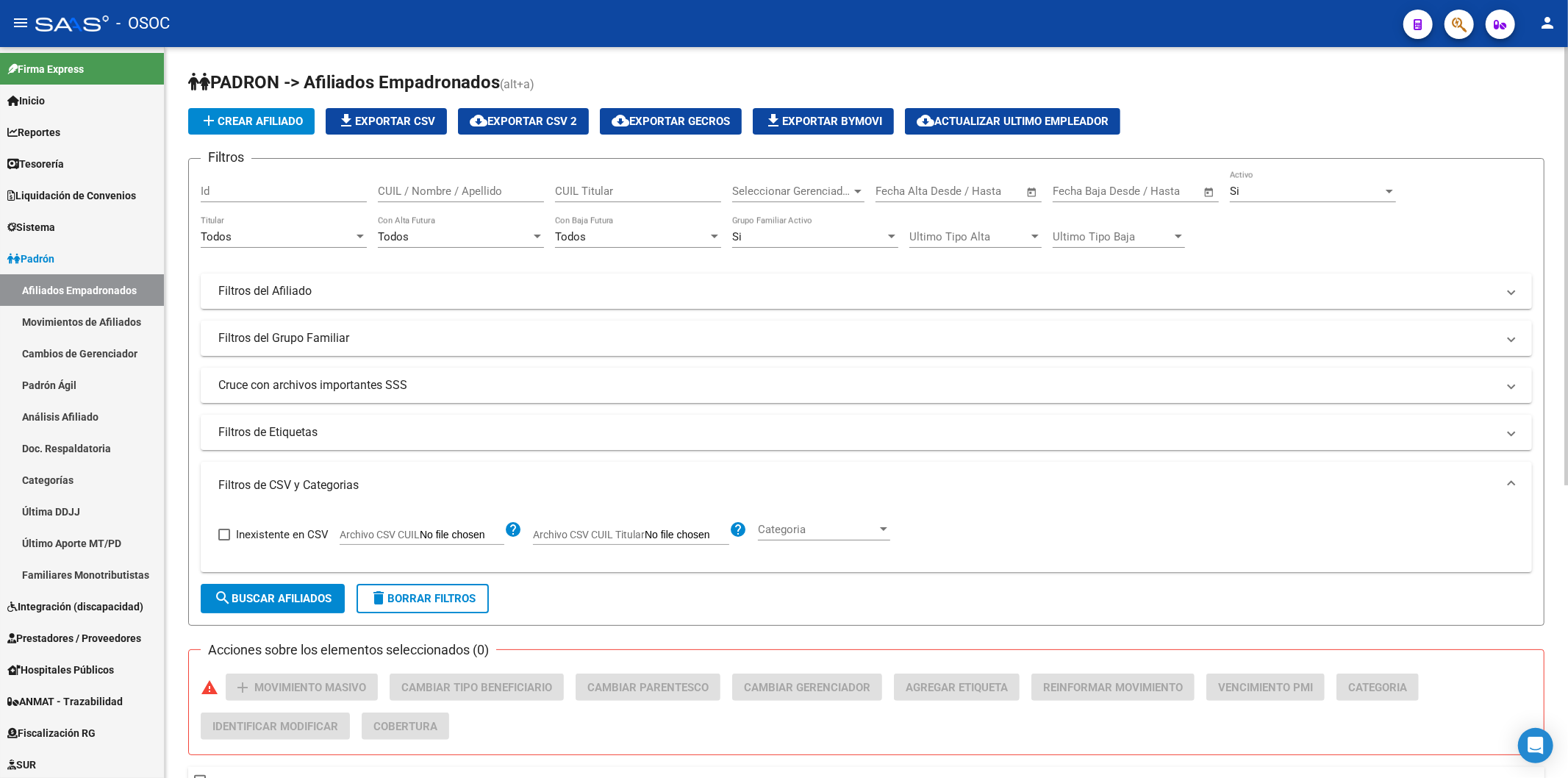
click at [534, 118] on span "cloud_download Exportar CSV 2" at bounding box center [523, 120] width 107 height 13
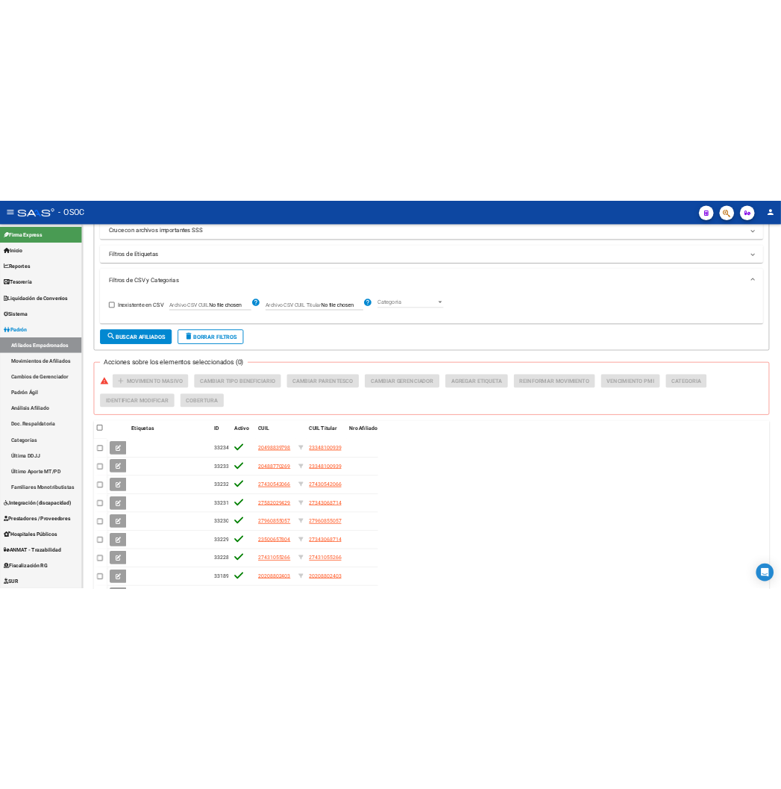
scroll to position [517, 0]
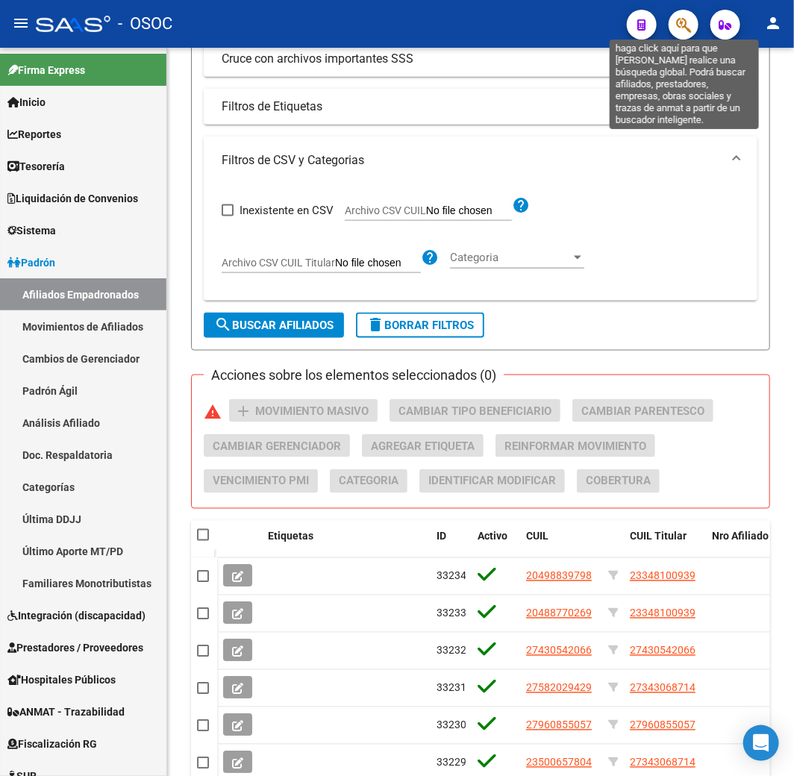
click at [686, 22] on icon "button" at bounding box center [683, 24] width 15 height 17
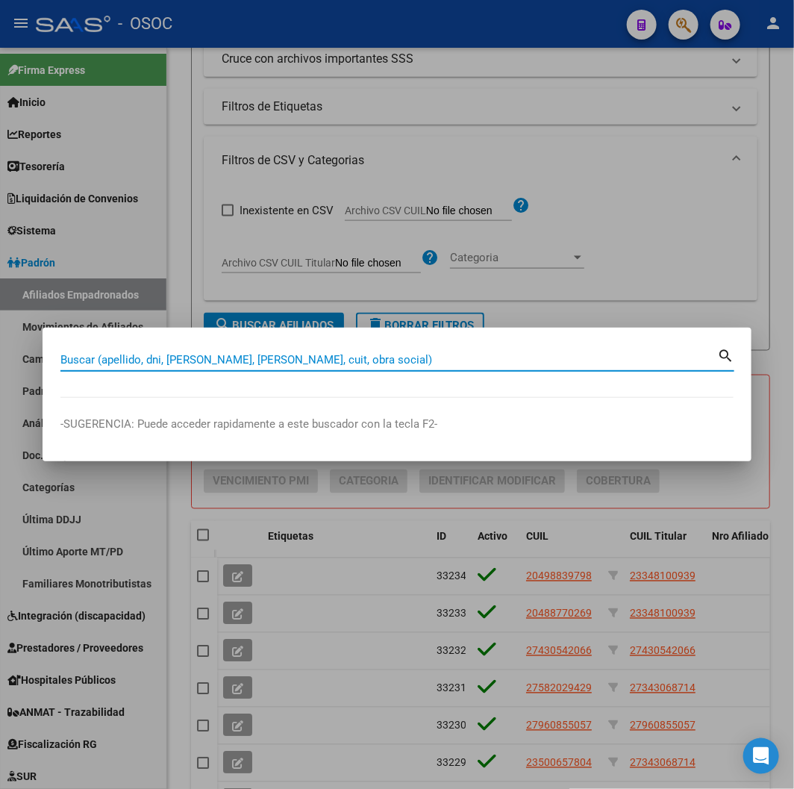
click at [166, 358] on input "Buscar (apellido, dni, [PERSON_NAME], [PERSON_NAME], cuit, obra social)" at bounding box center [388, 359] width 657 height 13
paste input "32867903"
type input "32867903"
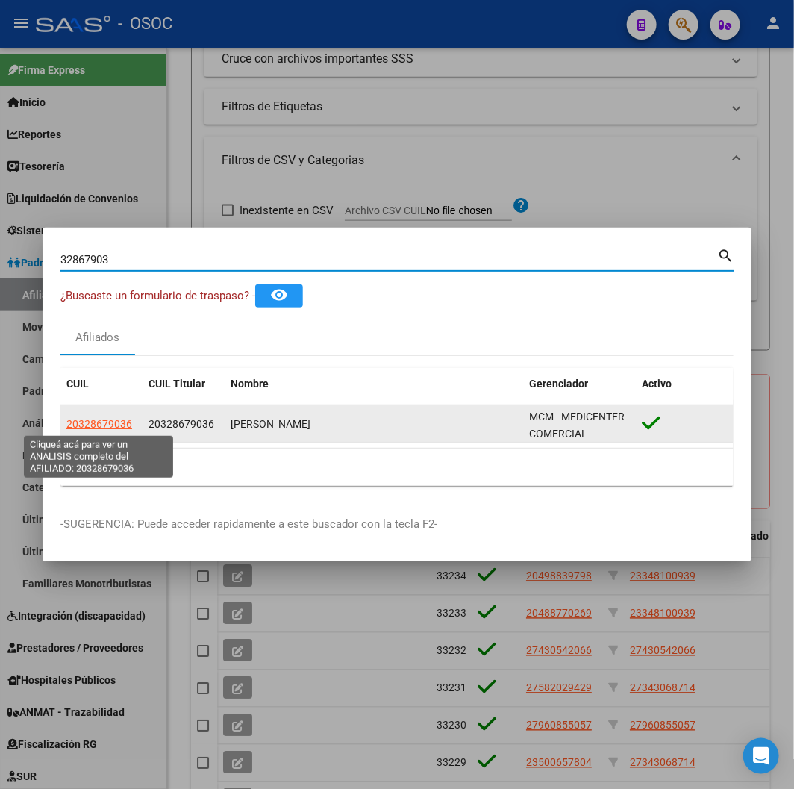
click at [87, 422] on span "20328679036" at bounding box center [99, 424] width 66 height 12
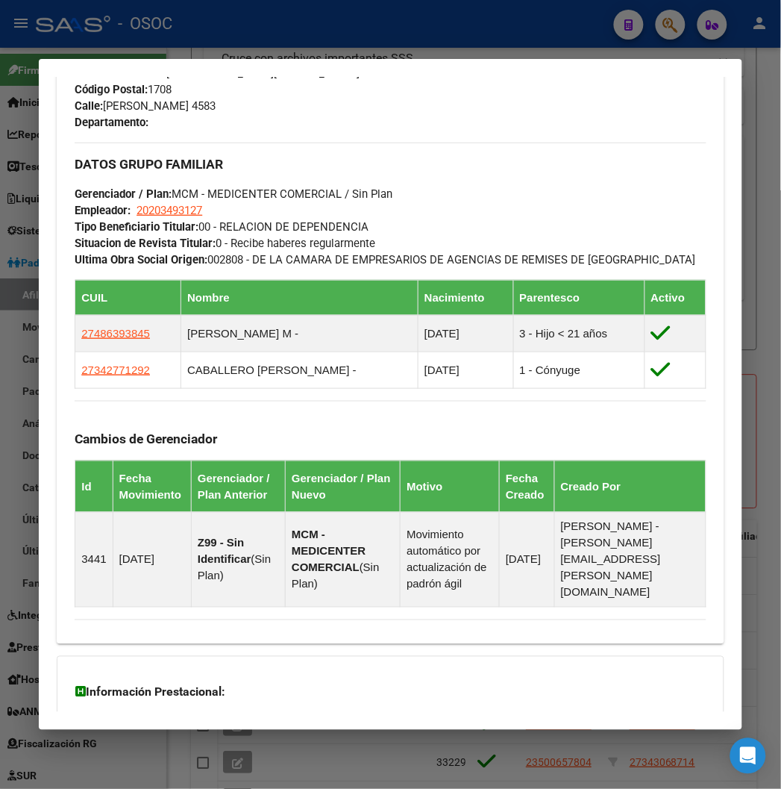
scroll to position [829, 0]
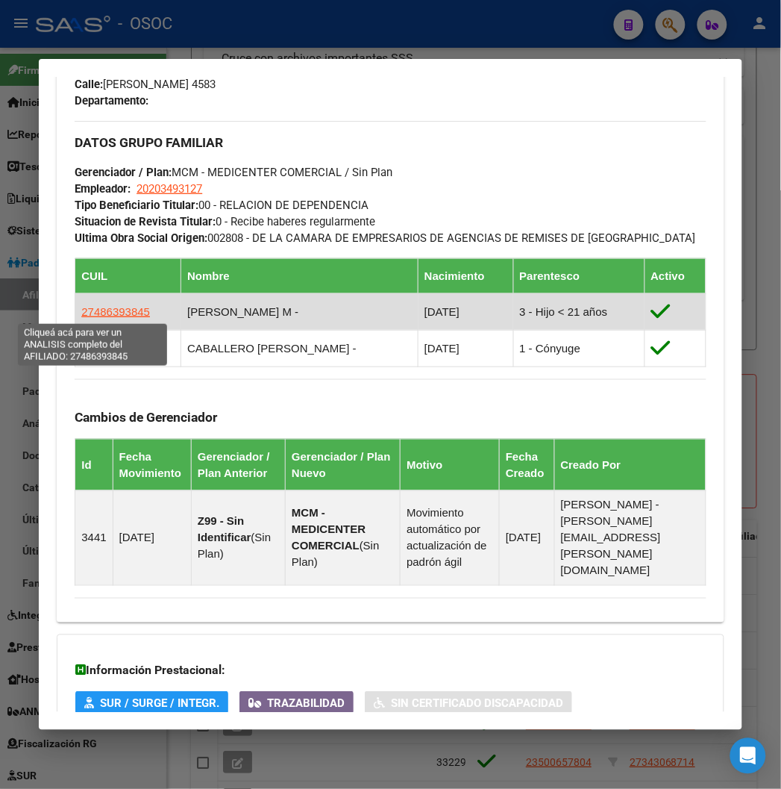
click at [121, 312] on span "27486393845" at bounding box center [115, 311] width 69 height 13
type textarea "27486393845"
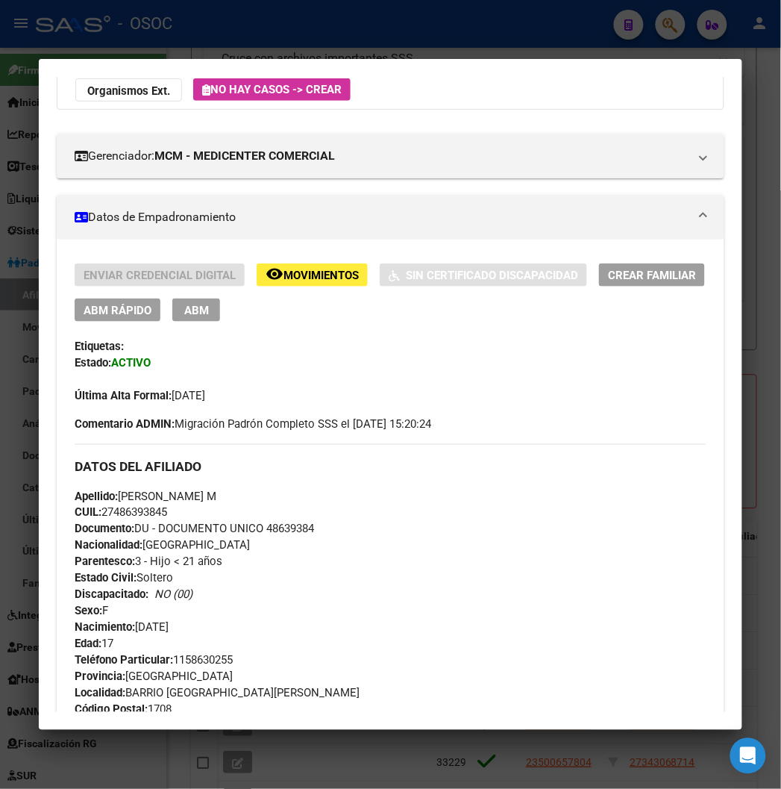
scroll to position [166, 0]
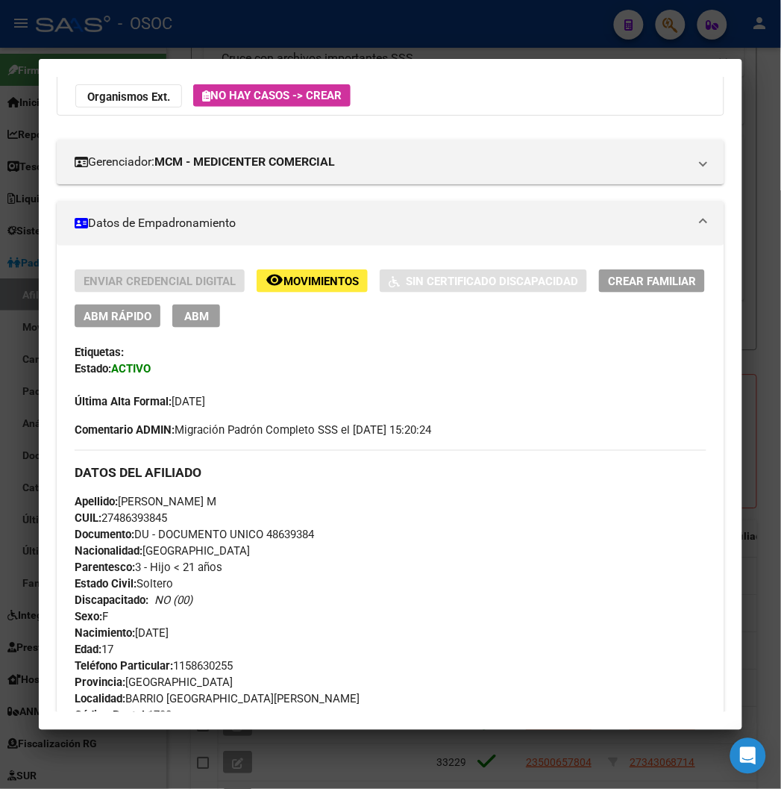
click at [286, 33] on div at bounding box center [390, 394] width 781 height 789
